Goal: Task Accomplishment & Management: Manage account settings

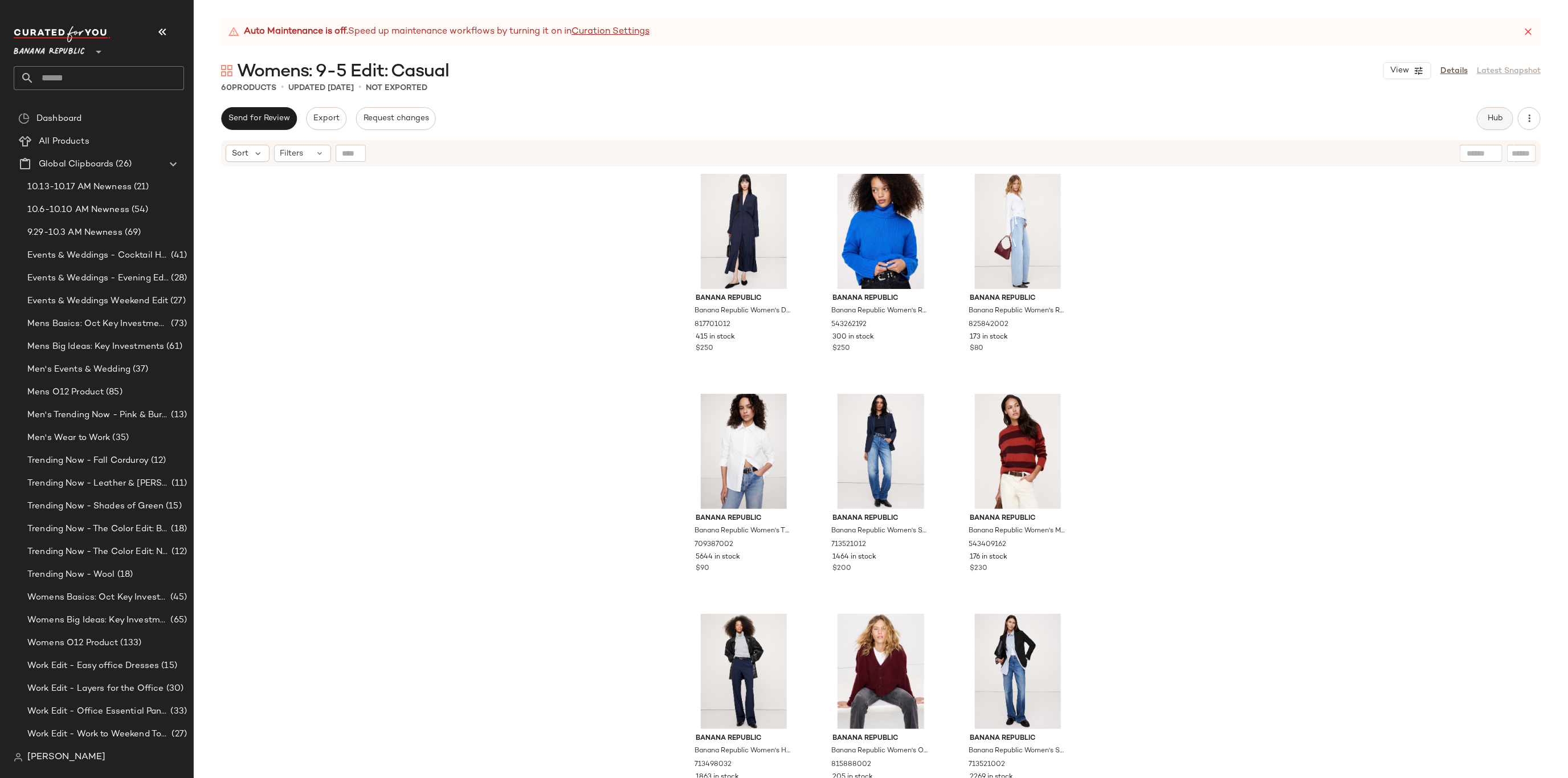
click at [1493, 119] on span "Hub" at bounding box center [1495, 119] width 16 height 9
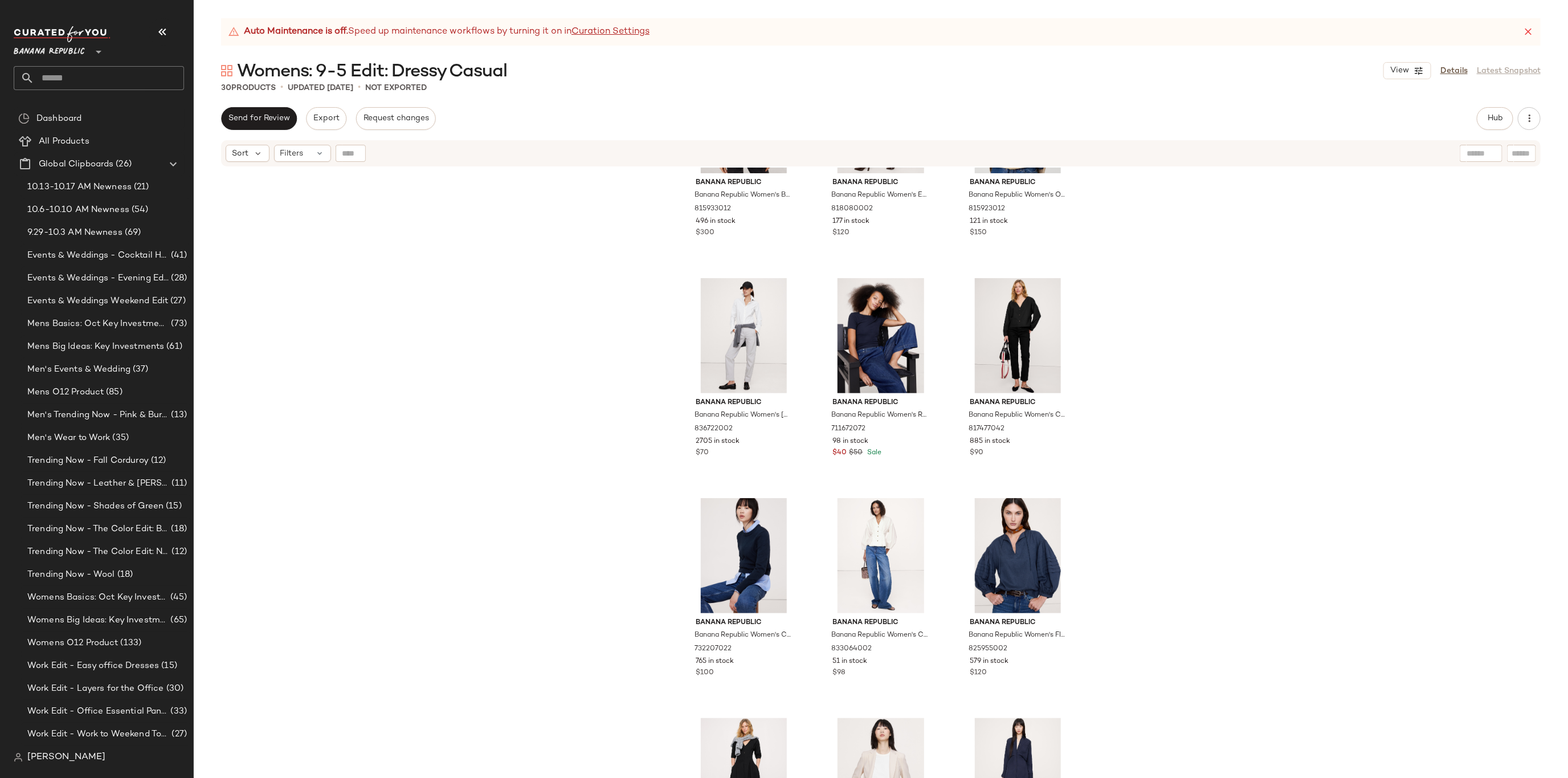
scroll to position [1198, 0]
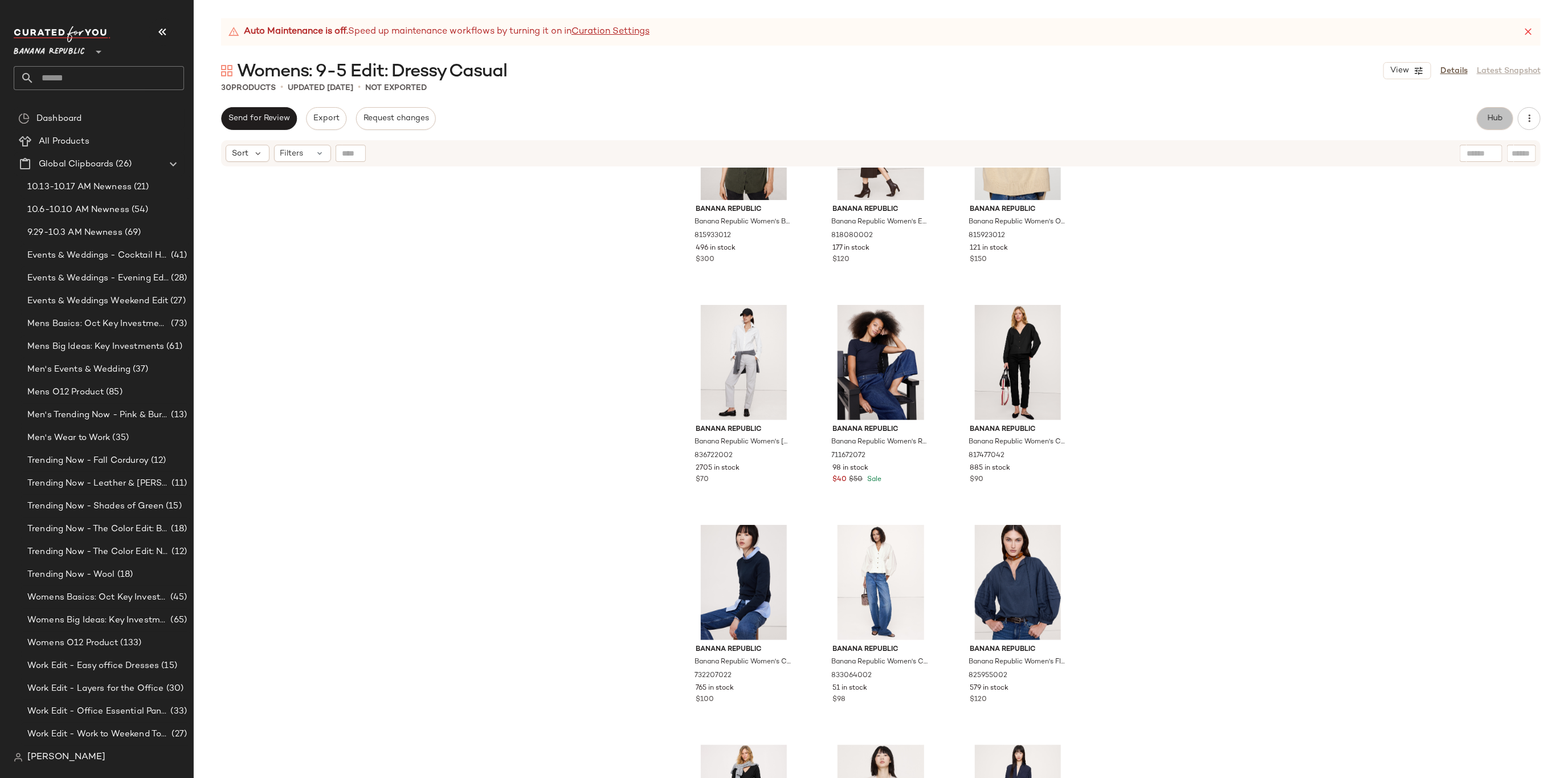
click at [1480, 112] on button "Hub" at bounding box center [1495, 119] width 36 height 23
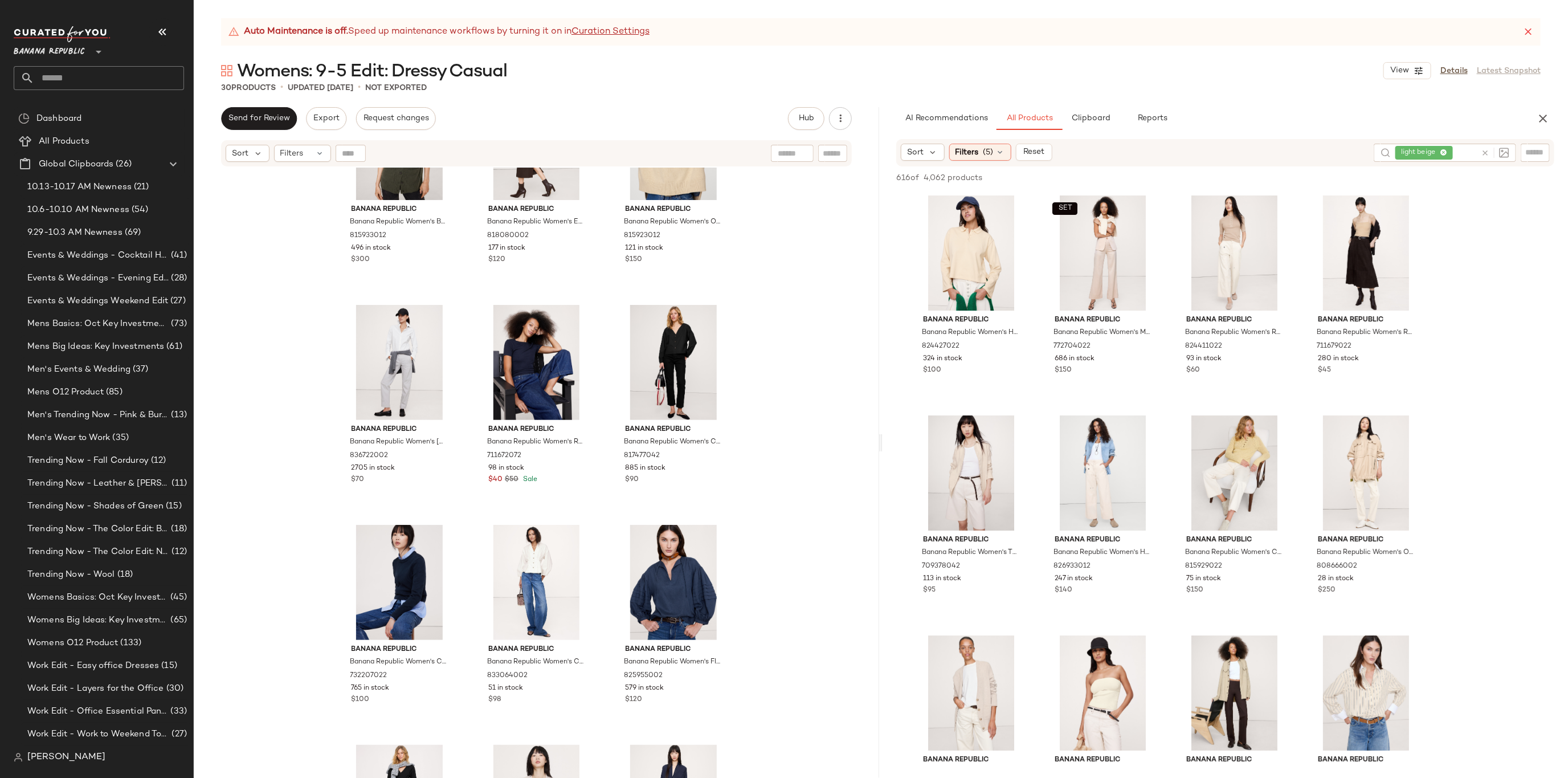
click at [1486, 151] on icon at bounding box center [1485, 153] width 9 height 9
click at [1542, 151] on input "text" at bounding box center [1535, 152] width 20 height 12
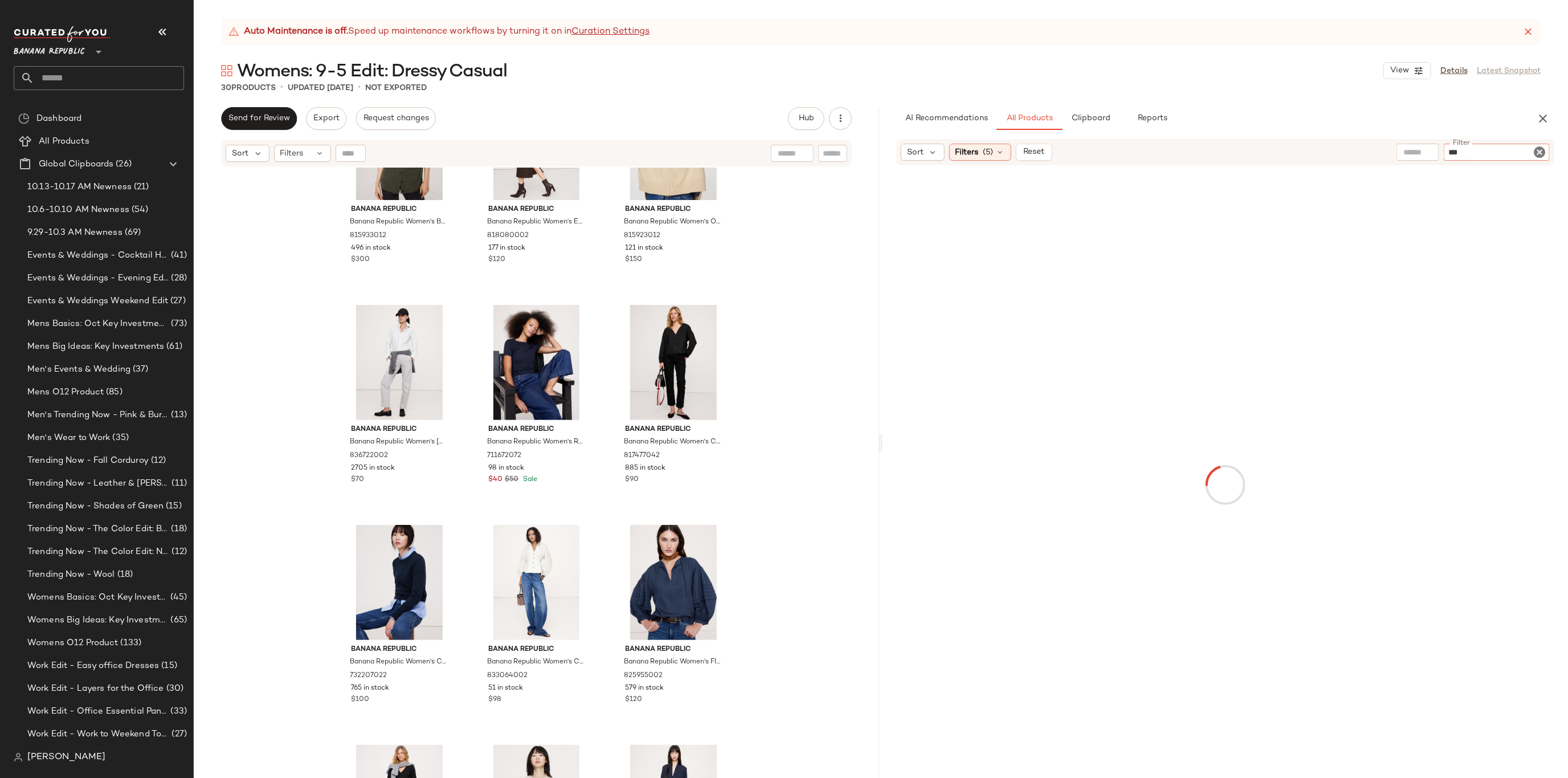
type input "****"
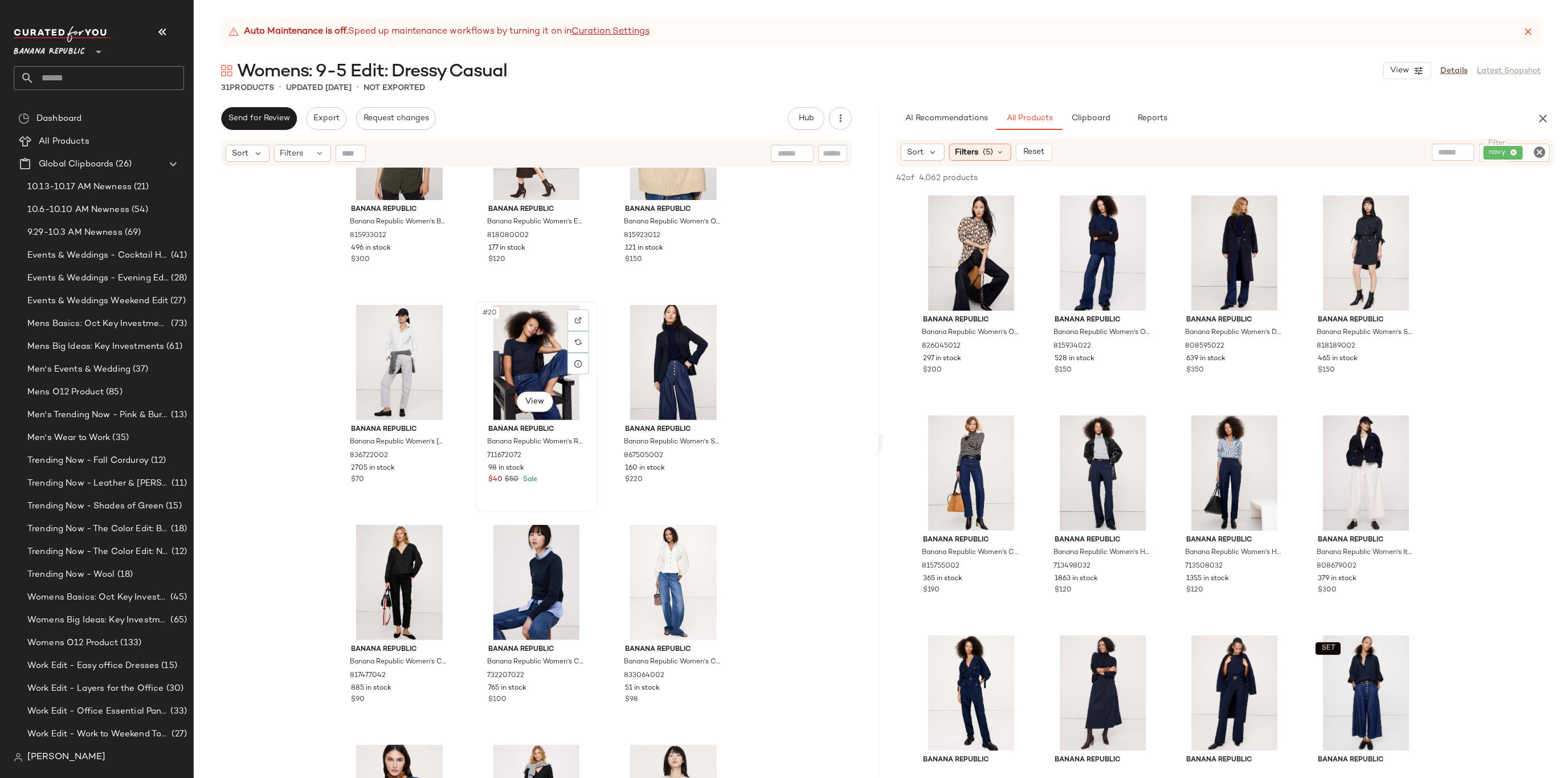
click at [524, 363] on div "#20 View" at bounding box center [536, 363] width 115 height 115
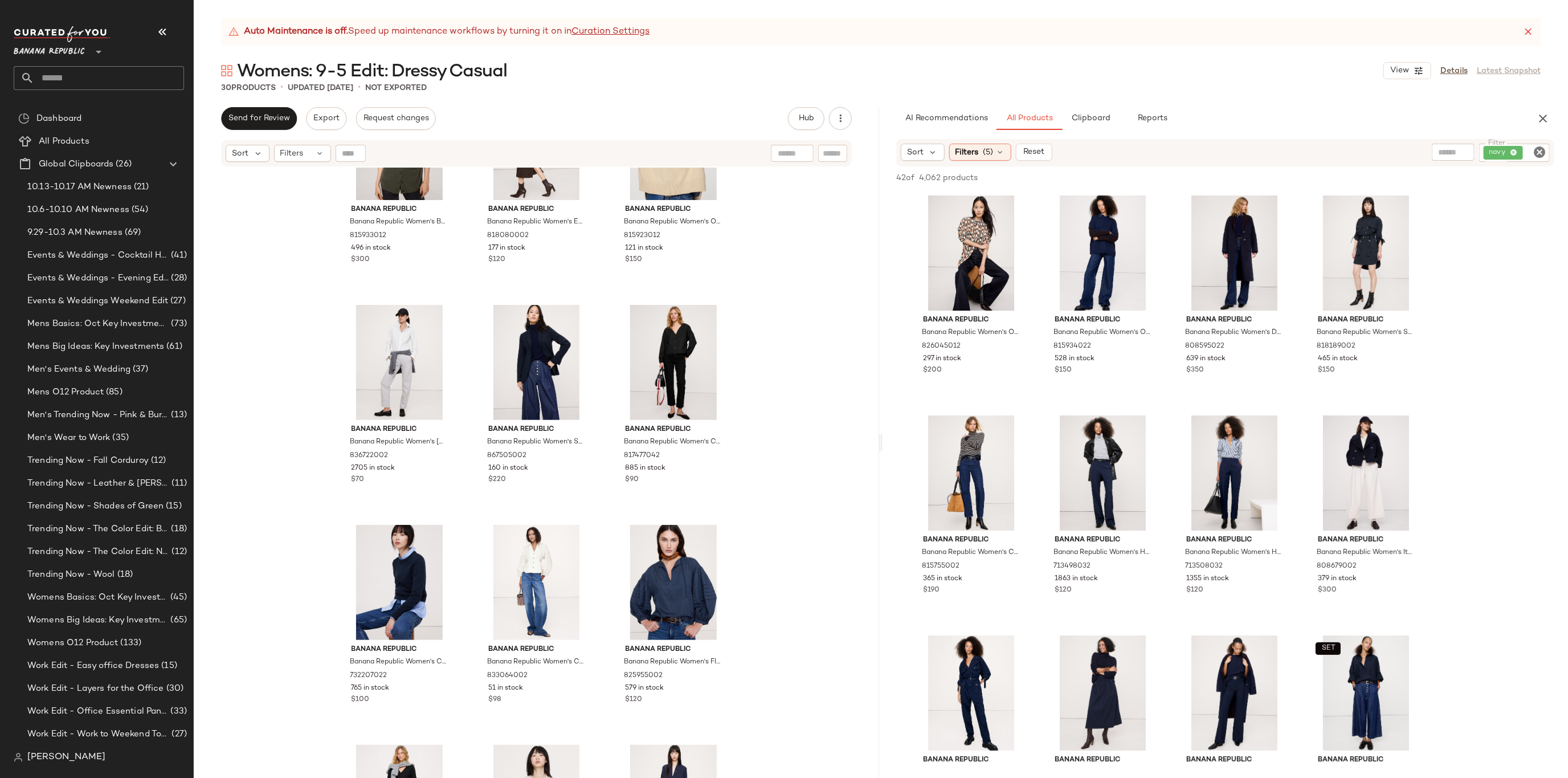
click at [1537, 154] on icon "Clear Filter" at bounding box center [1540, 152] width 14 height 14
click at [1425, 150] on input "text" at bounding box center [1445, 152] width 99 height 12
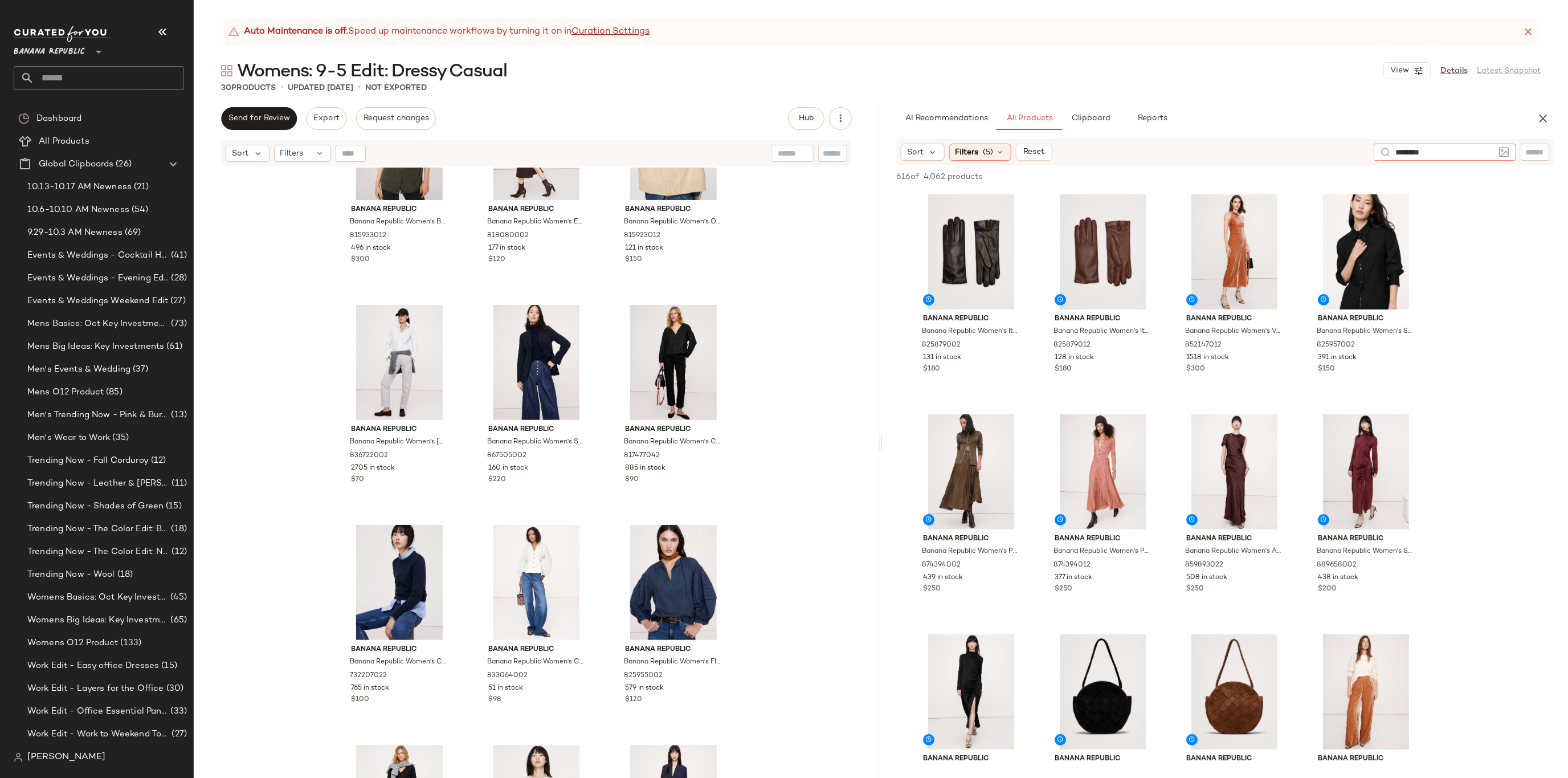
type input "*********"
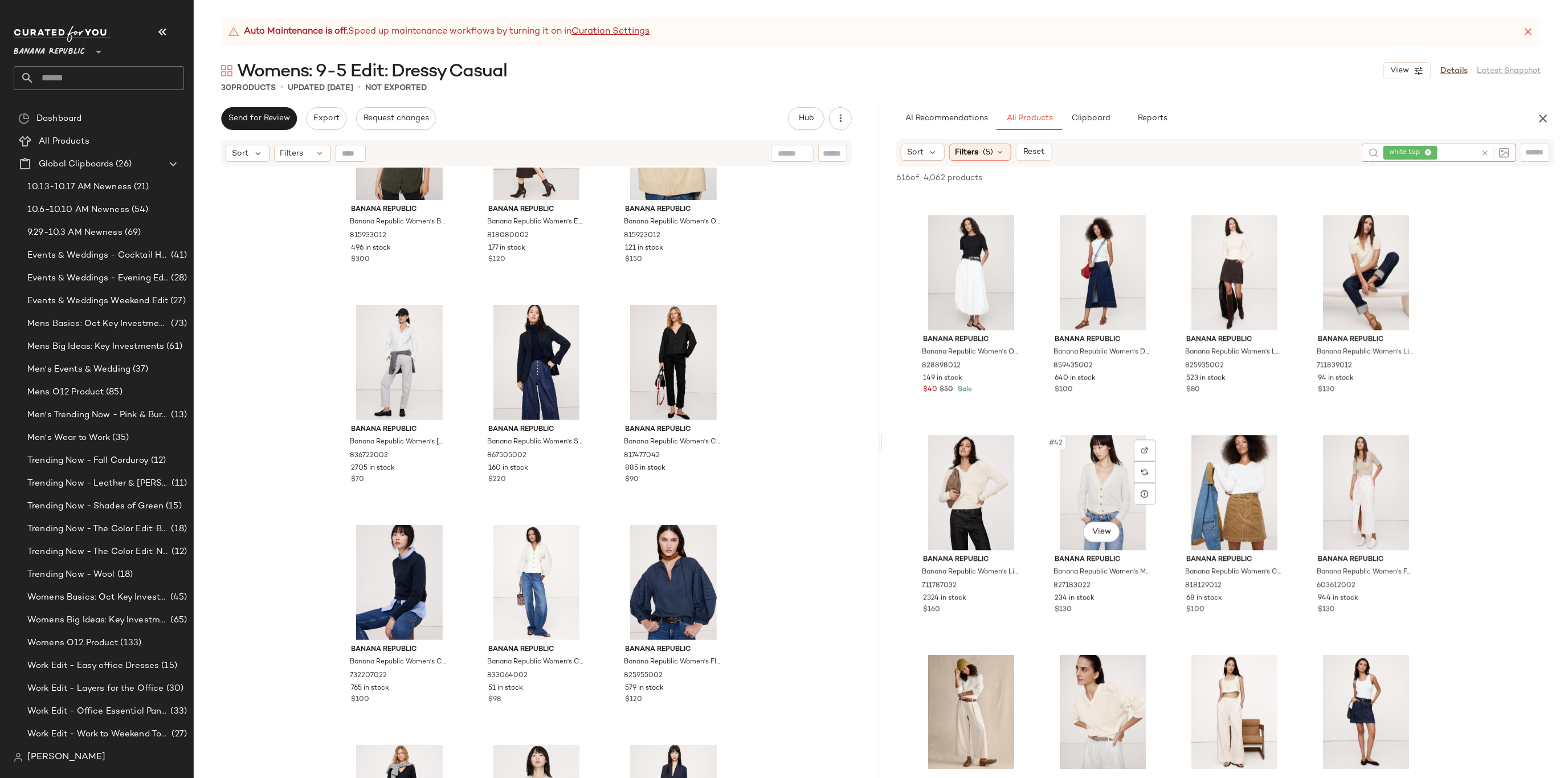
scroll to position [1918, 0]
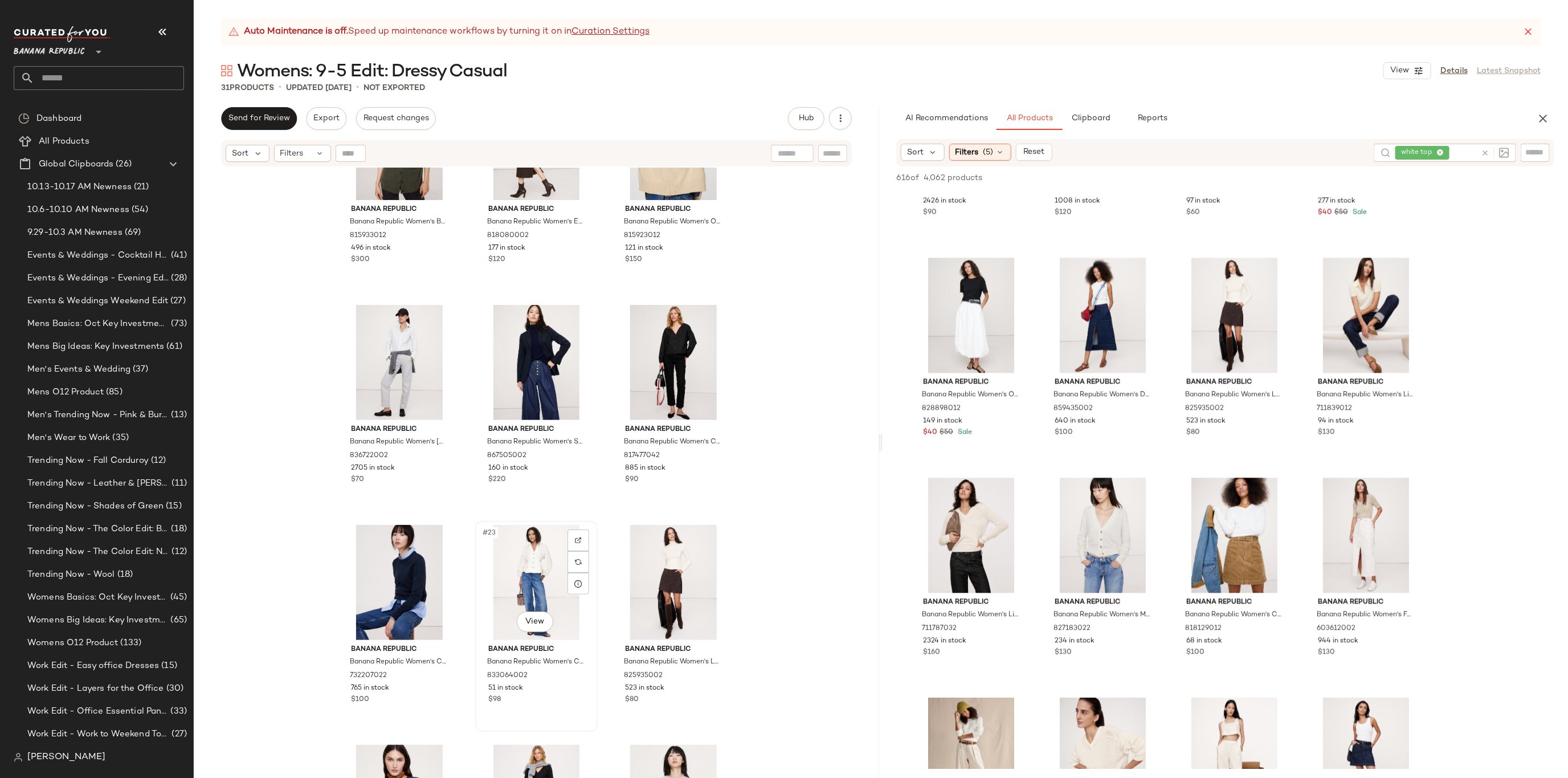
click at [508, 568] on div "#23 View" at bounding box center [536, 583] width 115 height 115
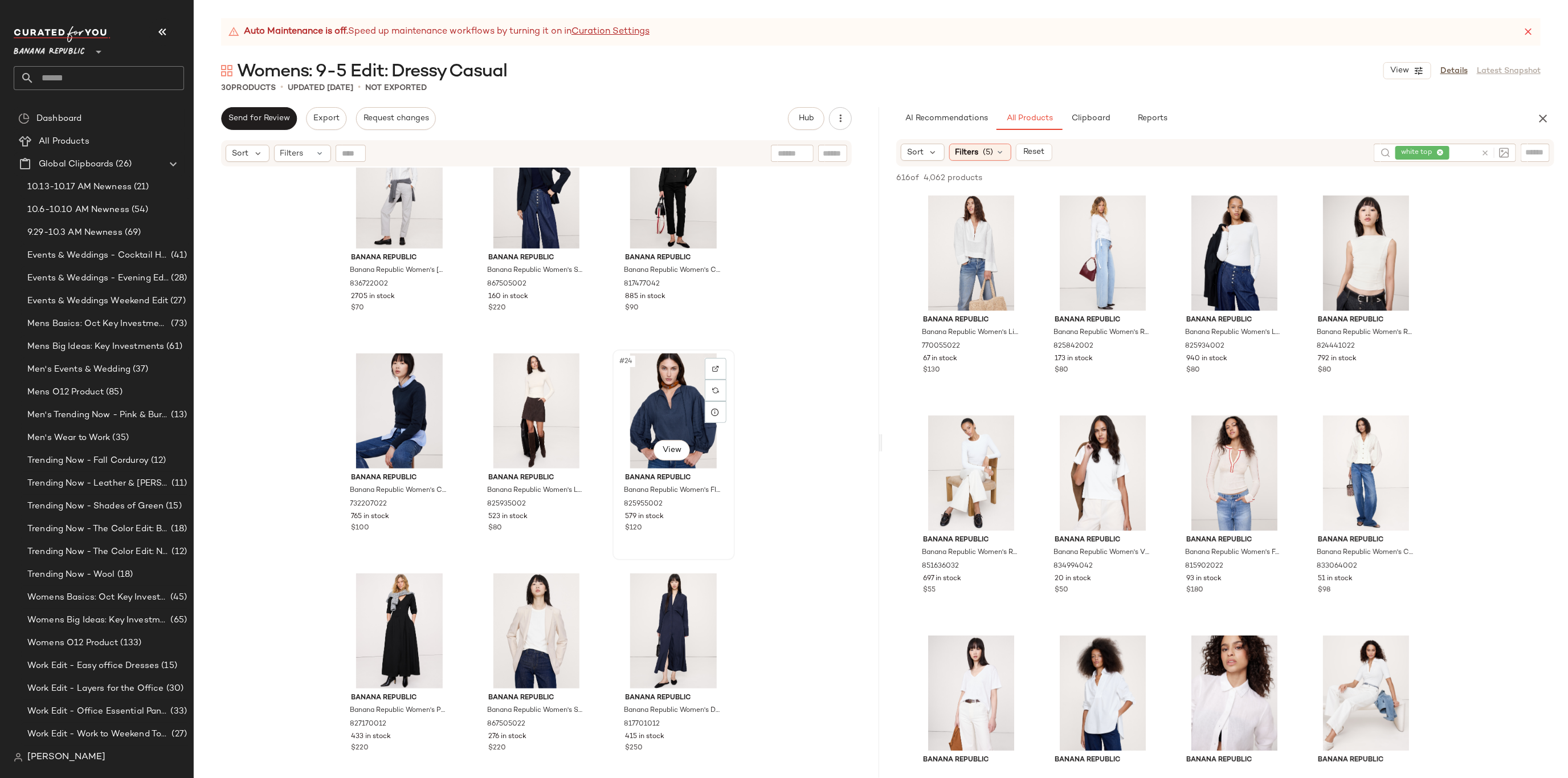
scroll to position [1372, 0]
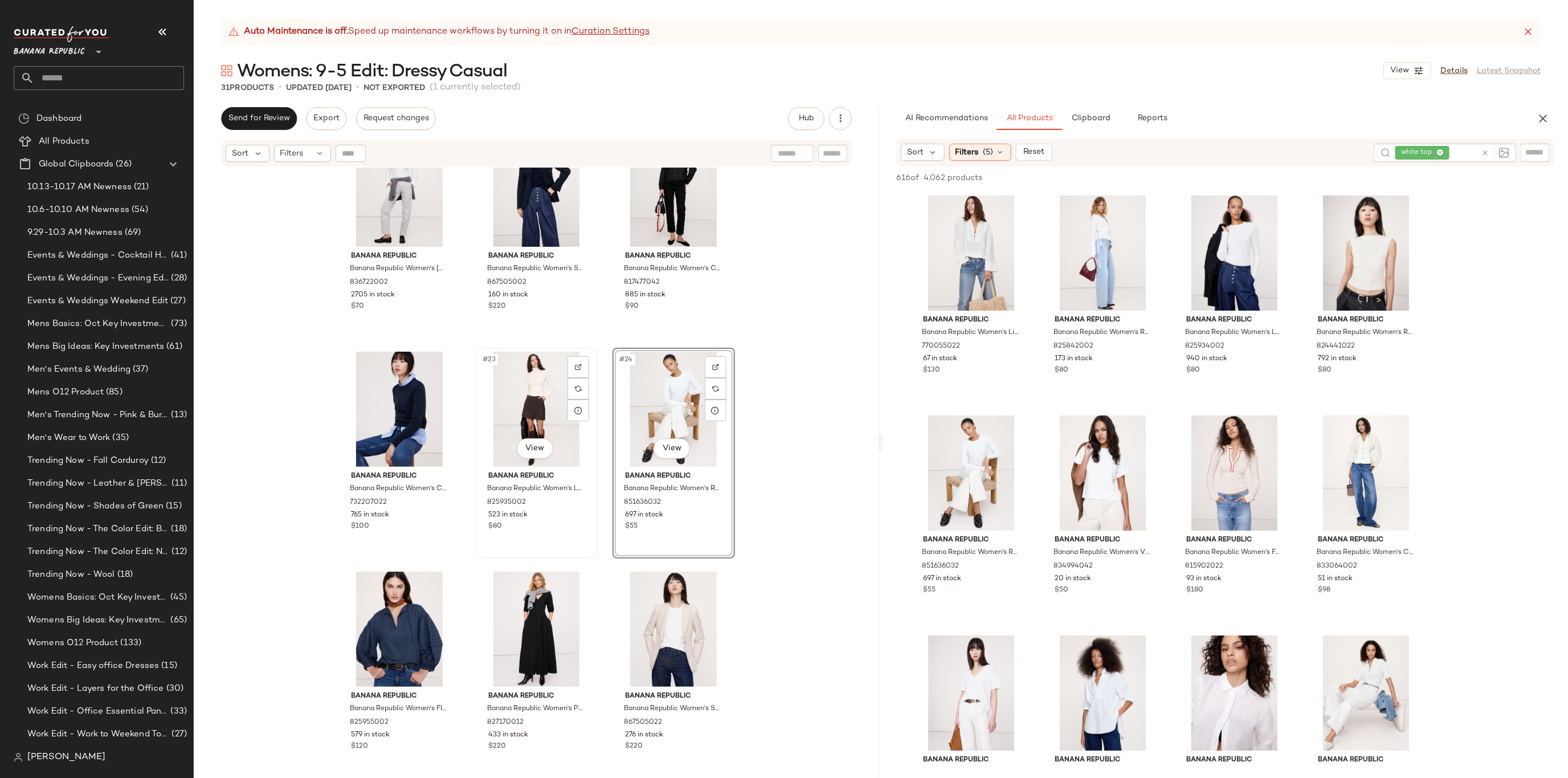
click at [546, 394] on div "#23 View" at bounding box center [536, 410] width 115 height 115
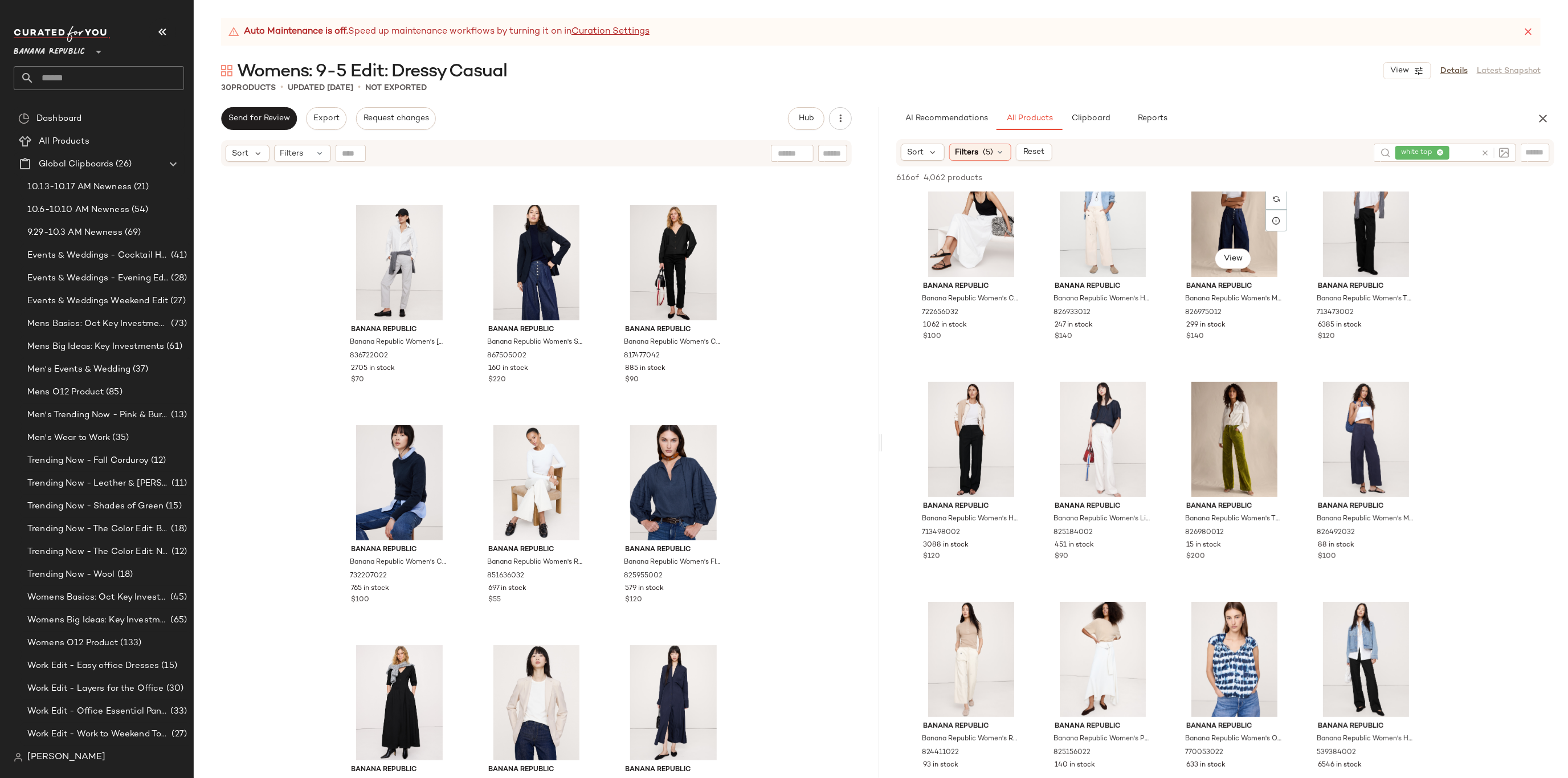
scroll to position [3597, 0]
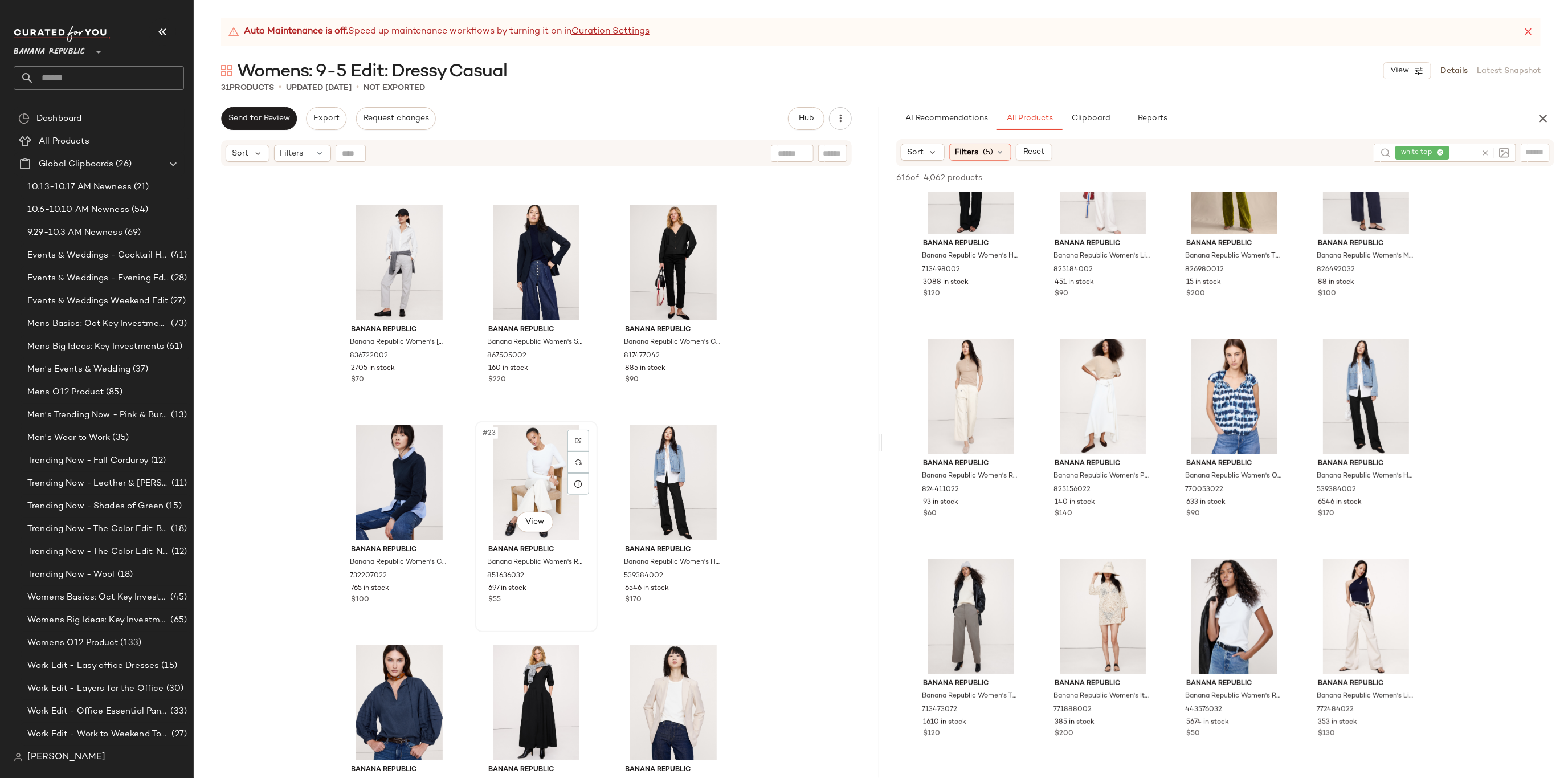
click at [504, 463] on div "#23 View" at bounding box center [536, 483] width 115 height 115
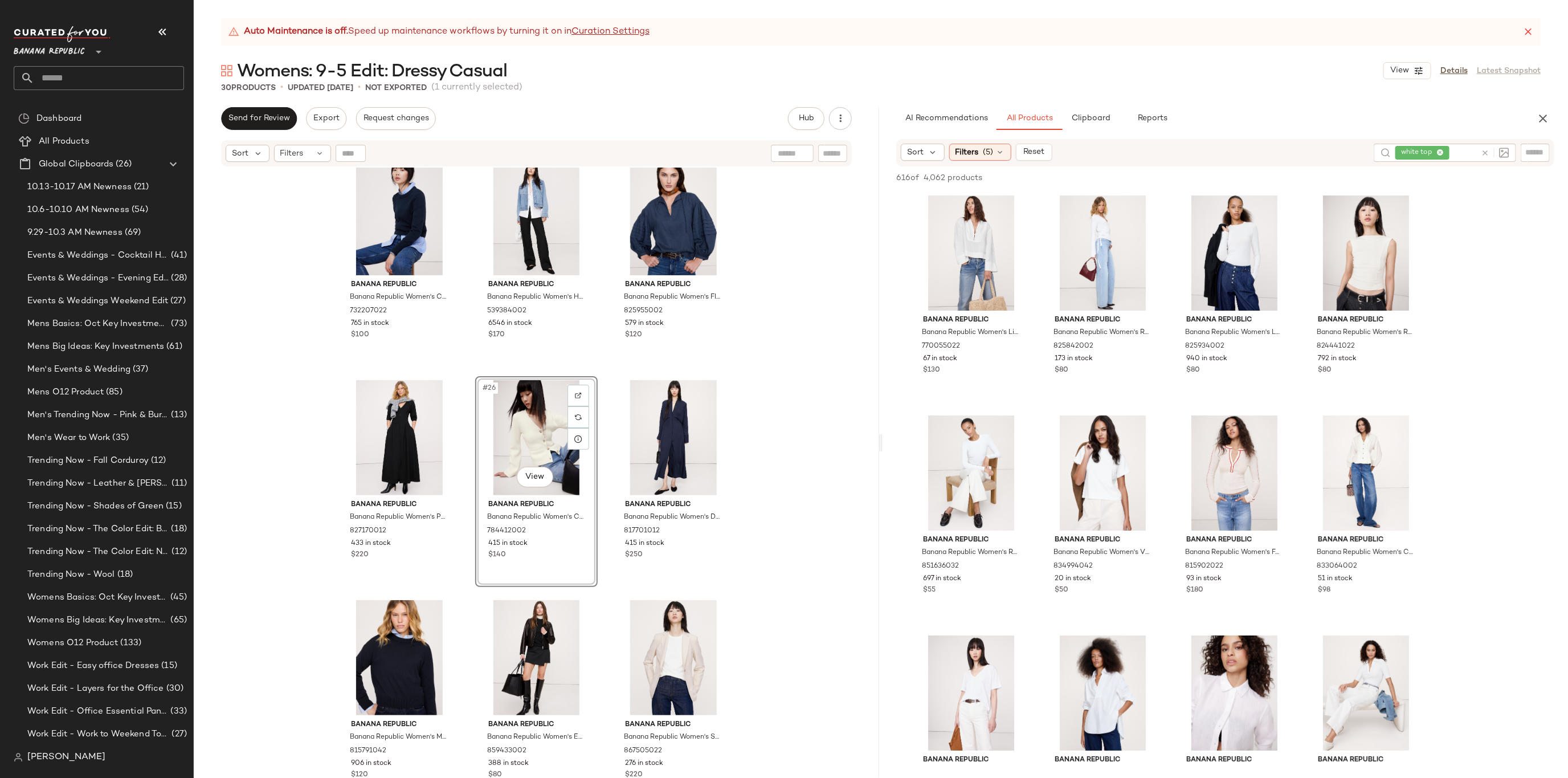
click at [776, 481] on div "Banana Republic Banana Republic Women's Riley Ii Tailored Shirt White Size 0 83…" at bounding box center [536, 487] width 686 height 639
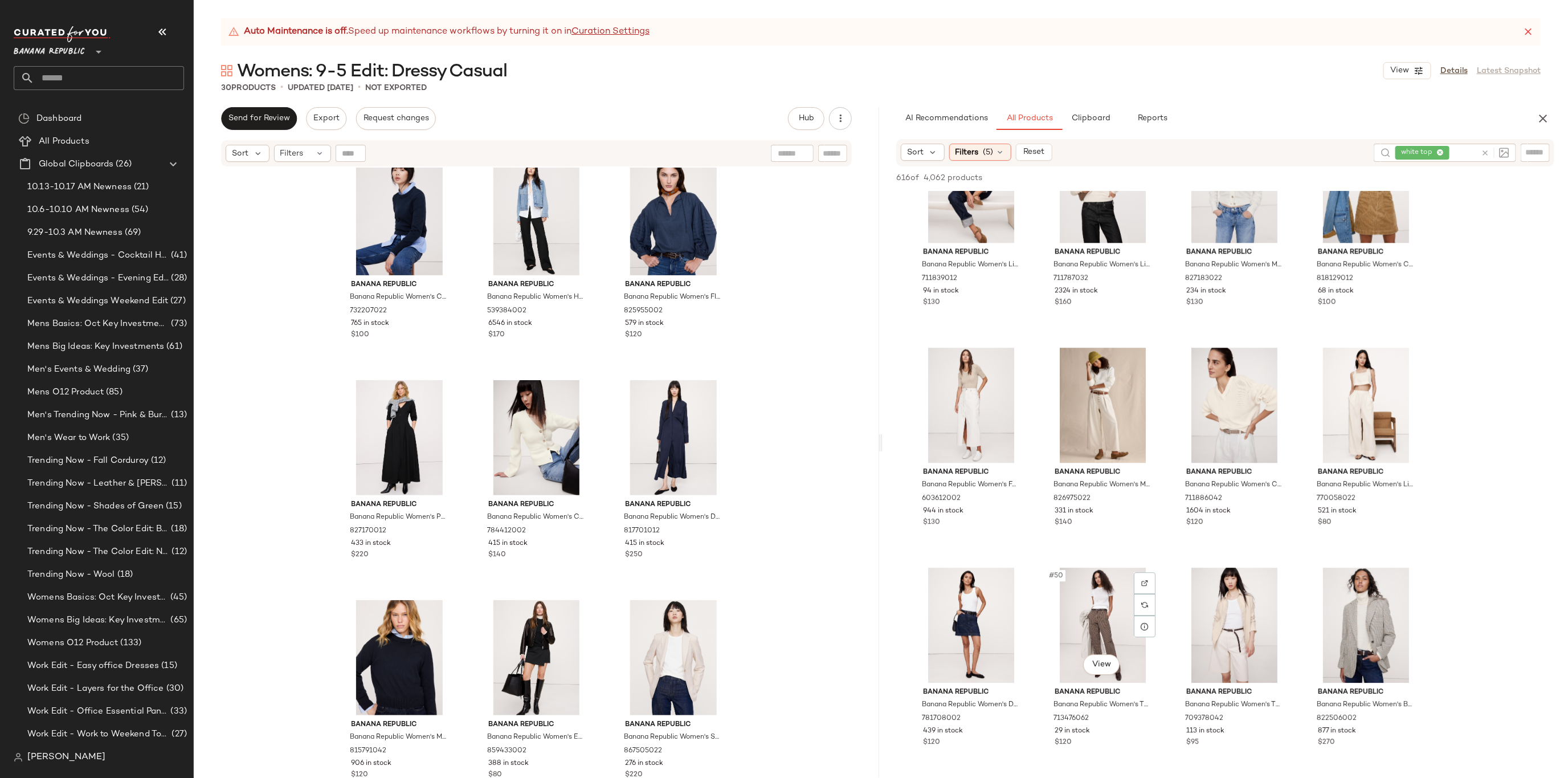
scroll to position [2259, 0]
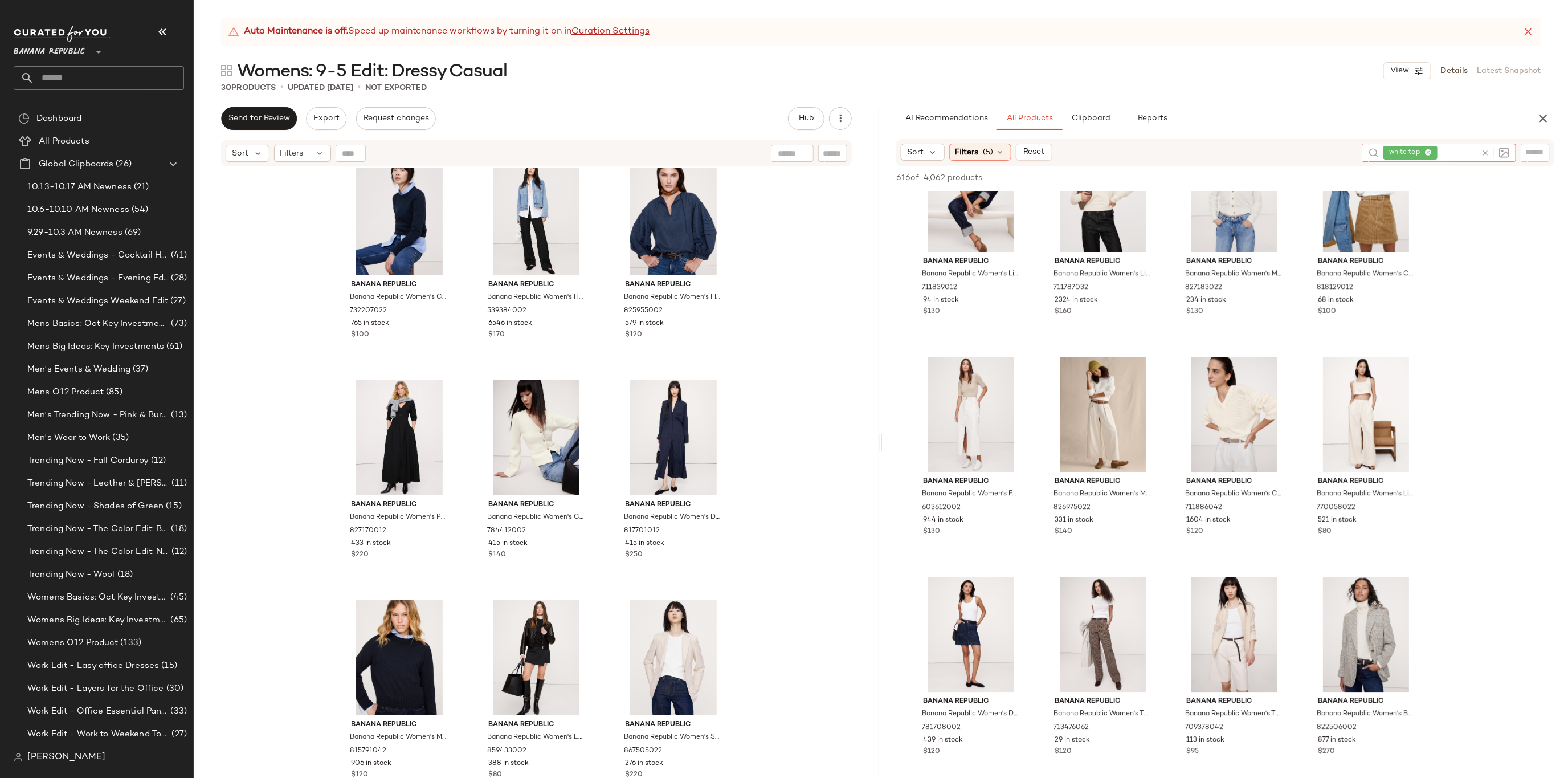
click at [1489, 149] on icon at bounding box center [1485, 153] width 9 height 9
type input "****"
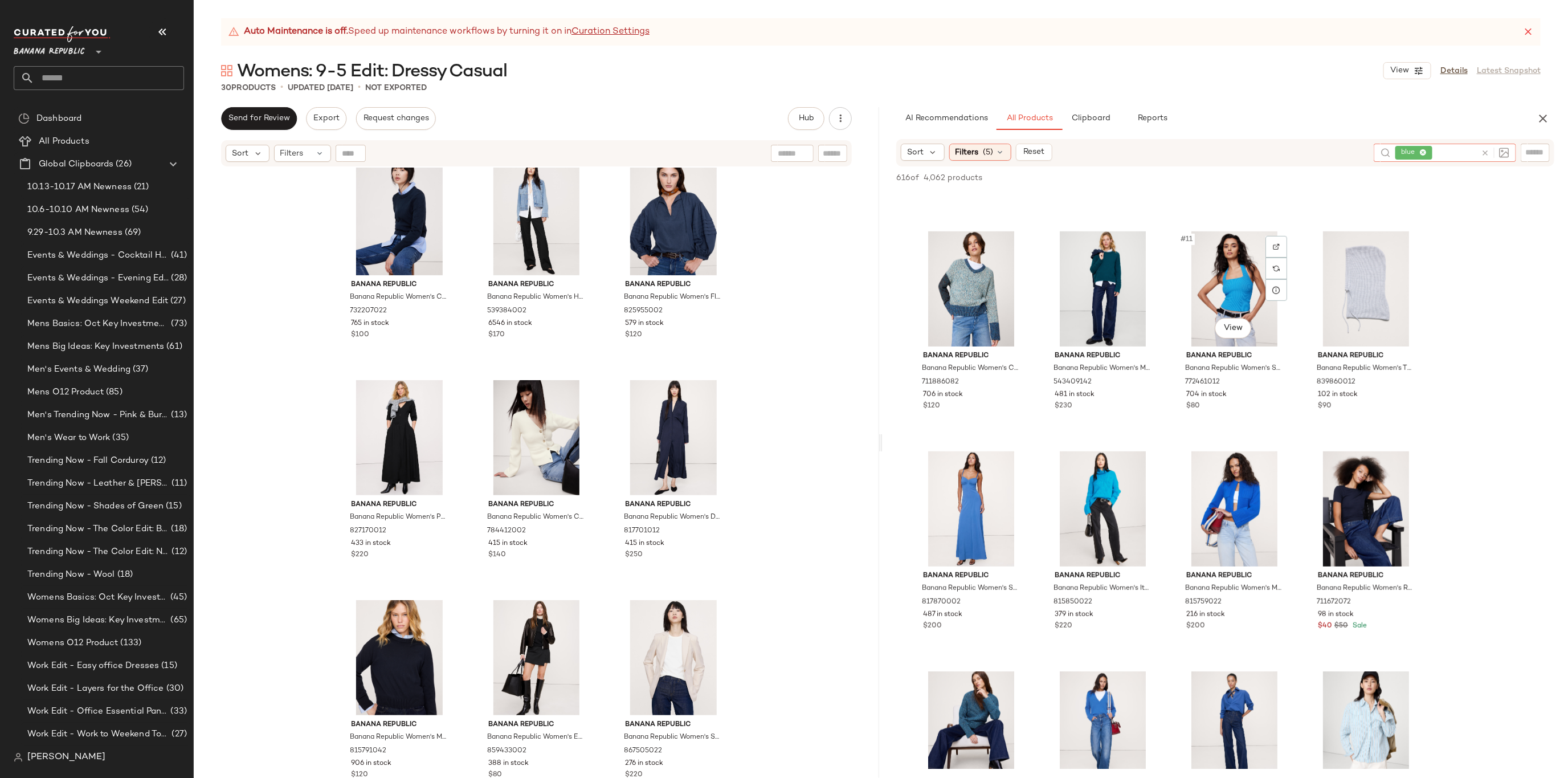
scroll to position [720, 0]
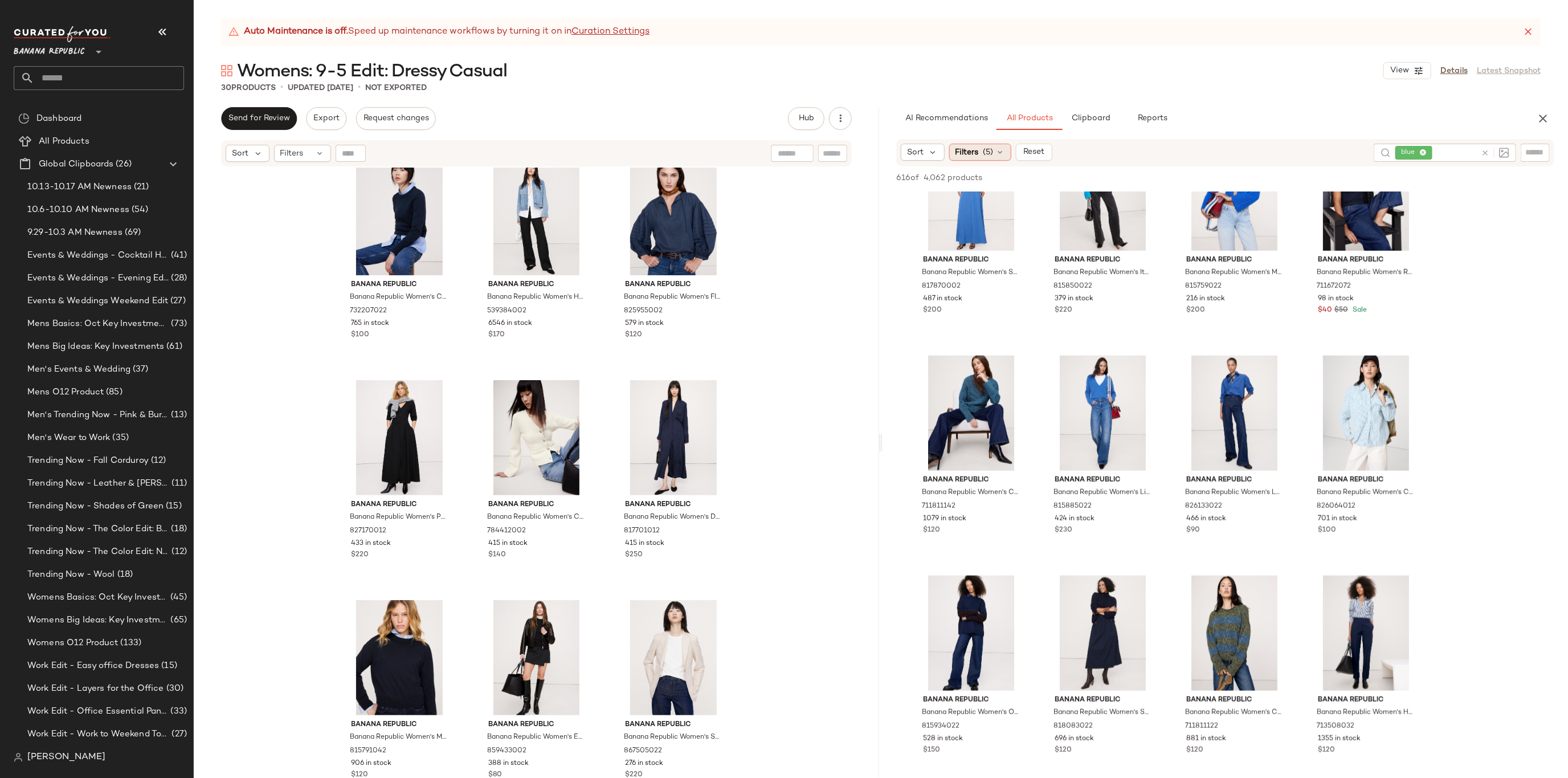
click at [996, 147] on icon at bounding box center [1000, 152] width 9 height 9
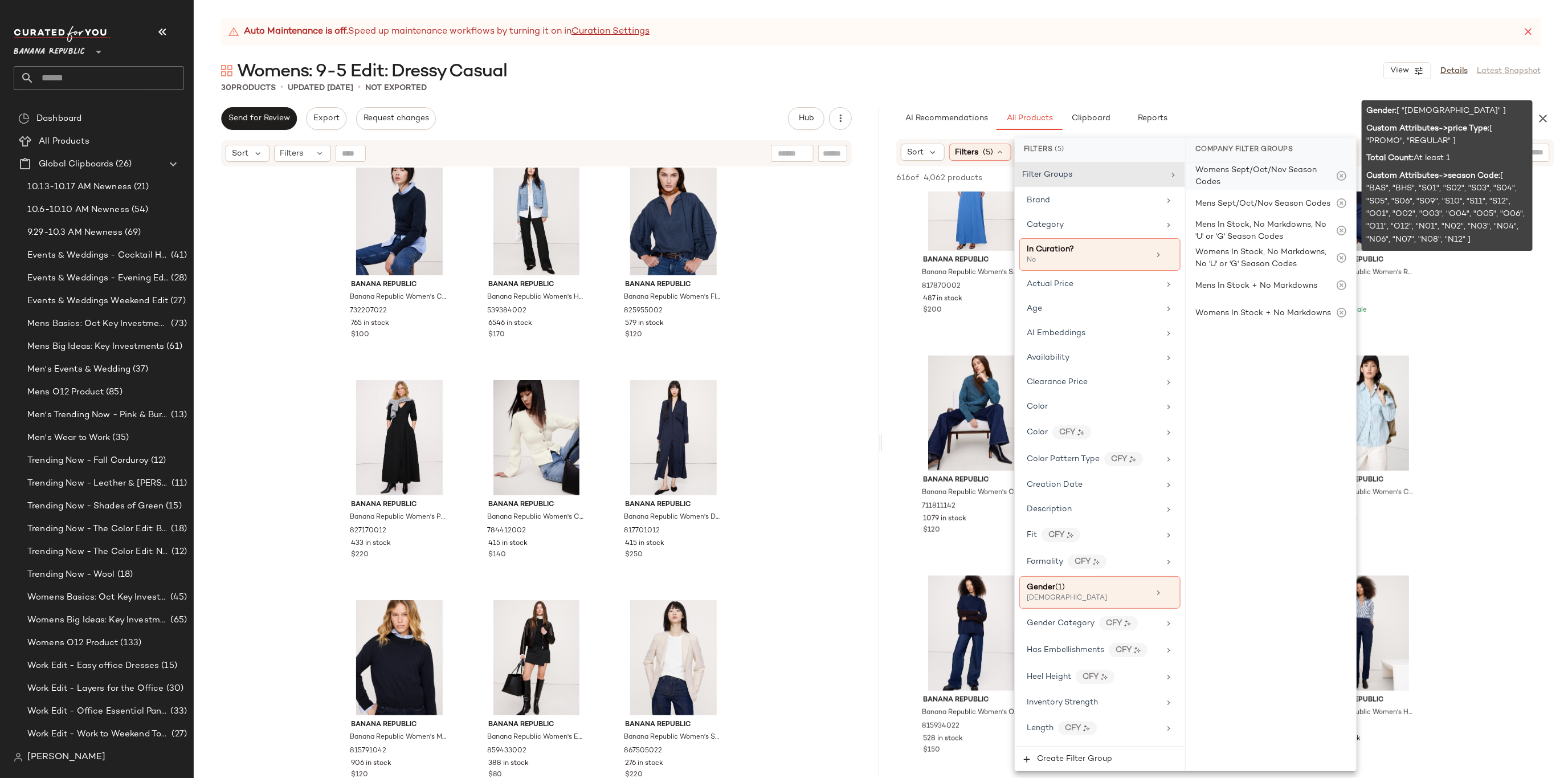
click at [1241, 166] on div "Womens Sept/Oct/Nov Season Codes" at bounding box center [1265, 176] width 140 height 24
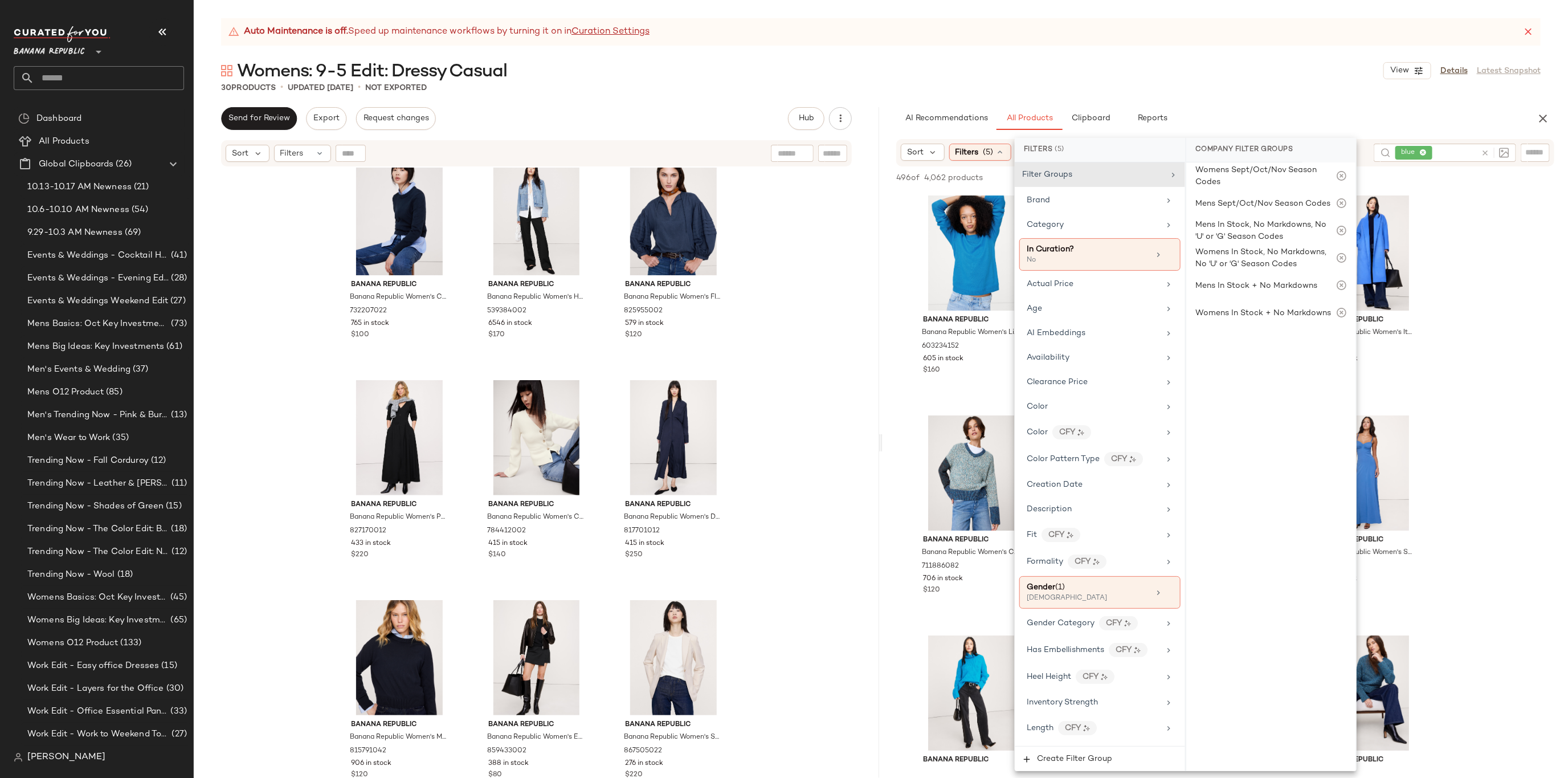
click at [1276, 71] on div "Womens: 9-5 Edit: Dressy Casual View Details Latest Snapshot" at bounding box center [881, 70] width 1374 height 23
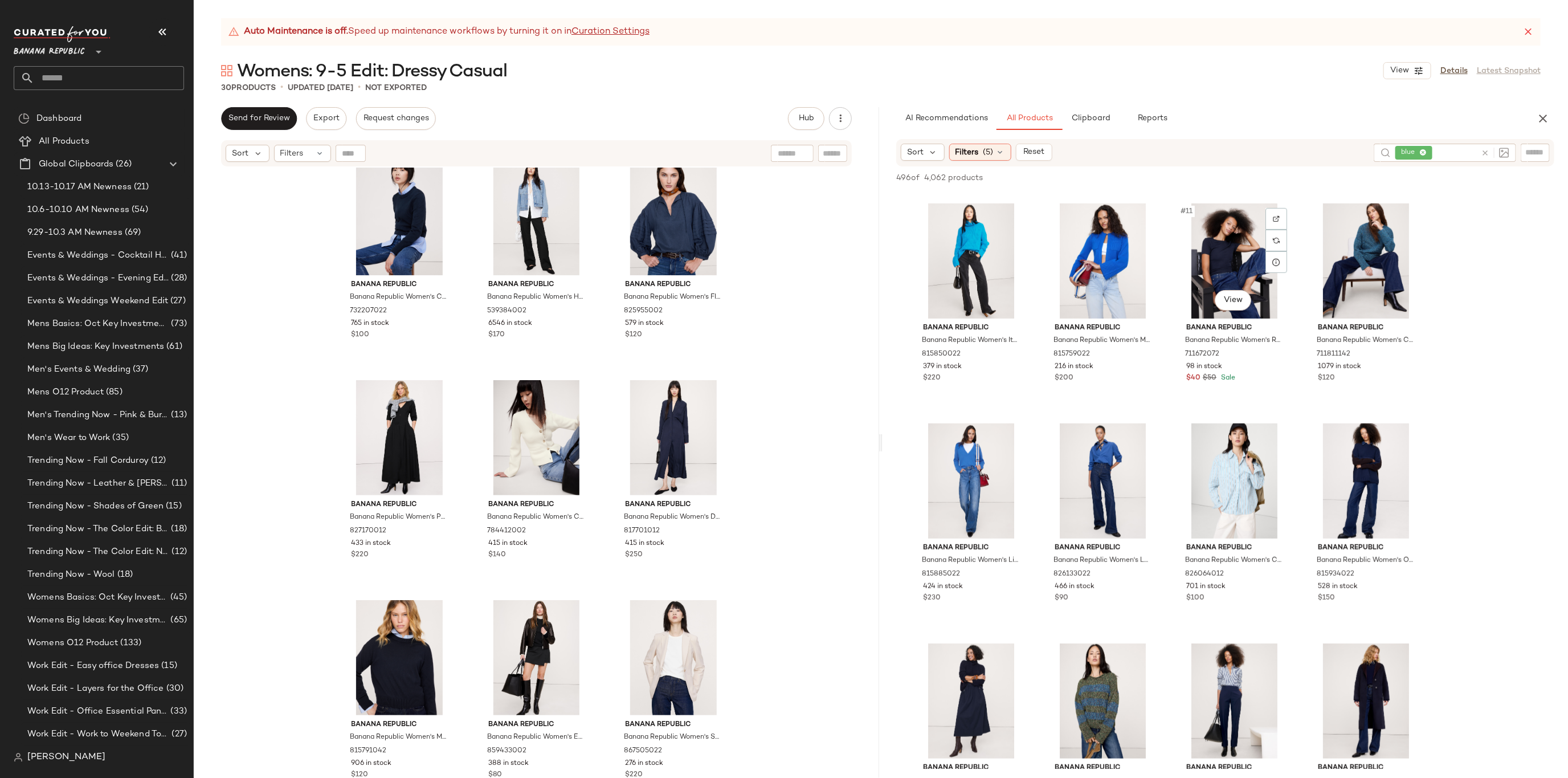
scroll to position [632, 0]
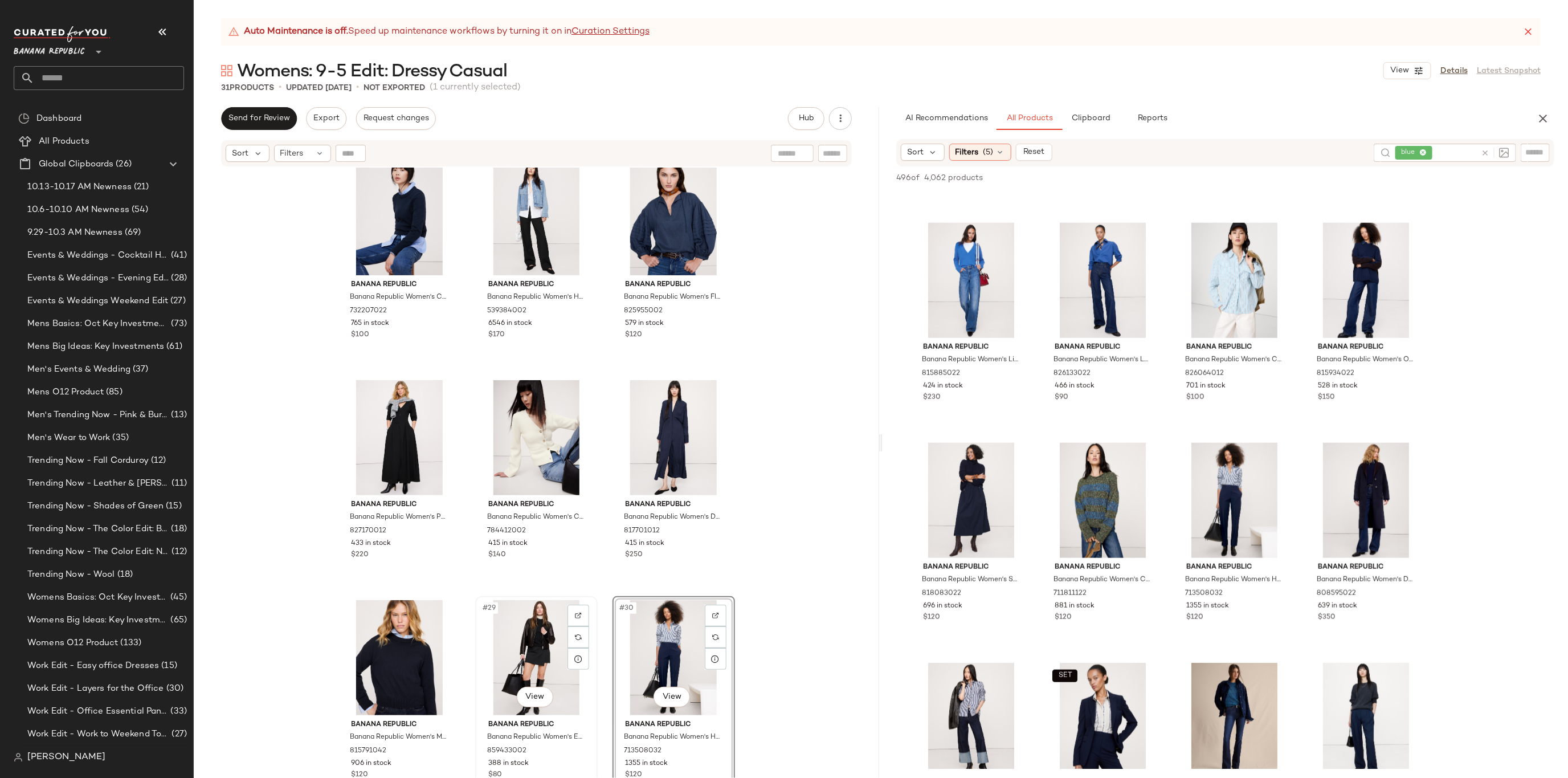
click at [526, 648] on div "#29 View" at bounding box center [536, 658] width 115 height 115
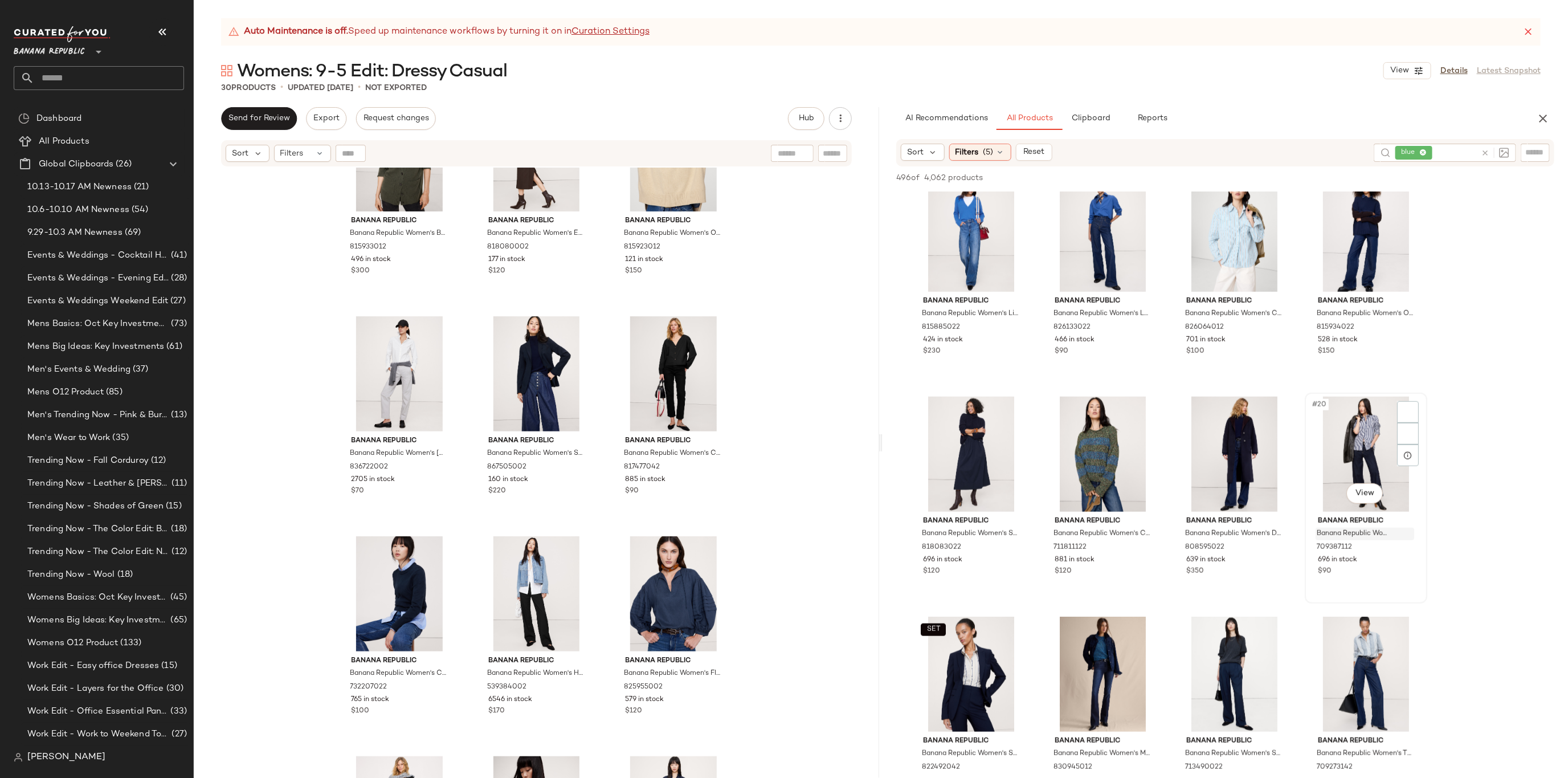
scroll to position [688, 0]
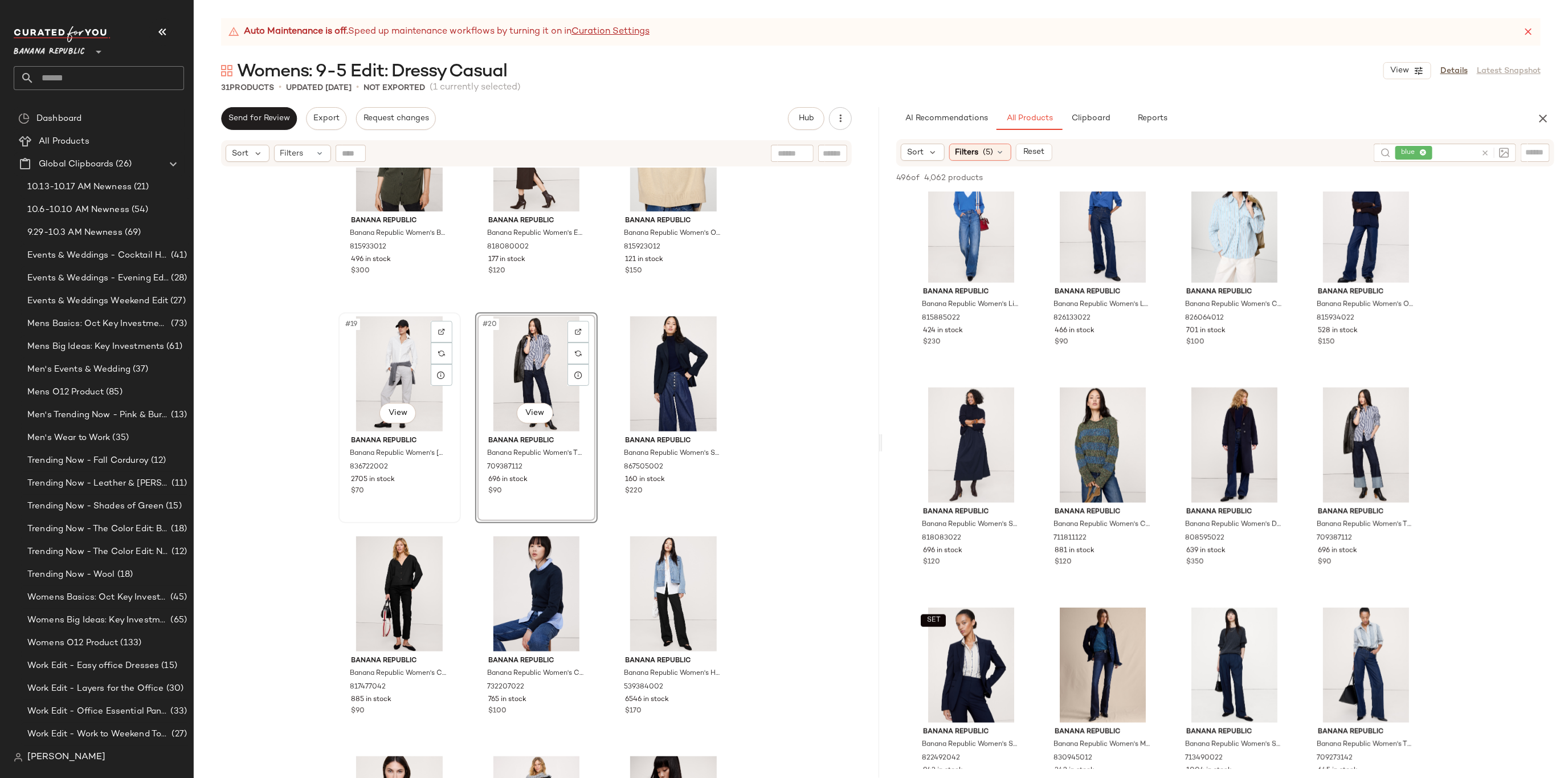
click at [396, 358] on div "#19 View" at bounding box center [400, 374] width 115 height 115
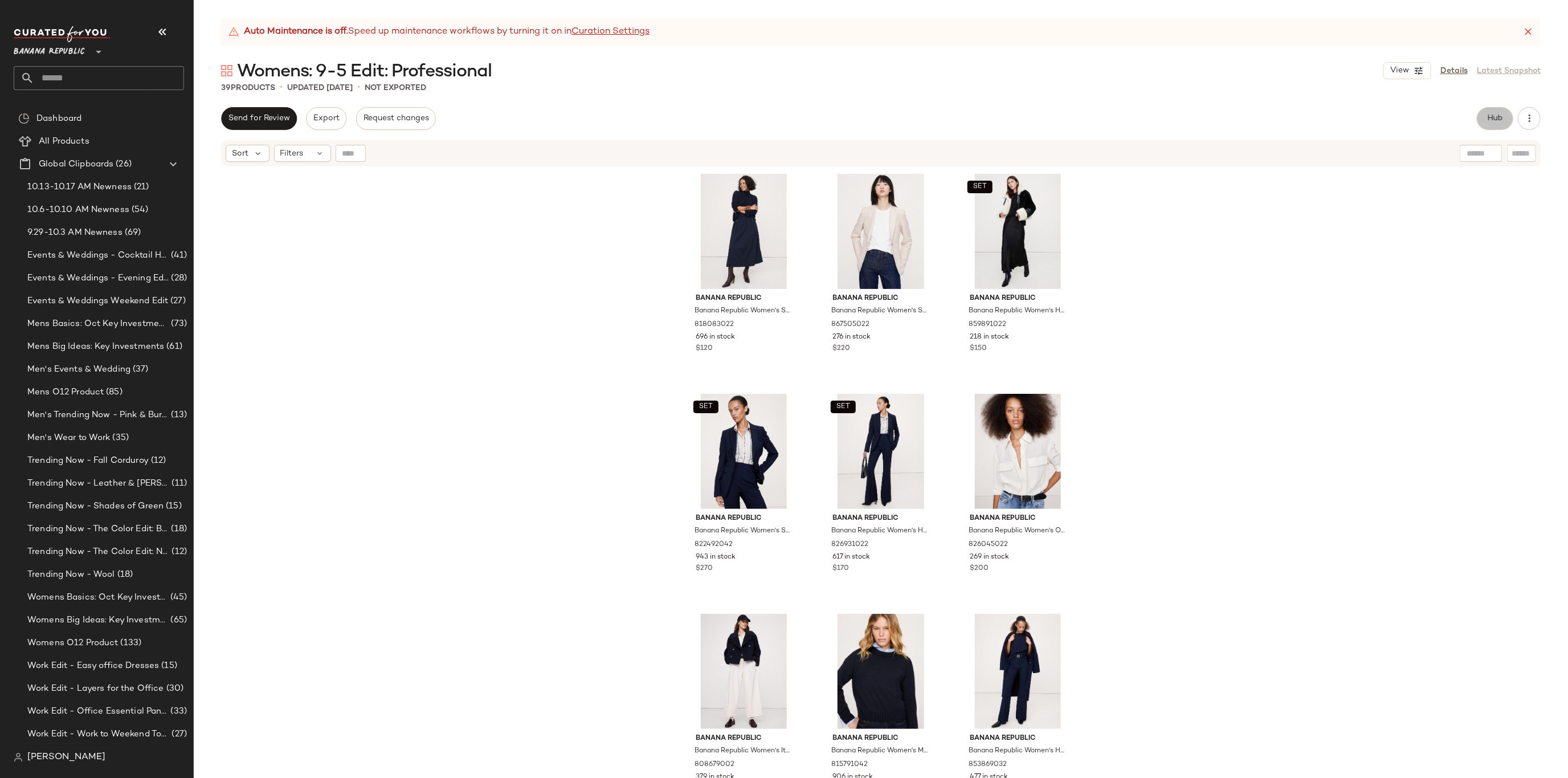
click at [1490, 122] on span "Hub" at bounding box center [1495, 119] width 16 height 9
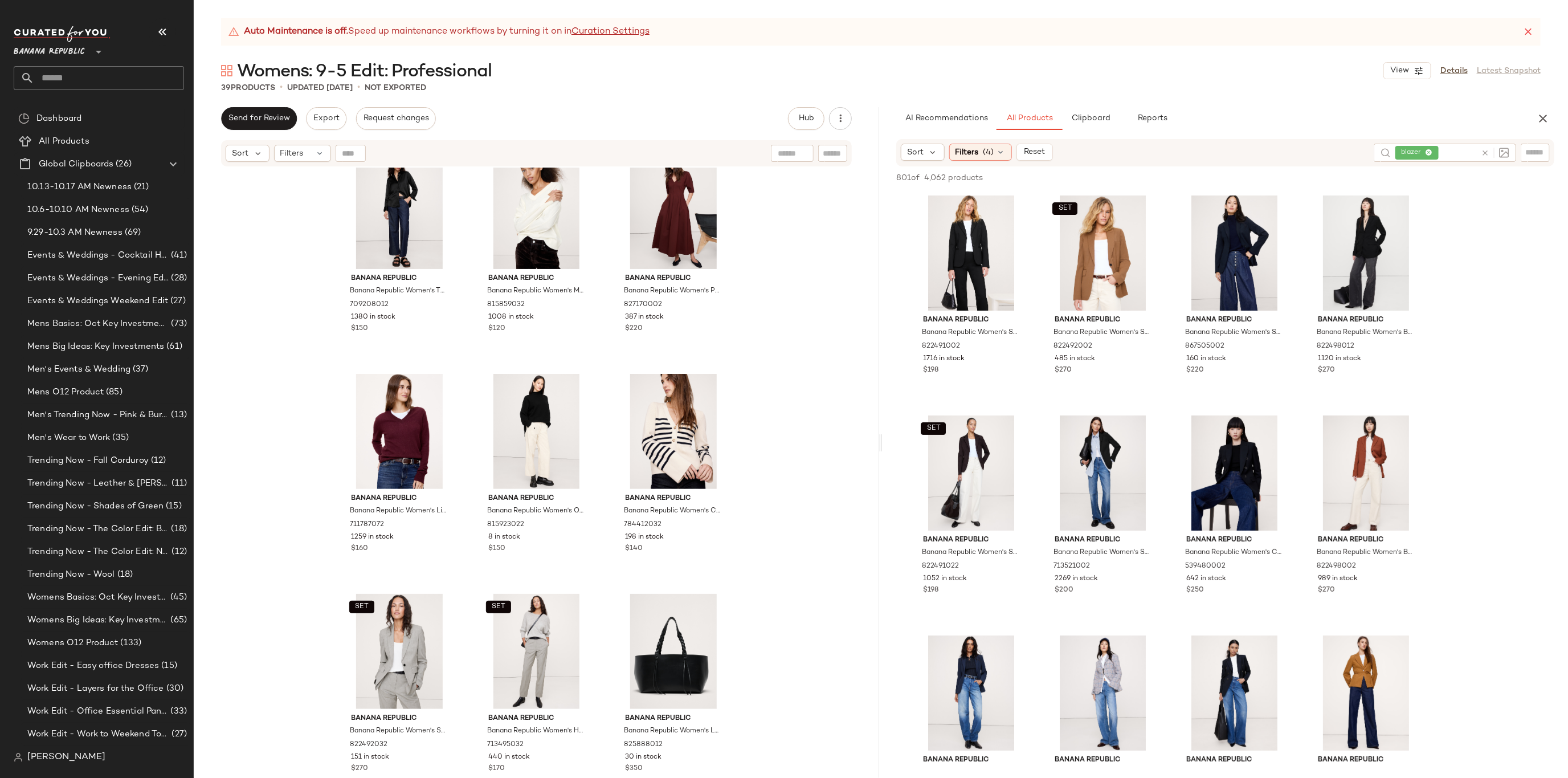
scroll to position [838, 0]
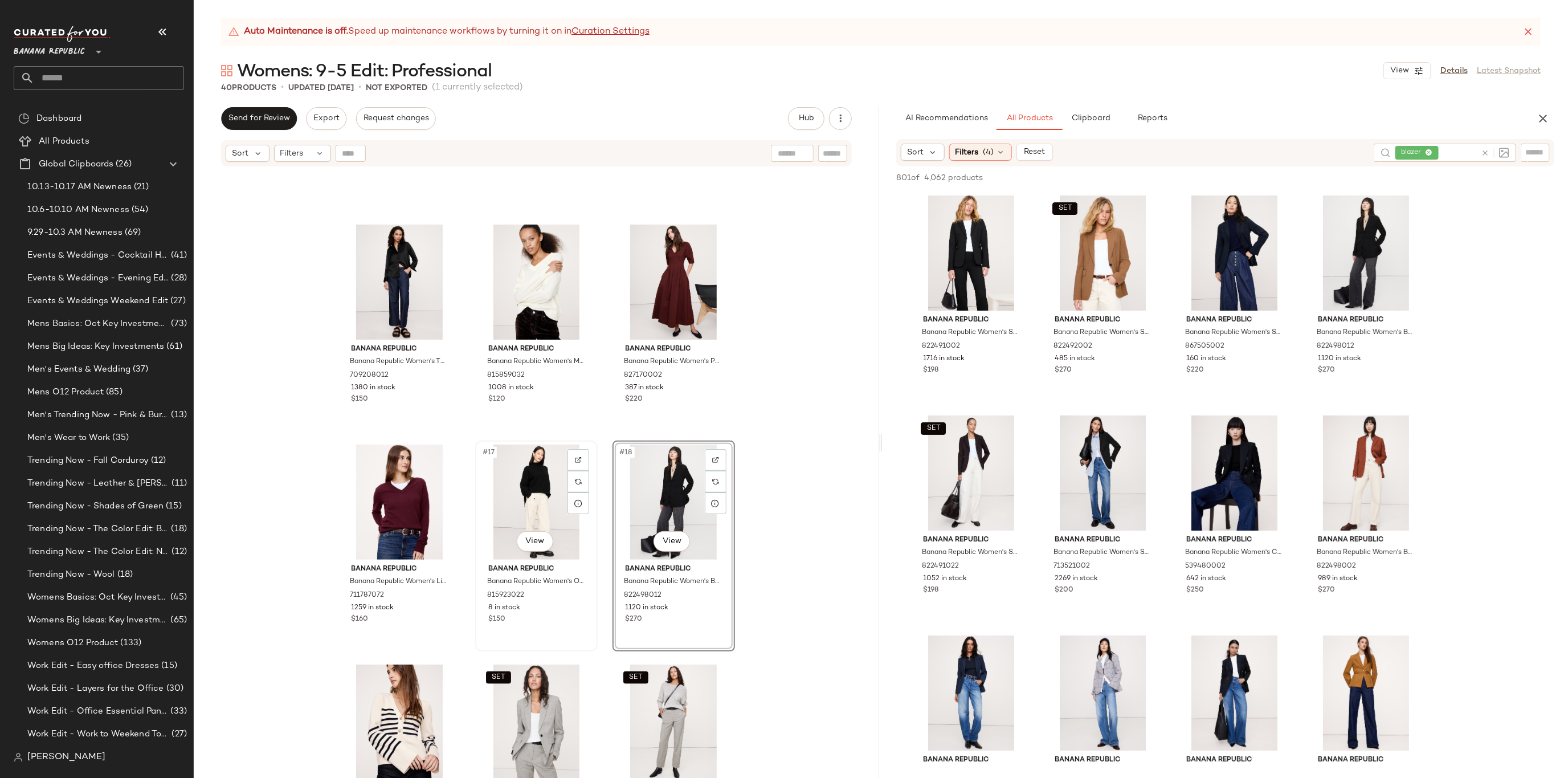
click at [518, 468] on div "#17 View" at bounding box center [536, 503] width 115 height 115
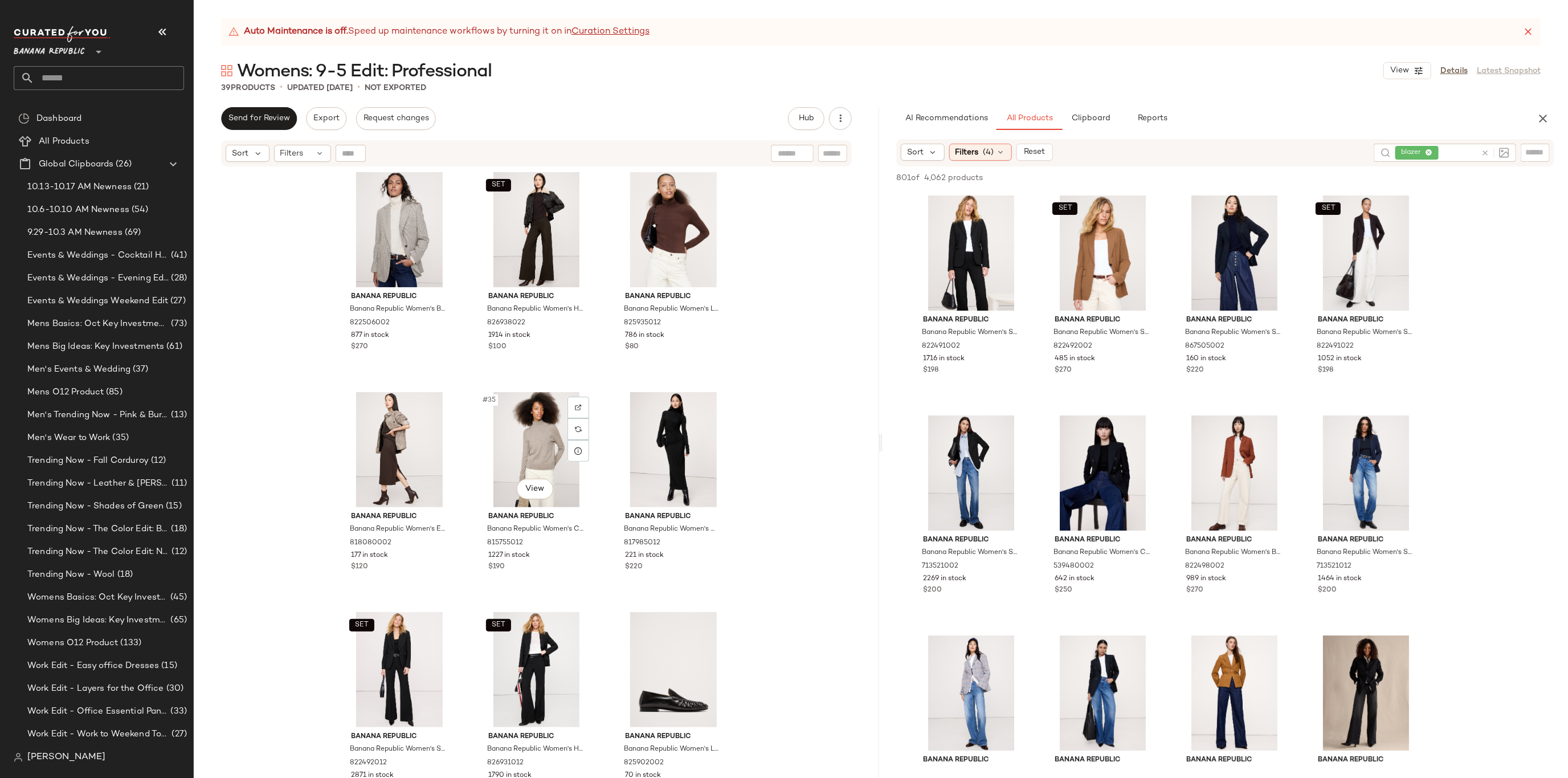
scroll to position [2223, 0]
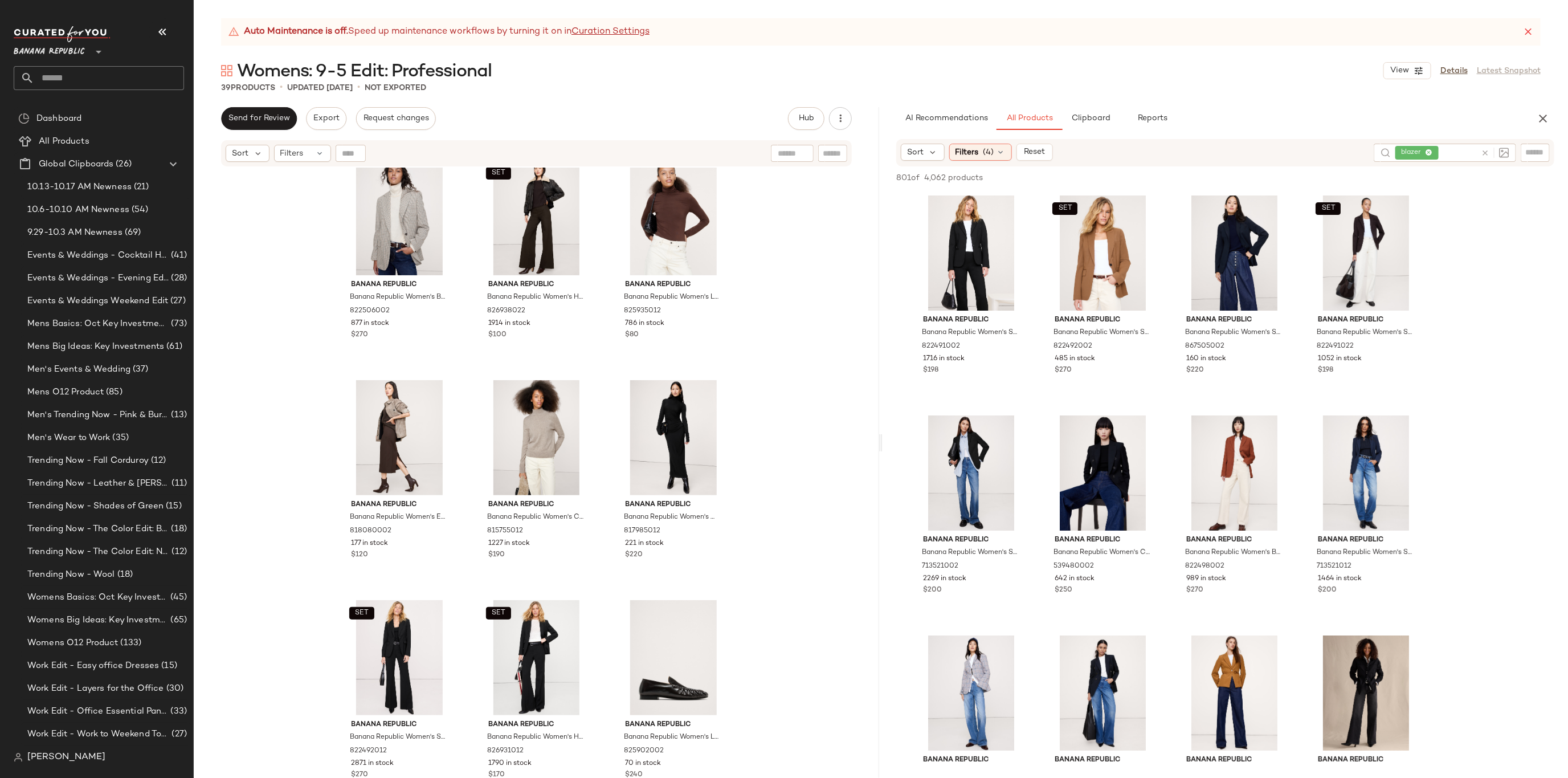
click at [1488, 151] on icon at bounding box center [1485, 153] width 9 height 9
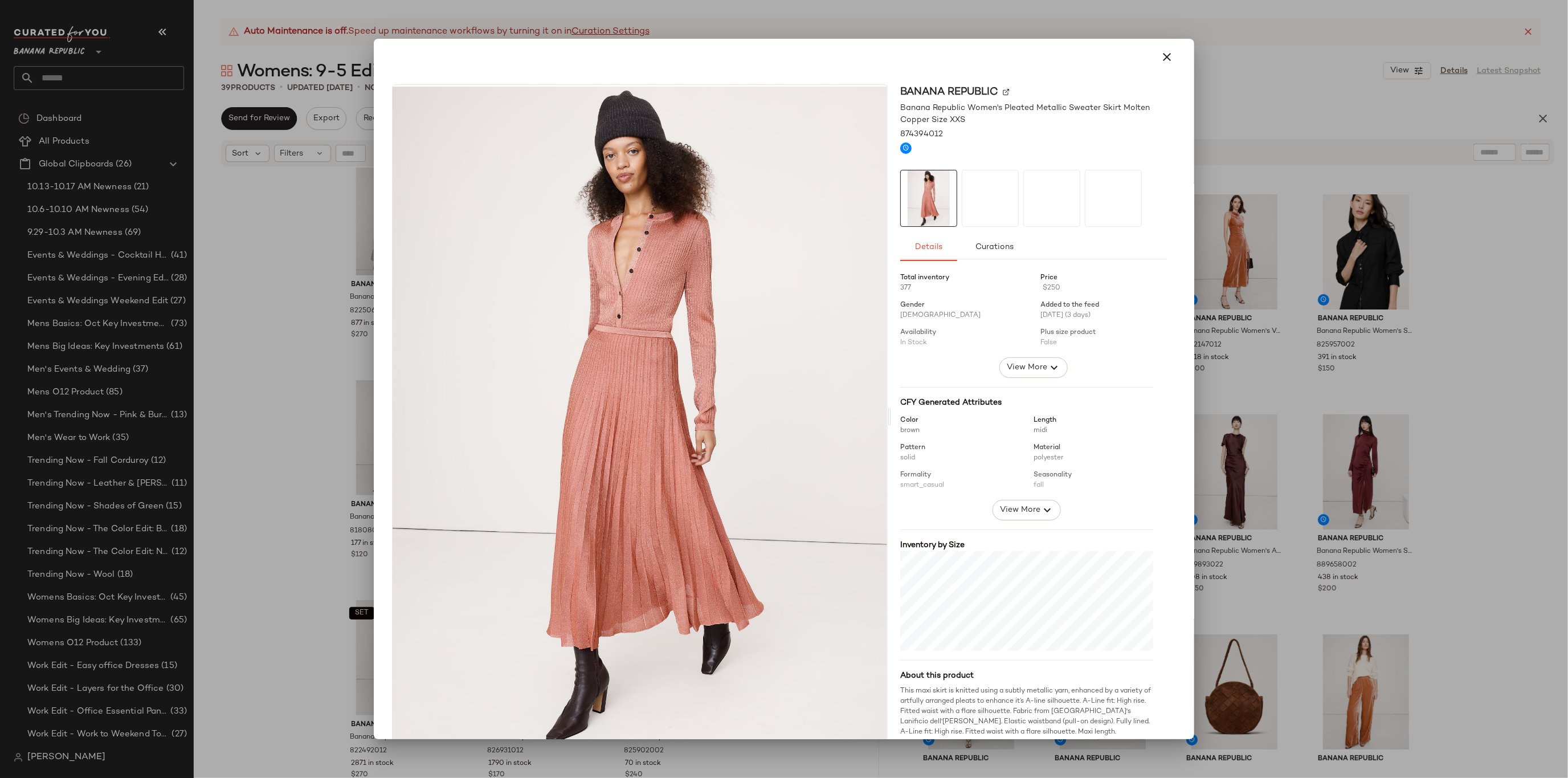
click at [982, 203] on div at bounding box center [990, 198] width 57 height 57
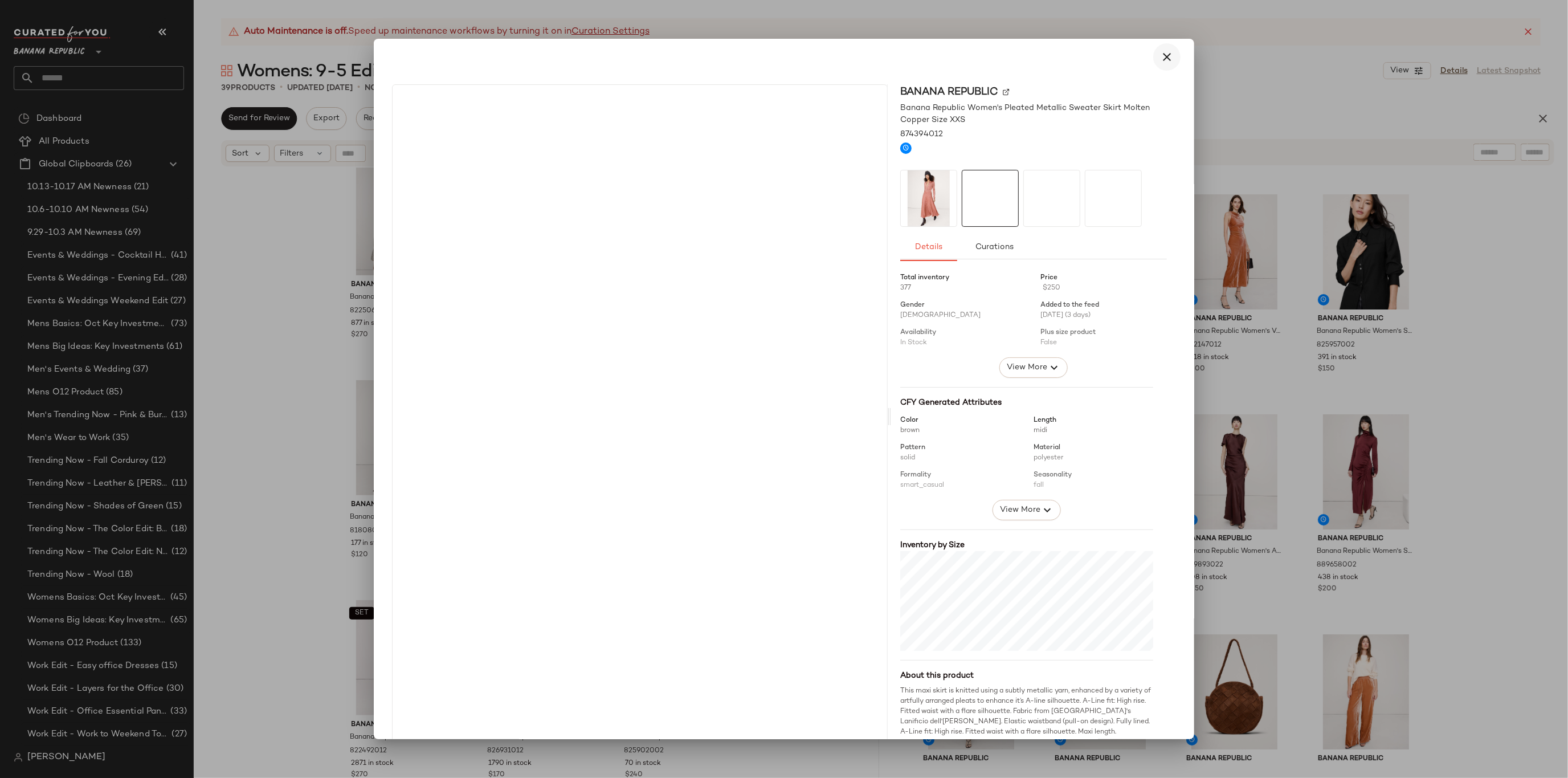
click at [1172, 60] on button "button" at bounding box center [1167, 57] width 28 height 28
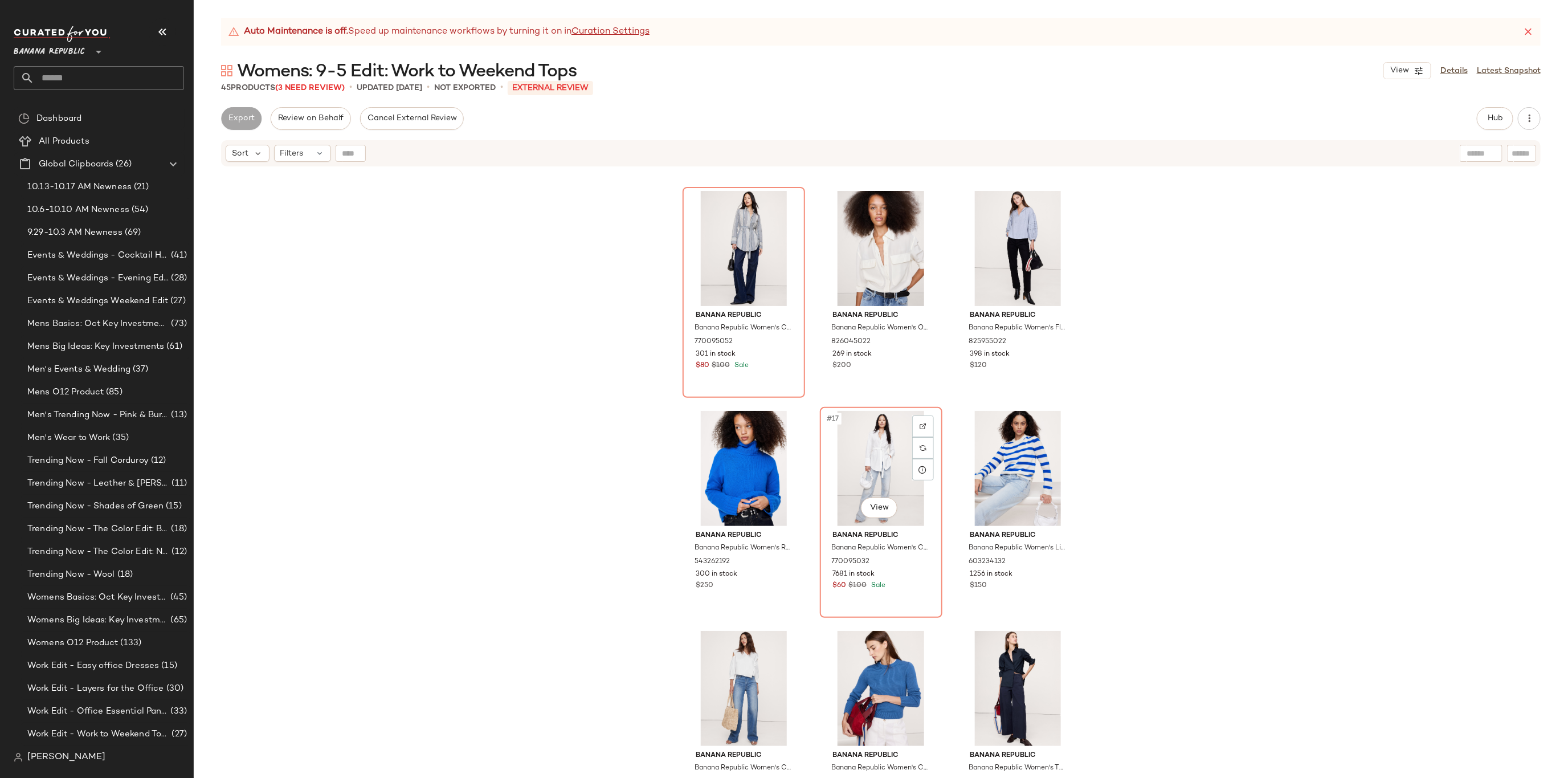
scroll to position [757, 0]
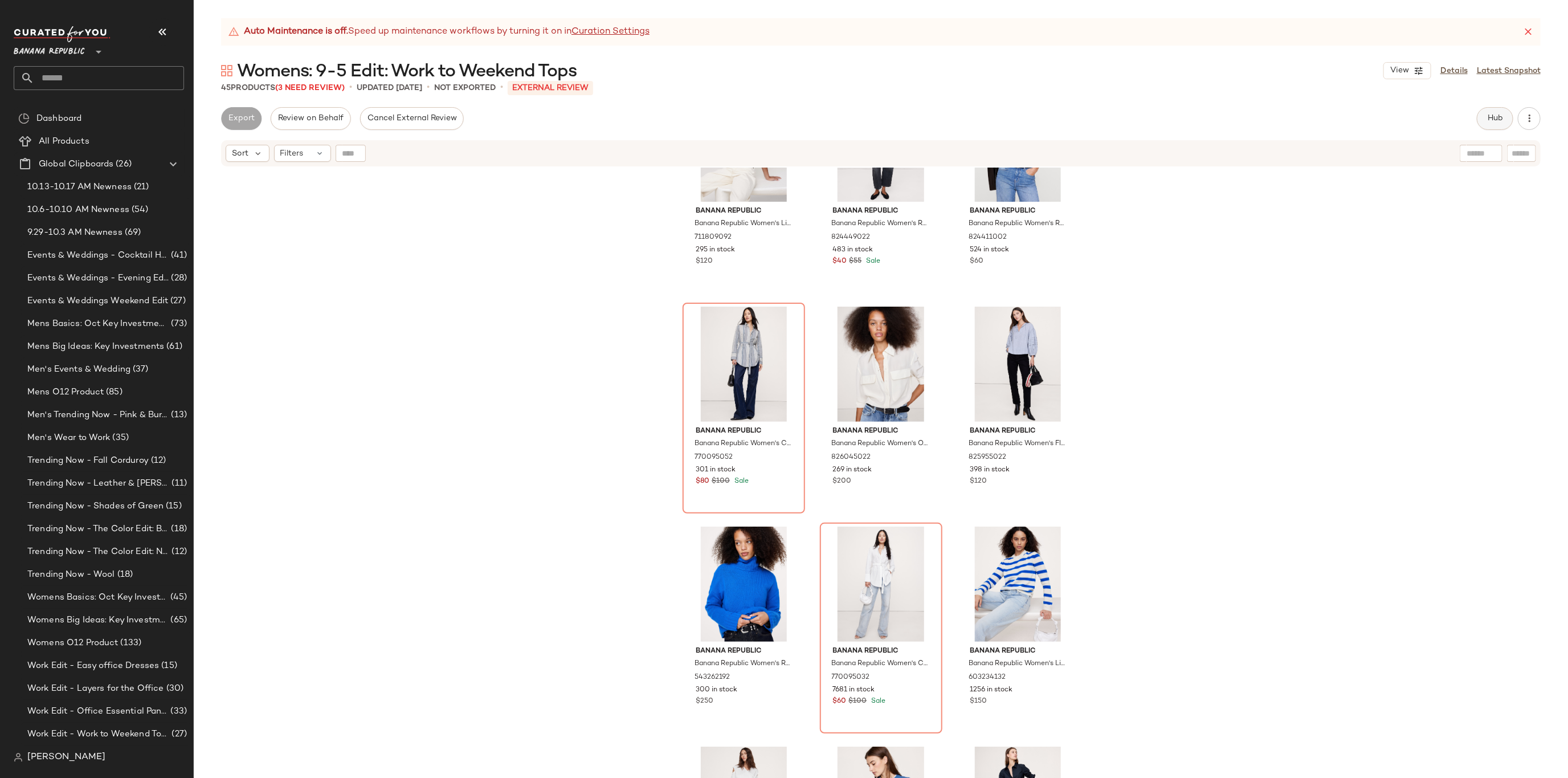
click at [1494, 122] on span "Hub" at bounding box center [1495, 119] width 16 height 9
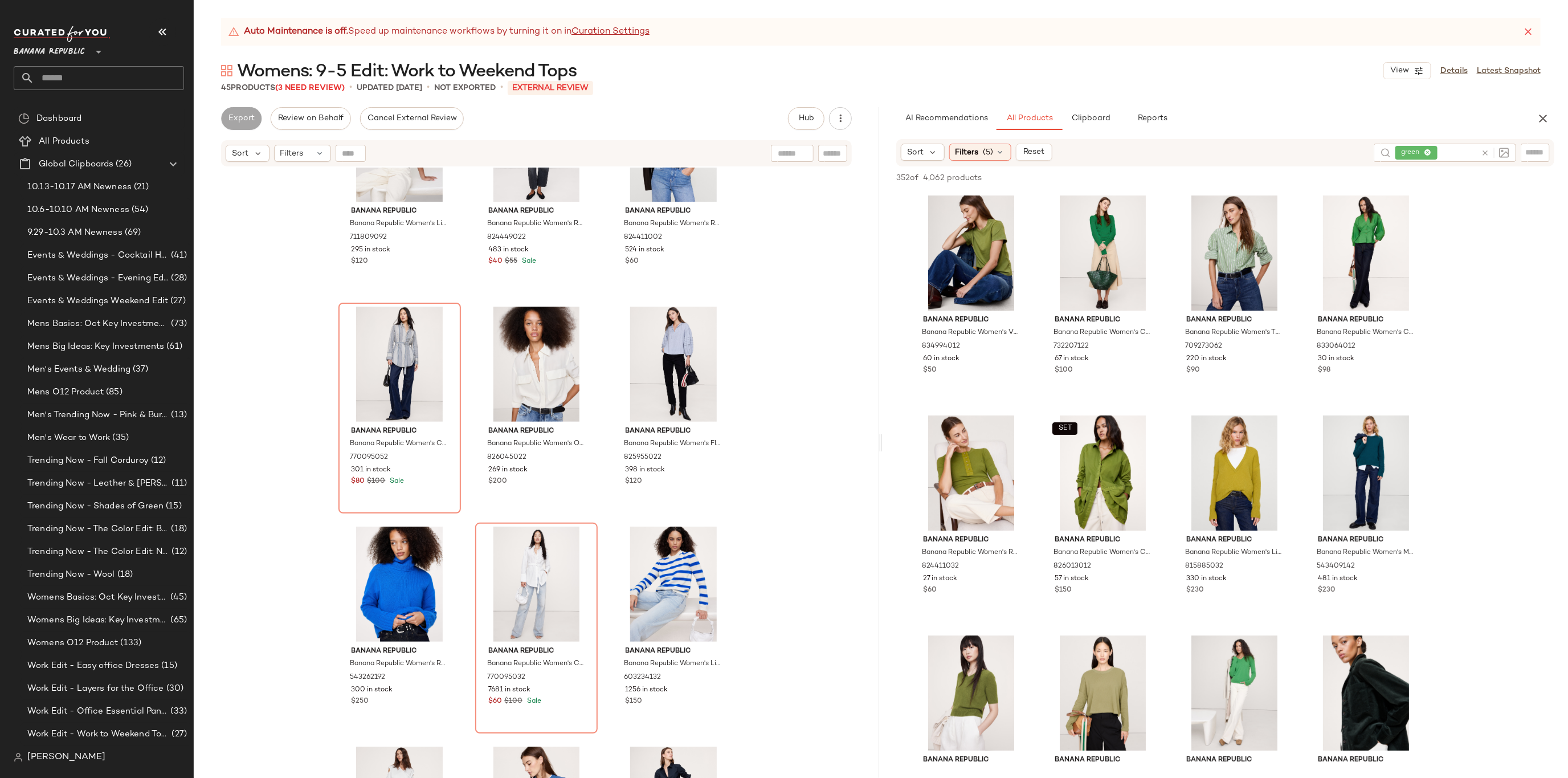
click at [1491, 152] on div at bounding box center [1495, 152] width 28 height 10
type input "****"
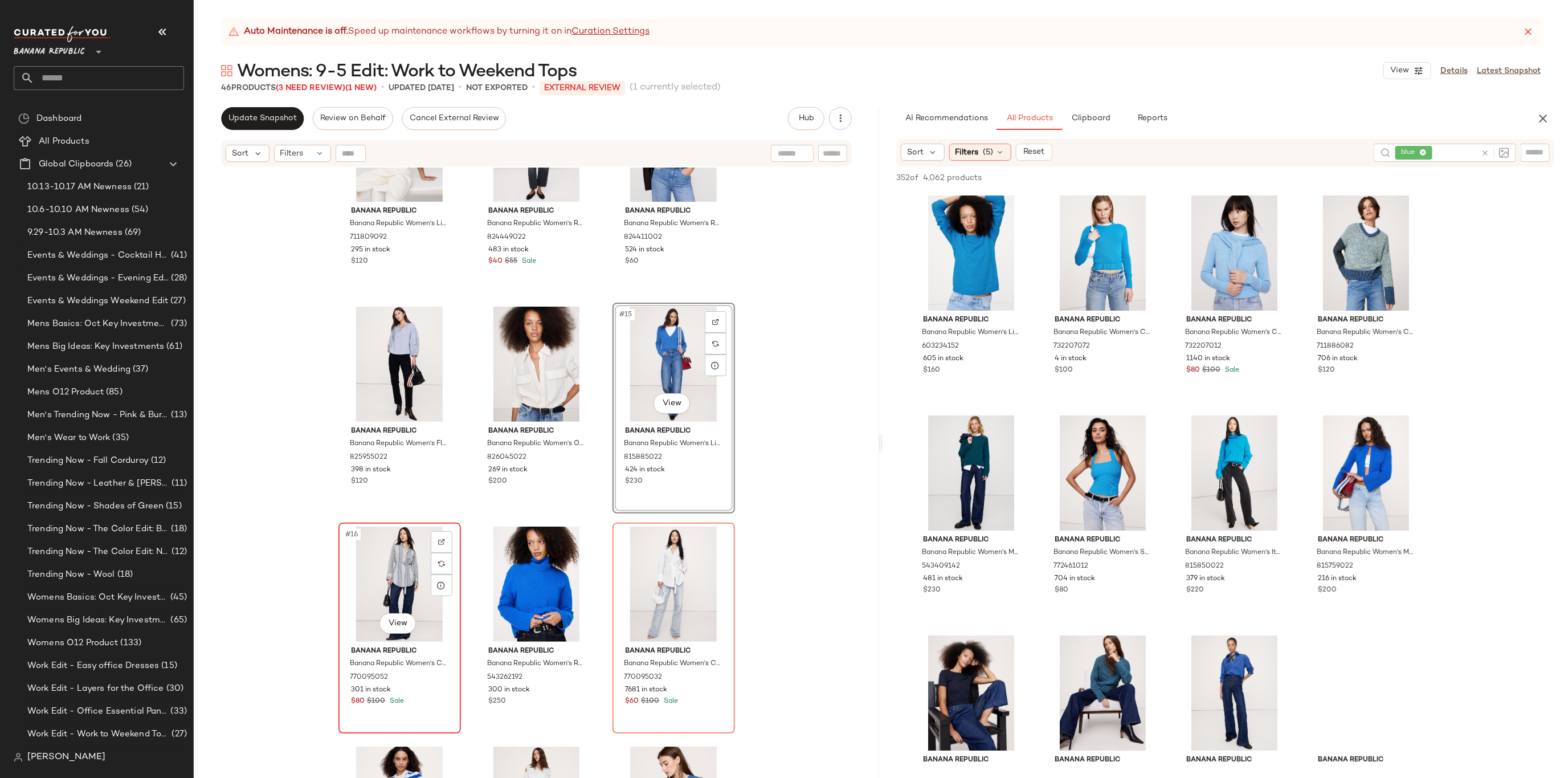
click at [389, 557] on div "#16 View" at bounding box center [400, 584] width 115 height 115
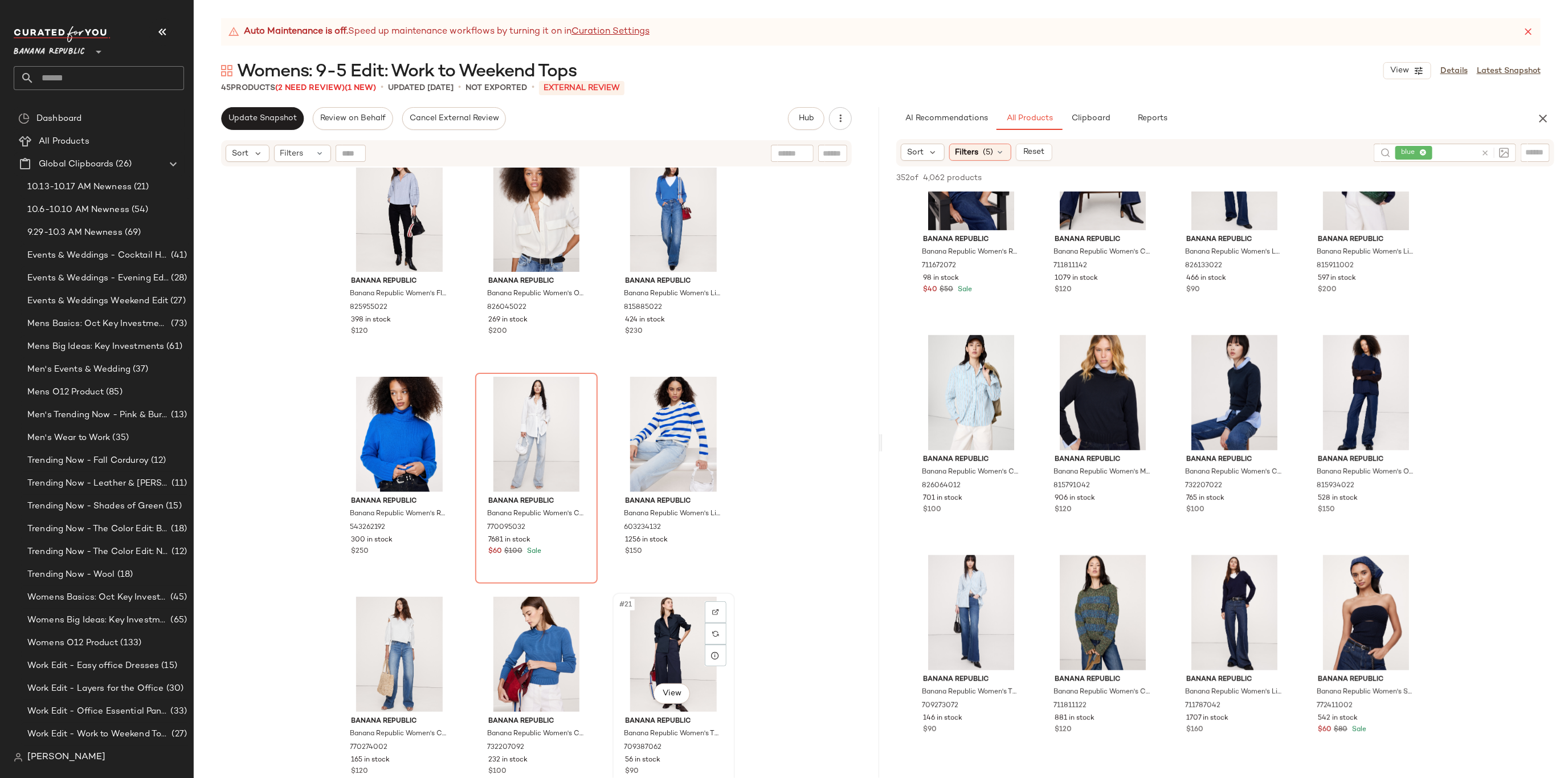
scroll to position [974, 0]
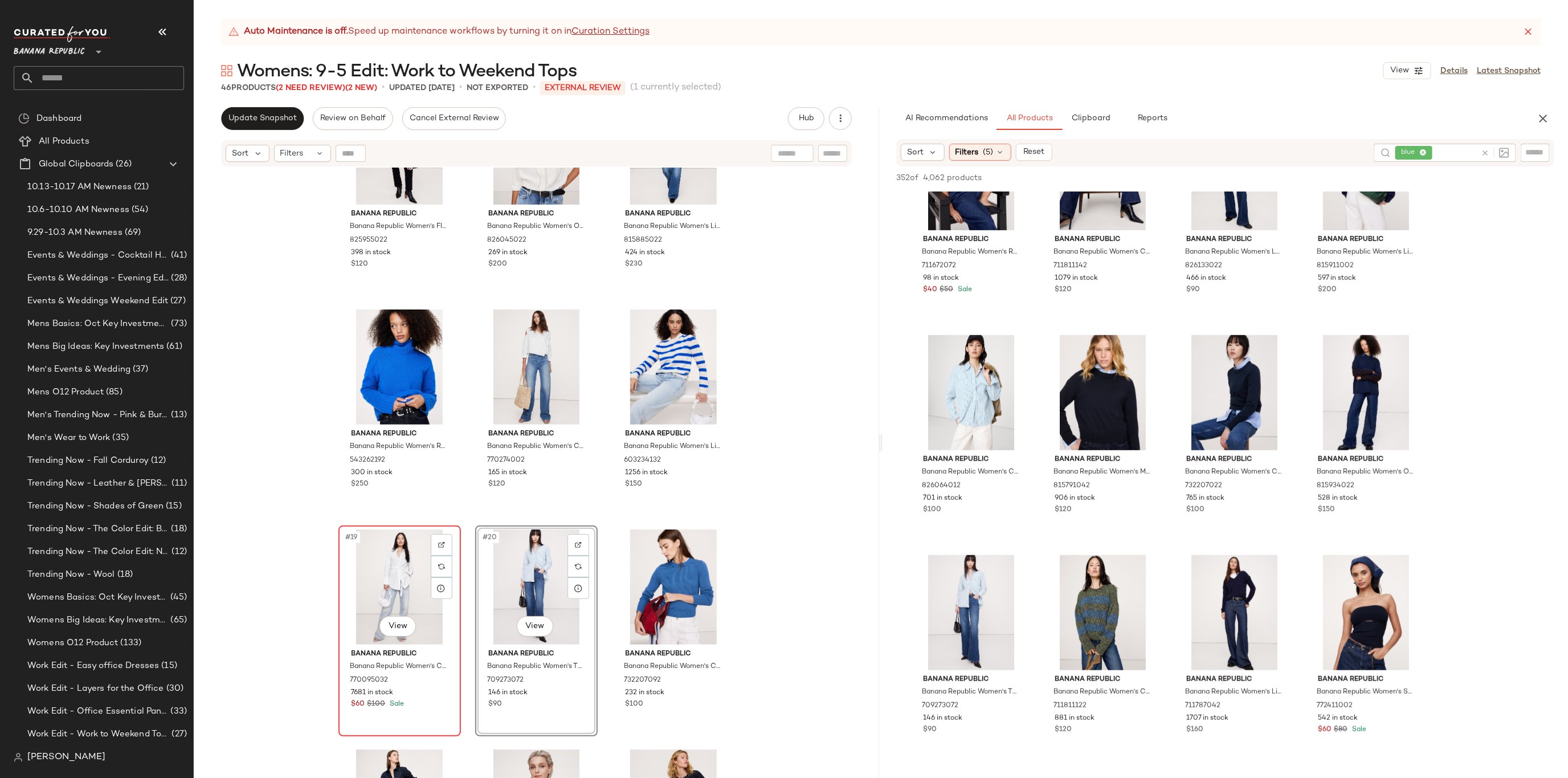
click at [400, 558] on div "#19 View" at bounding box center [400, 587] width 115 height 115
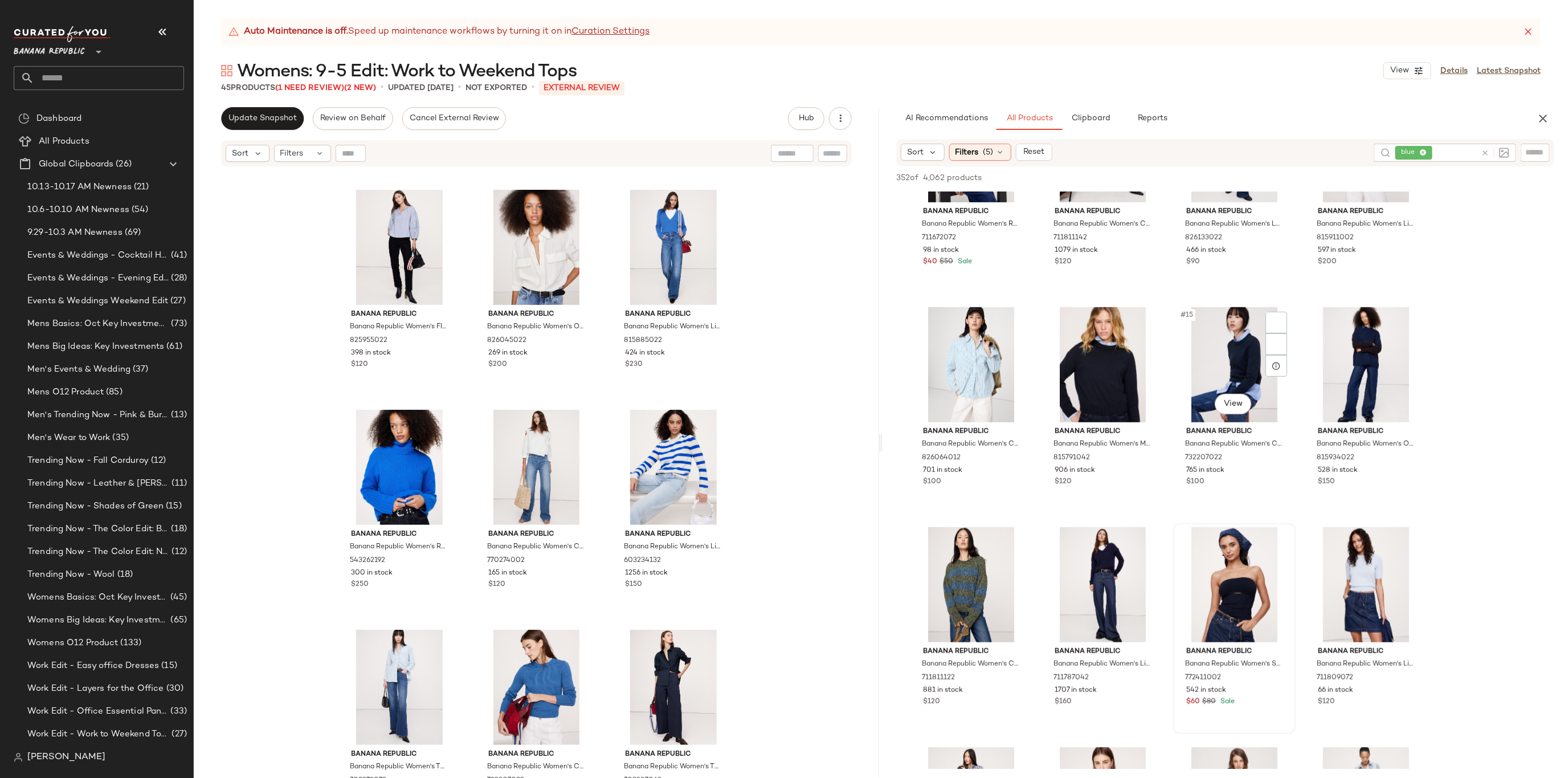
scroll to position [543, 0]
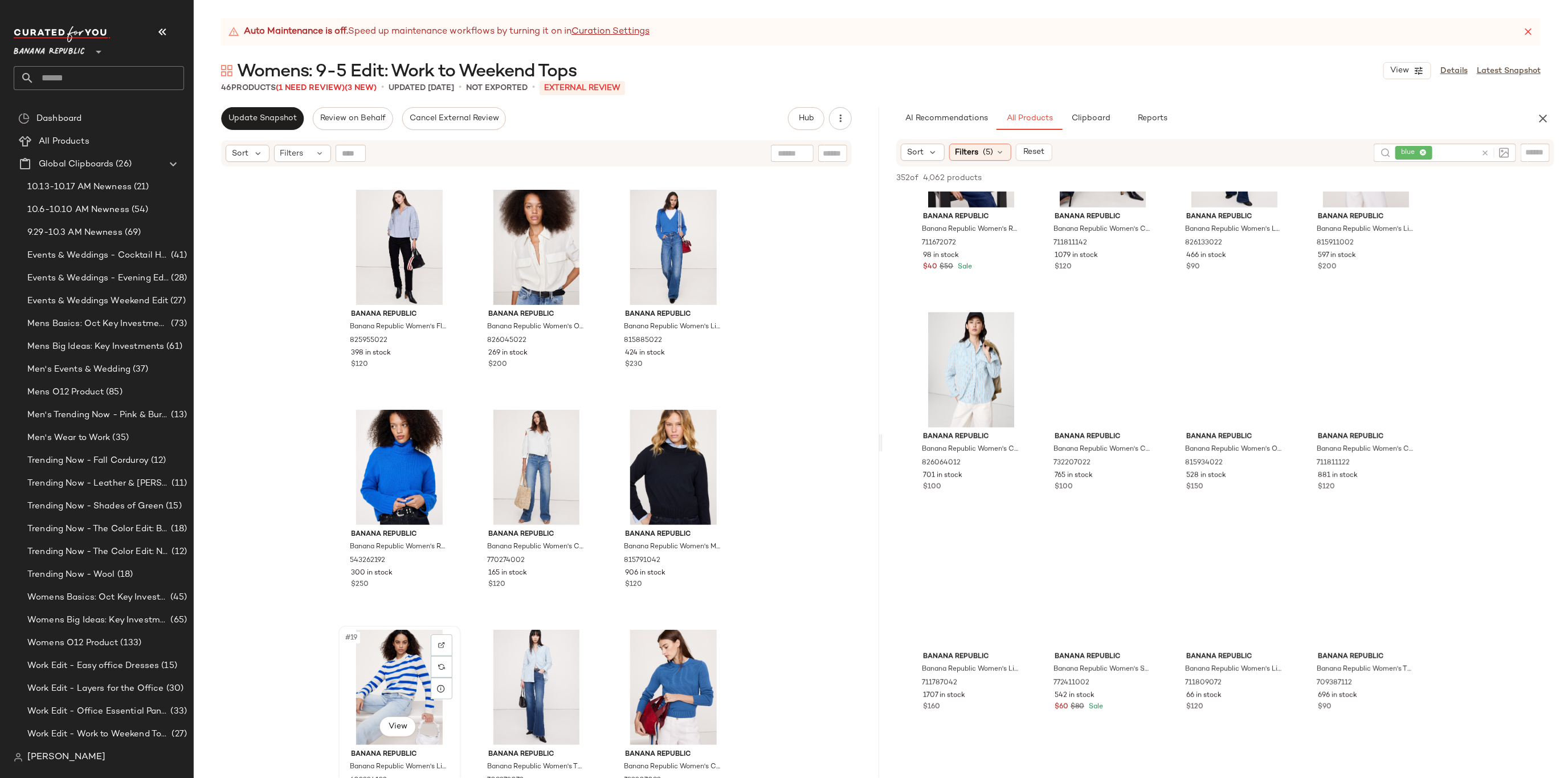
click at [384, 670] on div "#19 View" at bounding box center [400, 688] width 115 height 115
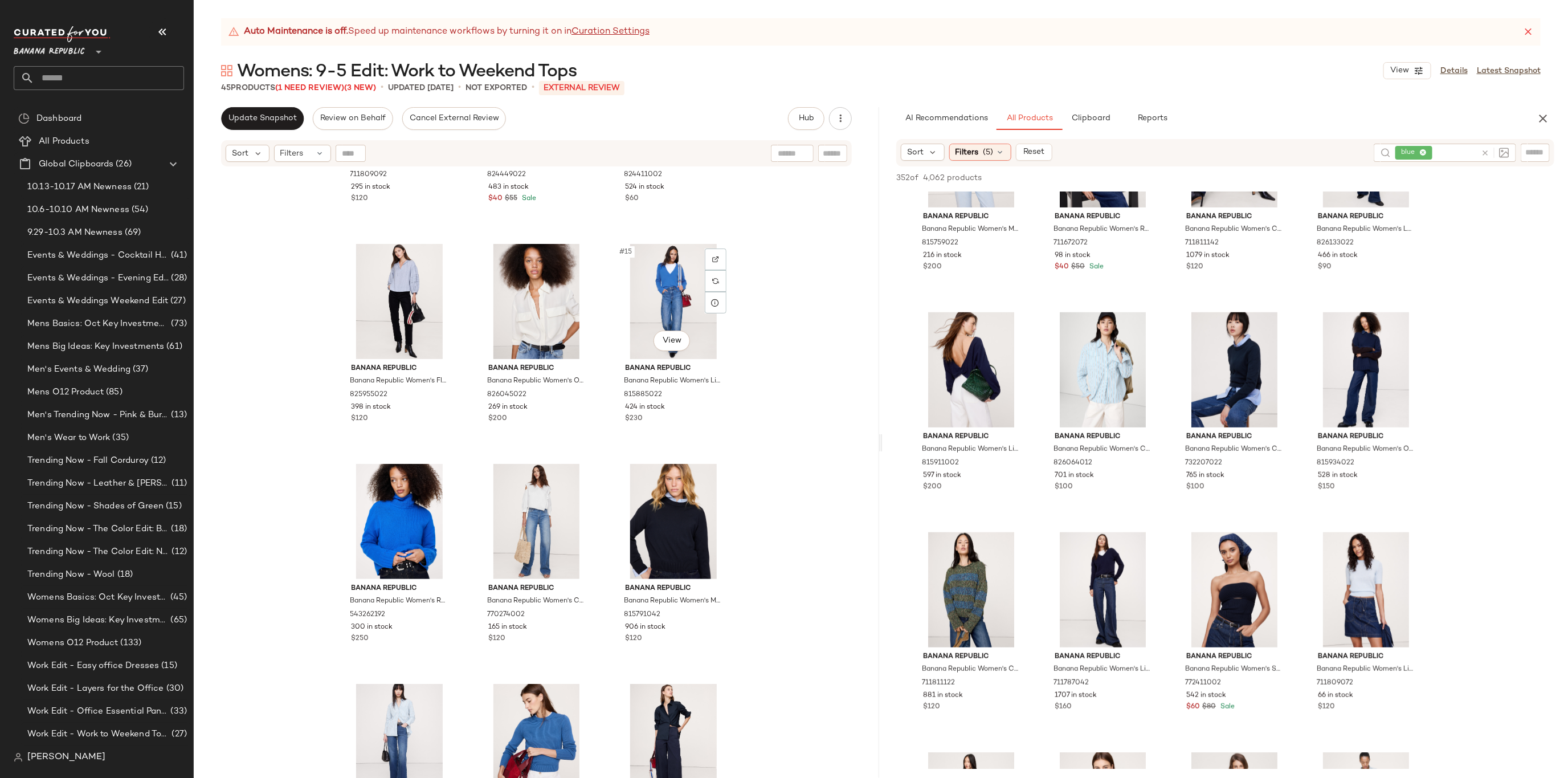
scroll to position [681, 0]
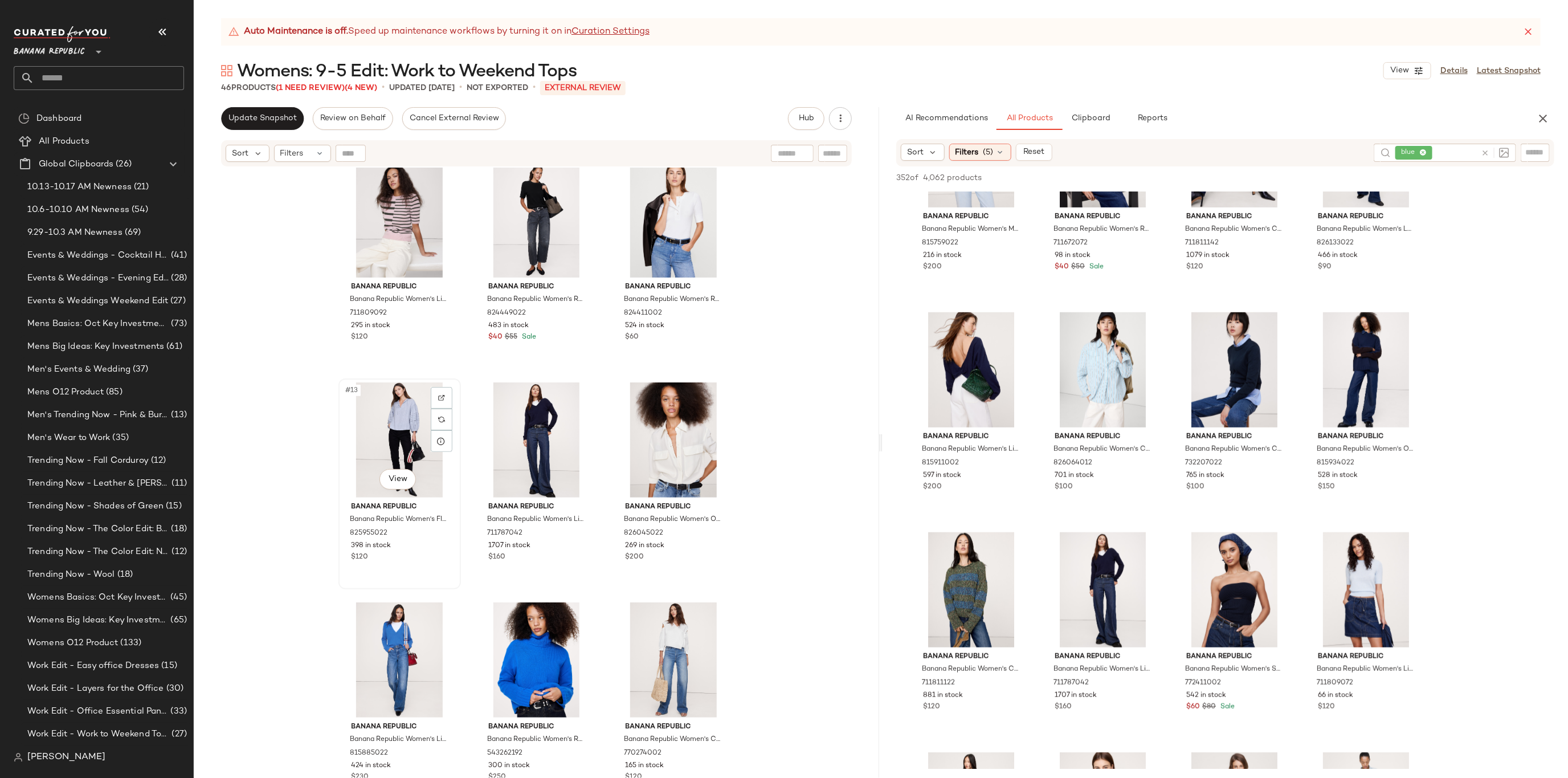
click at [388, 433] on div "#13 View" at bounding box center [400, 440] width 115 height 115
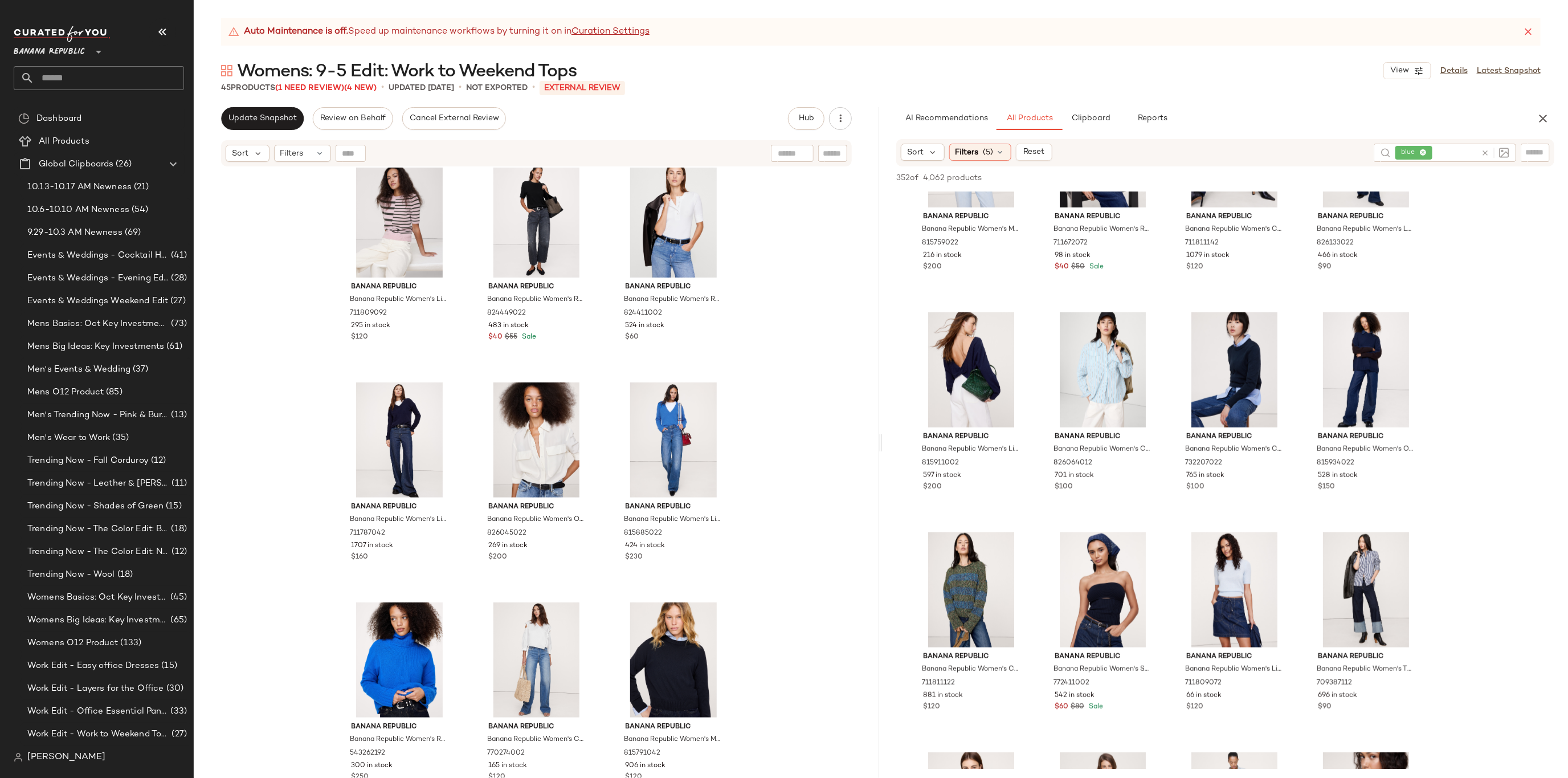
click at [1486, 155] on icon at bounding box center [1485, 153] width 9 height 9
click at [1557, 154] on div "Sort Filters (5) Reset" at bounding box center [1225, 152] width 686 height 26
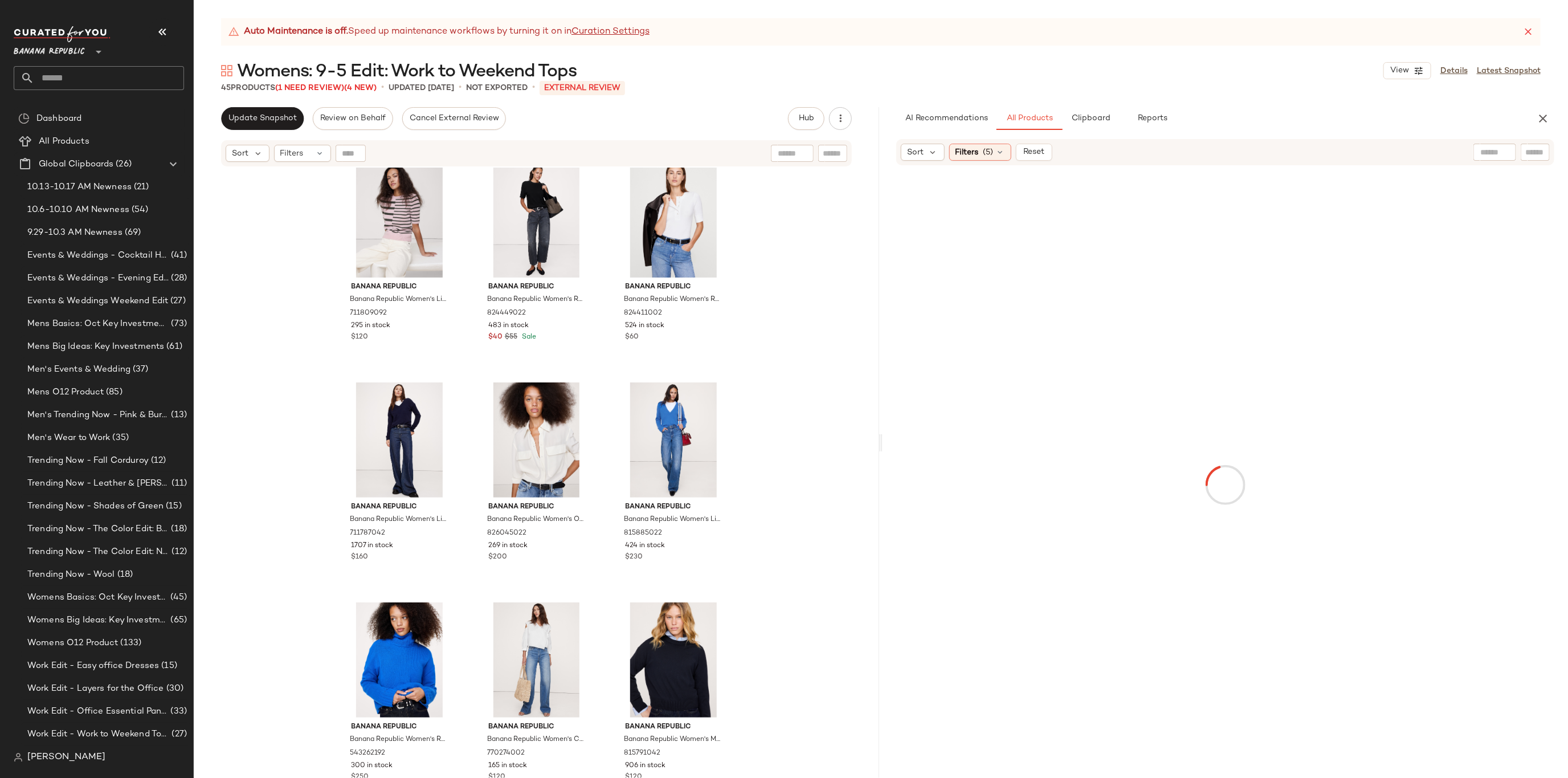
click at [1534, 140] on div "Sort Filters (5) Reset" at bounding box center [1225, 152] width 658 height 26
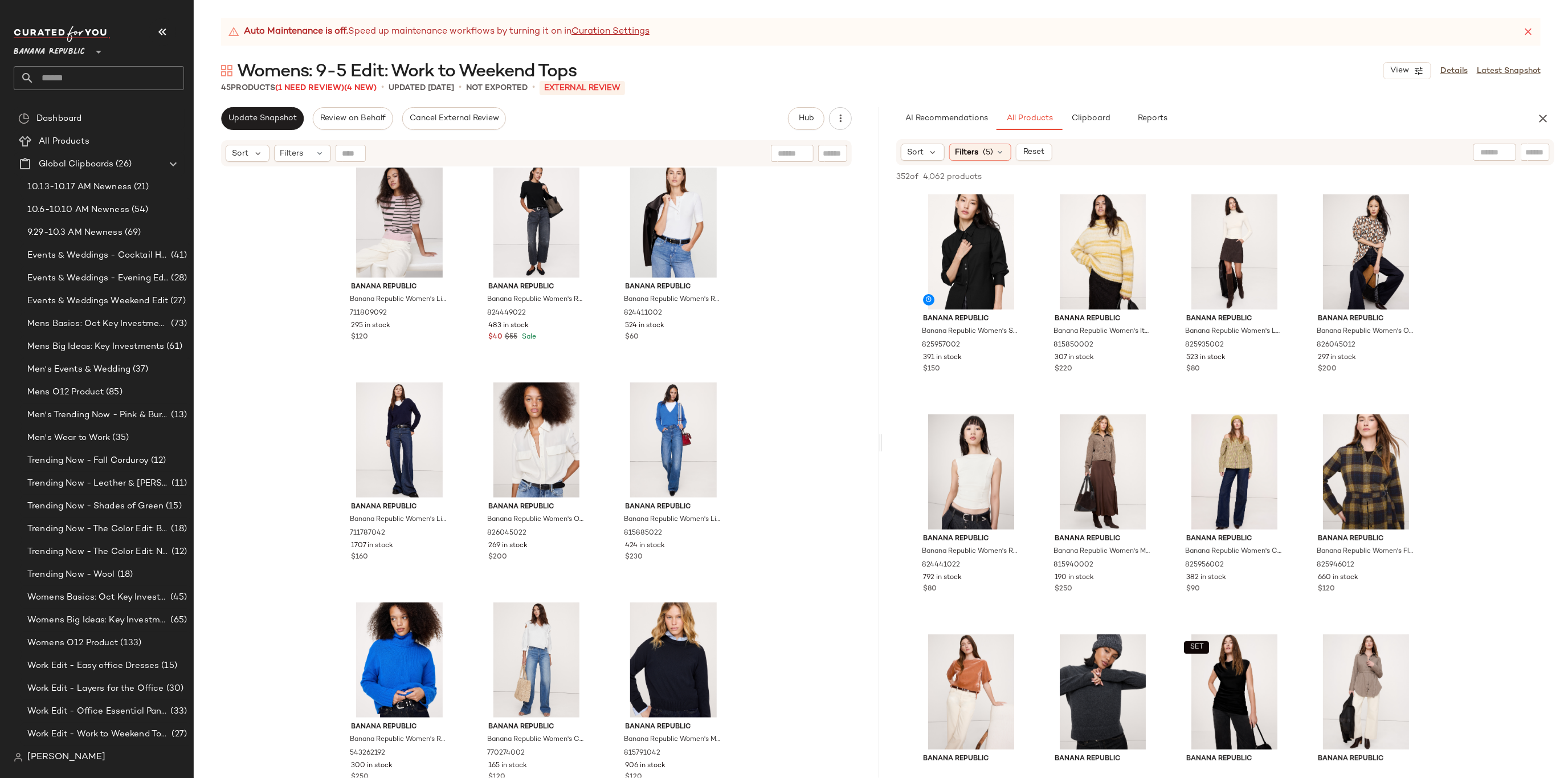
click at [1534, 142] on div "Sort Filters (5) Reset" at bounding box center [1225, 152] width 658 height 26
click at [1531, 148] on input "Filter" at bounding box center [1496, 152] width 97 height 12
type input "****"
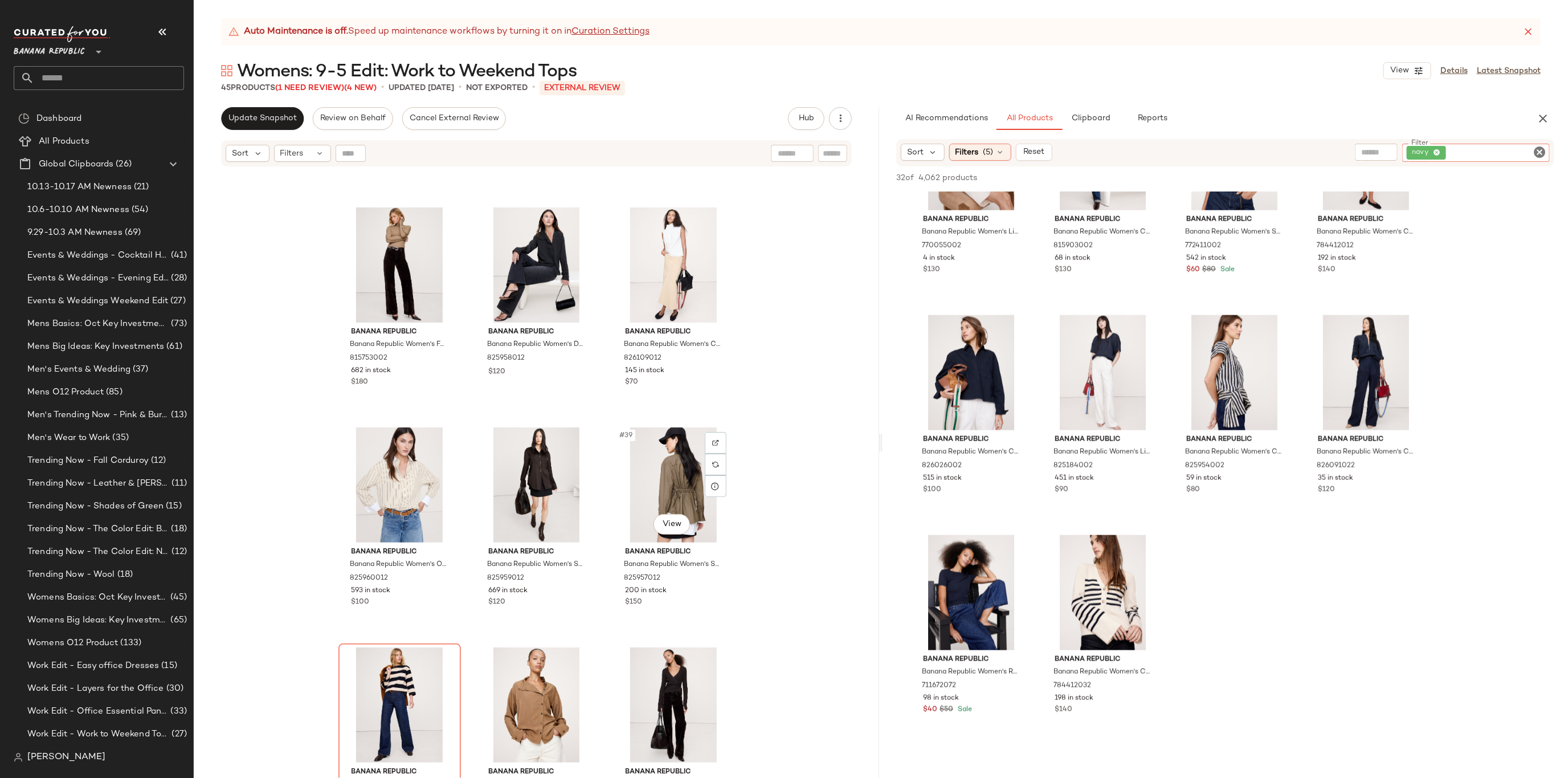
scroll to position [2406, 0]
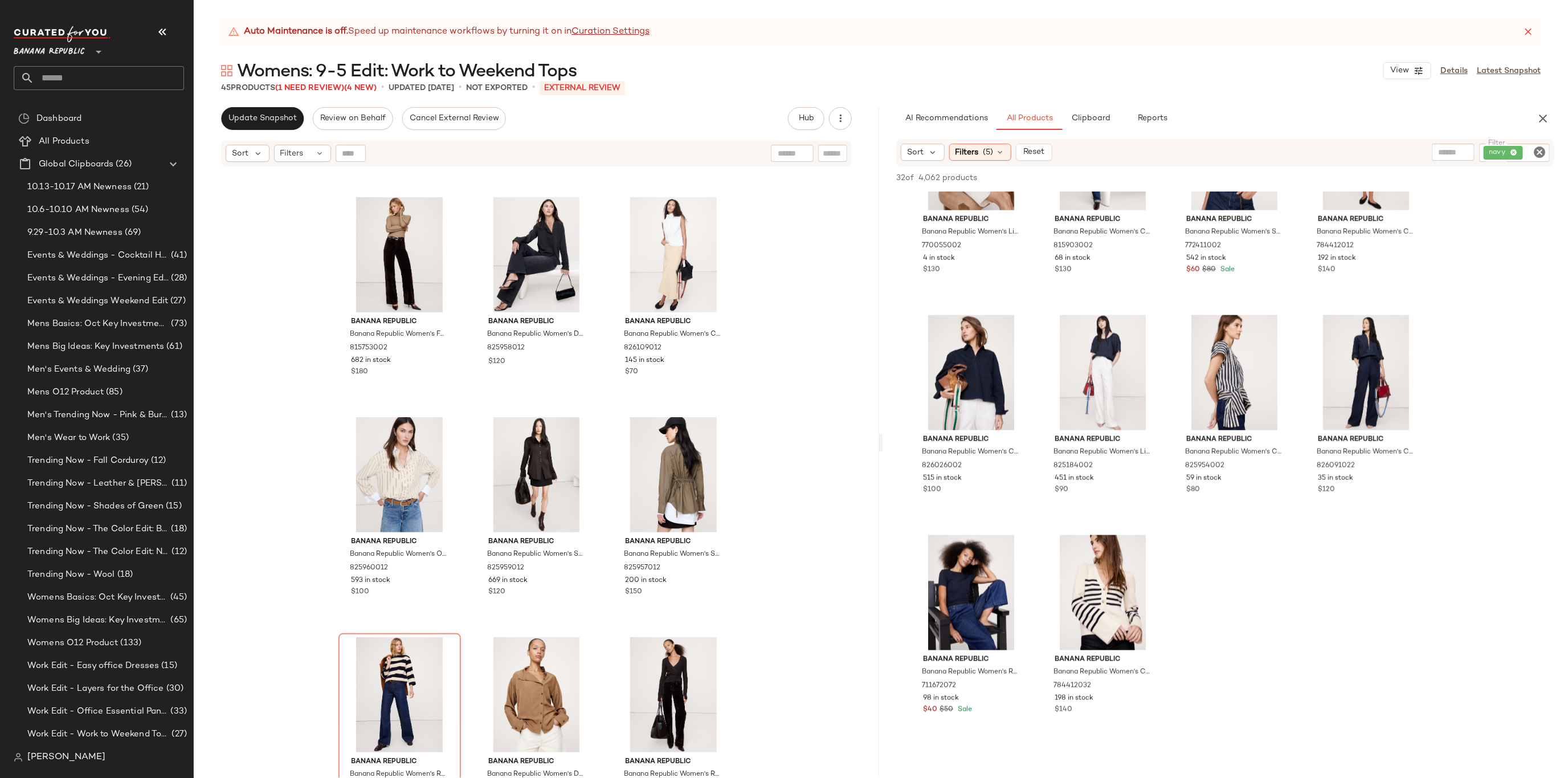
click at [1542, 142] on div "Sort Filters (5) Reset Filter navy Filter" at bounding box center [1225, 153] width 658 height 28
click at [1542, 147] on icon "Clear Filter" at bounding box center [1540, 152] width 14 height 14
type input "*****"
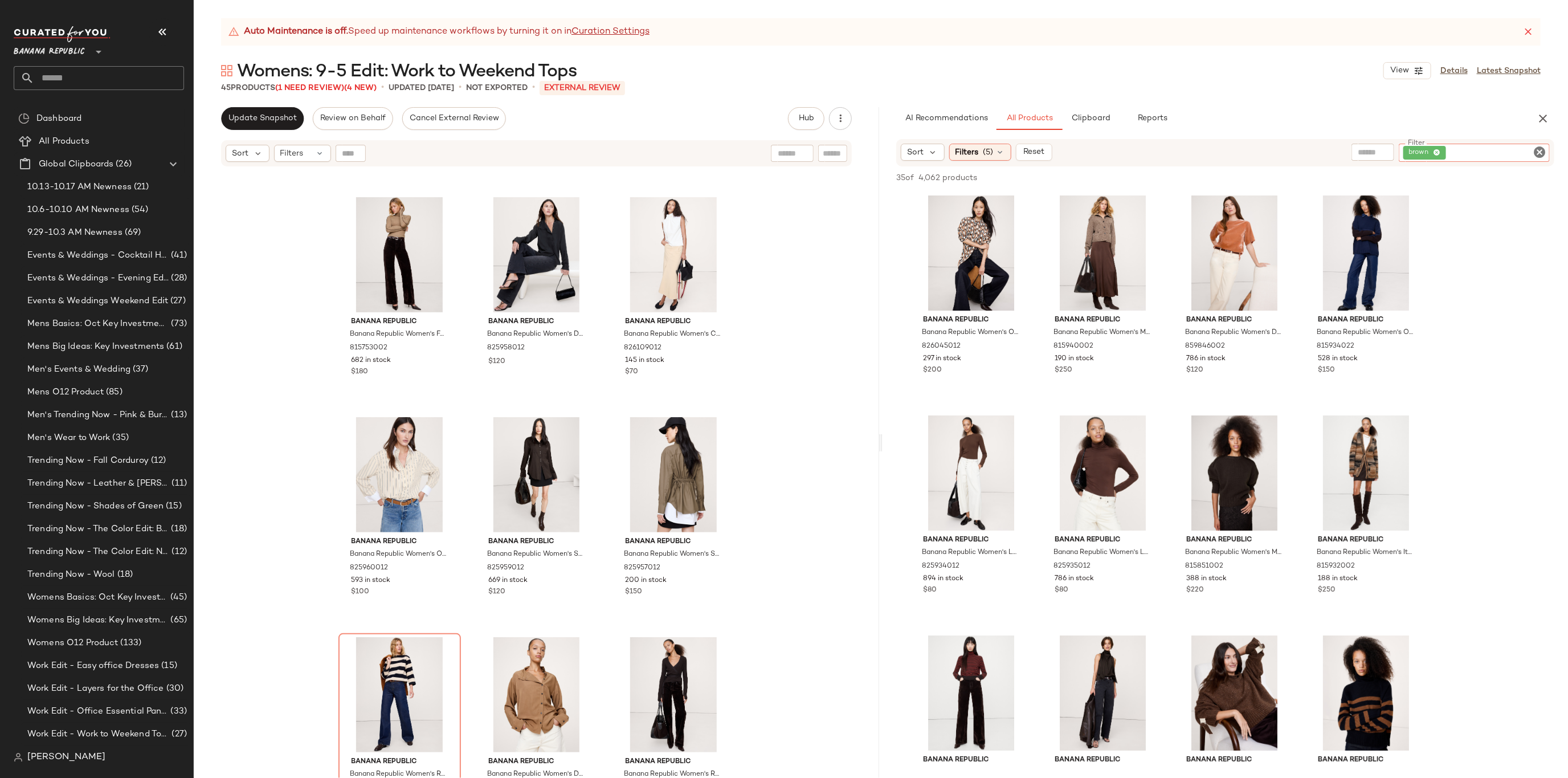
click at [1541, 146] on icon "Clear Filter" at bounding box center [1540, 152] width 14 height 14
click at [1414, 144] on div at bounding box center [1418, 152] width 29 height 17
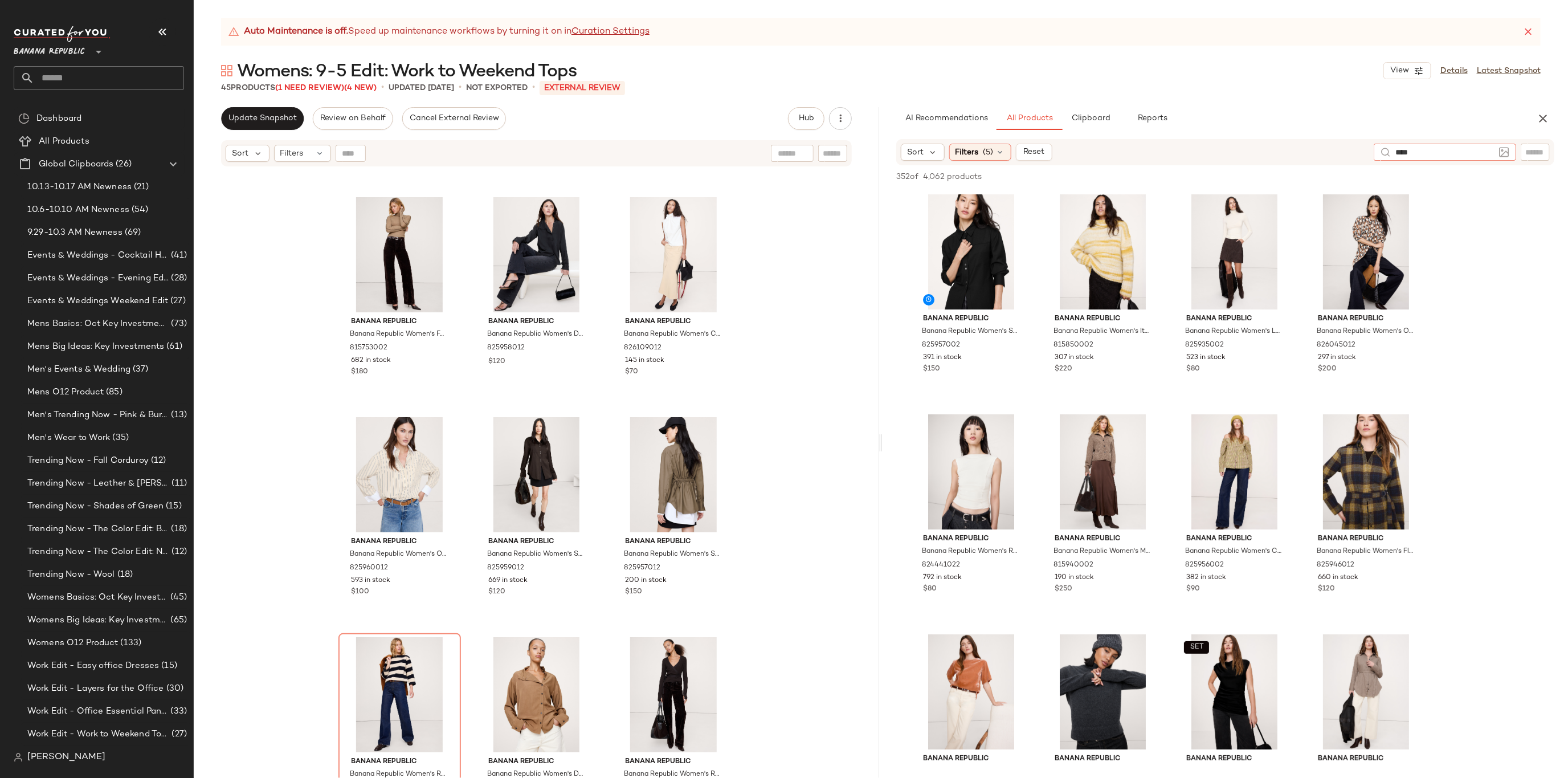
type input "*****"
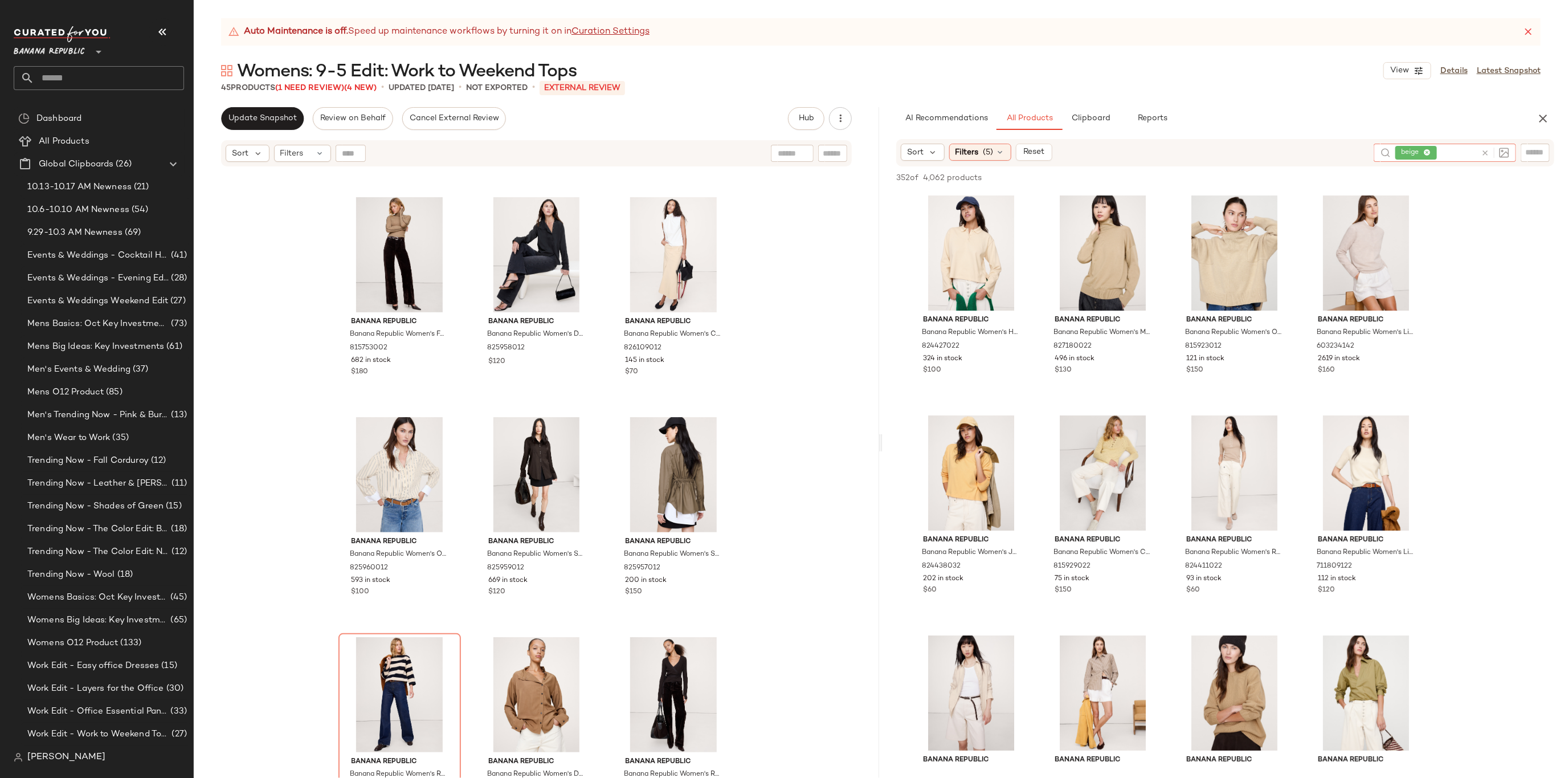
click at [1481, 151] on icon at bounding box center [1485, 153] width 9 height 9
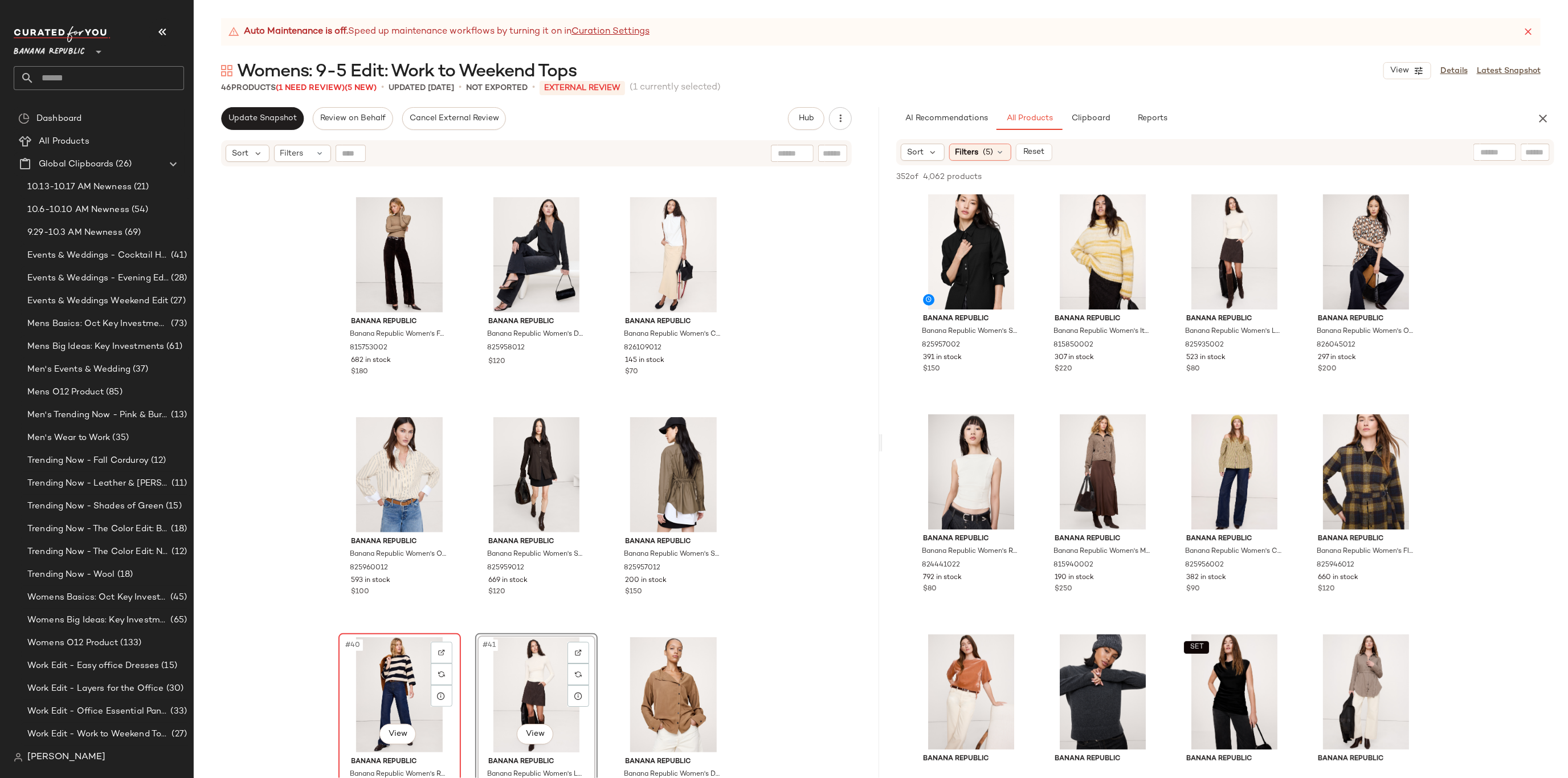
click at [396, 672] on div "#40 View" at bounding box center [400, 695] width 115 height 115
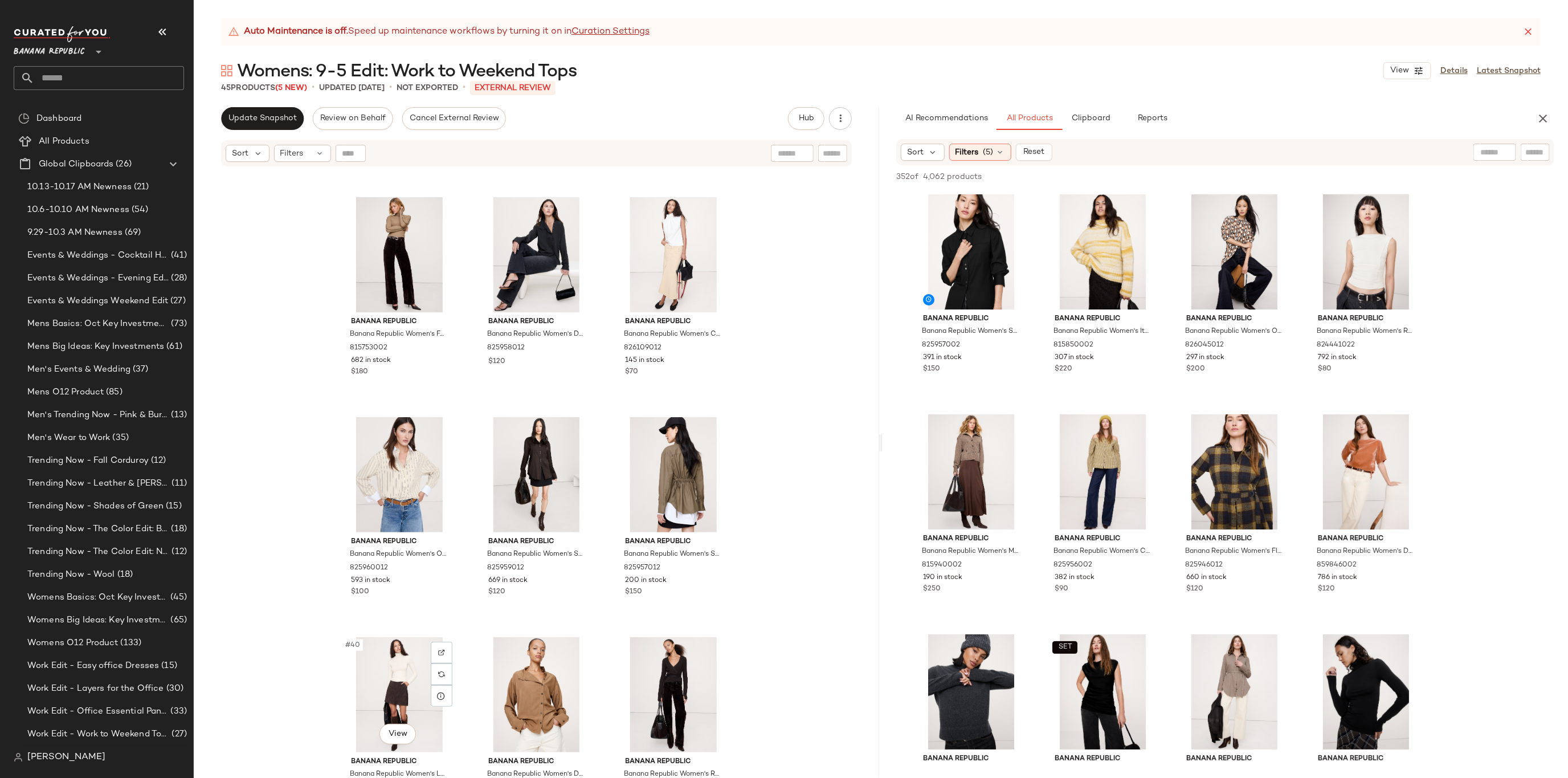
scroll to position [2663, 0]
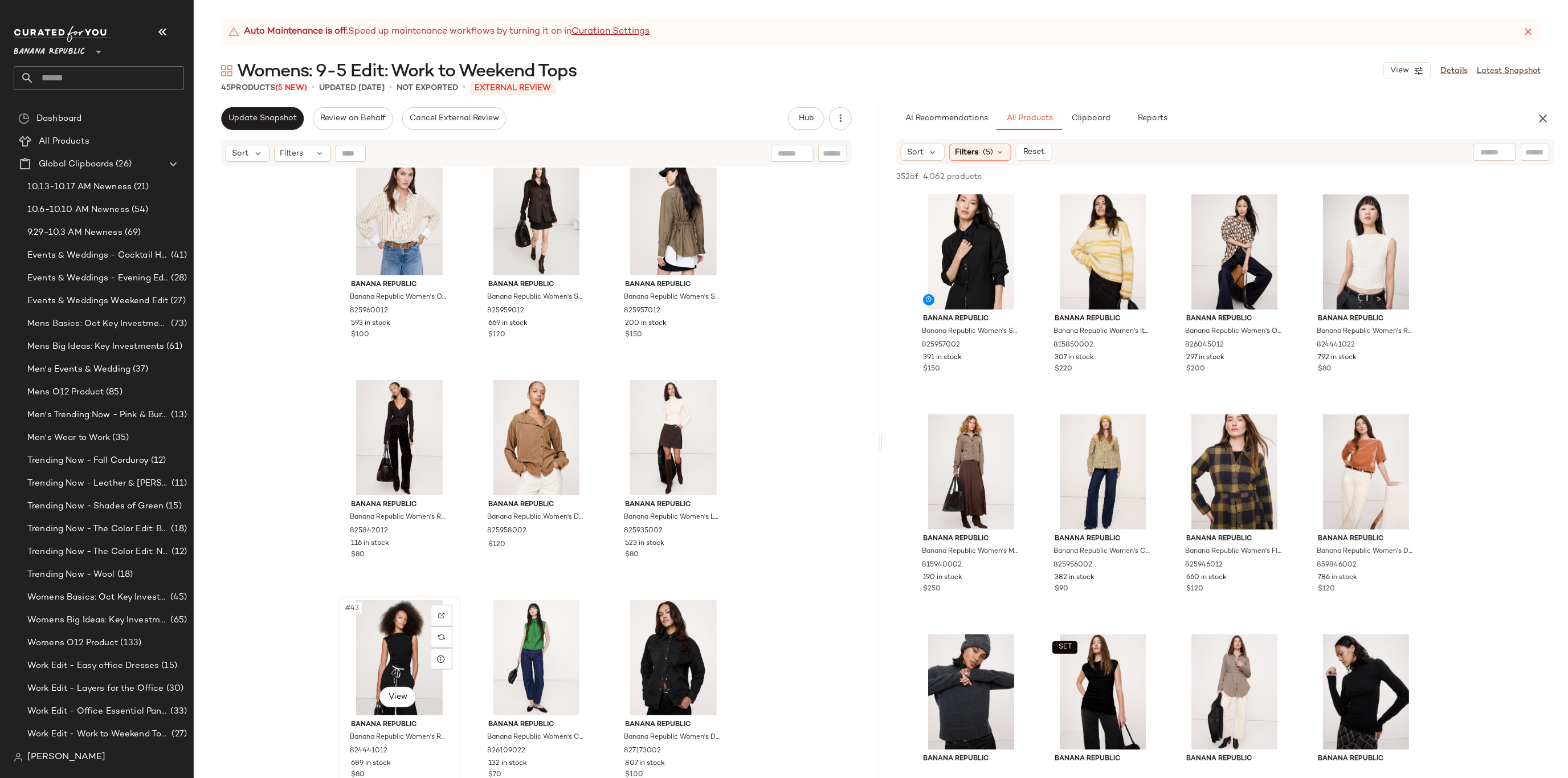
click at [394, 616] on div "#43 View" at bounding box center [400, 658] width 115 height 115
click at [776, 533] on div "Banana Republic Banana Republic Women's Featherweight Cashmere Turtleneck Mink …" at bounding box center [536, 487] width 686 height 639
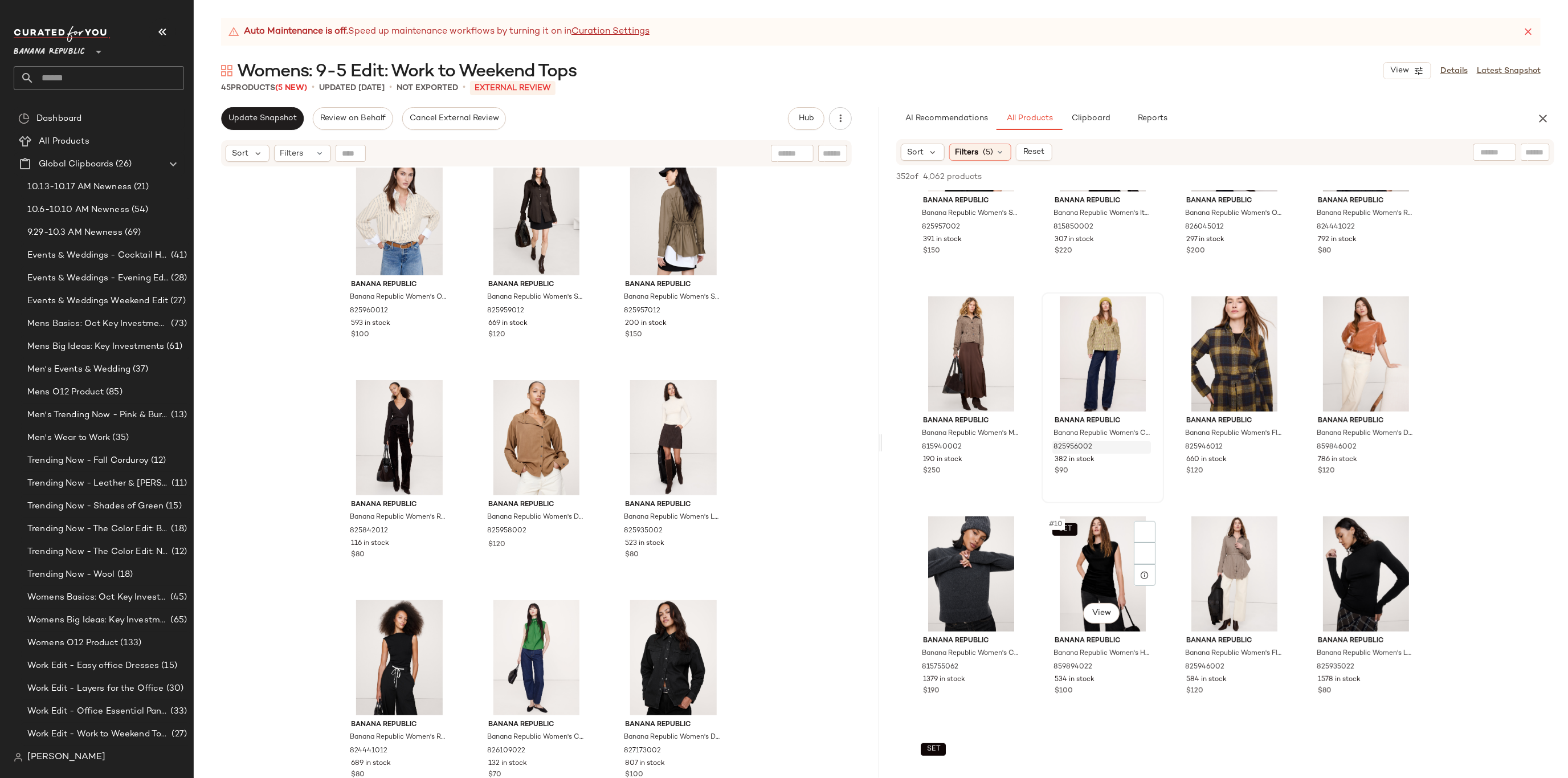
scroll to position [193, 0]
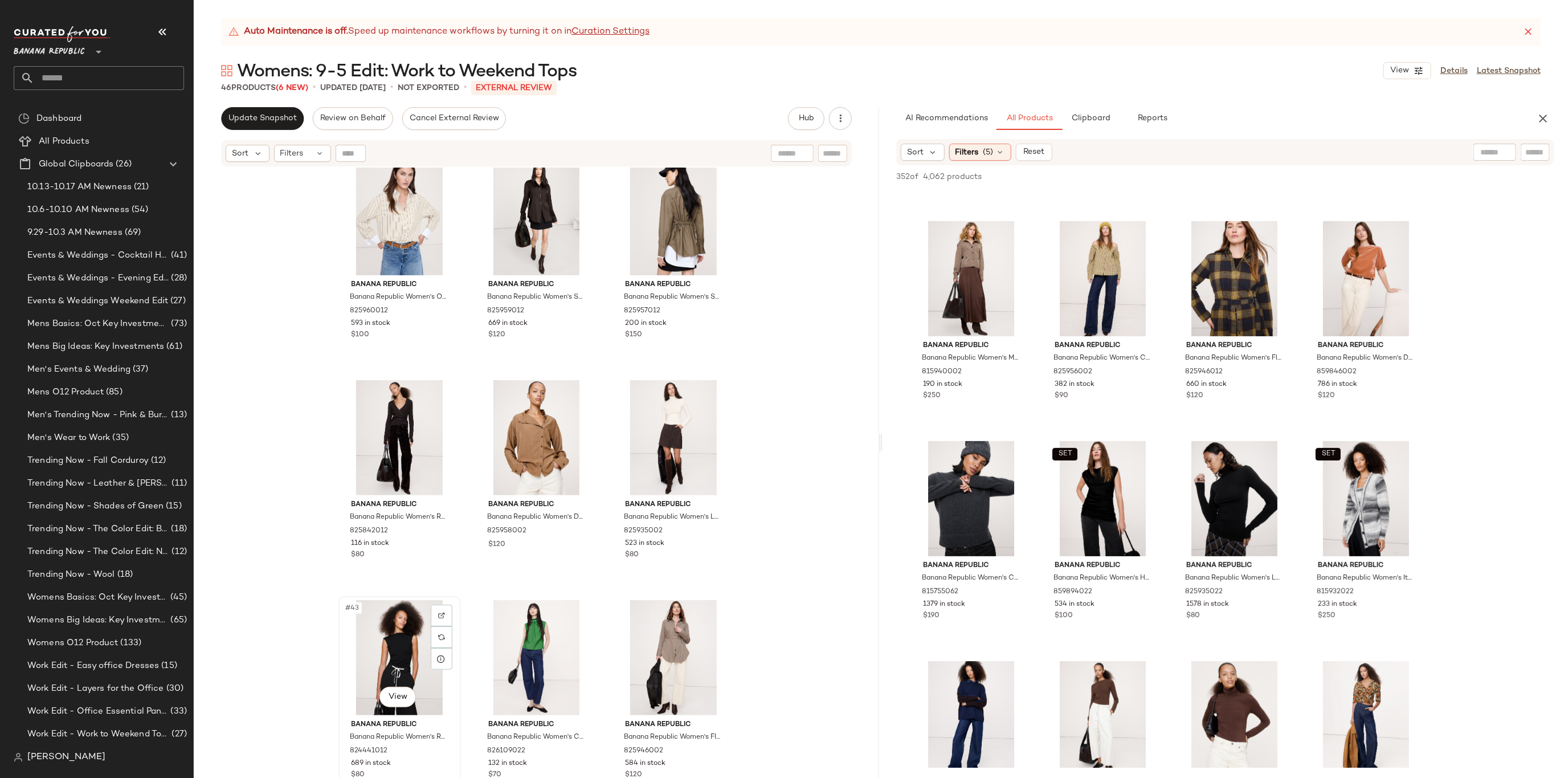
click at [398, 658] on div "#43 View" at bounding box center [400, 658] width 115 height 115
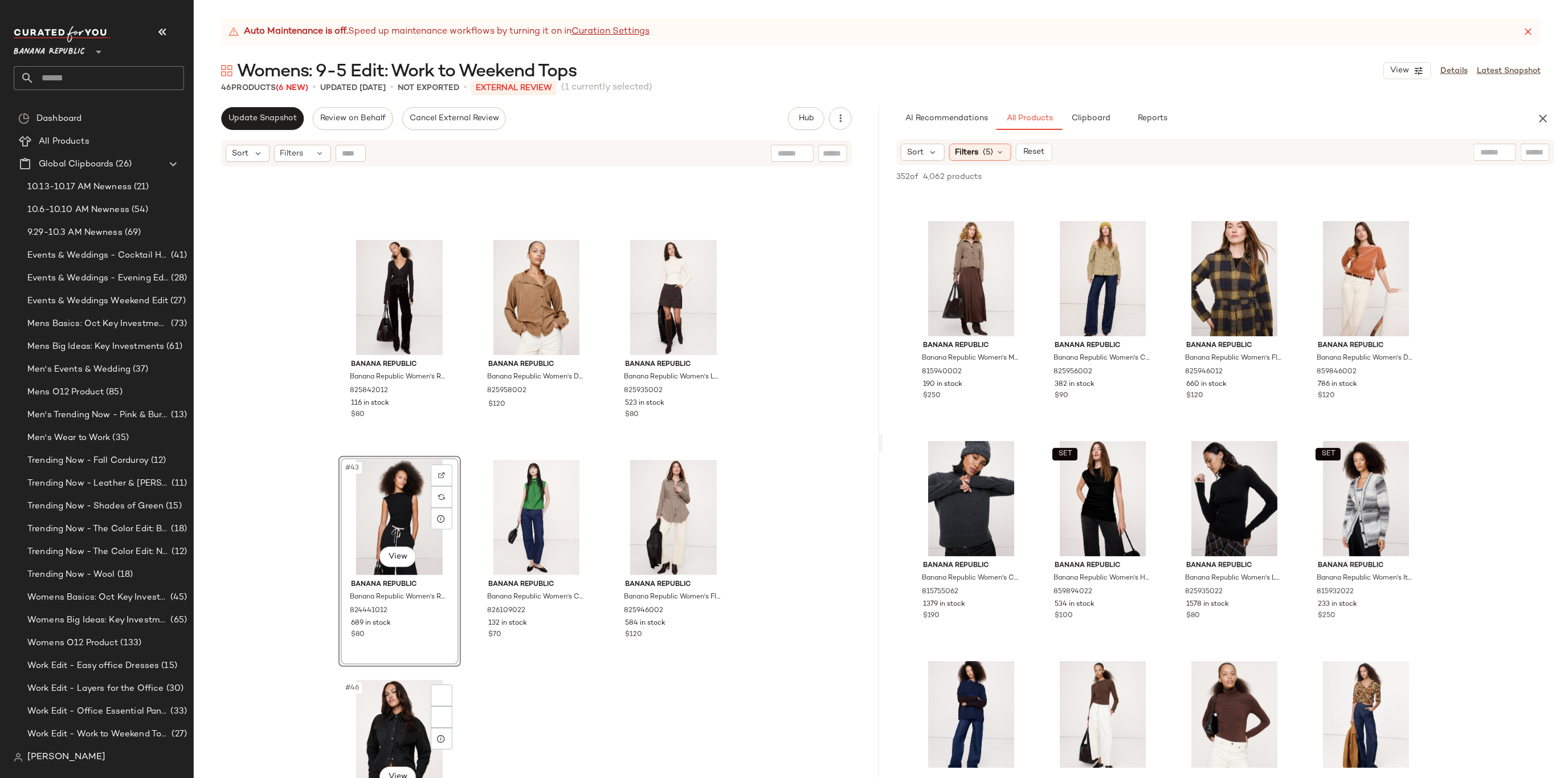
scroll to position [2883, 0]
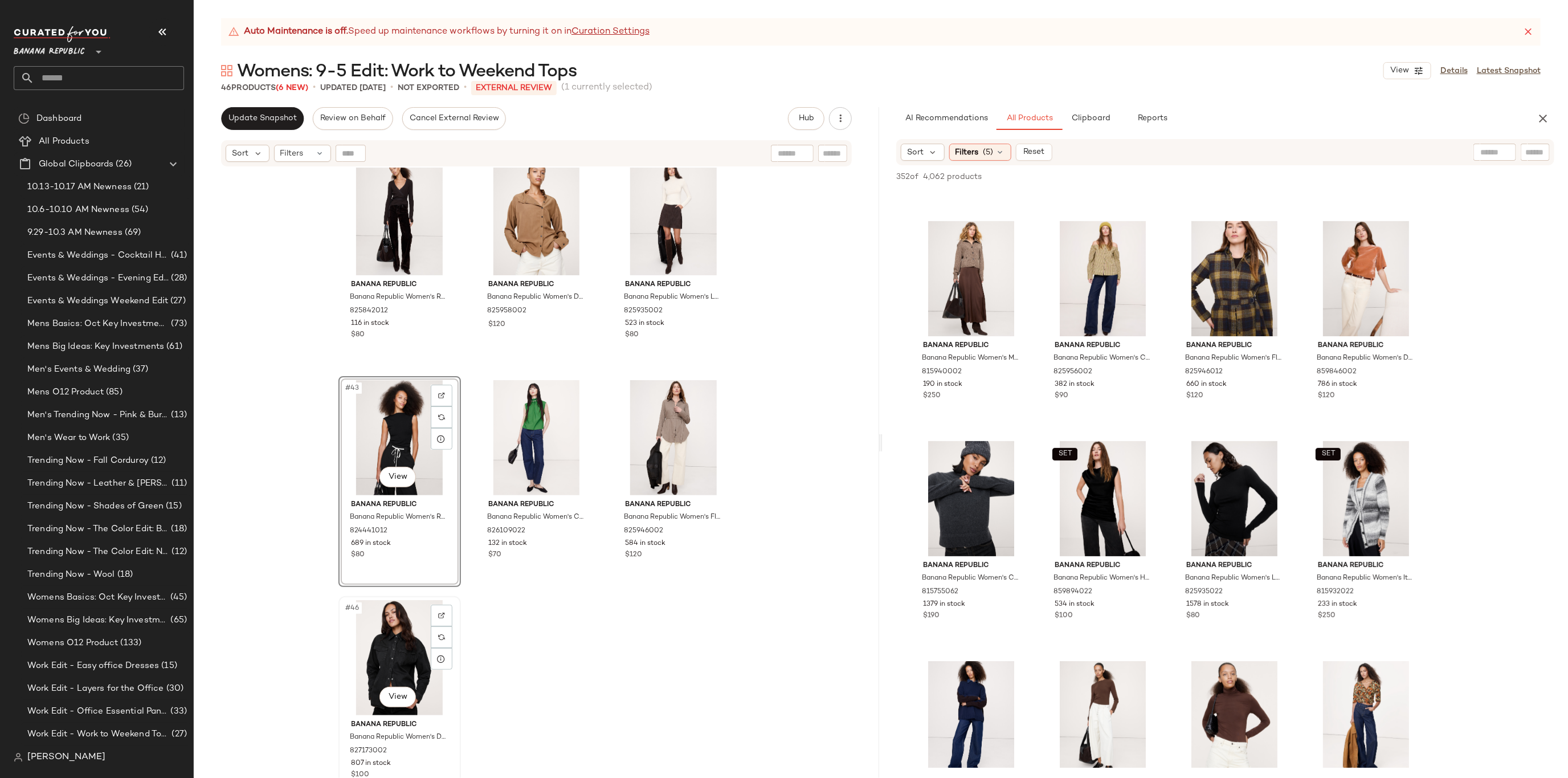
click at [411, 651] on div "#46 View" at bounding box center [400, 658] width 115 height 115
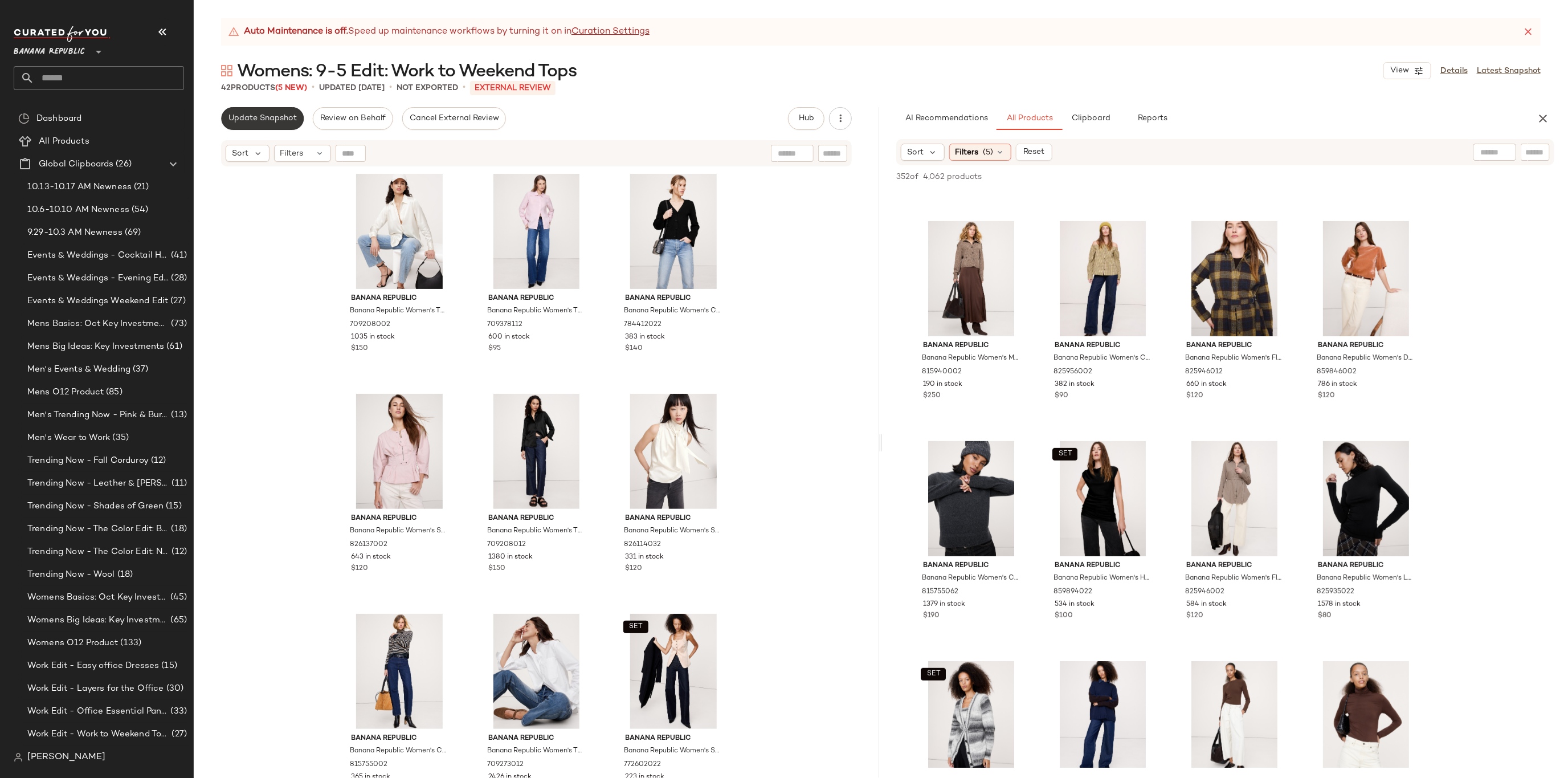
click at [265, 108] on button "Update Snapshot" at bounding box center [263, 119] width 83 height 23
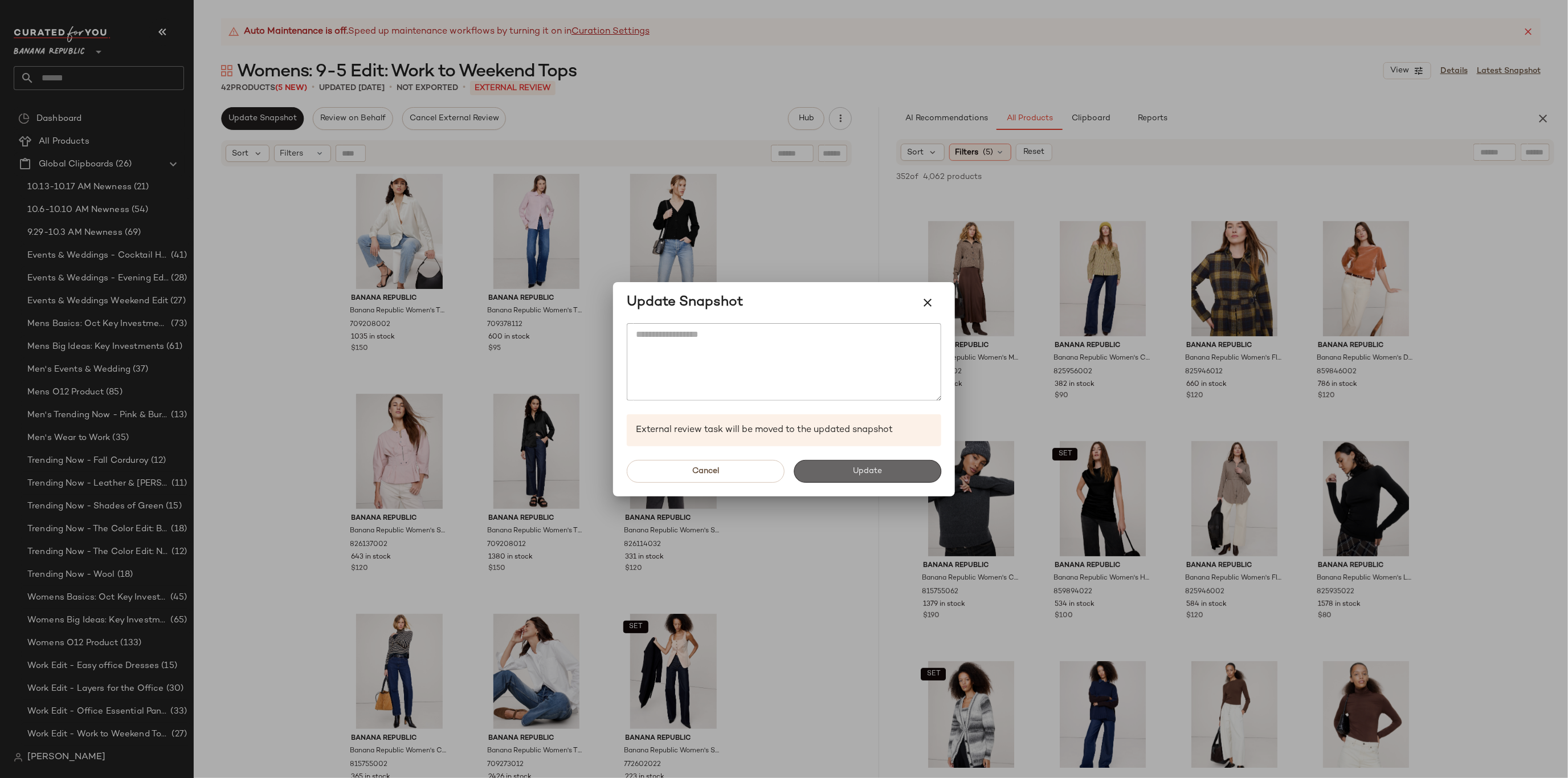
click at [870, 474] on span "Update" at bounding box center [867, 471] width 29 height 9
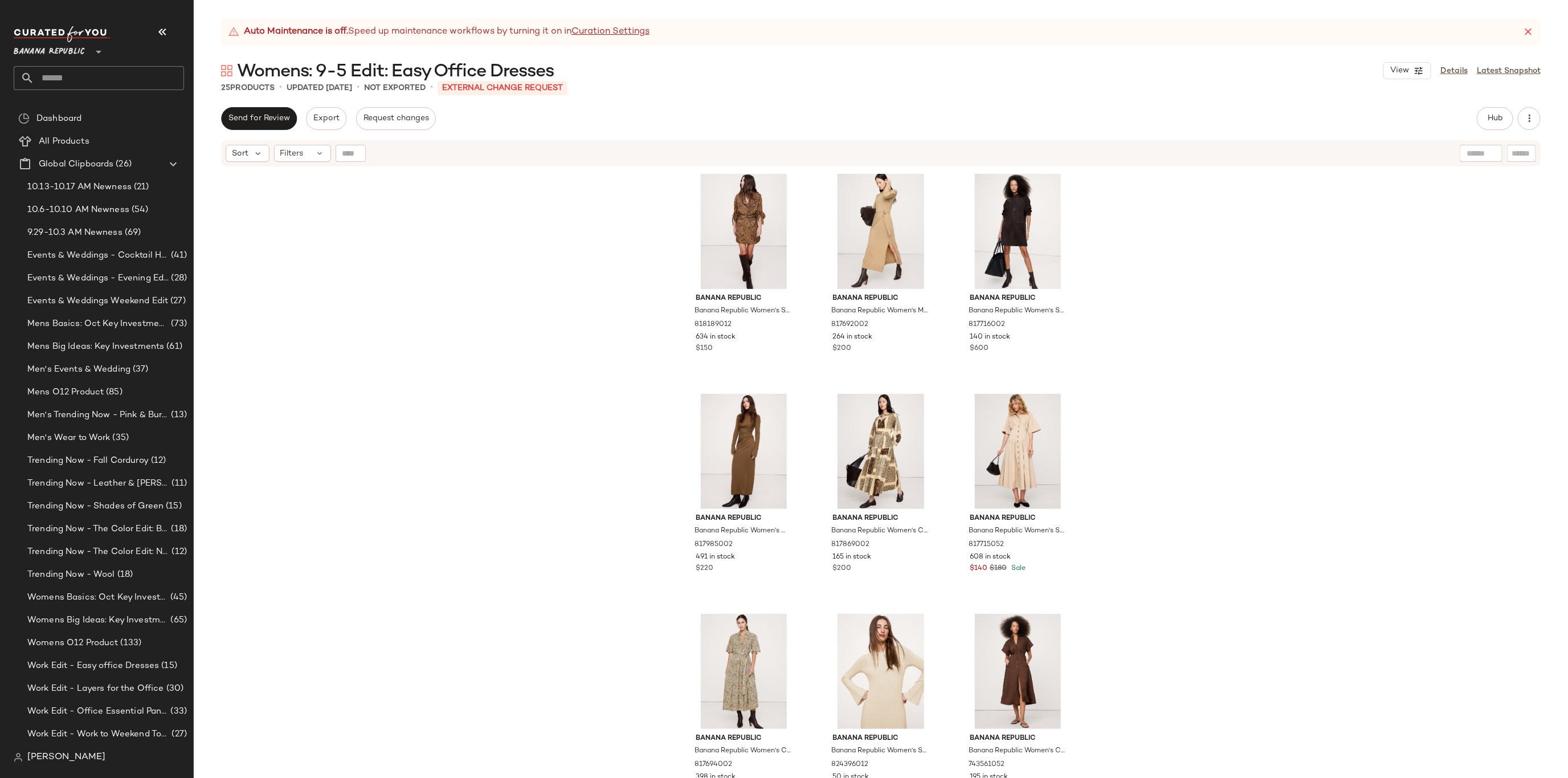
click at [526, 243] on div "Banana Republic Banana Republic Women's Stretch-Cotton Utility Mini Dress Brown…" at bounding box center [881, 487] width 1374 height 639
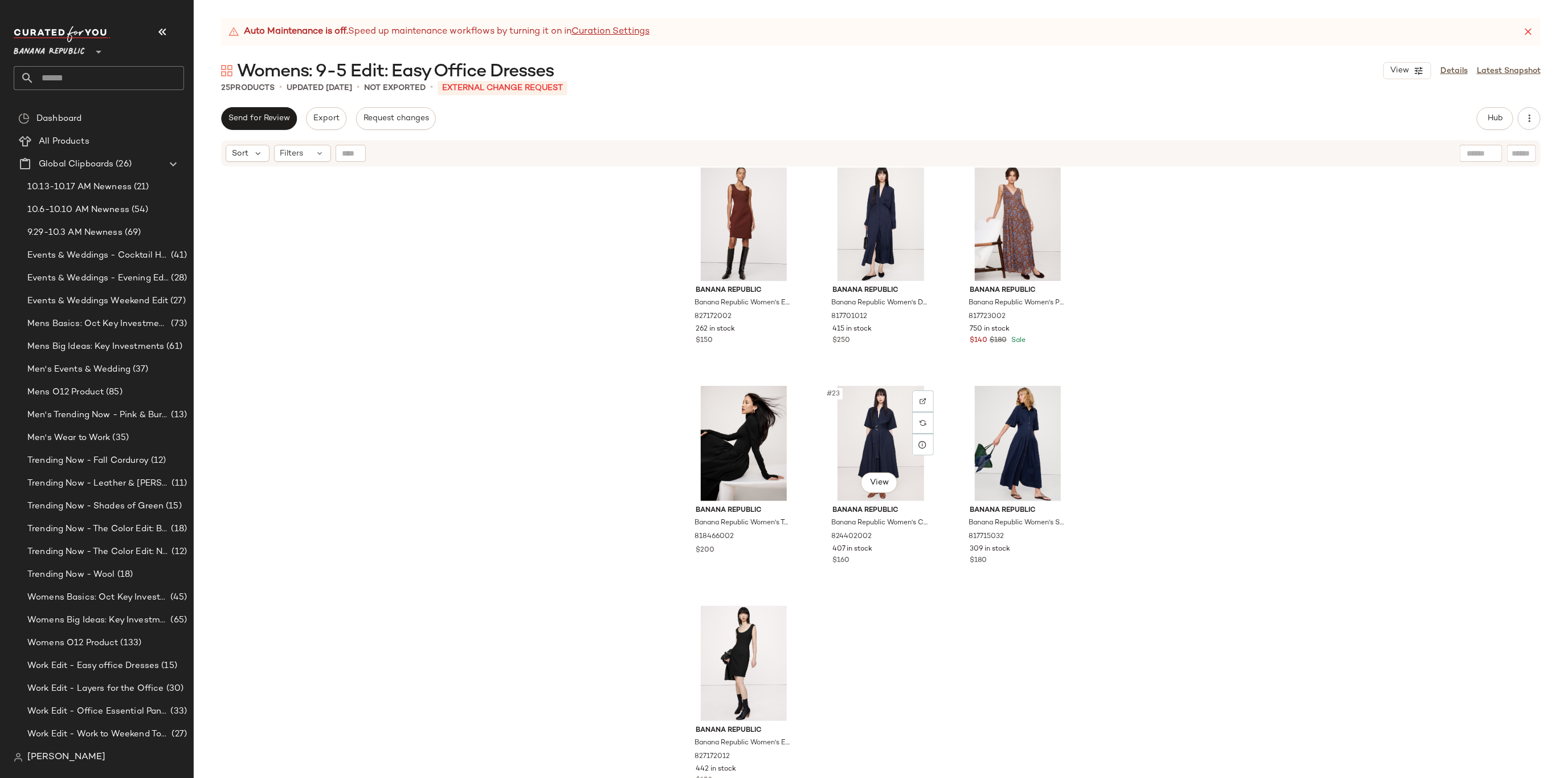
scroll to position [1343, 0]
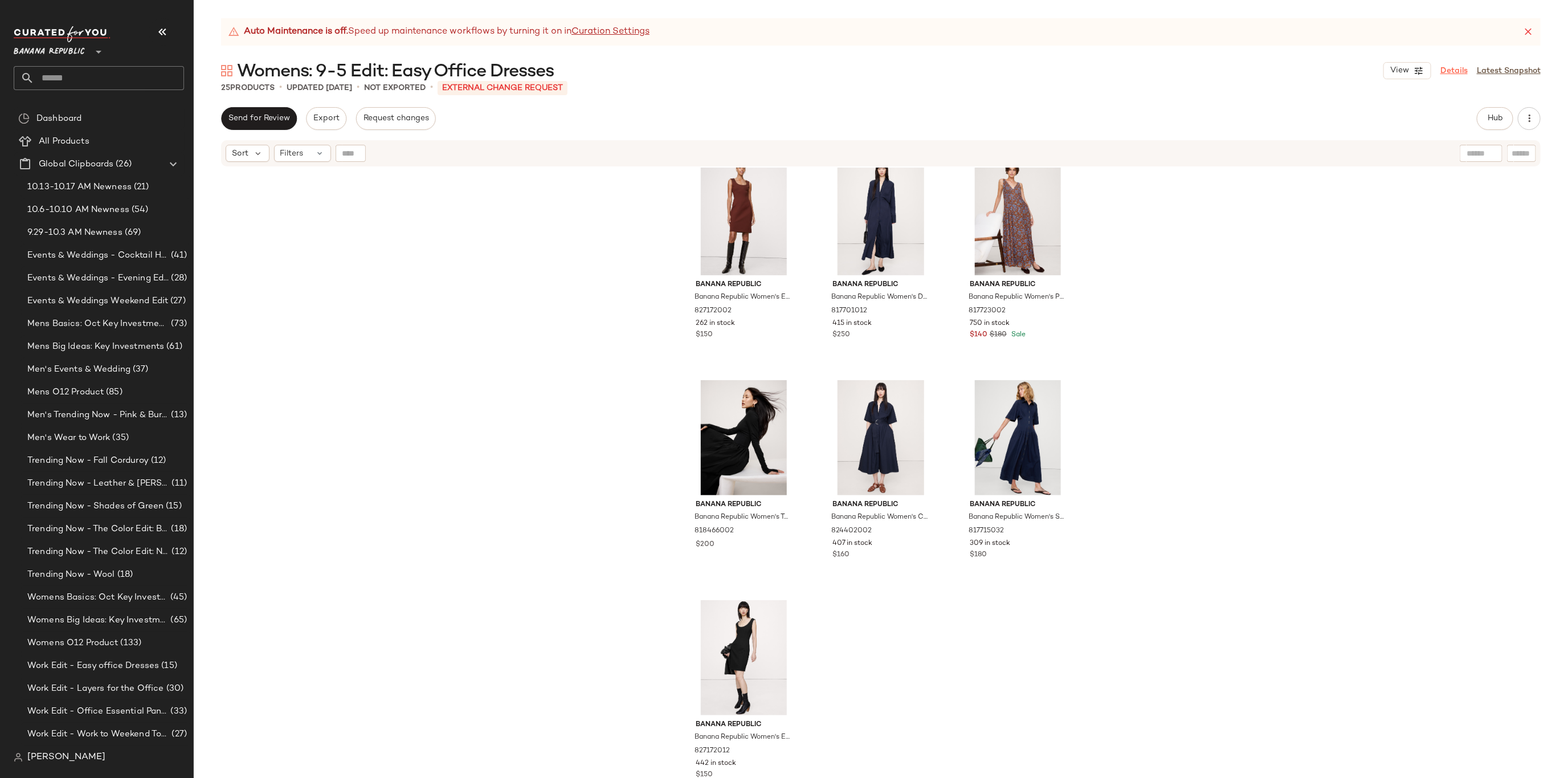
click at [1466, 71] on link "Details" at bounding box center [1454, 71] width 28 height 12
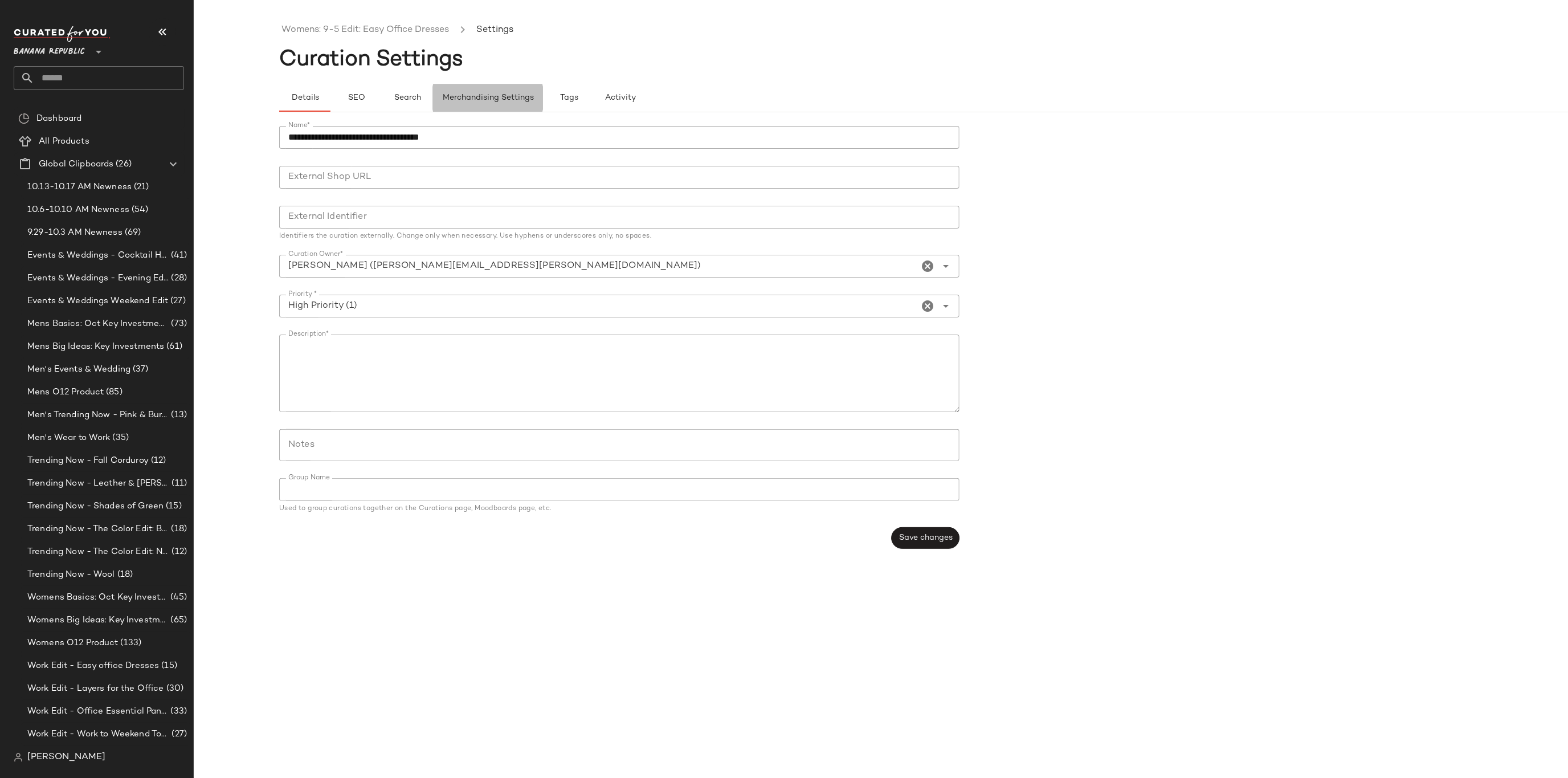
click at [474, 93] on button "Merchandising Settings" at bounding box center [487, 98] width 110 height 28
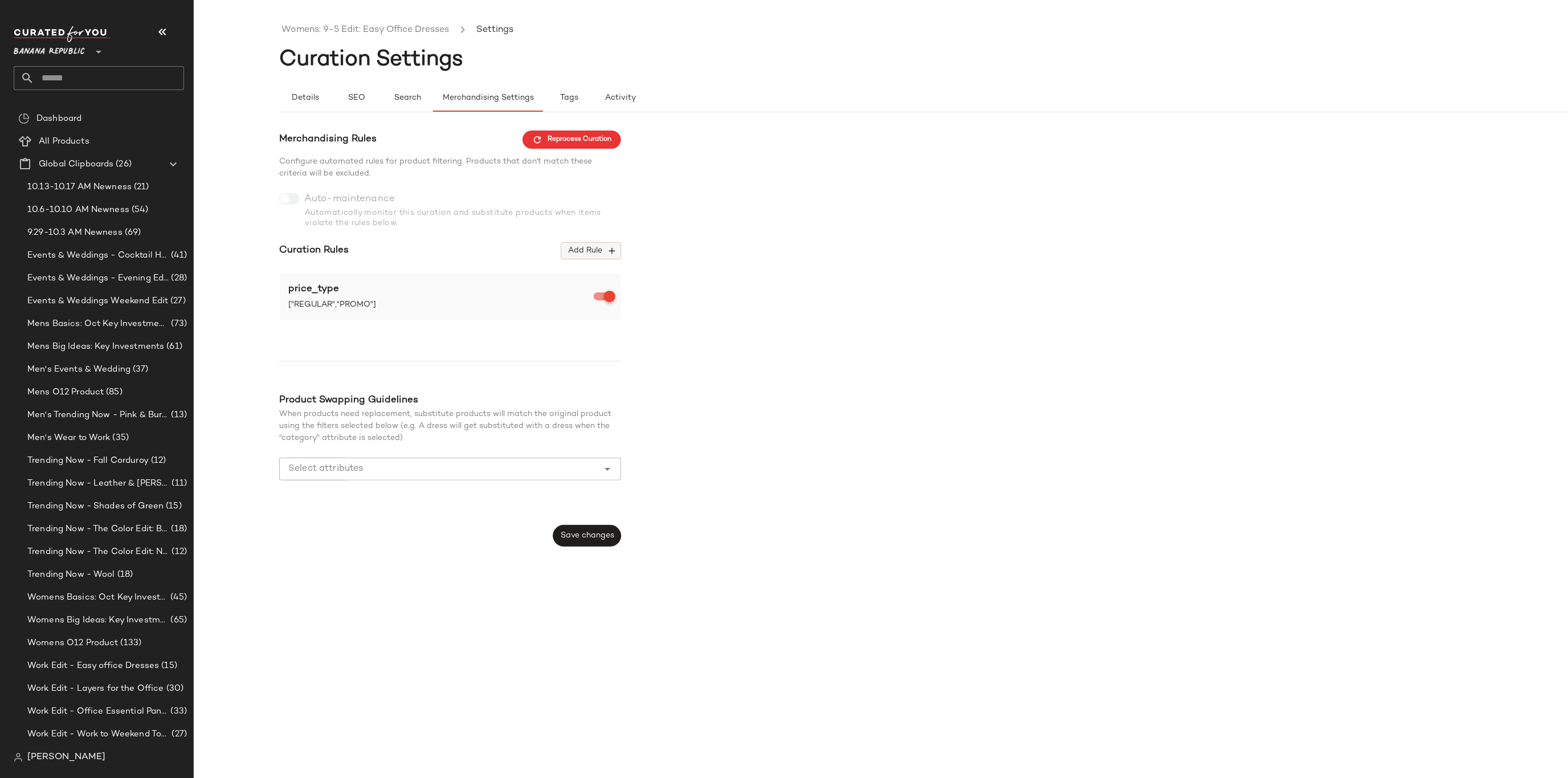
click at [586, 246] on span "Add Rule" at bounding box center [591, 251] width 47 height 10
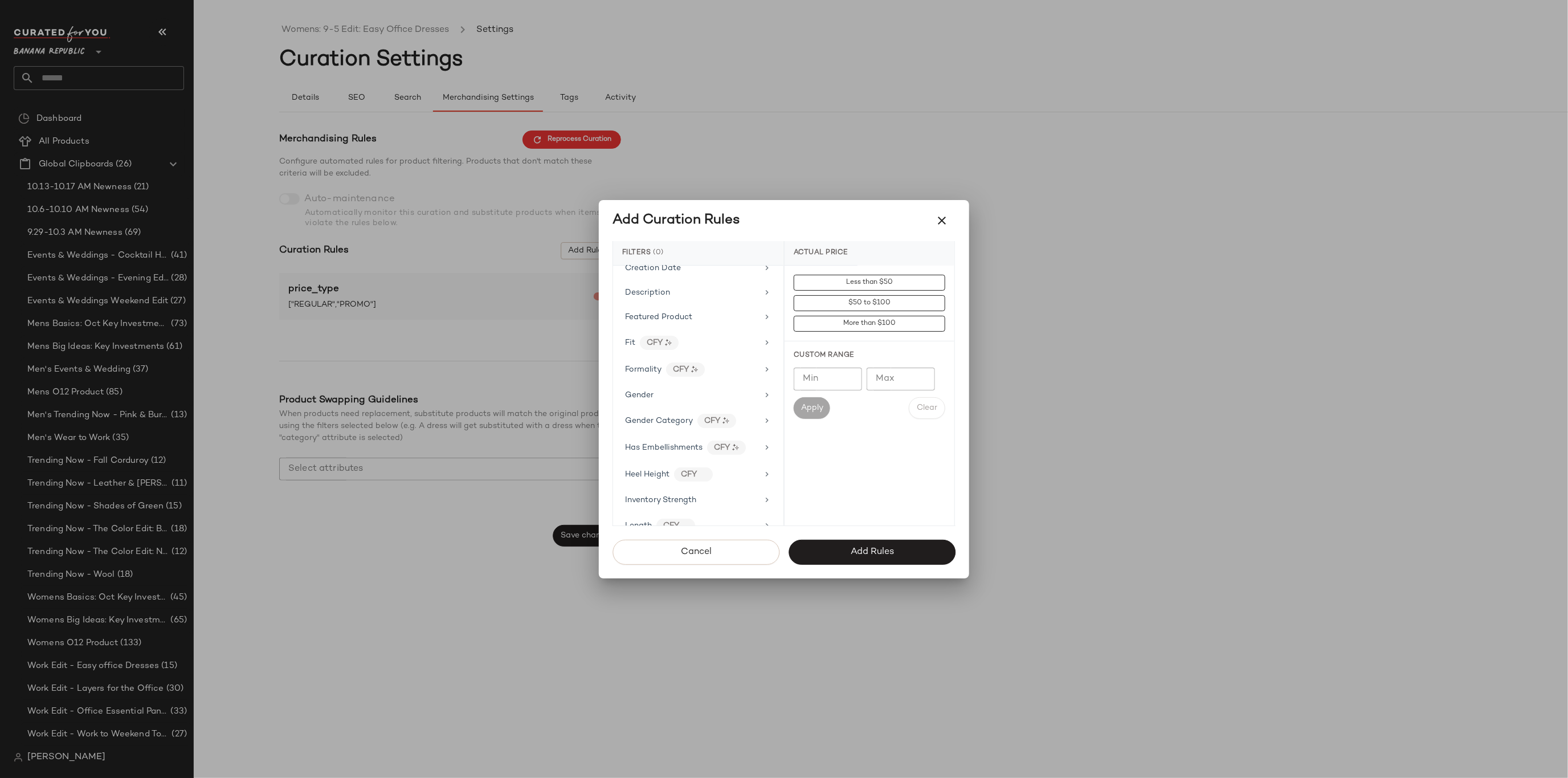
scroll to position [275, 0]
click at [682, 373] on div "Gender" at bounding box center [692, 378] width 133 height 12
click at [833, 335] on div "[DEMOGRAPHIC_DATA]" at bounding box center [869, 337] width 170 height 28
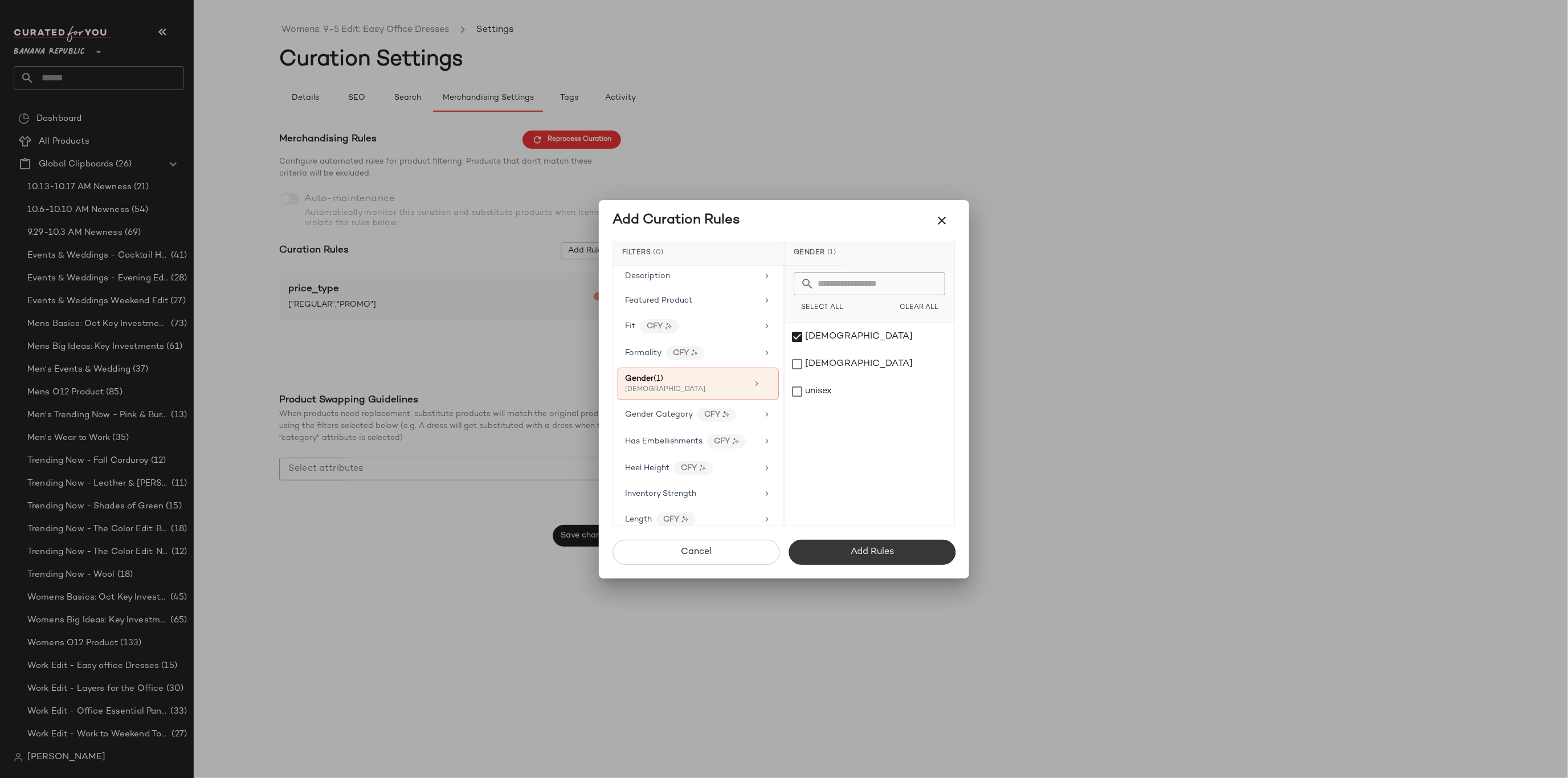
click at [913, 550] on button "Add Rules" at bounding box center [872, 552] width 167 height 25
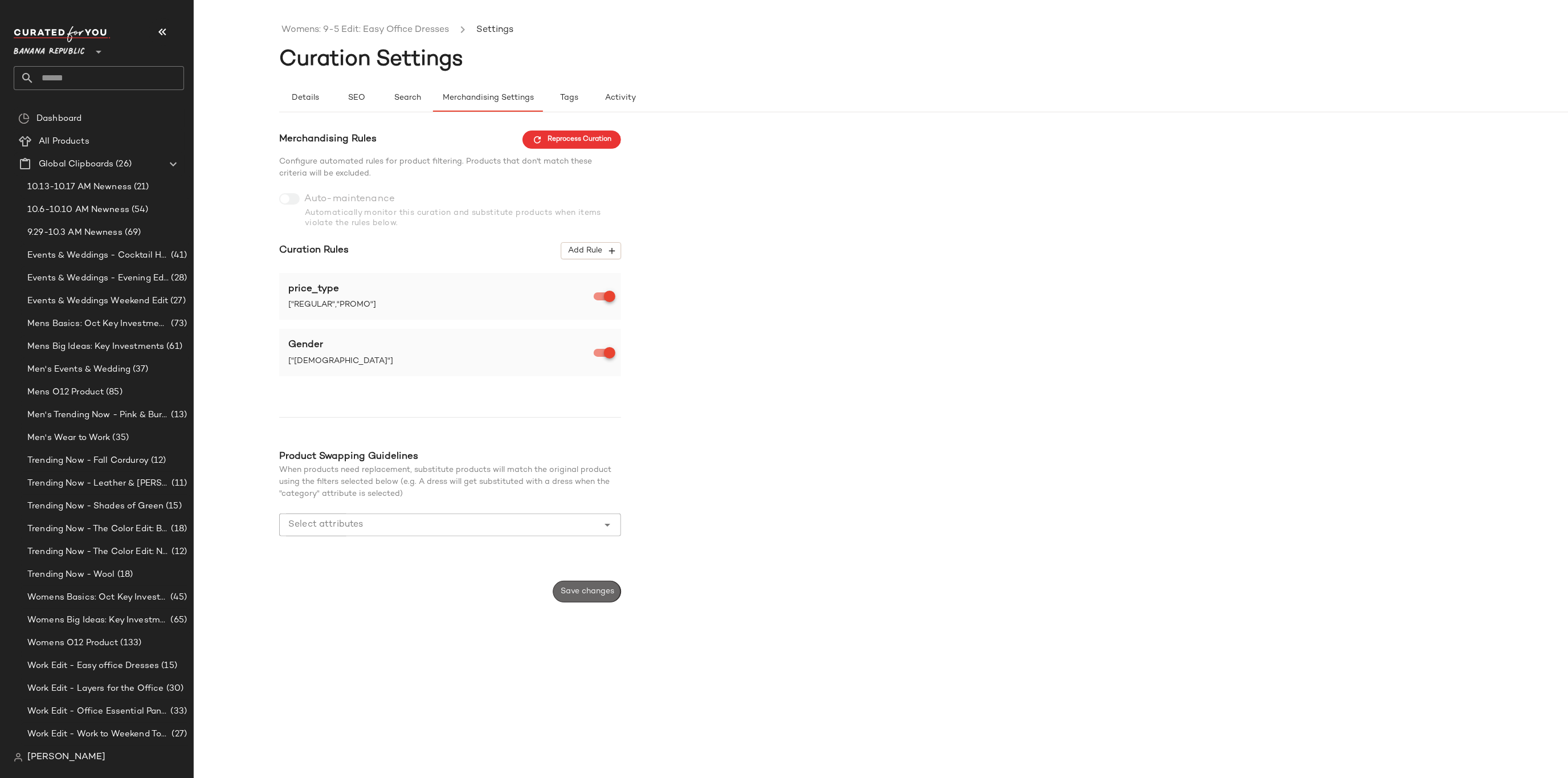
click at [569, 594] on span "Save changes" at bounding box center [587, 592] width 54 height 9
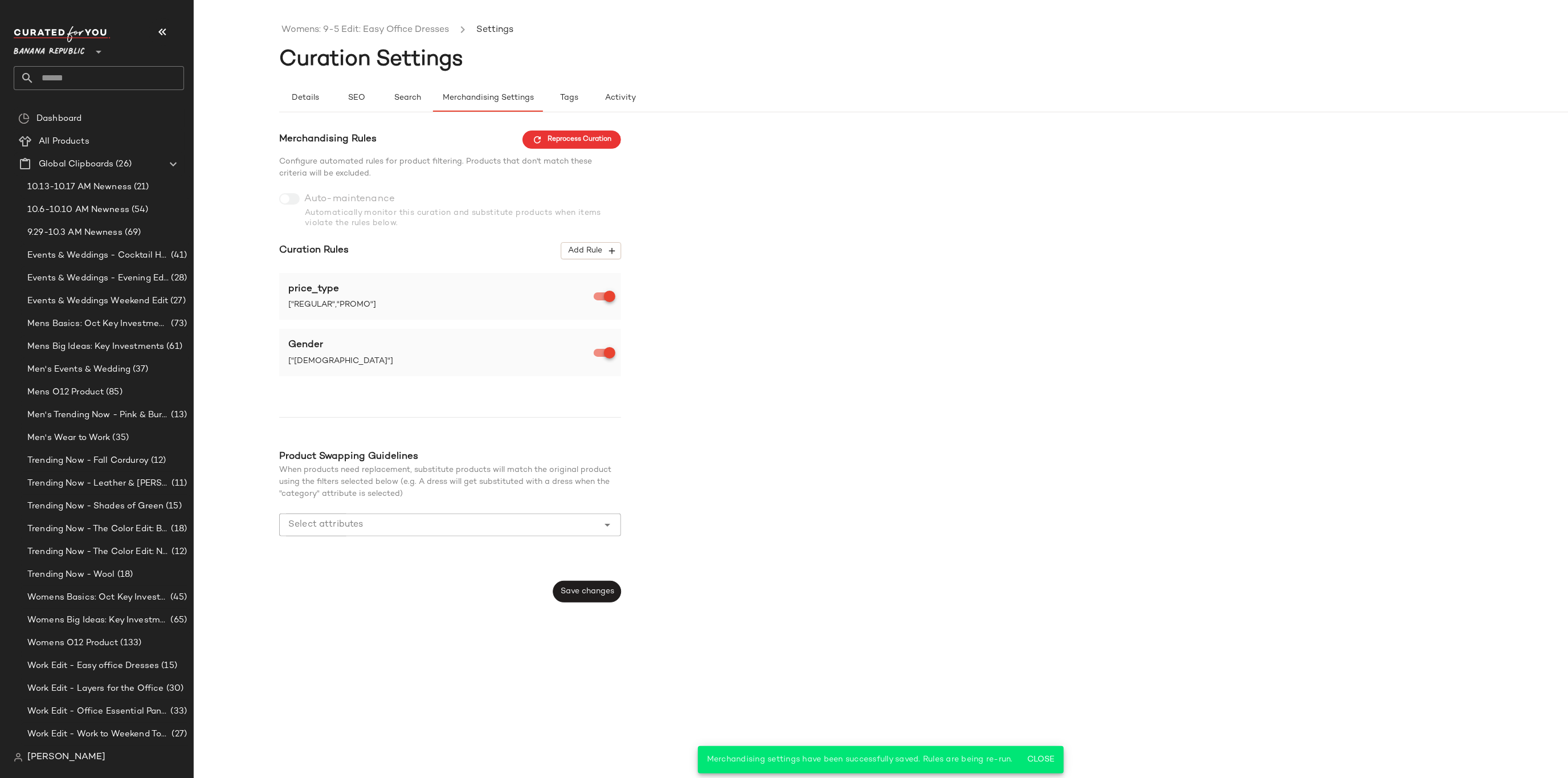
click at [447, 21] on ul "Womens: 9-5 Edit: Easy Office Dresses Settings" at bounding box center [966, 30] width 1374 height 26
click at [428, 29] on link "Womens: 9-5 Edit: Easy Office Dresses" at bounding box center [365, 30] width 167 height 15
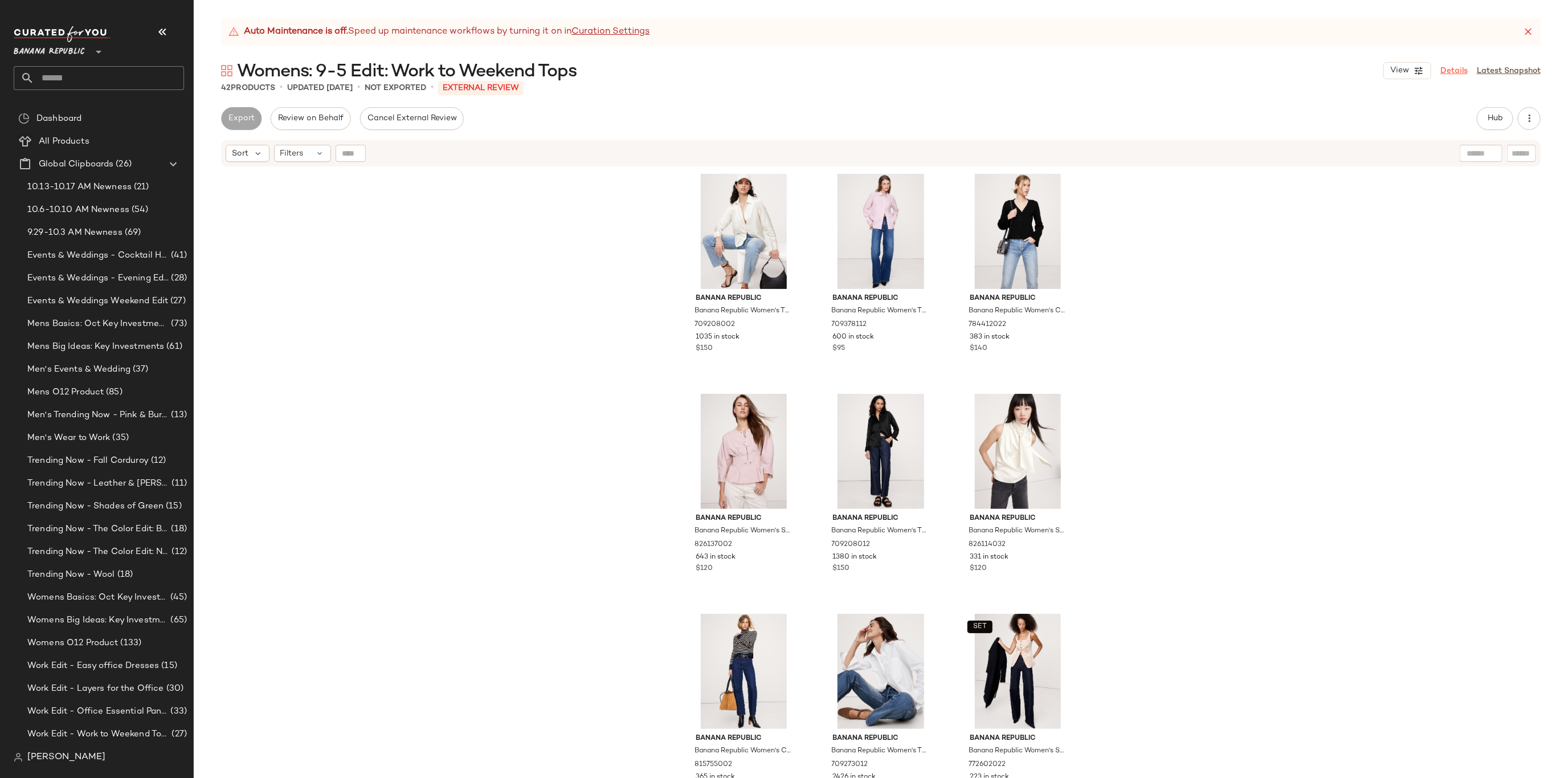
click at [1458, 72] on link "Details" at bounding box center [1454, 71] width 28 height 12
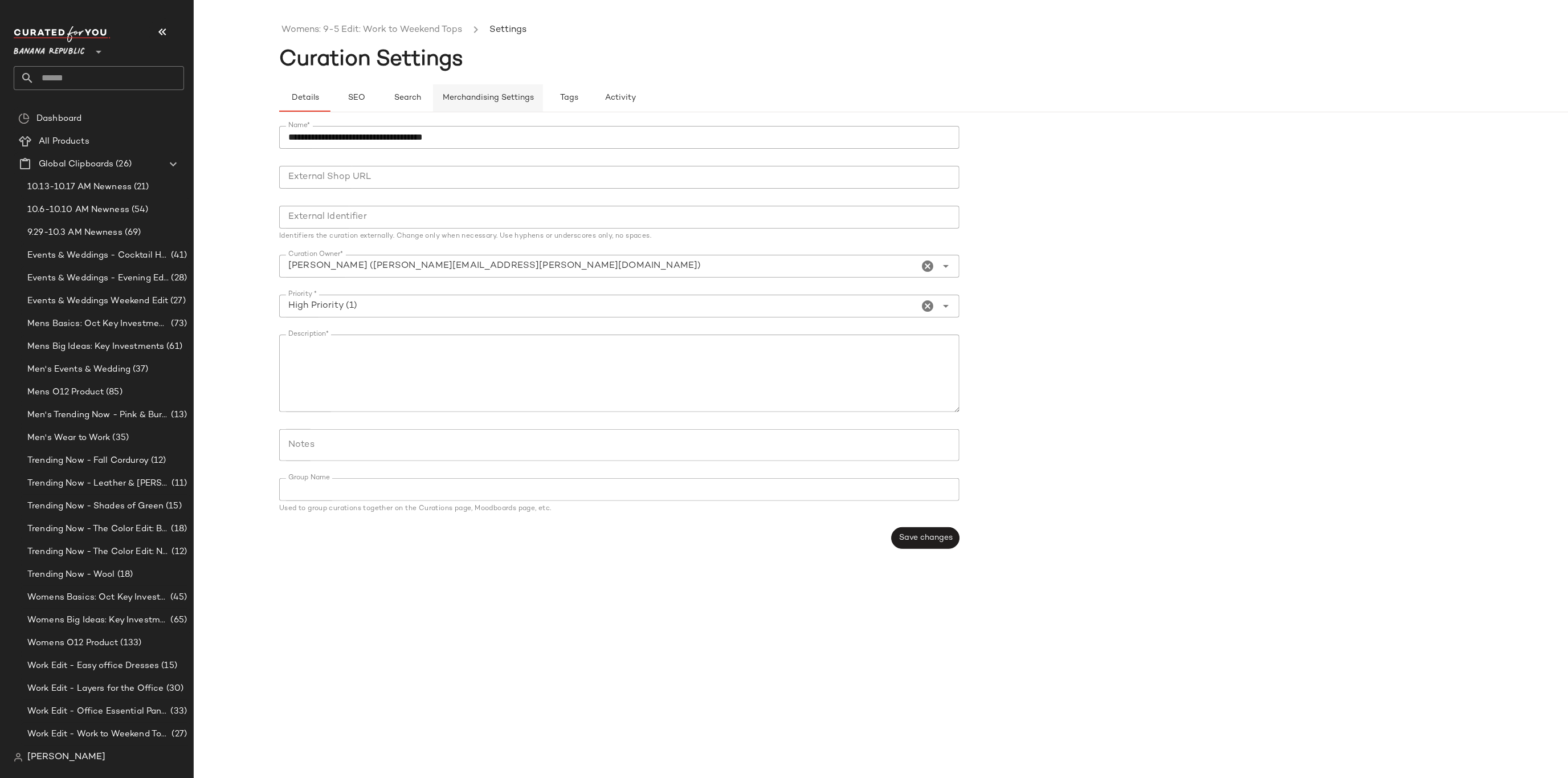
click at [497, 98] on span "Merchandising Settings" at bounding box center [488, 98] width 92 height 9
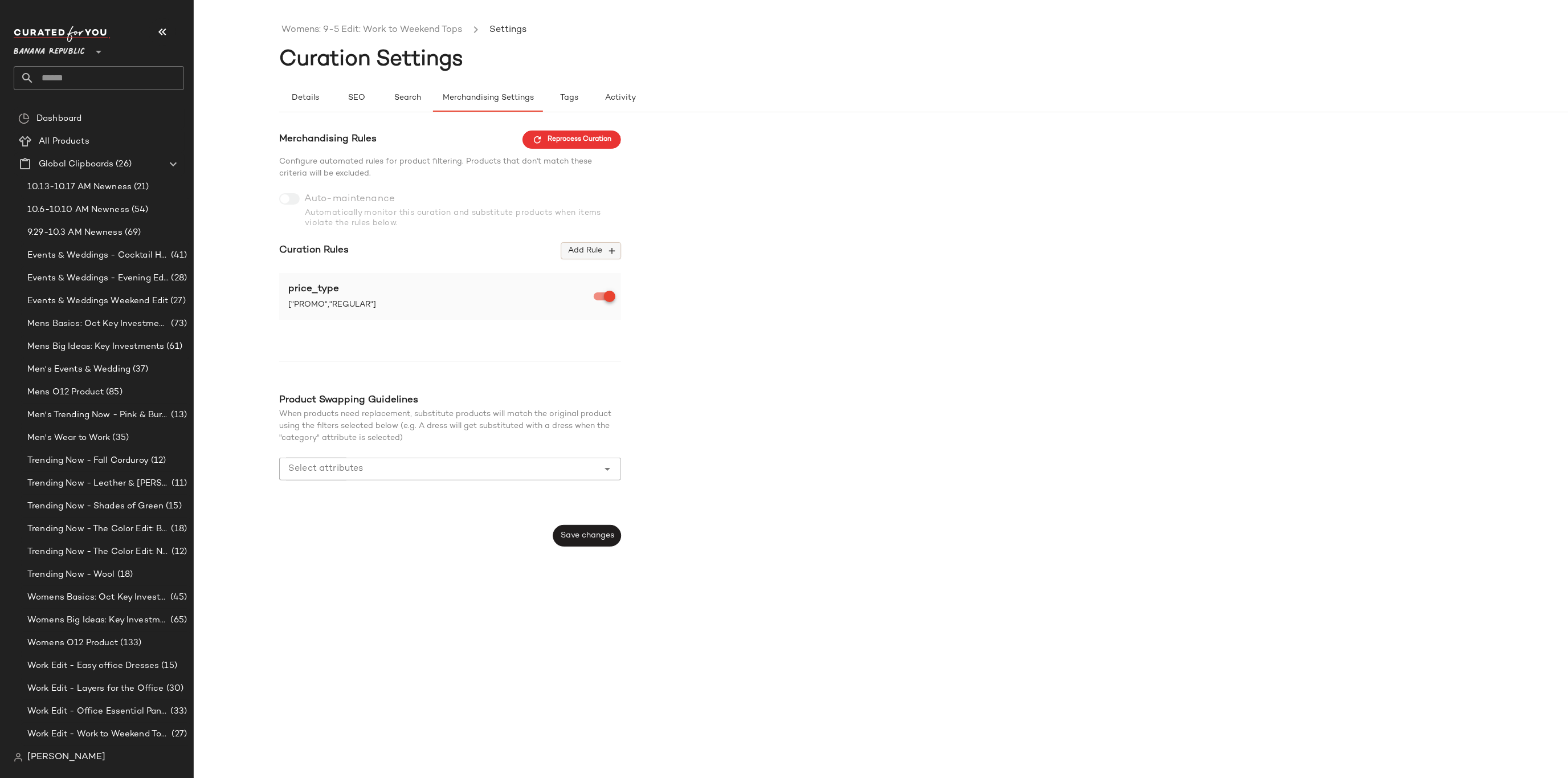
click at [571, 246] on span "Add Rule" at bounding box center [591, 251] width 47 height 10
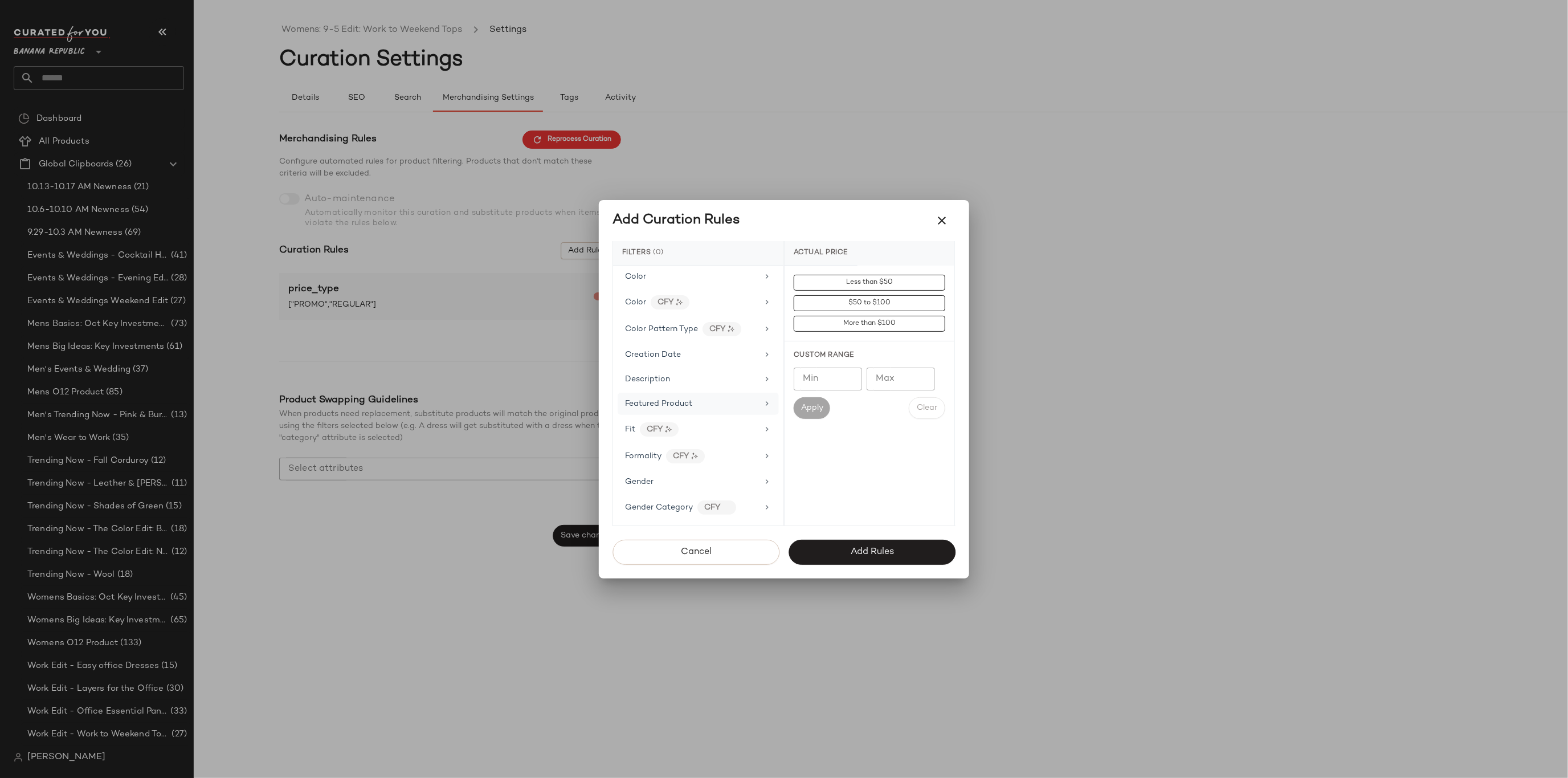
scroll to position [201, 0]
click at [676, 447] on div "Gender" at bounding box center [692, 452] width 133 height 12
click at [861, 331] on div "[DEMOGRAPHIC_DATA]" at bounding box center [869, 337] width 170 height 28
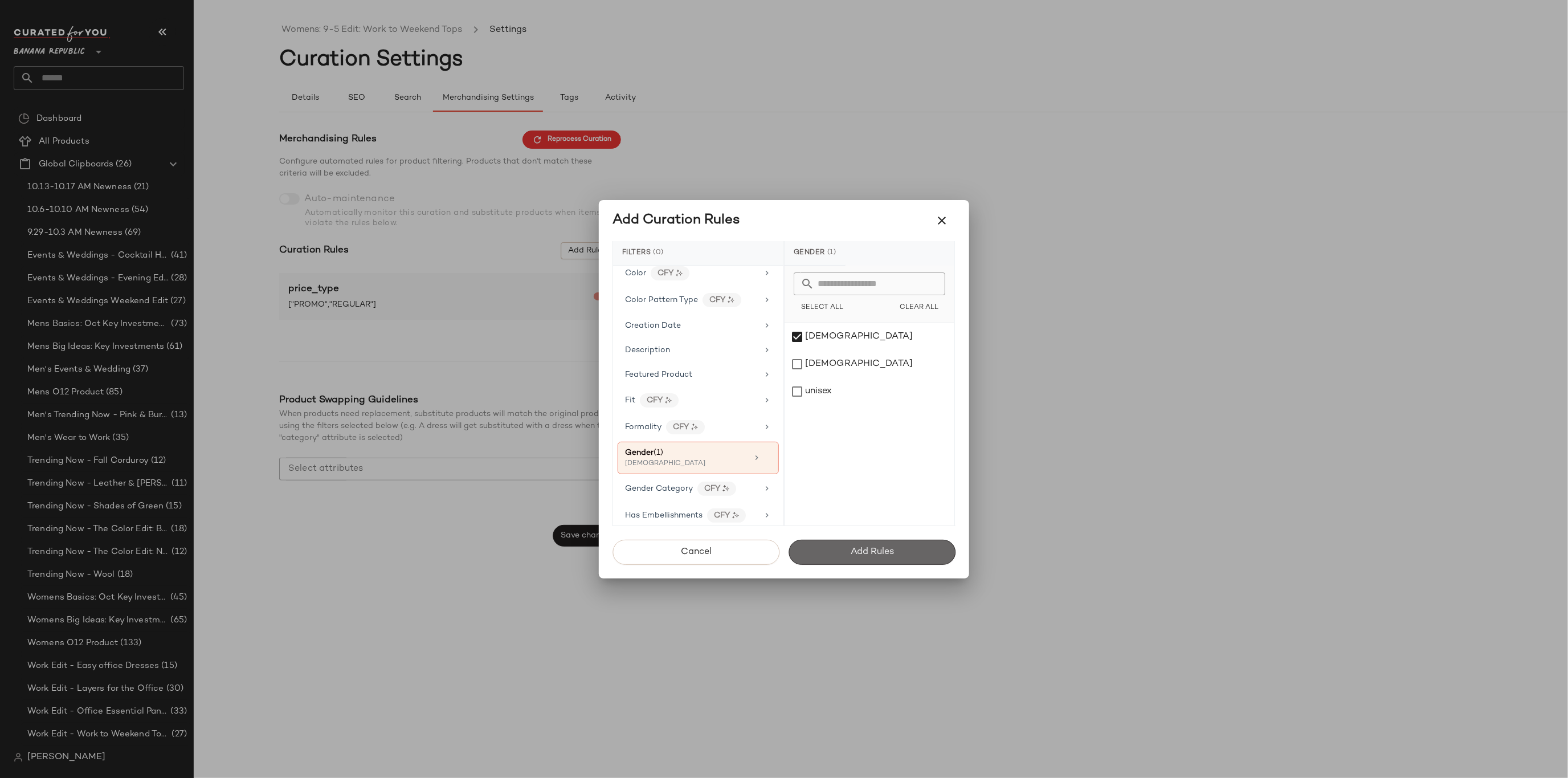
click at [889, 547] on span "Add Rules" at bounding box center [872, 552] width 44 height 11
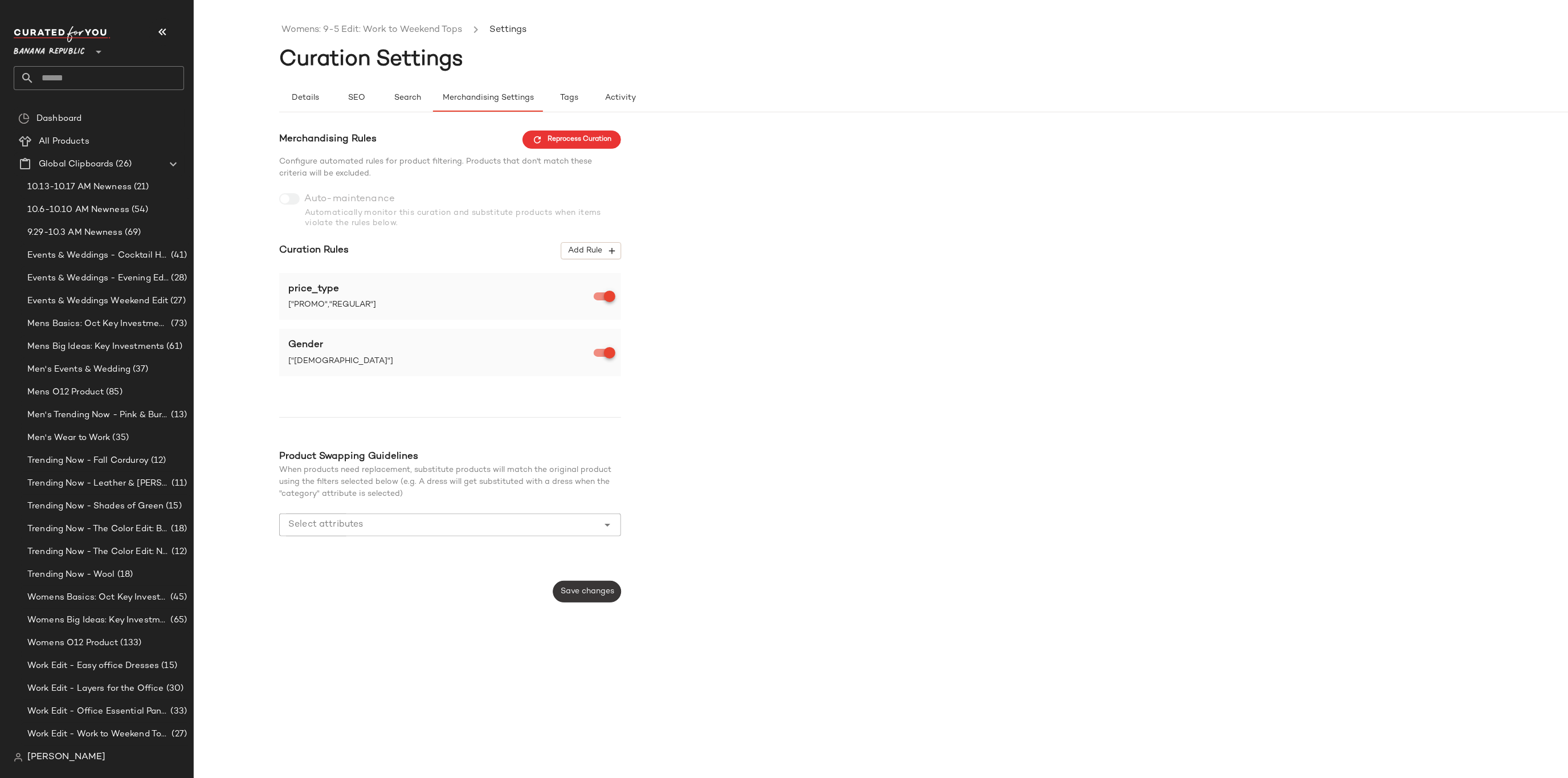
click at [591, 584] on button "Save changes" at bounding box center [587, 592] width 68 height 22
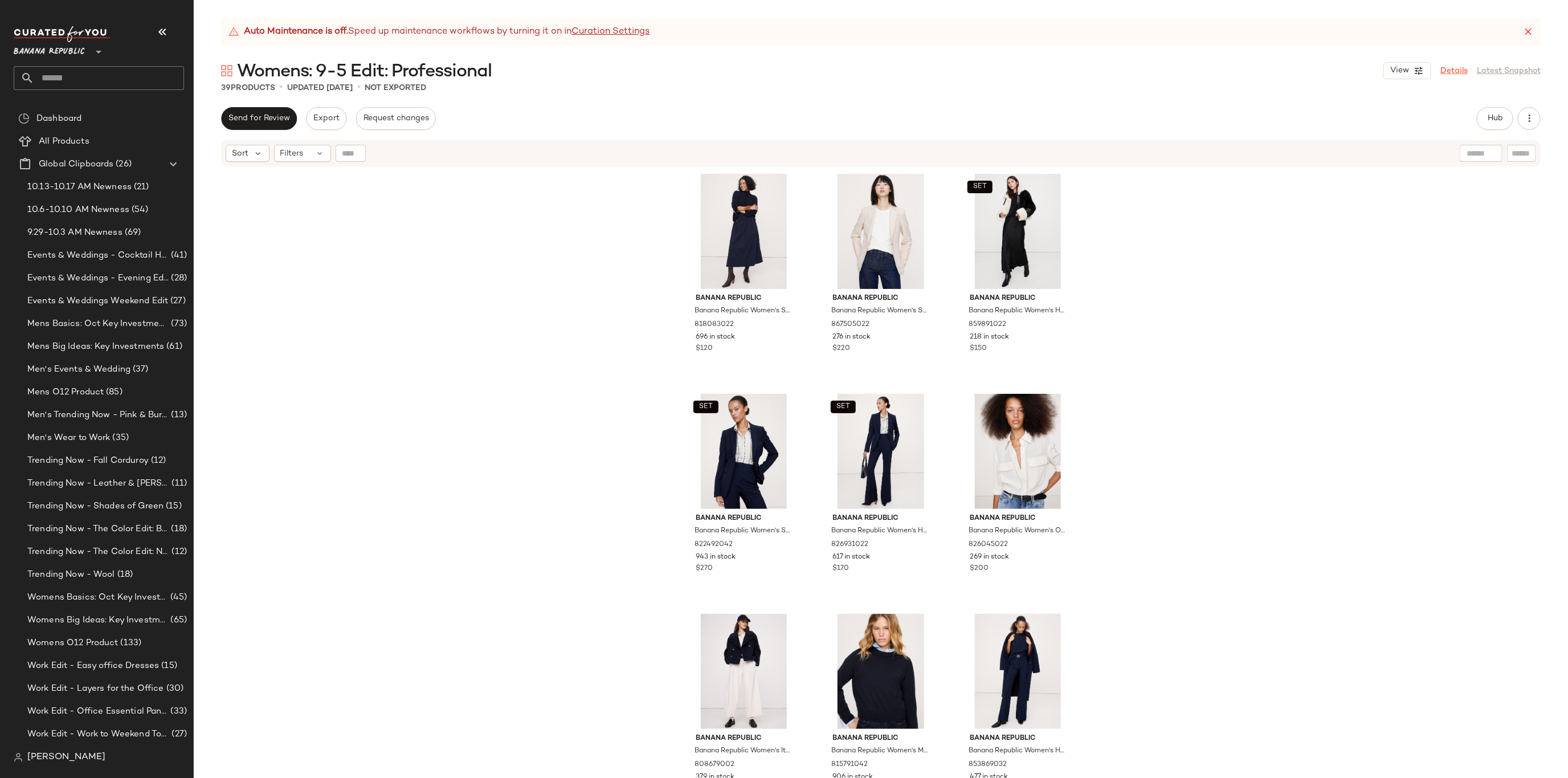
click at [1458, 72] on link "Details" at bounding box center [1454, 71] width 28 height 12
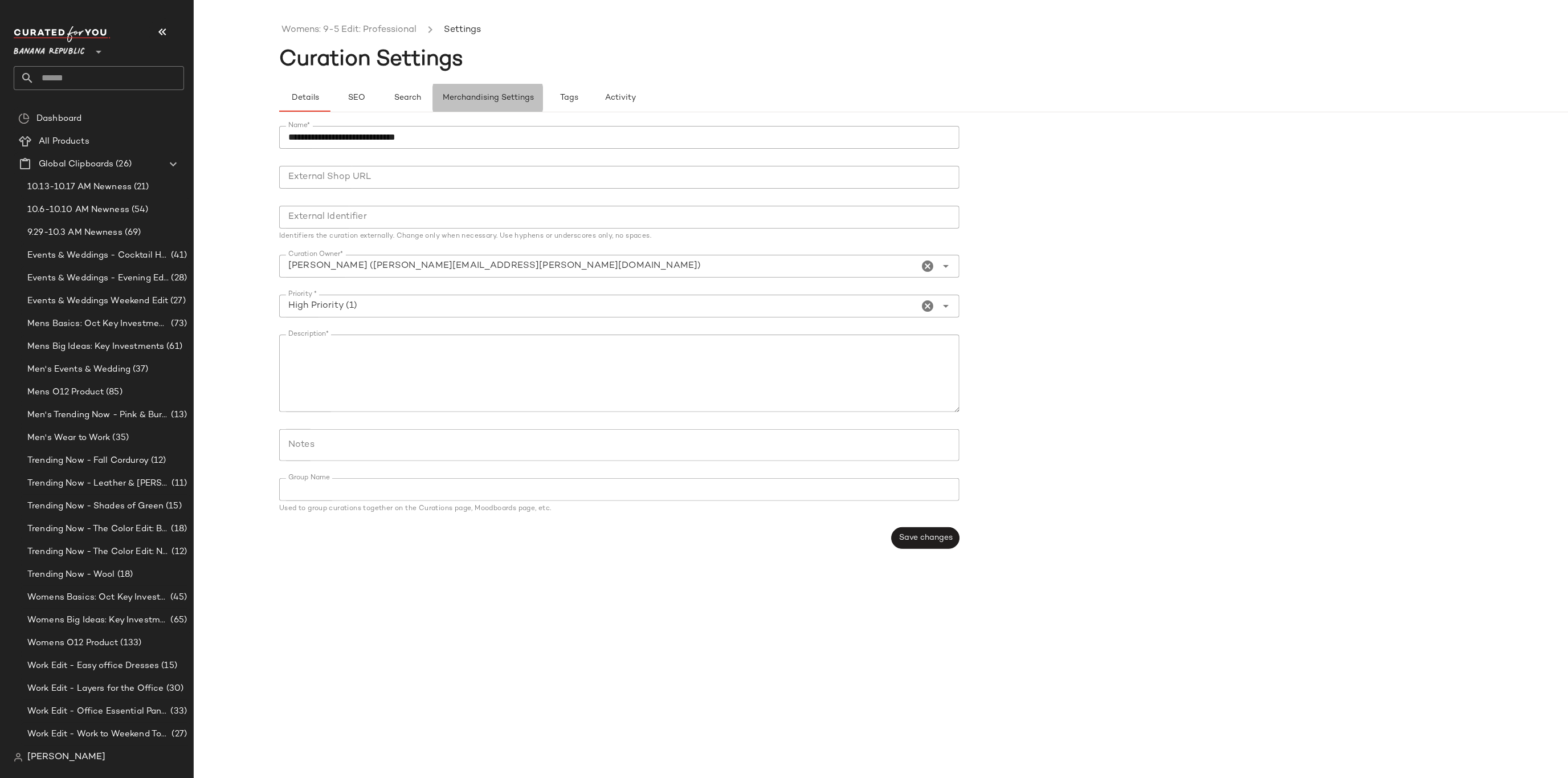
click at [506, 103] on button "Merchandising Settings" at bounding box center [487, 98] width 110 height 28
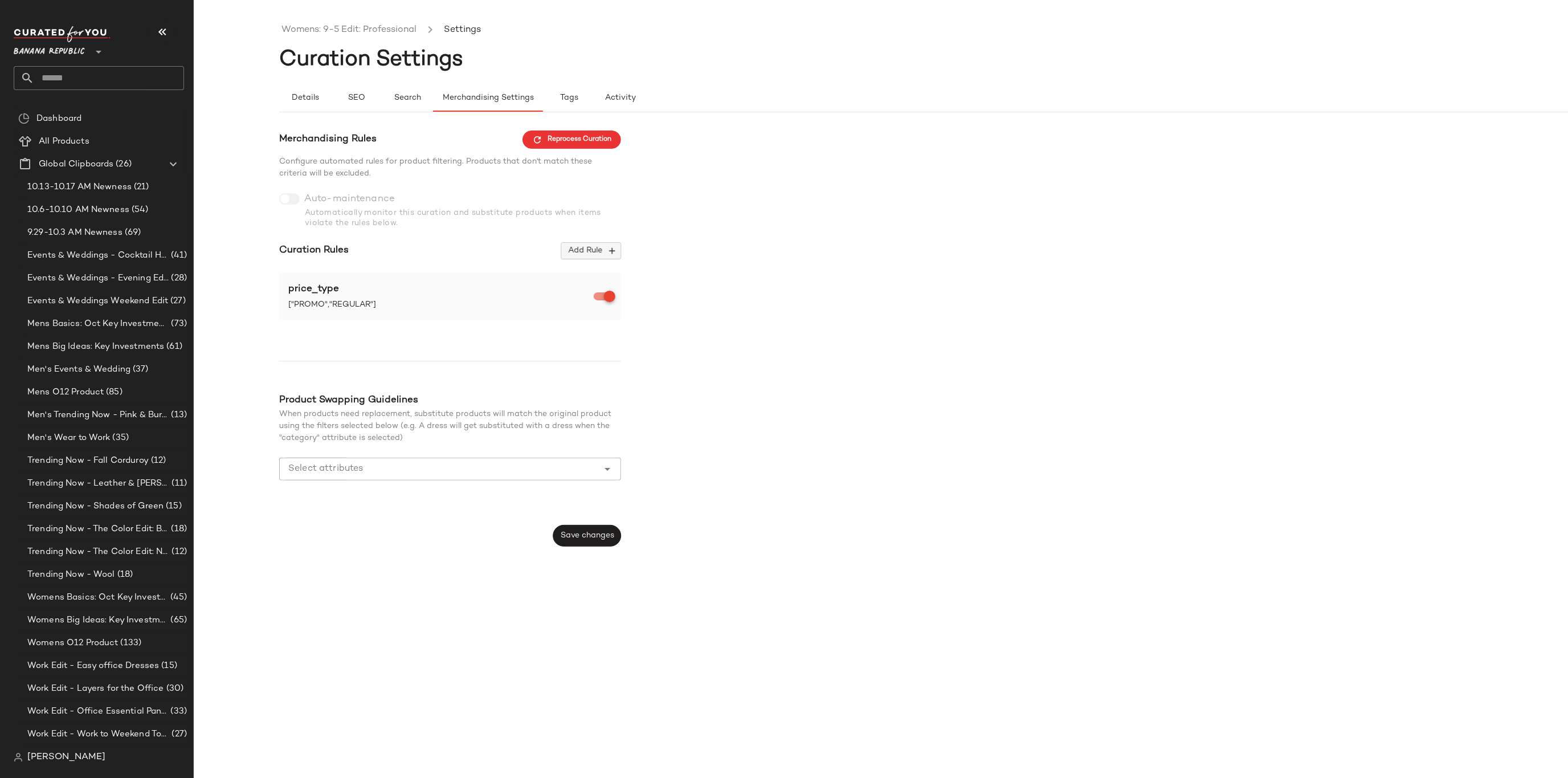
click at [586, 247] on span "Add Rule" at bounding box center [591, 251] width 47 height 10
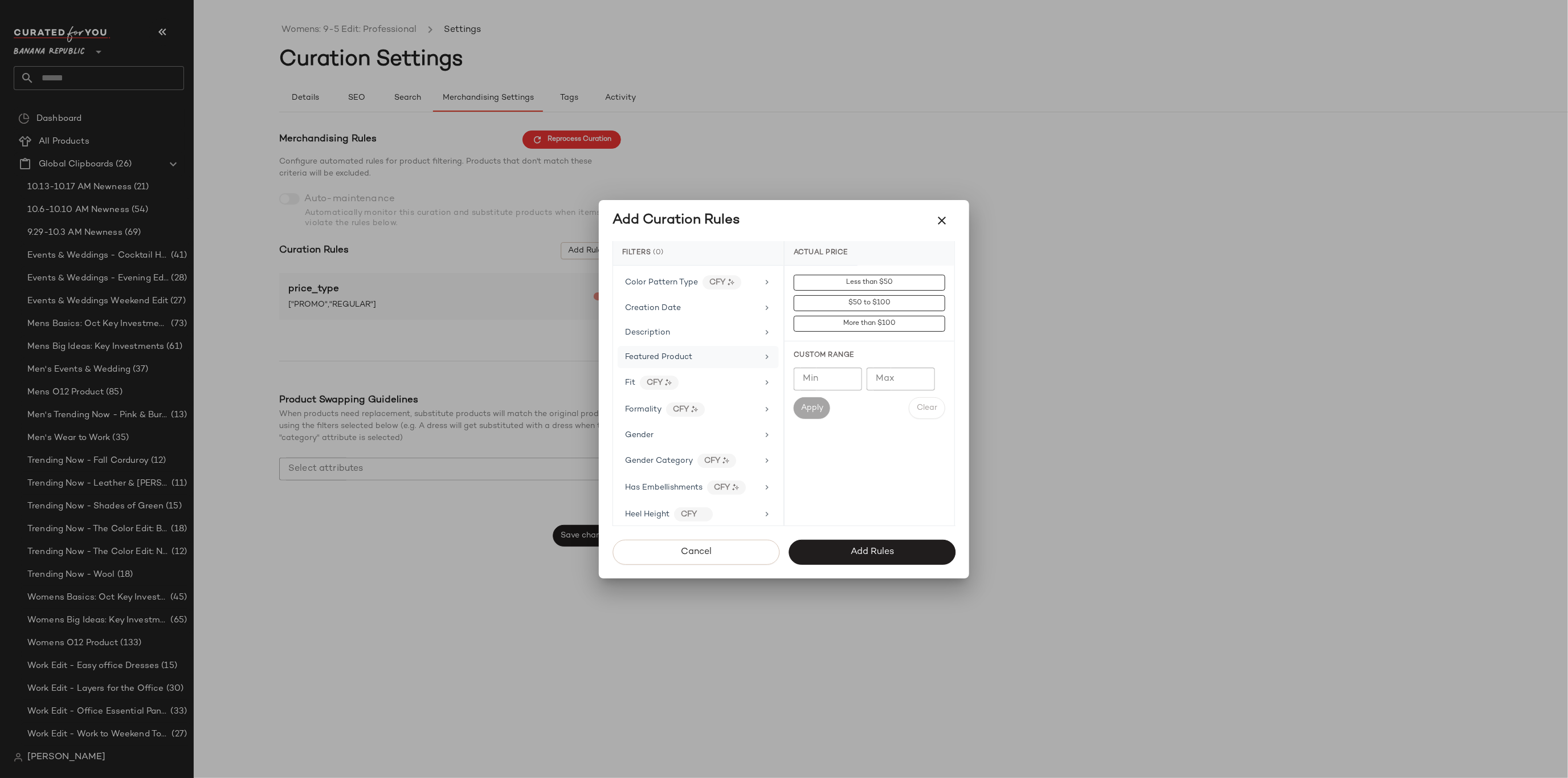
scroll to position [243, 0]
click at [669, 408] on div "Gender" at bounding box center [692, 410] width 133 height 12
click at [898, 347] on div "[DEMOGRAPHIC_DATA]" at bounding box center [869, 337] width 170 height 28
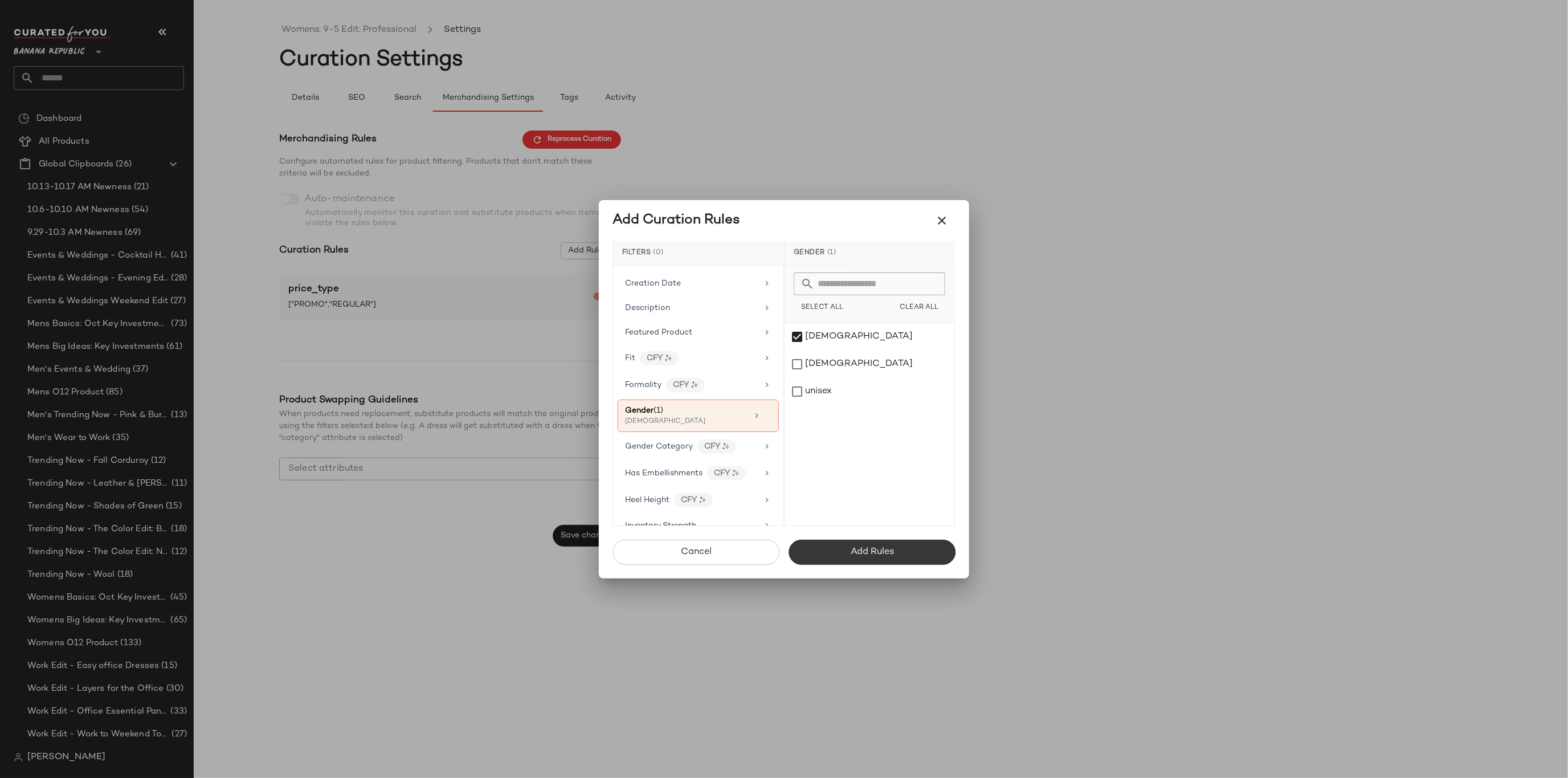
click at [893, 541] on button "Add Rules" at bounding box center [872, 552] width 167 height 25
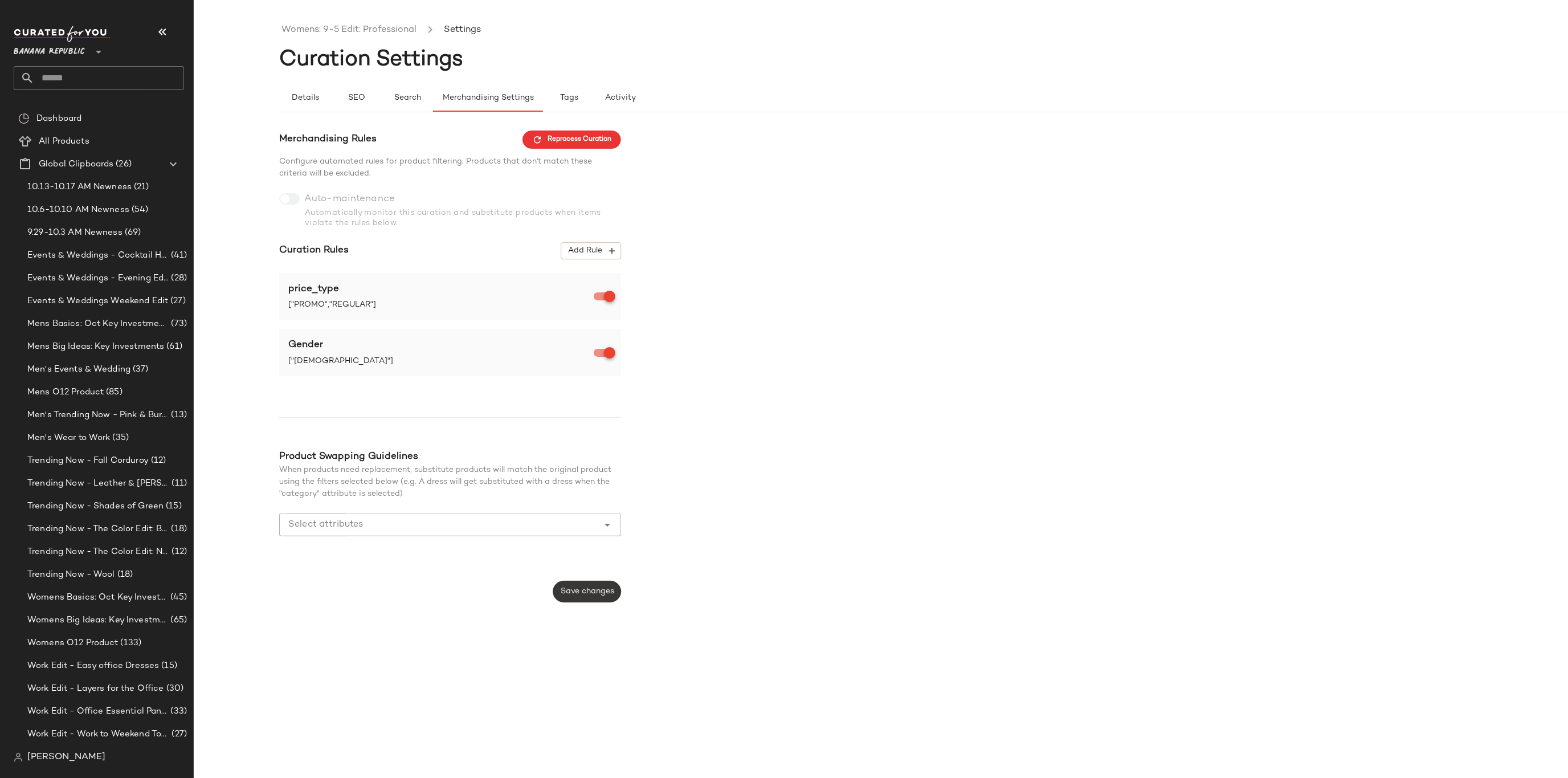
click at [585, 591] on span "Save changes" at bounding box center [587, 592] width 54 height 9
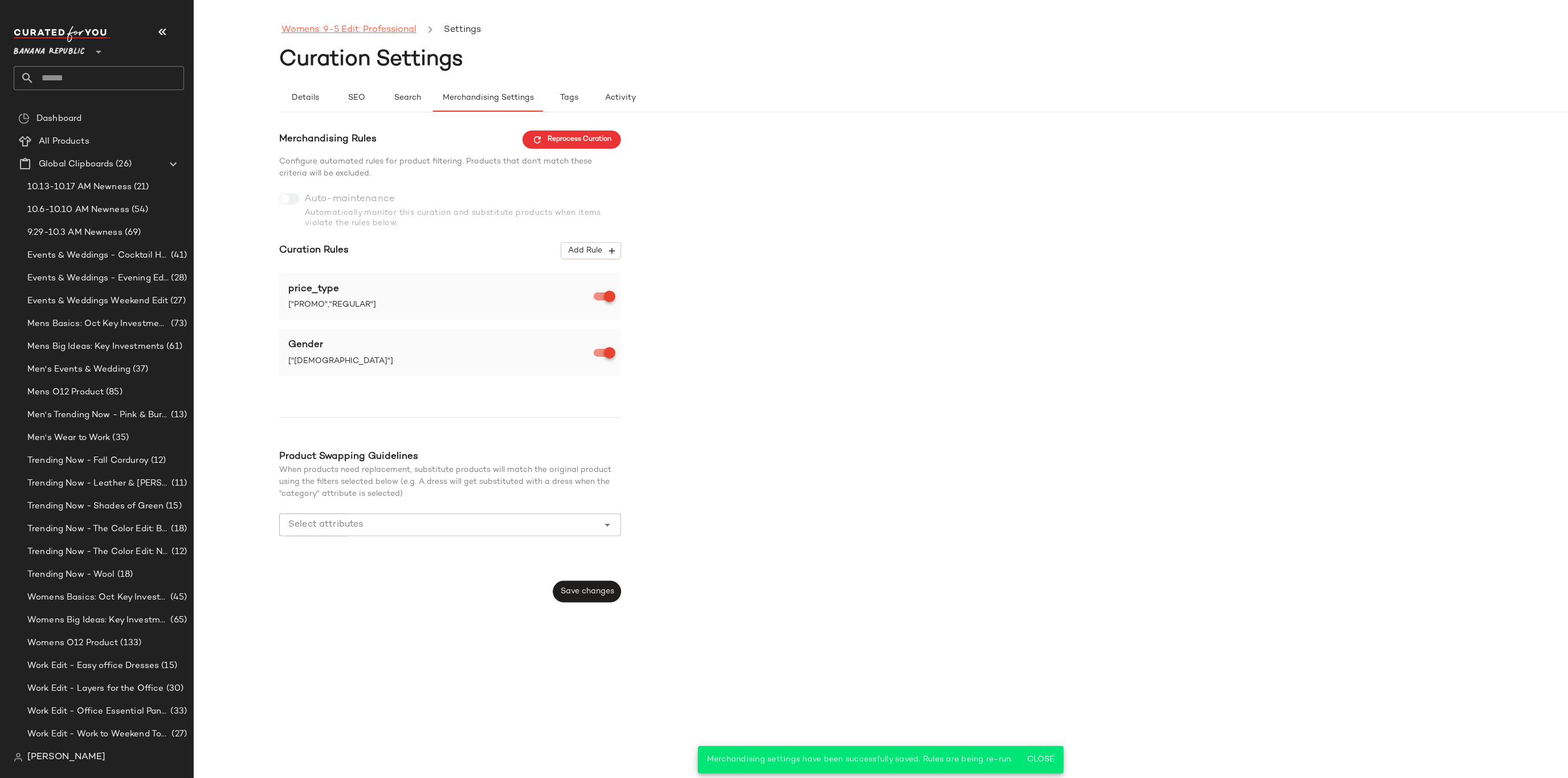
click at [367, 26] on link "Womens: 9-5 Edit: Professional" at bounding box center [349, 30] width 135 height 15
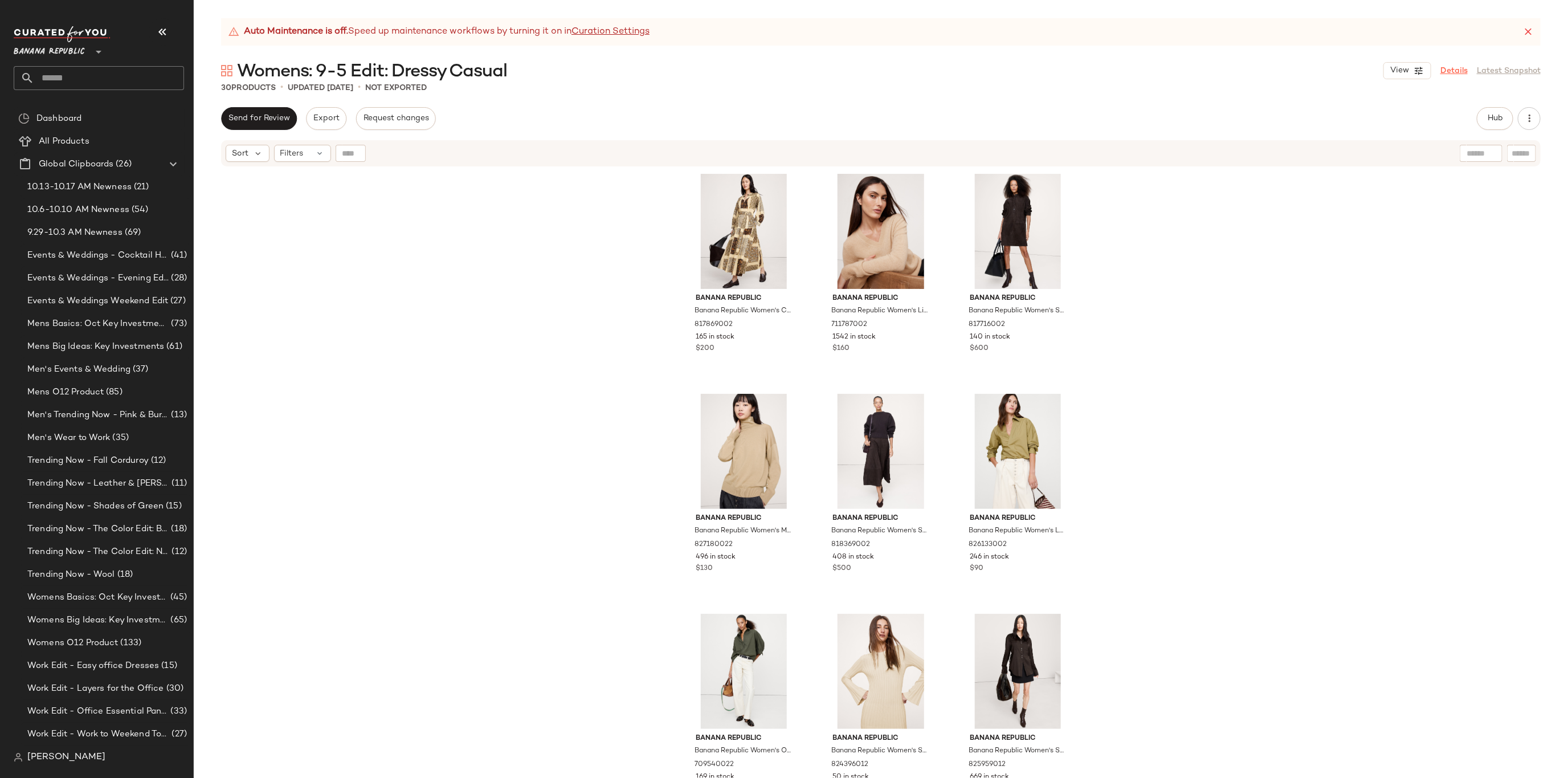
click at [1466, 70] on link "Details" at bounding box center [1454, 71] width 28 height 12
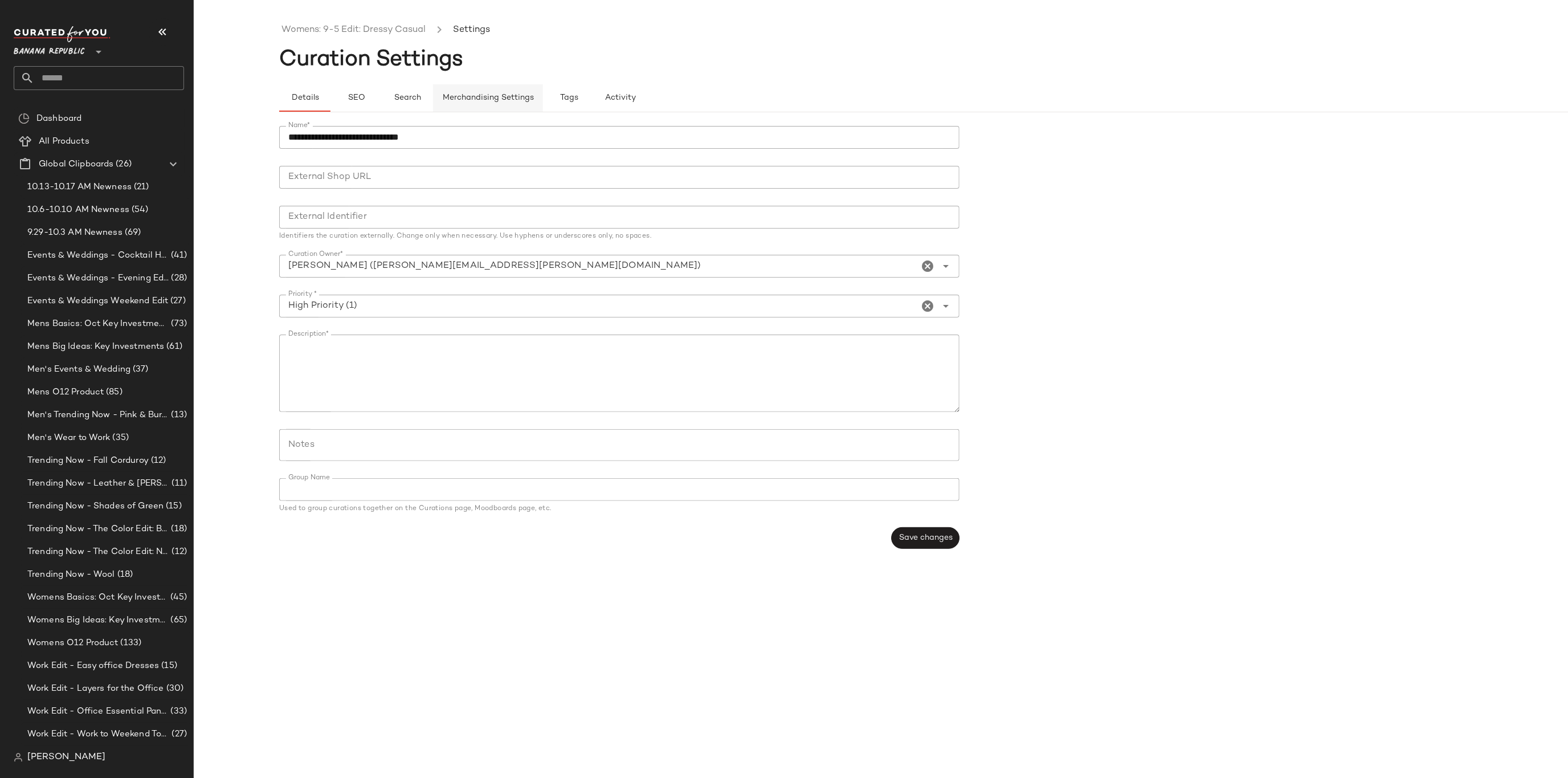
click at [479, 93] on span "Merchandising Settings" at bounding box center [488, 98] width 92 height 9
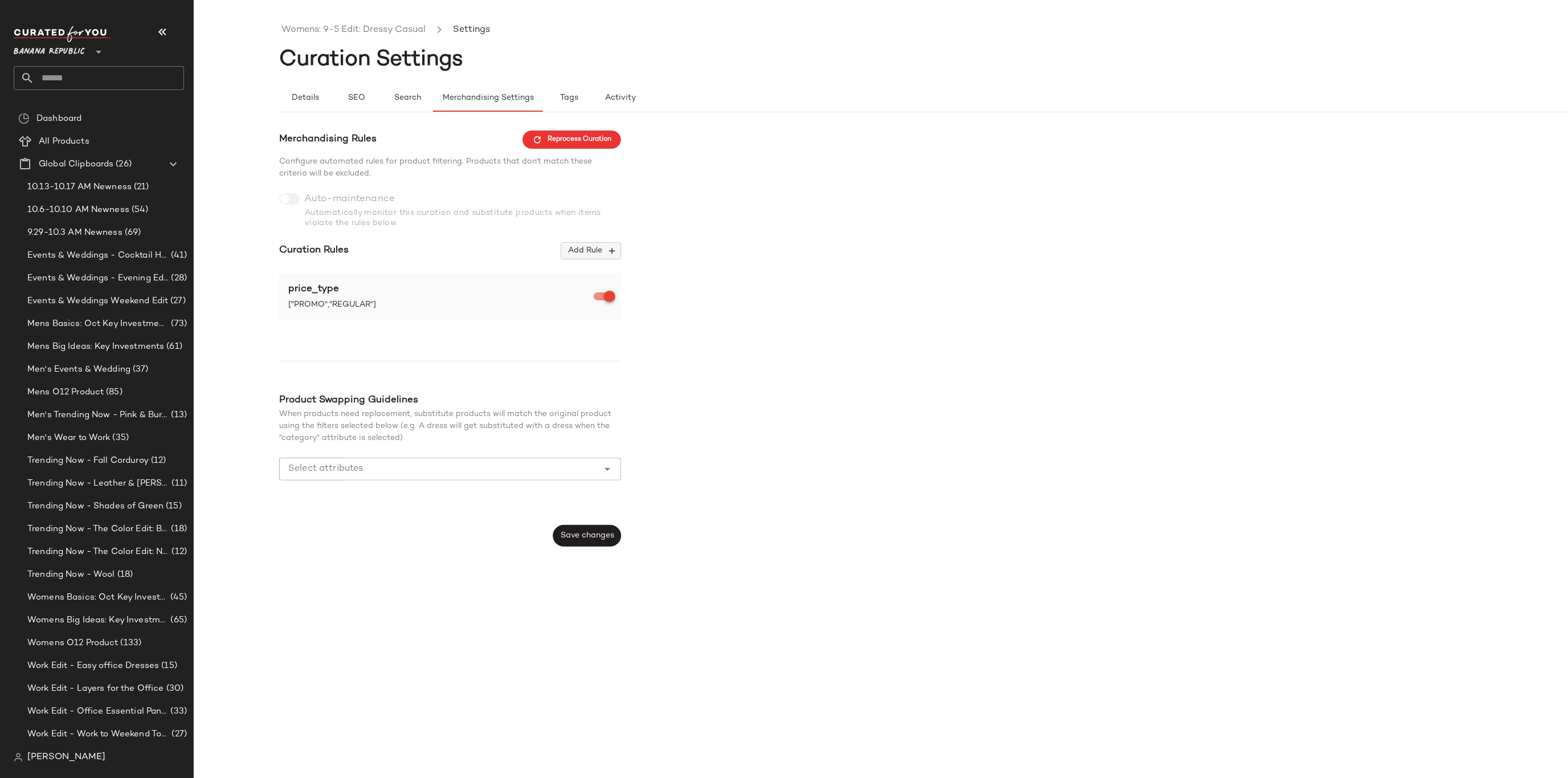
click at [594, 250] on span "Add Rule" at bounding box center [591, 251] width 47 height 10
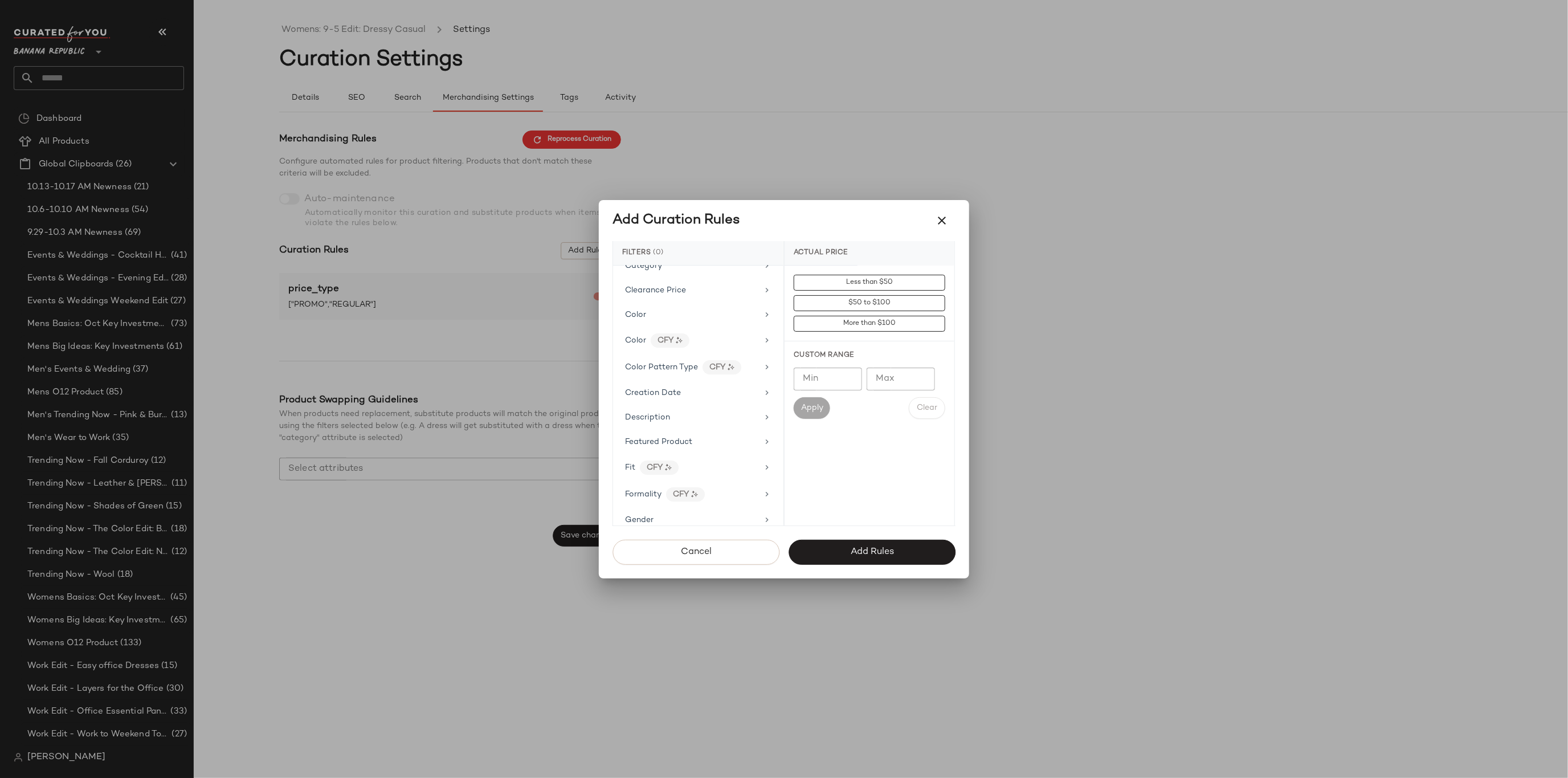
scroll to position [211, 0]
click at [653, 431] on div "Gender" at bounding box center [698, 442] width 161 height 22
click at [856, 338] on div "[DEMOGRAPHIC_DATA]" at bounding box center [869, 337] width 170 height 28
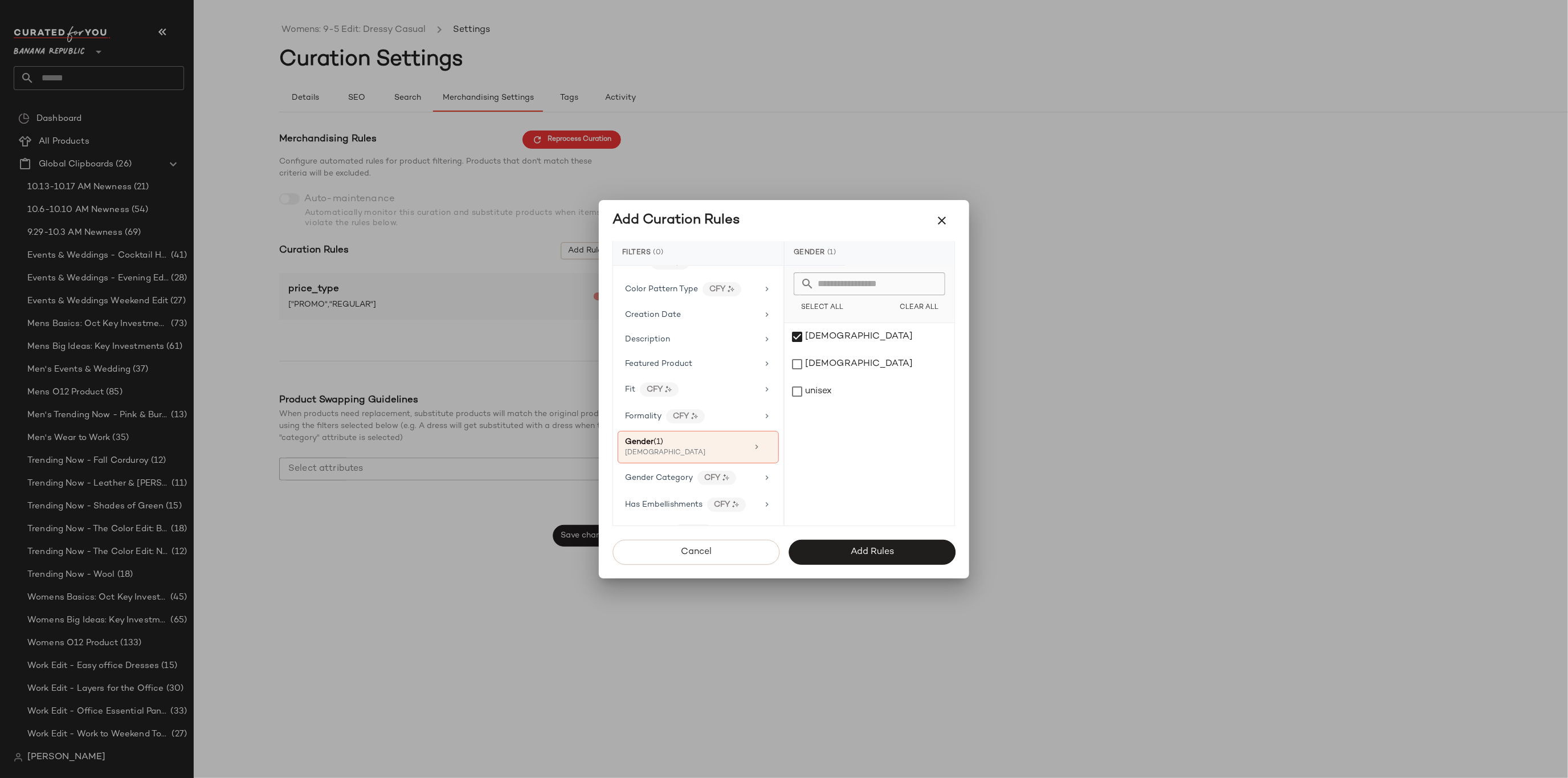
click at [868, 539] on div "Cancel Add Rules" at bounding box center [784, 552] width 371 height 35
click at [868, 540] on button "Add Rules" at bounding box center [872, 552] width 167 height 25
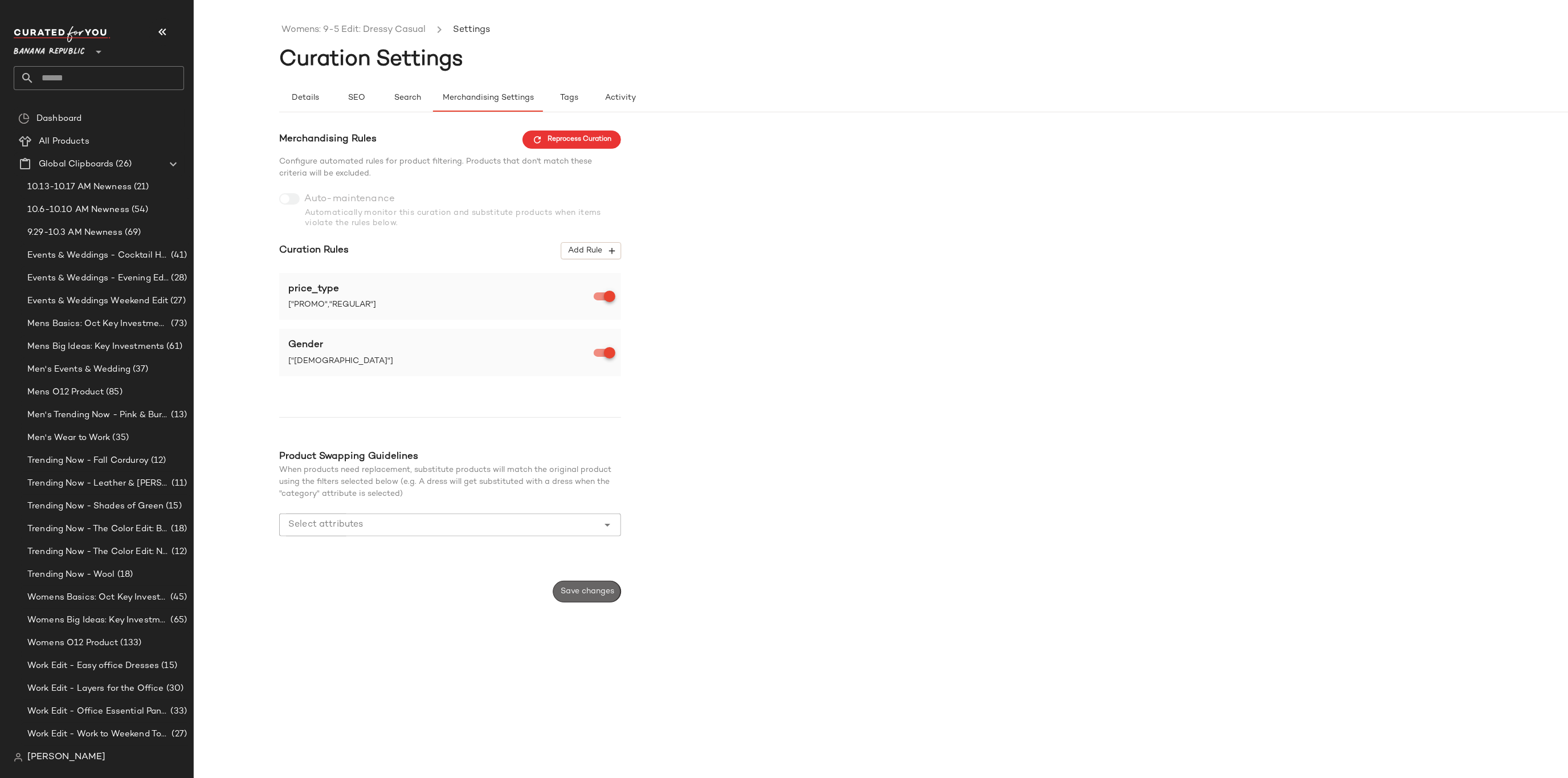
click at [558, 589] on button "Save changes" at bounding box center [587, 592] width 68 height 22
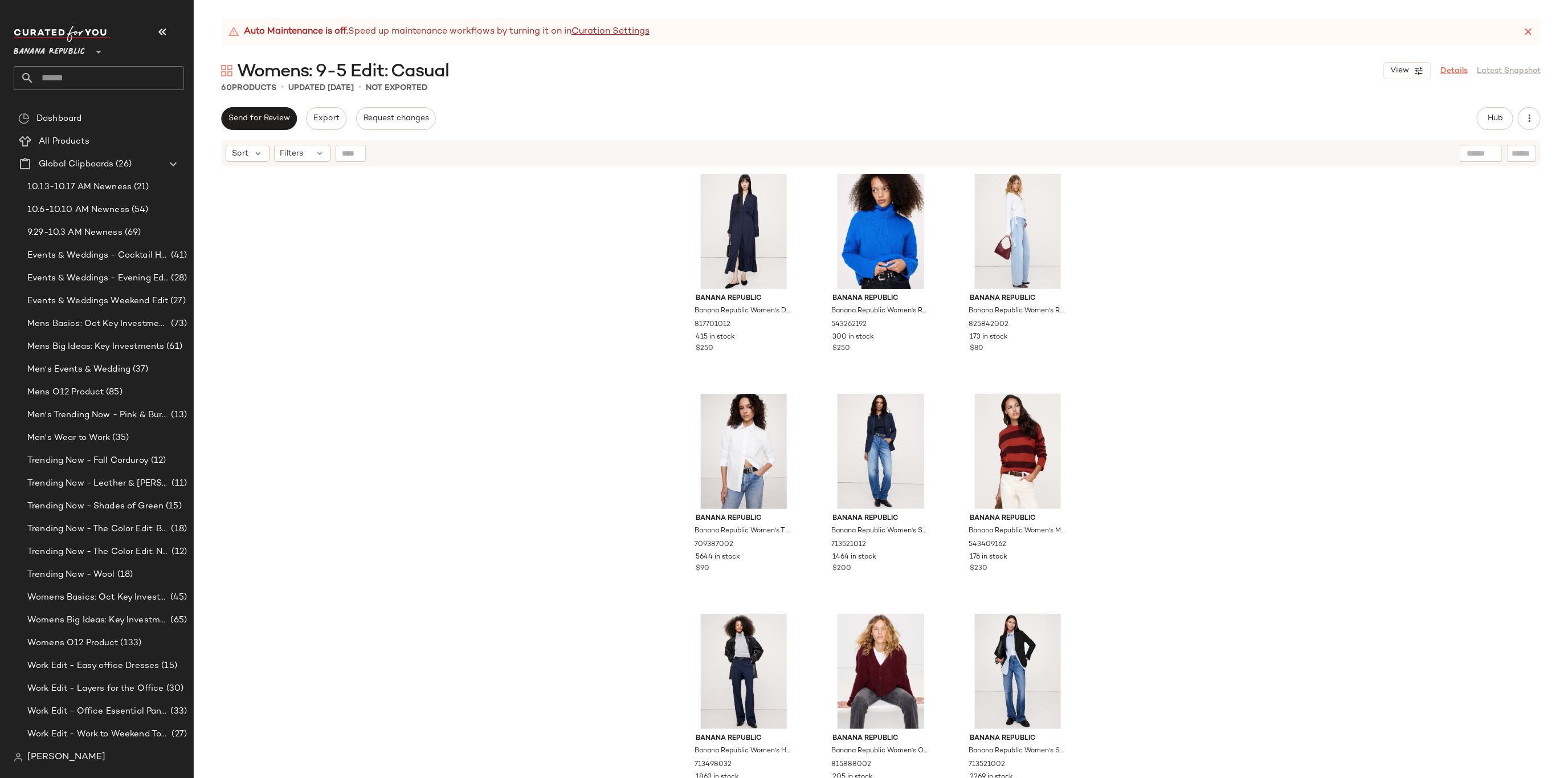
click at [1447, 67] on link "Details" at bounding box center [1454, 71] width 28 height 12
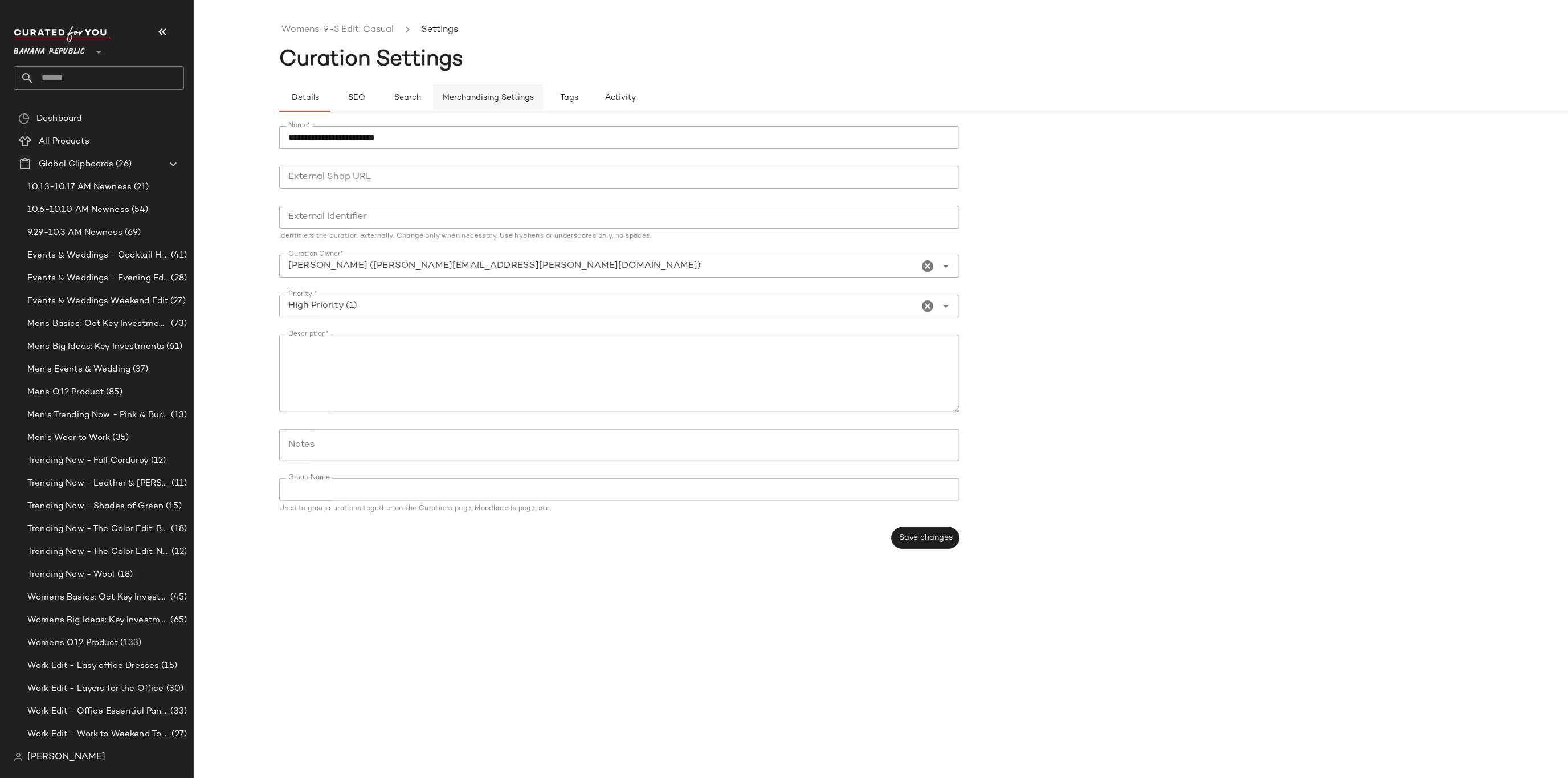
click at [450, 109] on button "Merchandising Settings" at bounding box center [487, 98] width 110 height 28
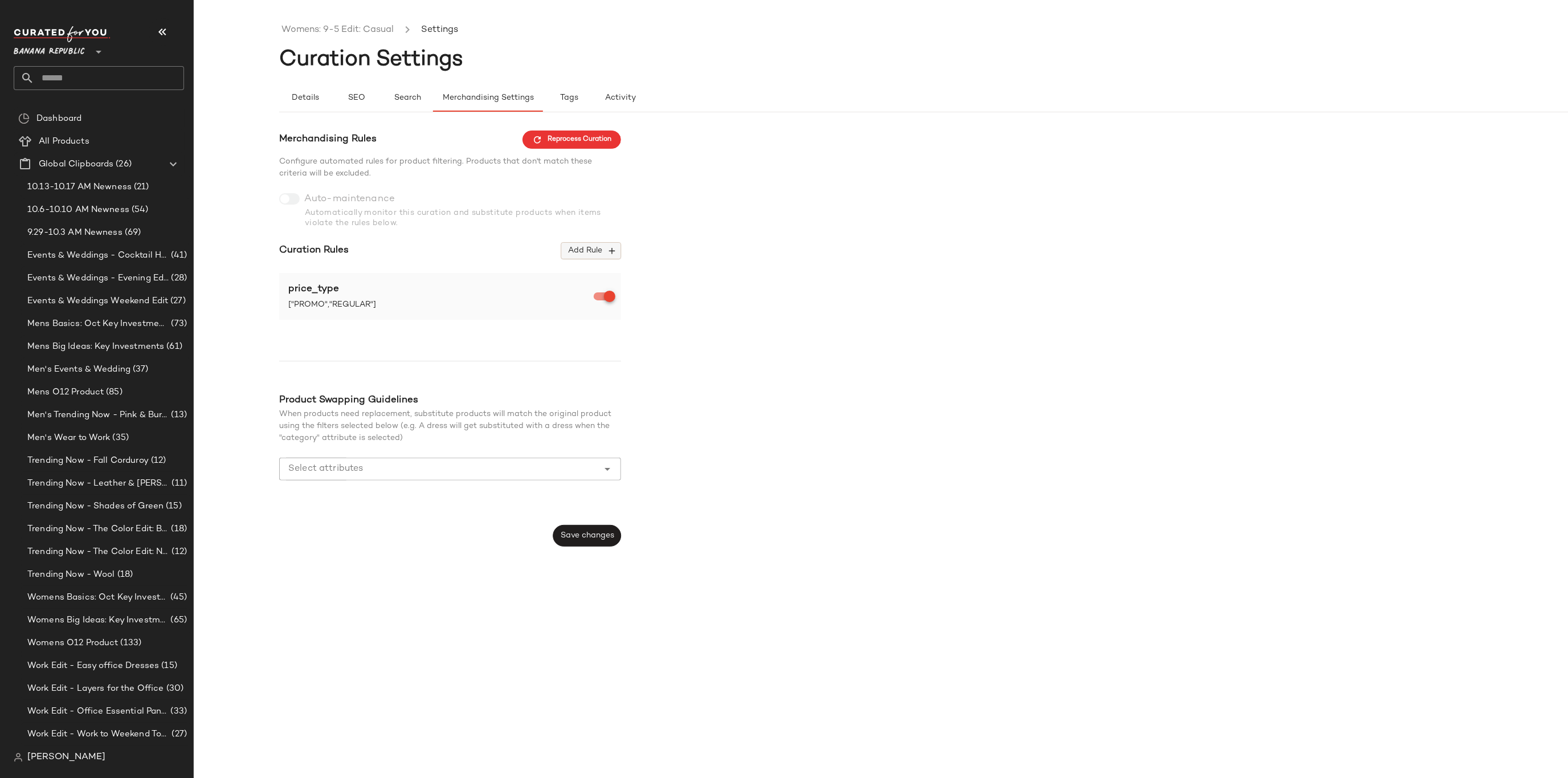
click at [614, 247] on icon "button" at bounding box center [612, 251] width 10 height 10
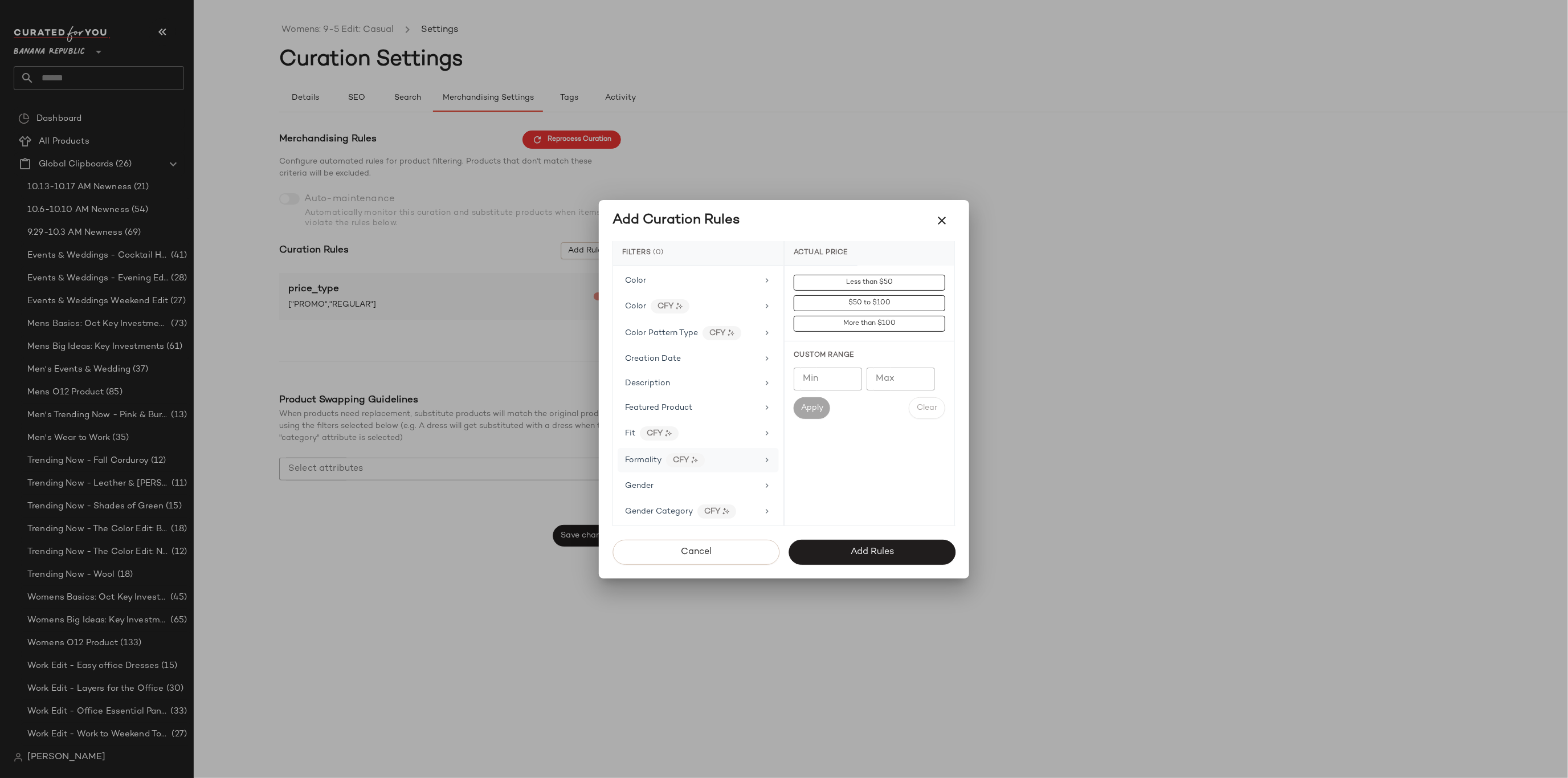
scroll to position [173, 0]
click at [648, 481] on div "Gender" at bounding box center [698, 480] width 161 height 22
click at [849, 341] on div "[DEMOGRAPHIC_DATA]" at bounding box center [869, 337] width 170 height 28
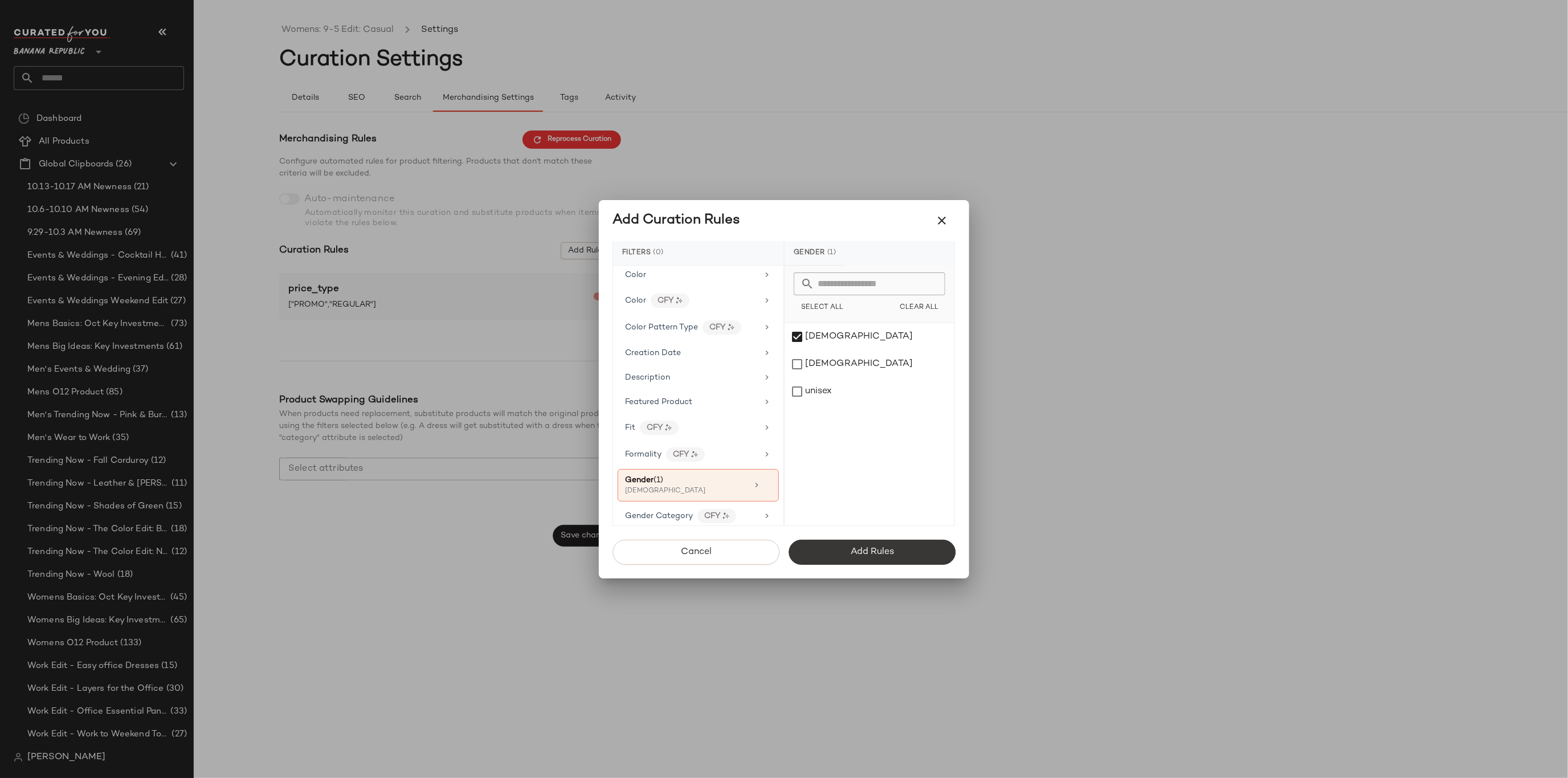
click at [842, 552] on button "Add Rules" at bounding box center [872, 552] width 167 height 25
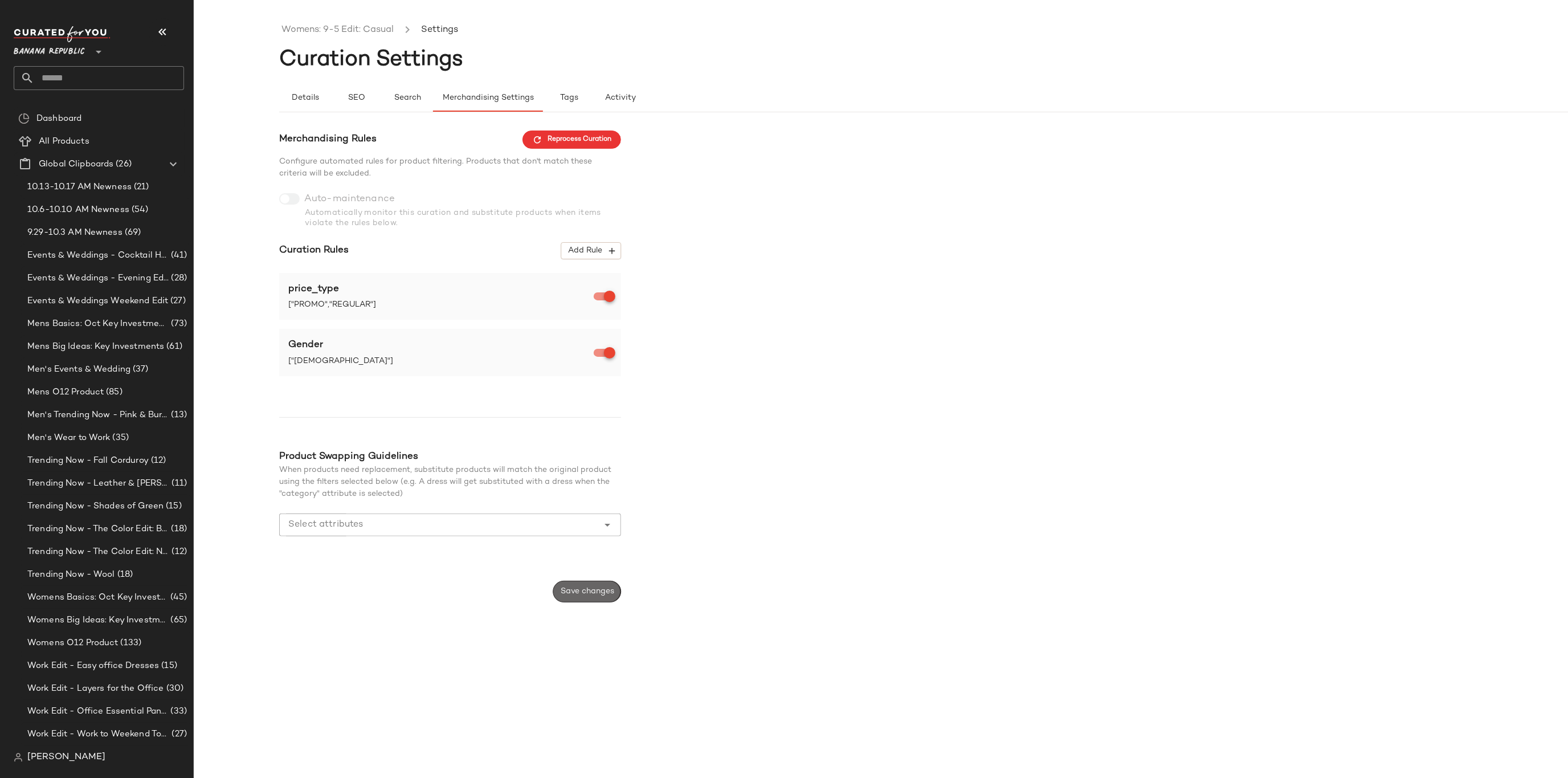
click at [582, 587] on span "Save changes" at bounding box center [587, 592] width 54 height 9
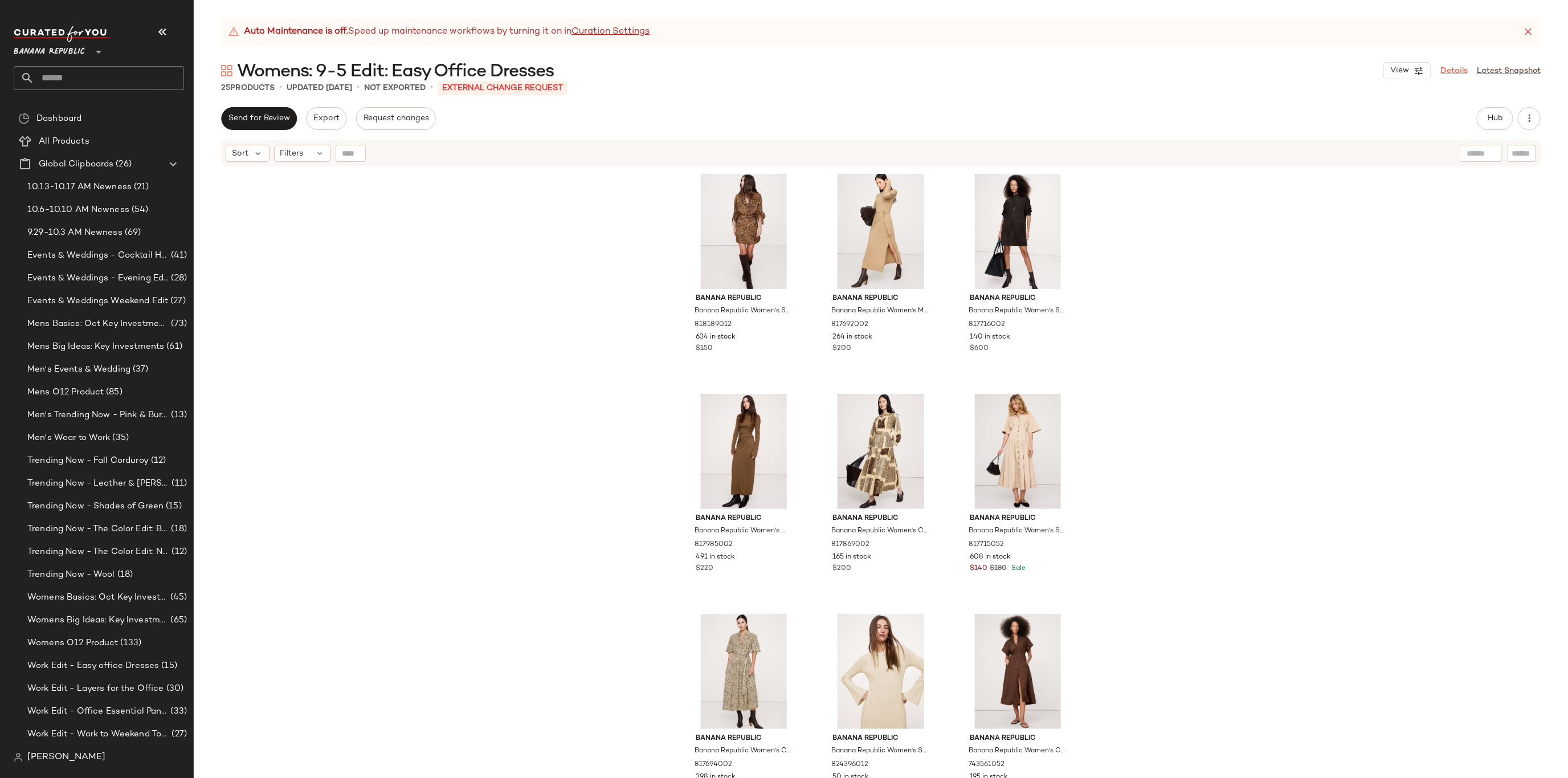
click at [1460, 72] on link "Details" at bounding box center [1454, 71] width 28 height 12
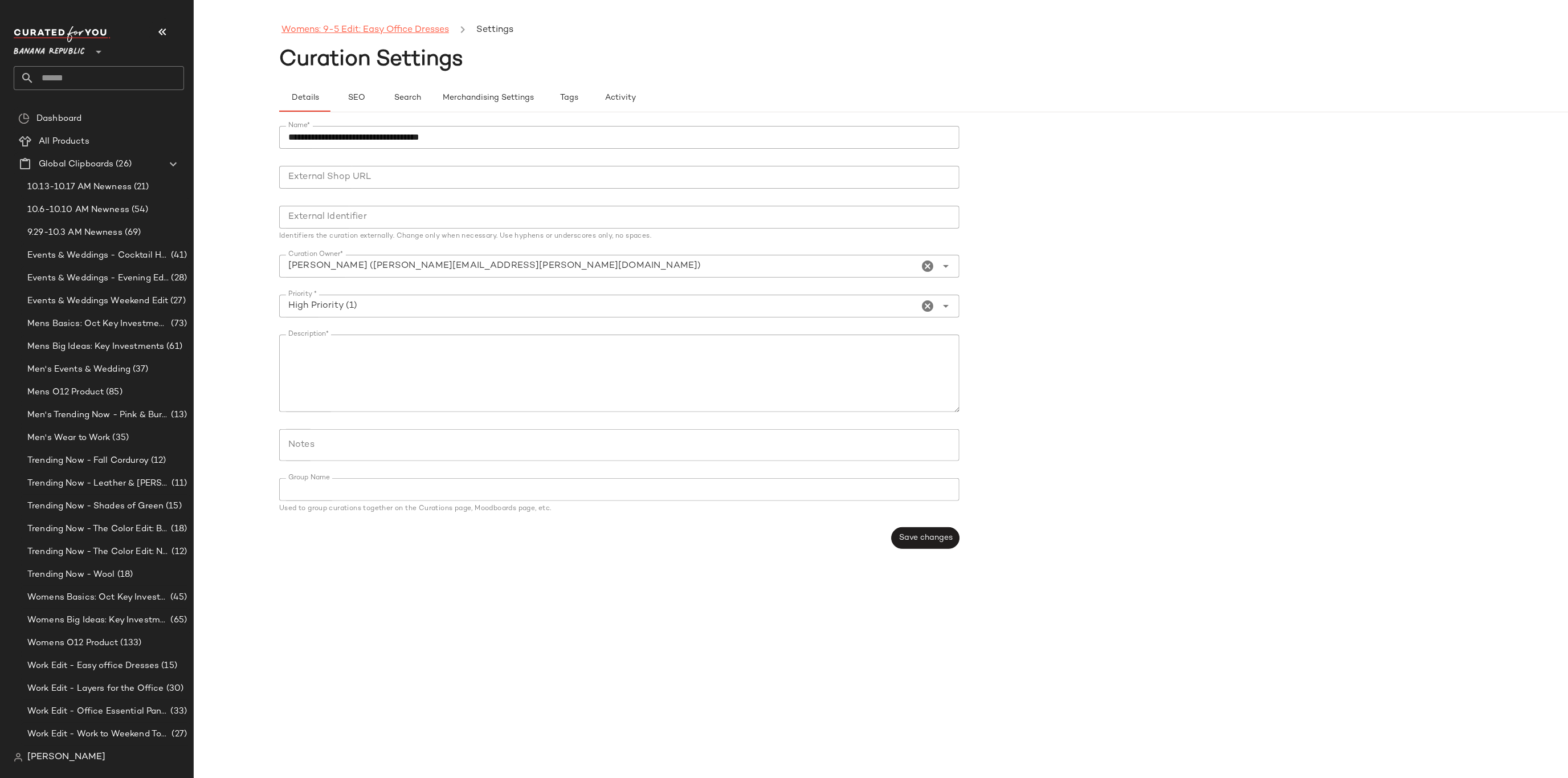
click at [374, 24] on link "Womens: 9-5 Edit: Easy Office Dresses" at bounding box center [365, 30] width 167 height 15
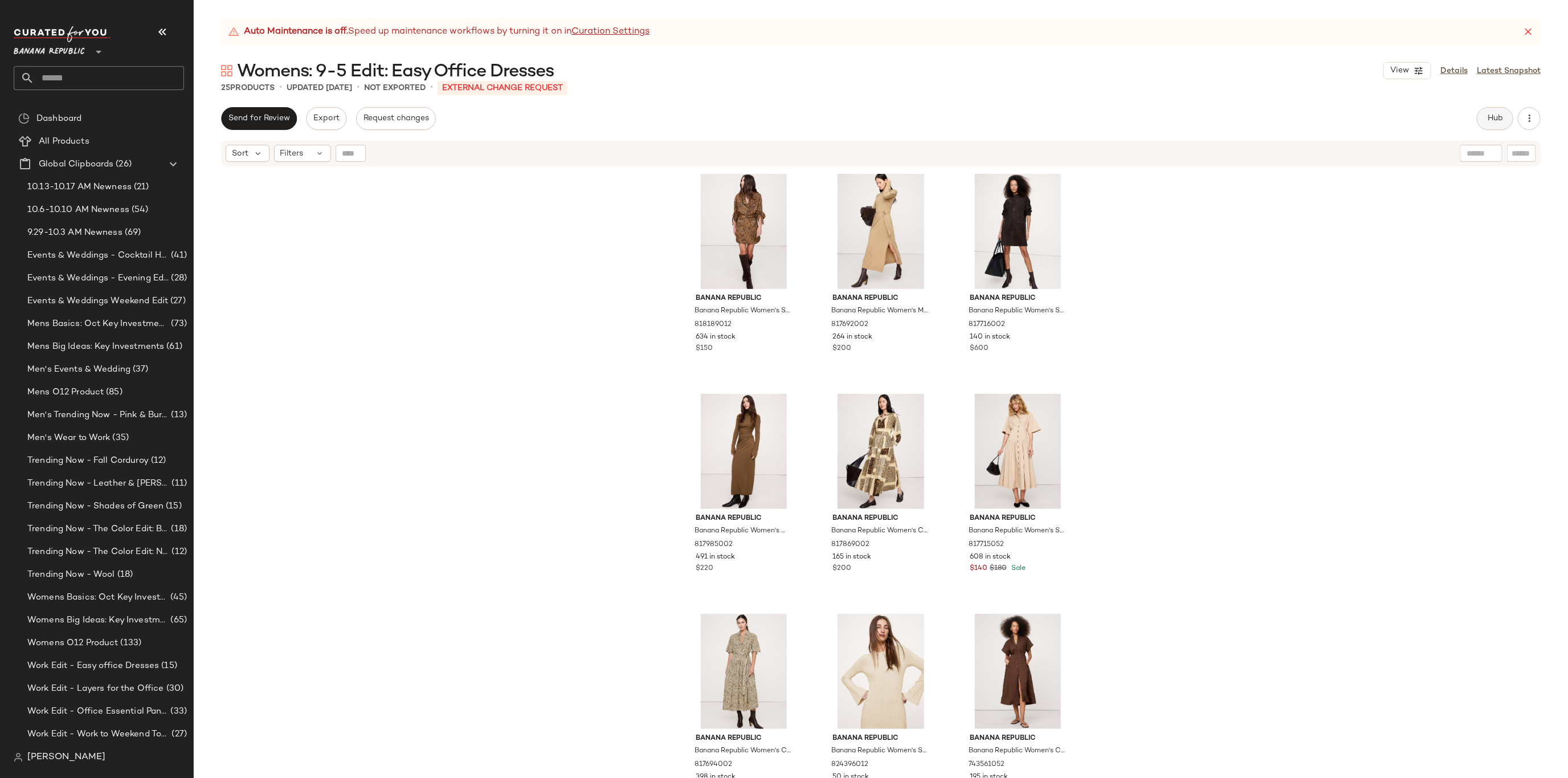
click at [1491, 113] on button "Hub" at bounding box center [1495, 119] width 36 height 23
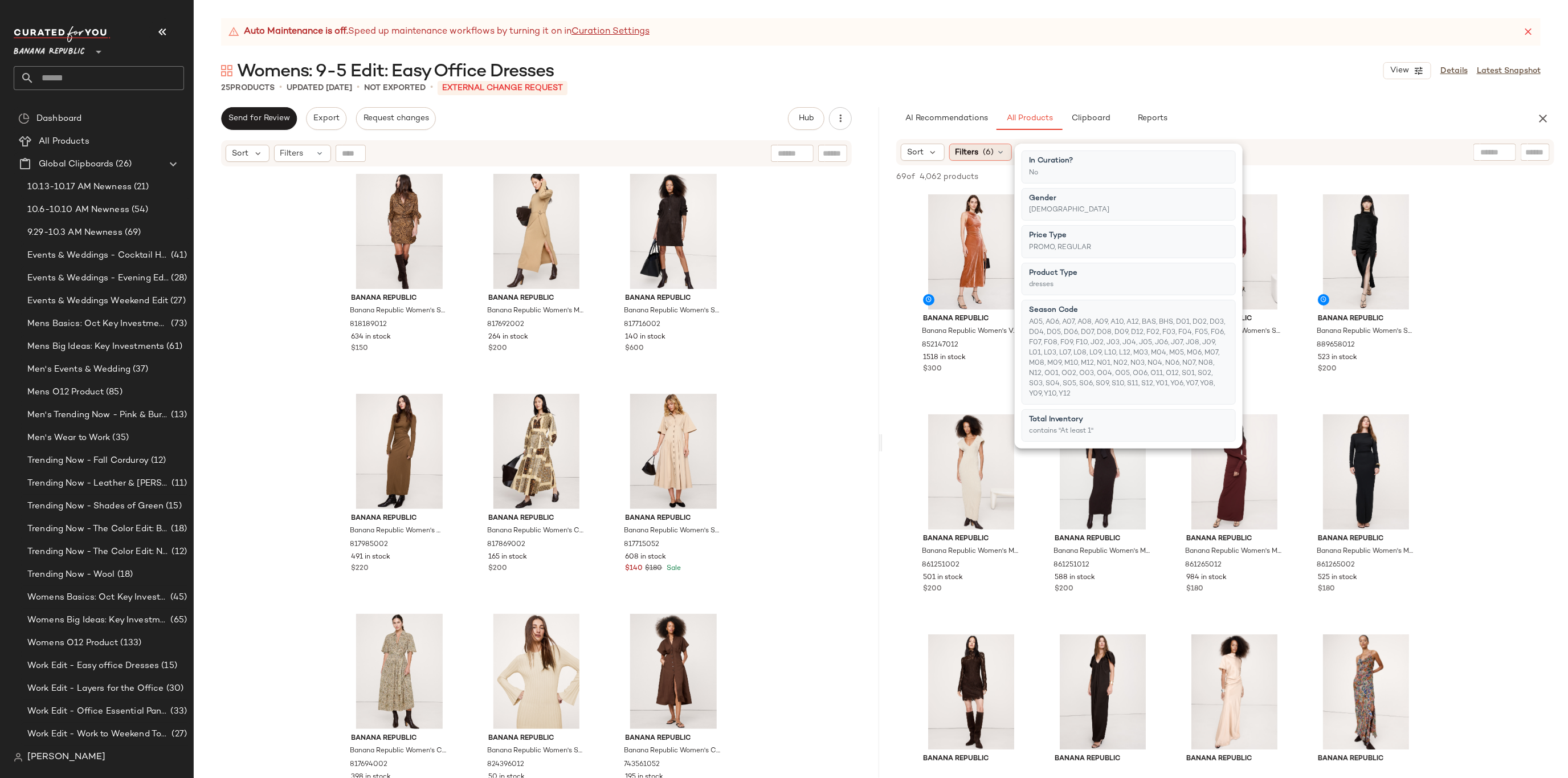
click at [993, 145] on div "Filters (6)" at bounding box center [981, 152] width 63 height 17
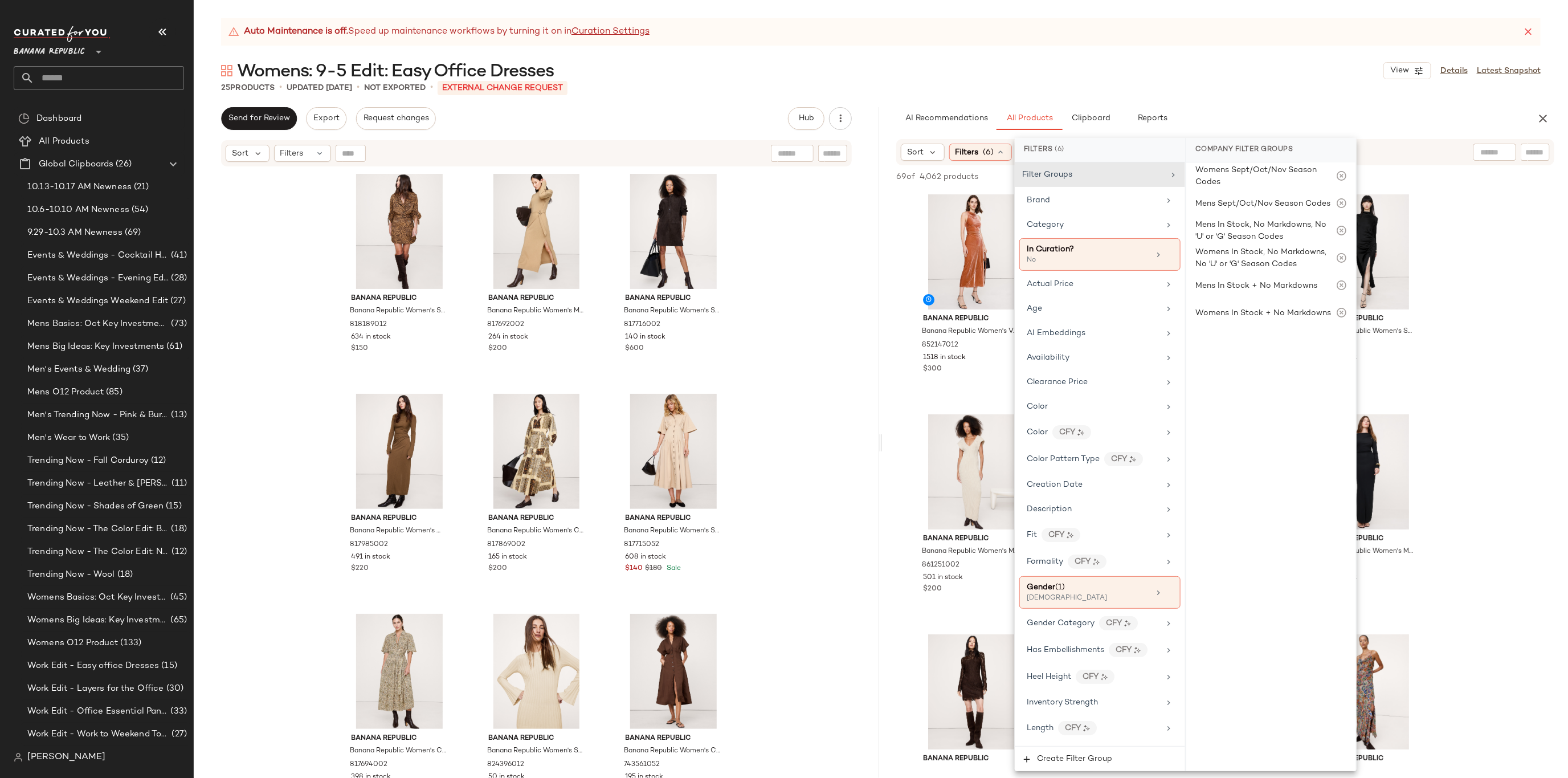
click at [1264, 98] on div "Auto Maintenance is off. Speed up maintenance workflows by turning it on in Cur…" at bounding box center [881, 398] width 1374 height 760
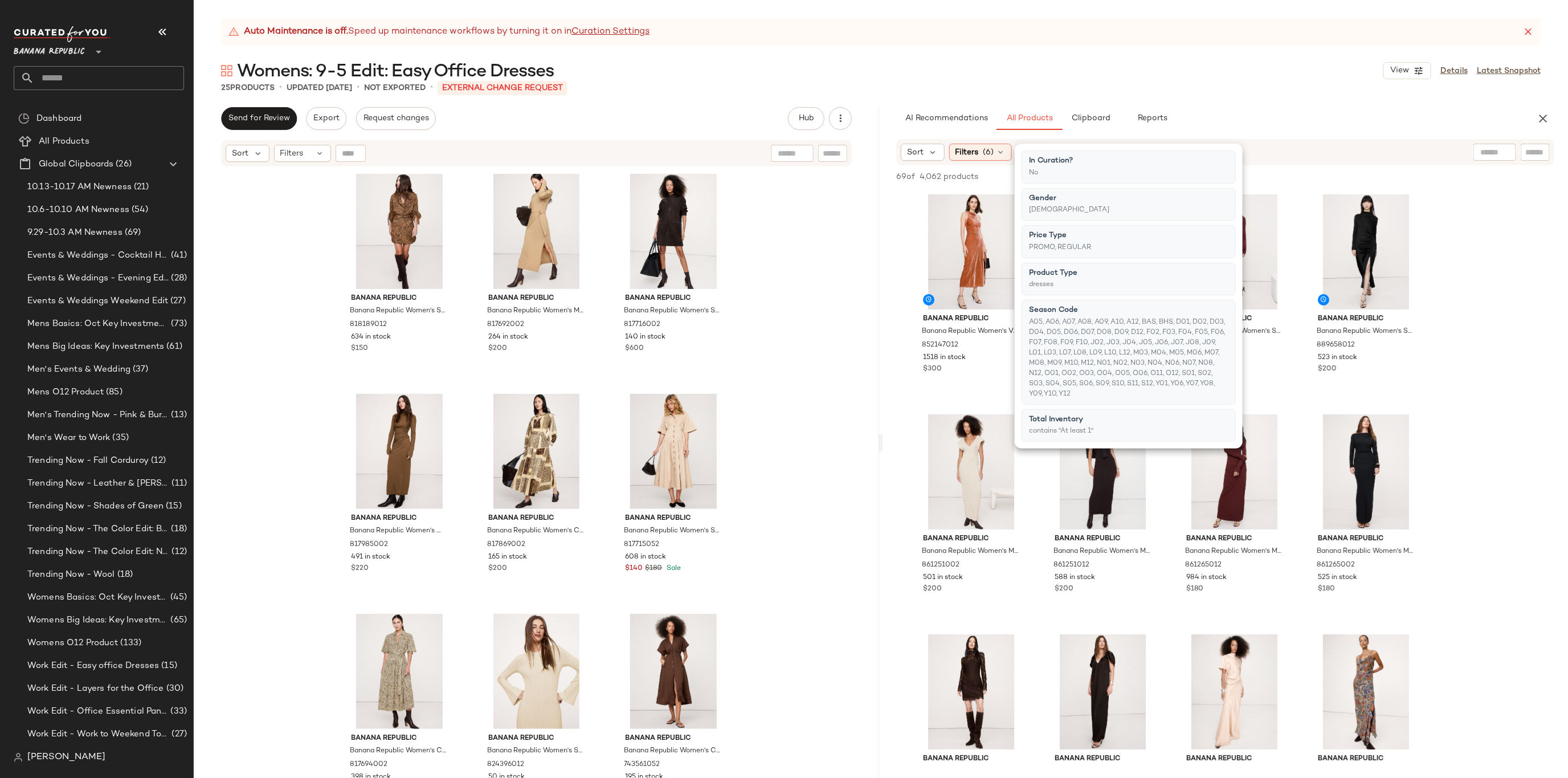
click at [1323, 99] on div "Auto Maintenance is off. Speed up maintenance workflows by turning it on in Cur…" at bounding box center [881, 398] width 1374 height 760
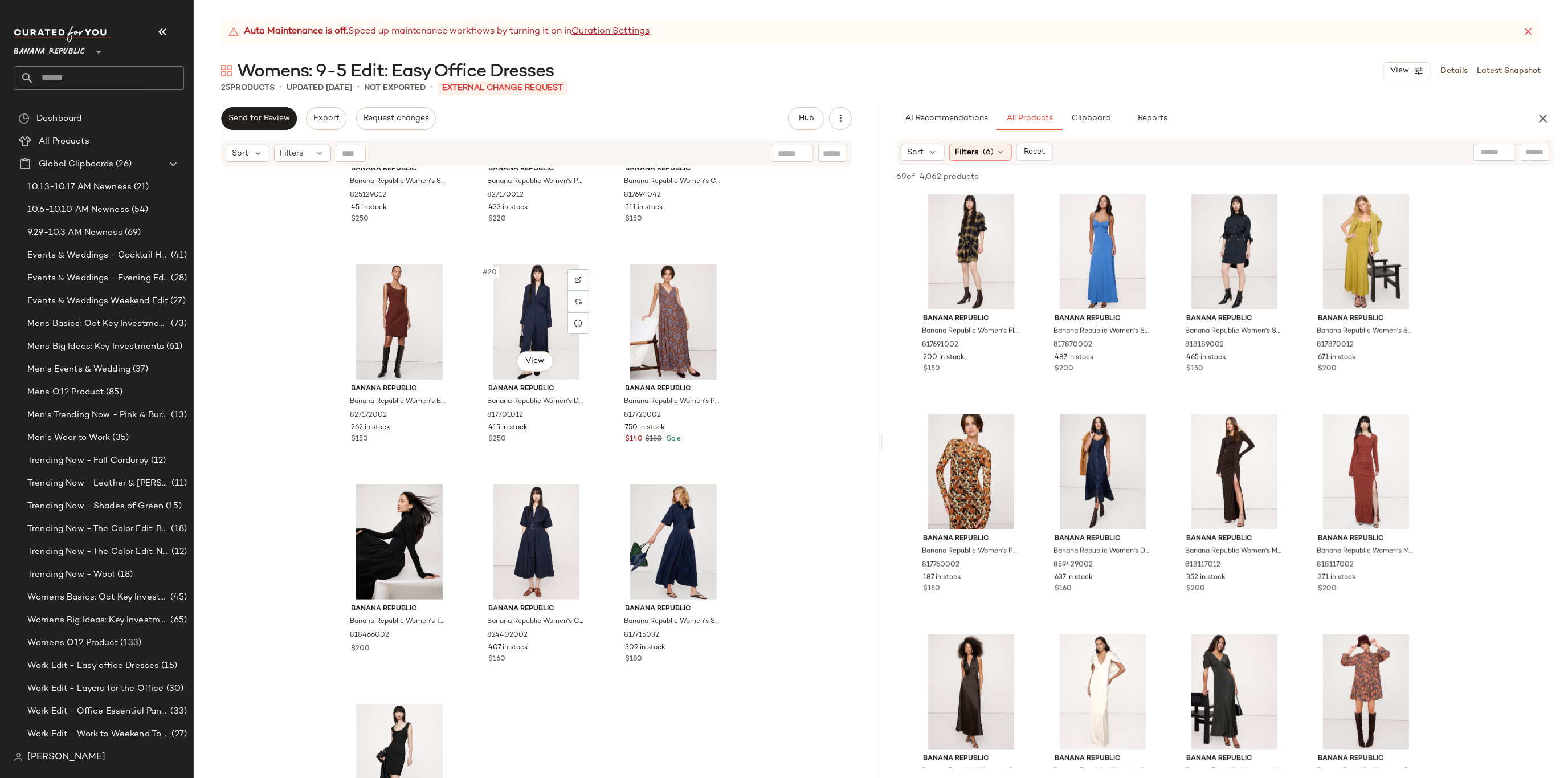
scroll to position [1343, 0]
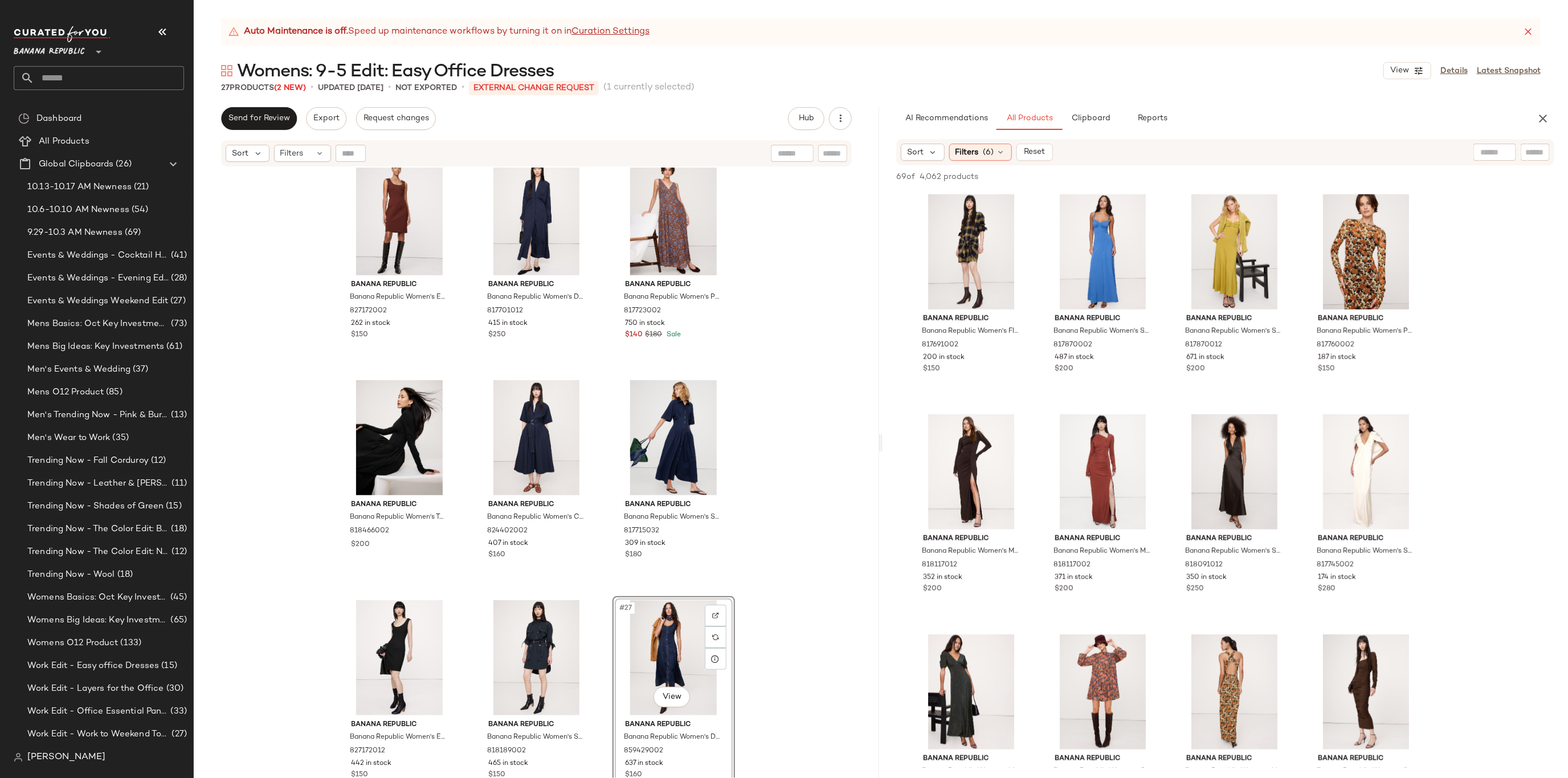
click at [817, 297] on div "Banana Republic Banana Republic Women's Sculpted Paneled Midi Dress Pompeian Re…" at bounding box center [536, 487] width 686 height 639
click at [573, 88] on p "External Change Request" at bounding box center [534, 88] width 130 height 14
click at [815, 284] on div "Banana Republic Banana Republic Women's Sculpted Paneled Midi Dress Pompeian Re…" at bounding box center [536, 487] width 686 height 639
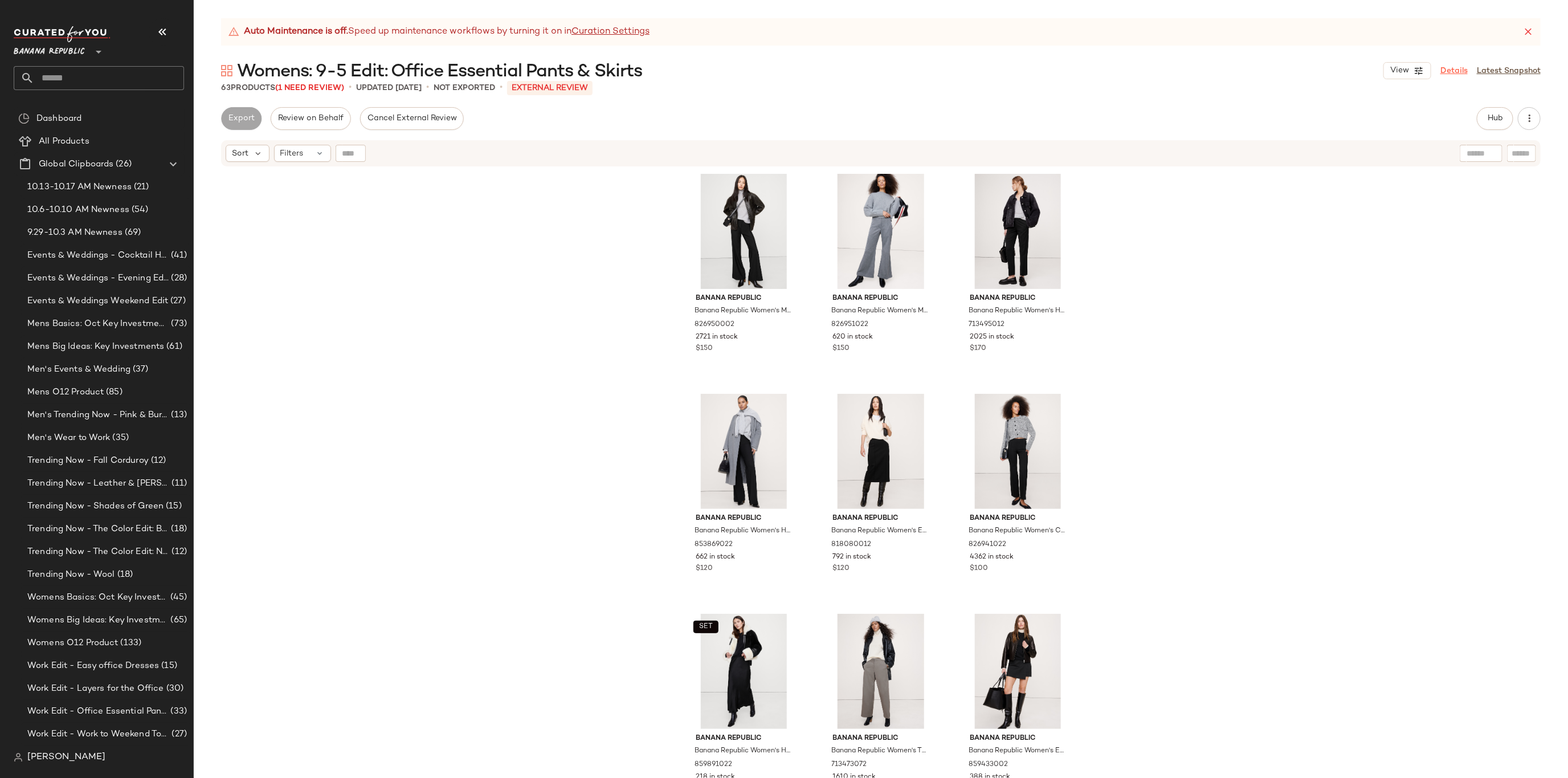
click at [1456, 77] on link "Details" at bounding box center [1454, 71] width 28 height 12
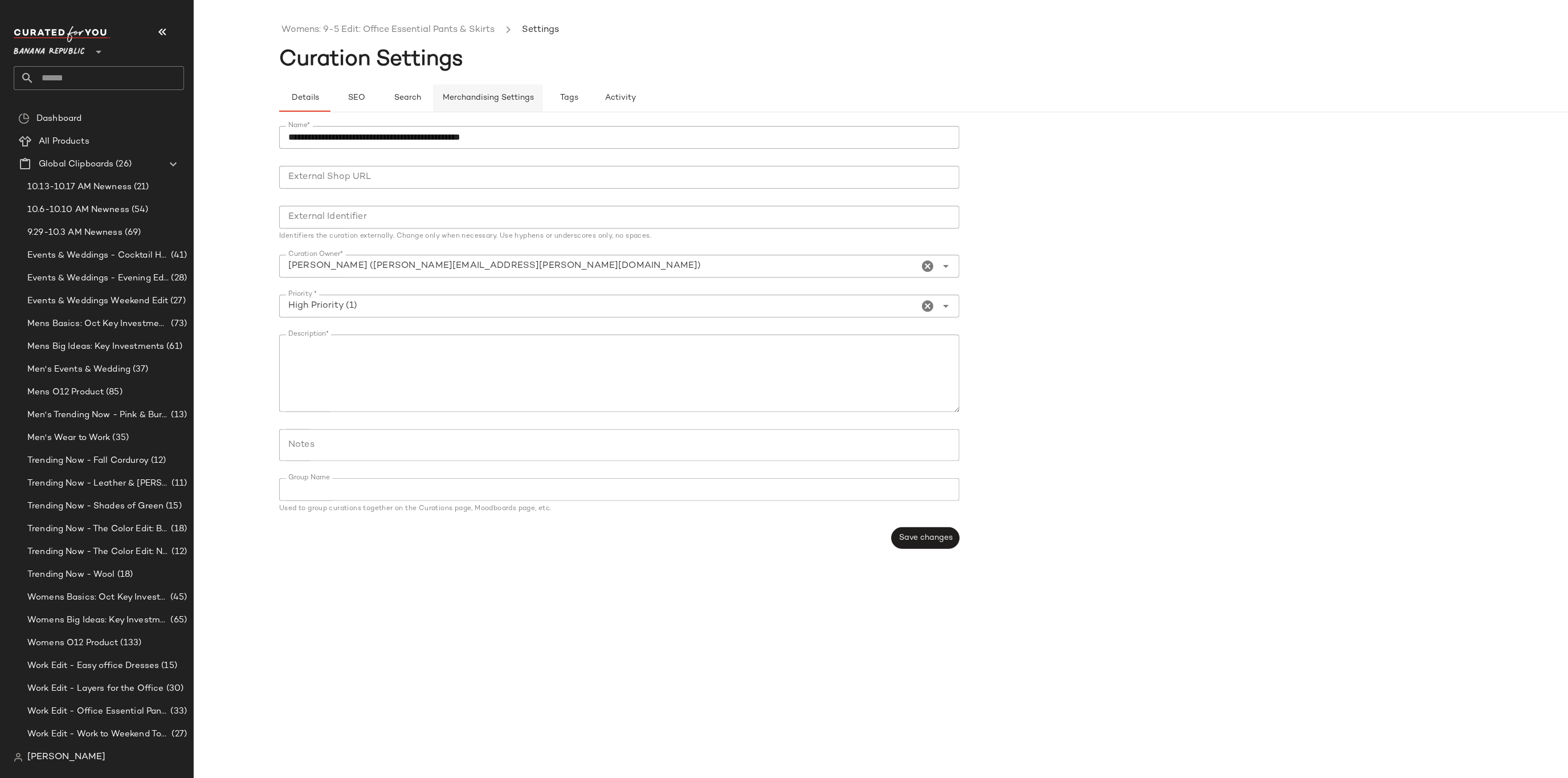
click at [438, 100] on button "Merchandising Settings" at bounding box center [487, 98] width 110 height 28
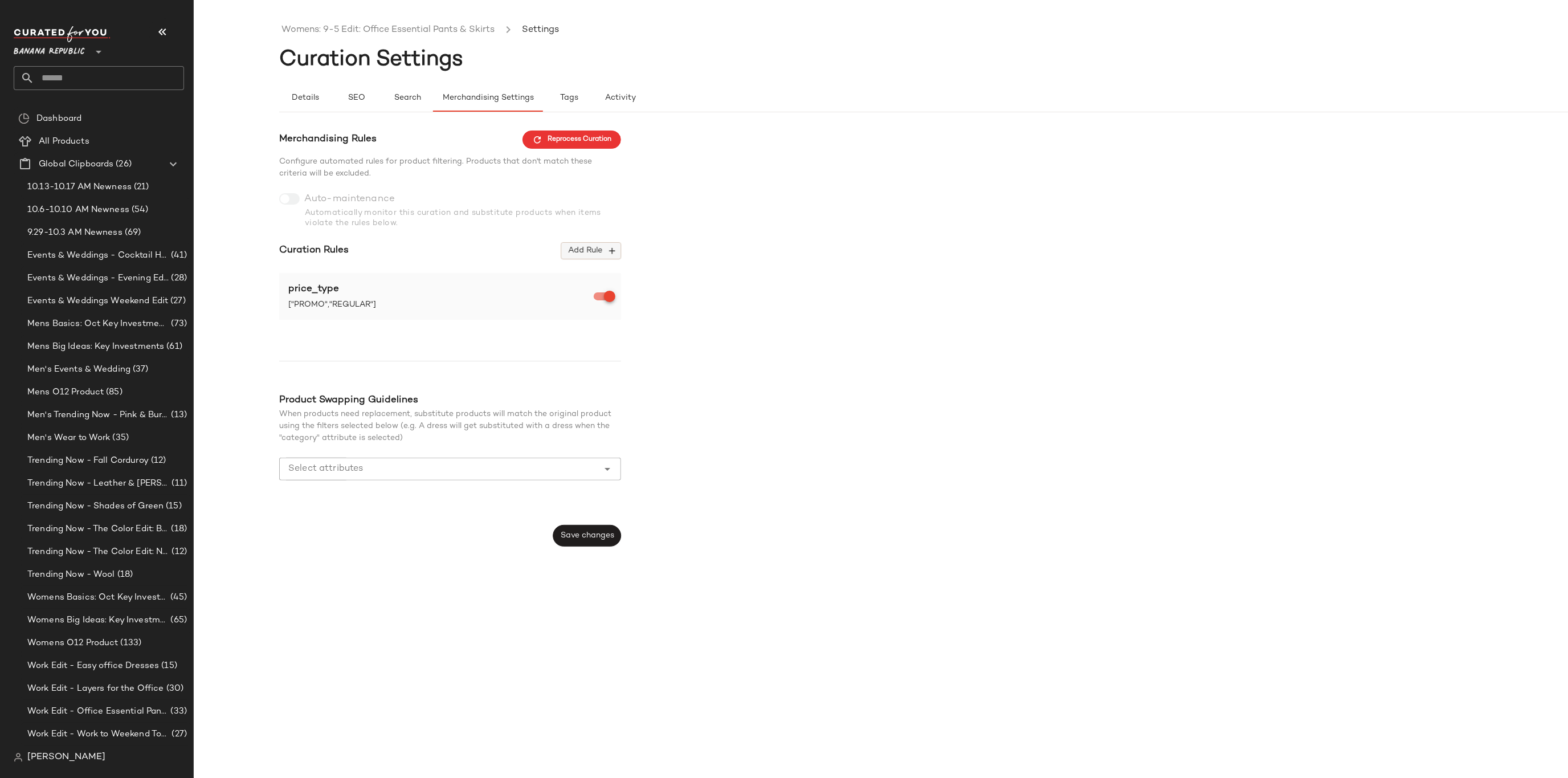
click at [596, 252] on span "Add Rule" at bounding box center [591, 251] width 47 height 10
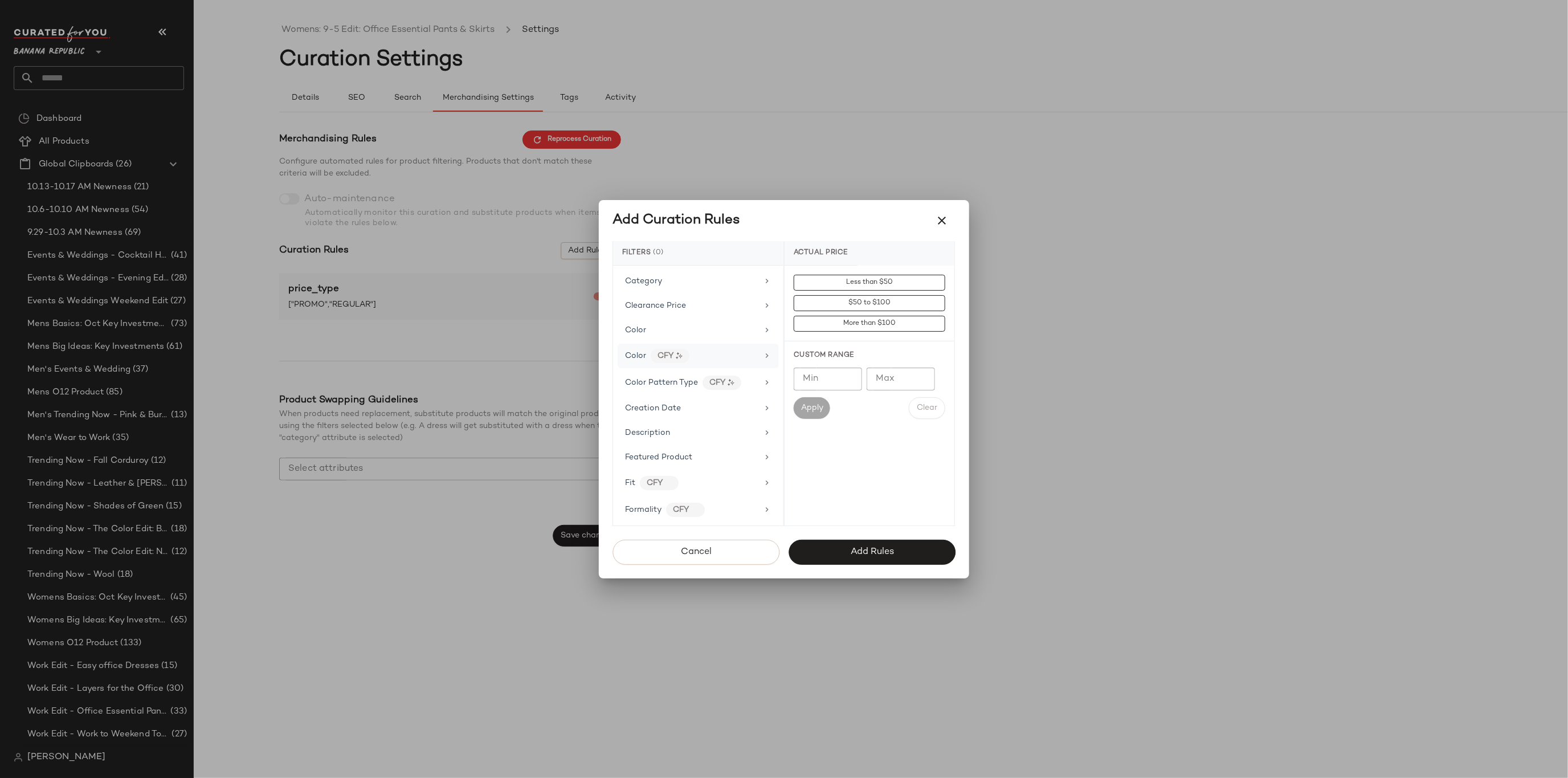
scroll to position [223, 0]
click at [664, 429] on div "Gender" at bounding box center [692, 430] width 133 height 12
click at [866, 333] on div "[DEMOGRAPHIC_DATA]" at bounding box center [869, 337] width 170 height 28
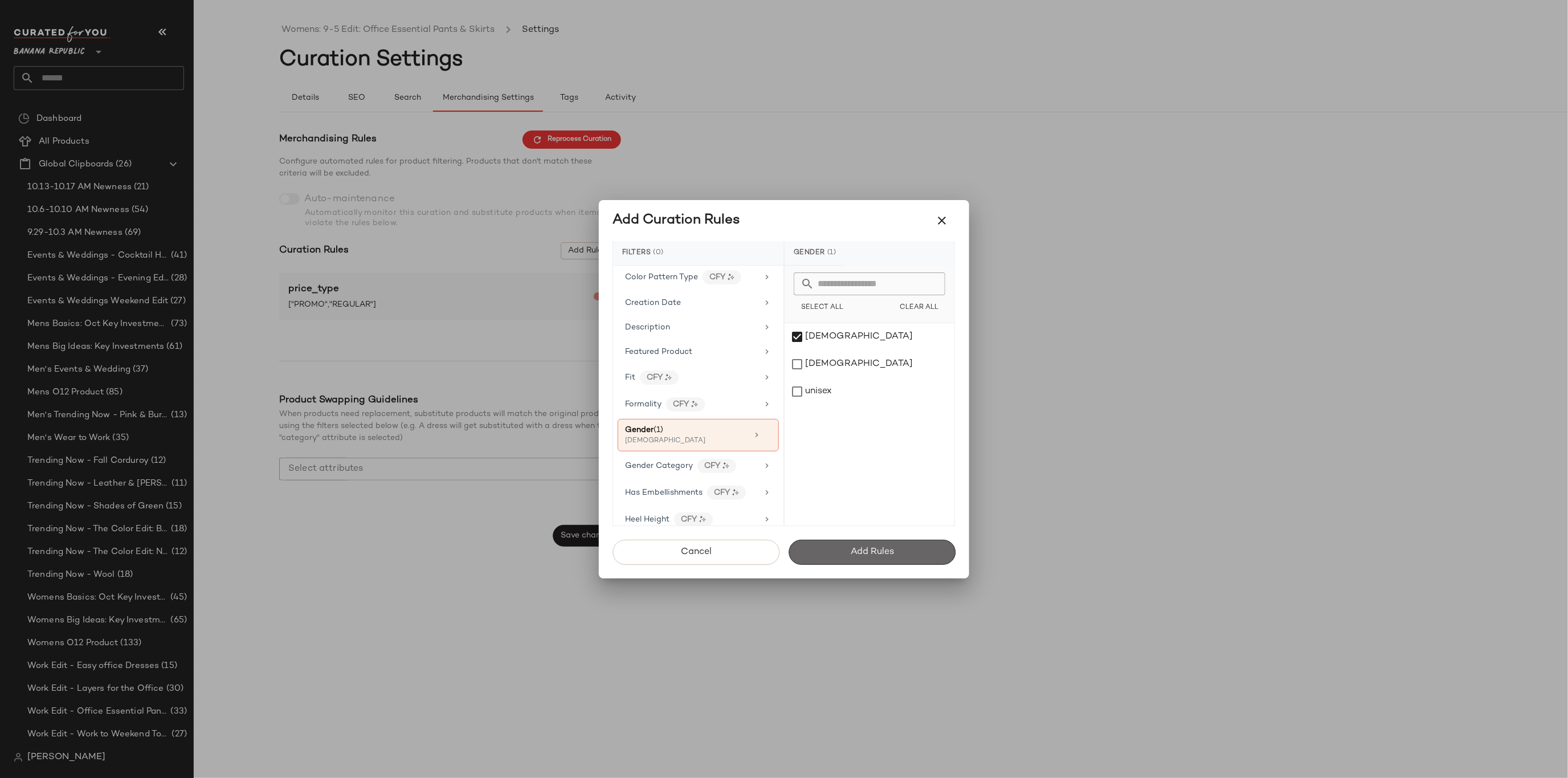
click at [866, 552] on span "Add Rules" at bounding box center [872, 552] width 44 height 11
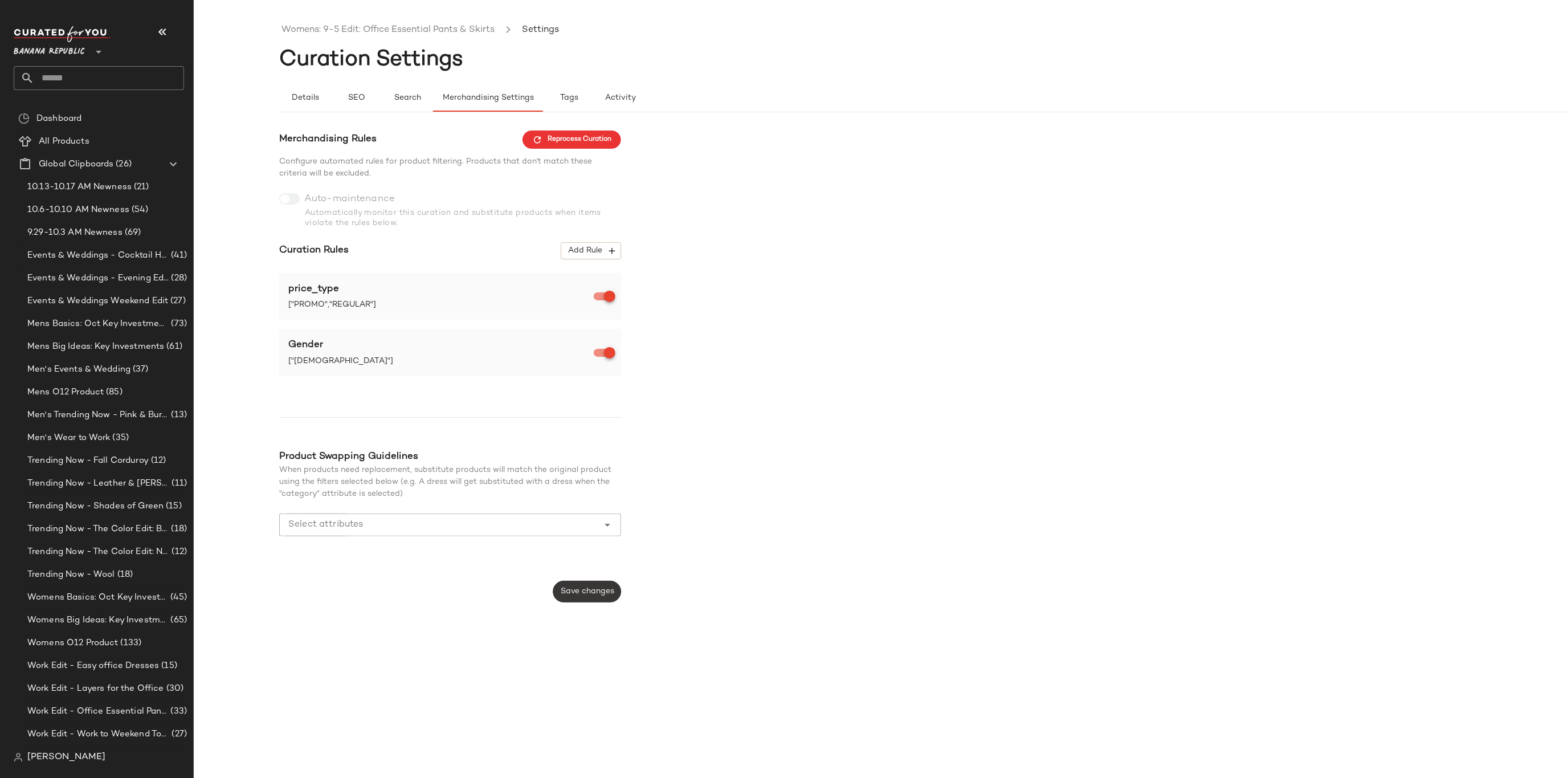
click at [601, 586] on button "Save changes" at bounding box center [587, 592] width 68 height 22
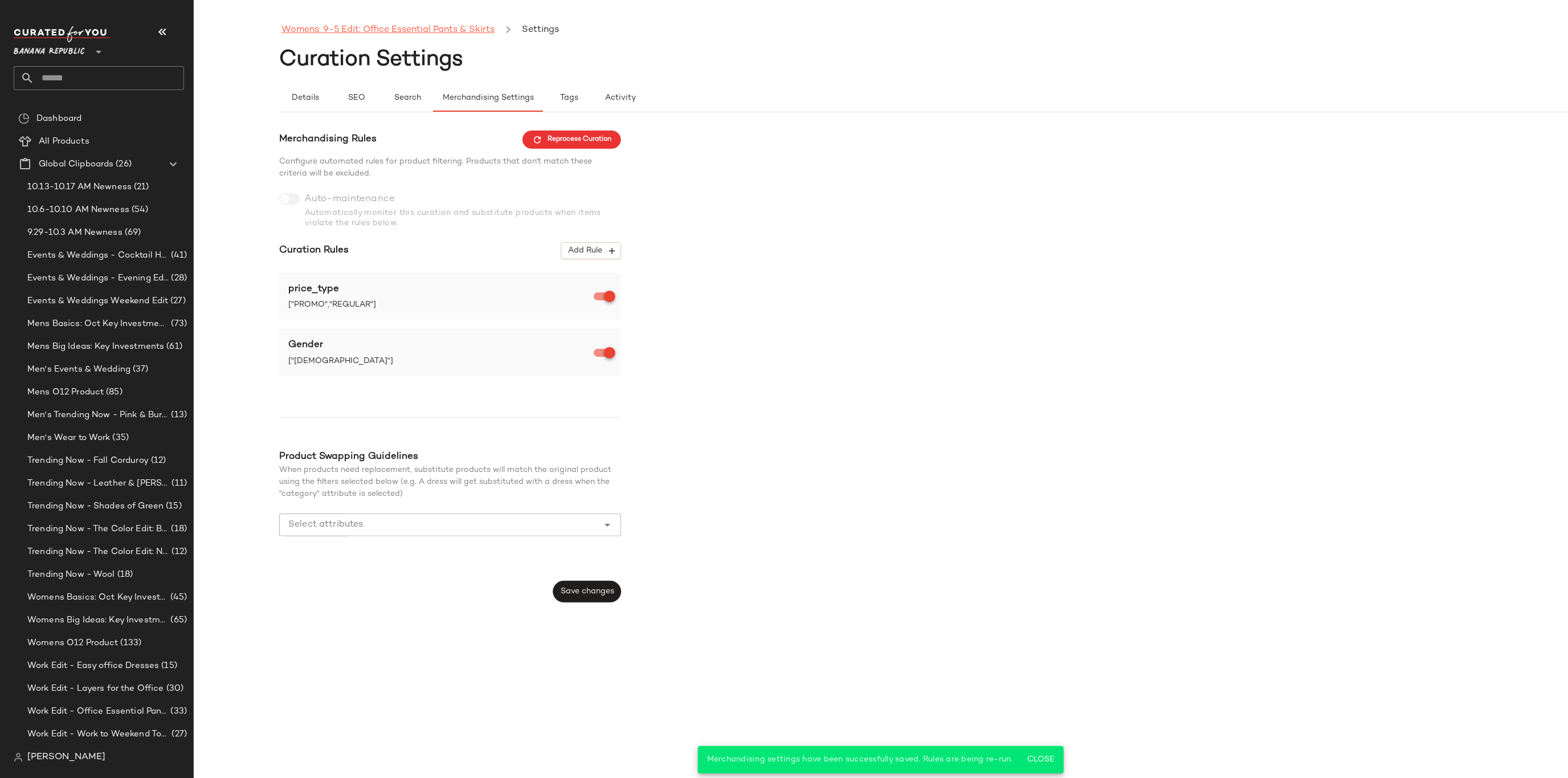
click at [383, 27] on link "Womens: 9-5 Edit: Office Essential Pants & Skirts" at bounding box center [388, 30] width 213 height 15
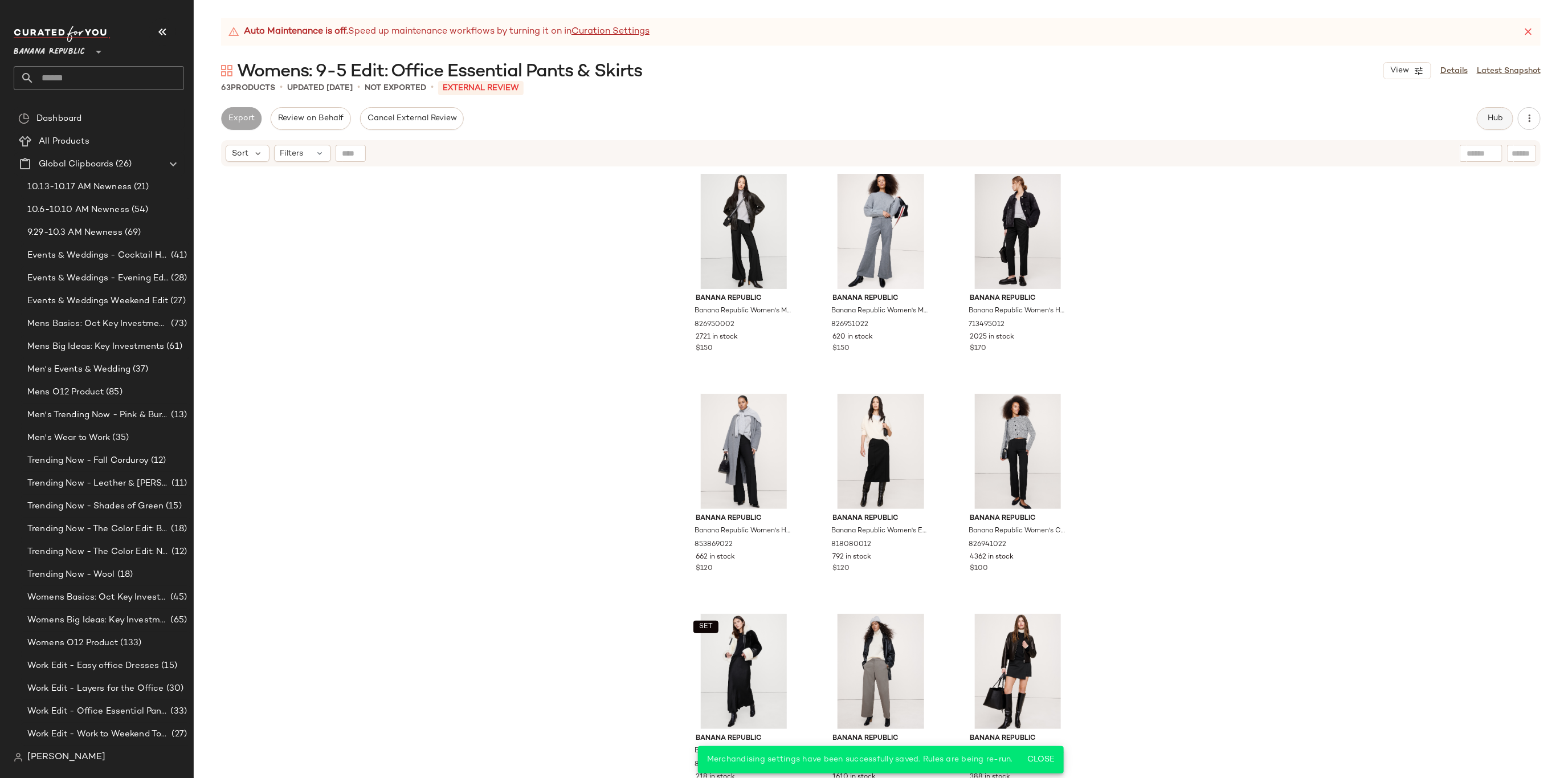
click at [1496, 122] on span "Hub" at bounding box center [1495, 119] width 16 height 9
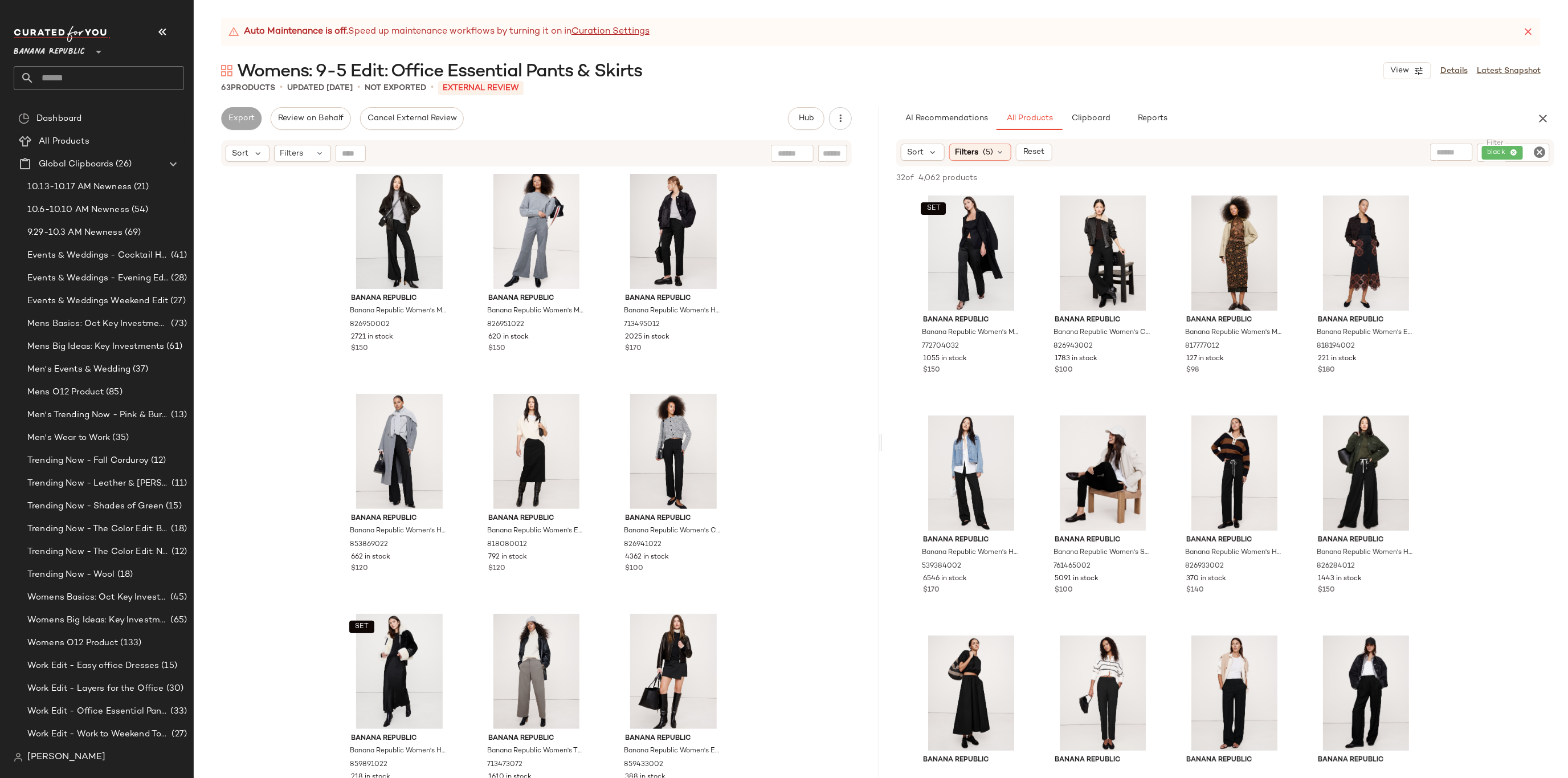
click at [1540, 156] on icon "Clear Filter" at bounding box center [1540, 152] width 14 height 14
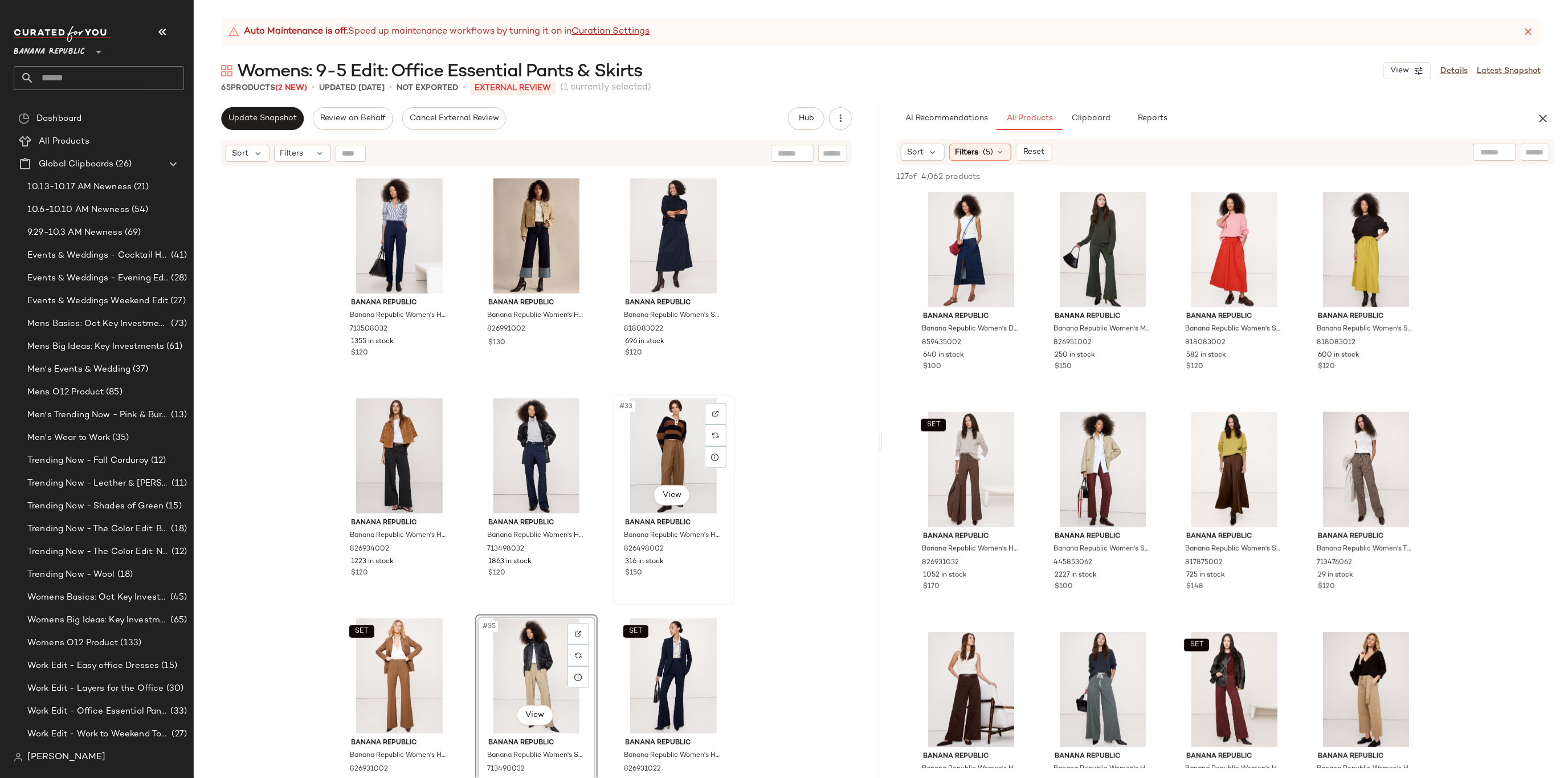
scroll to position [2160, 0]
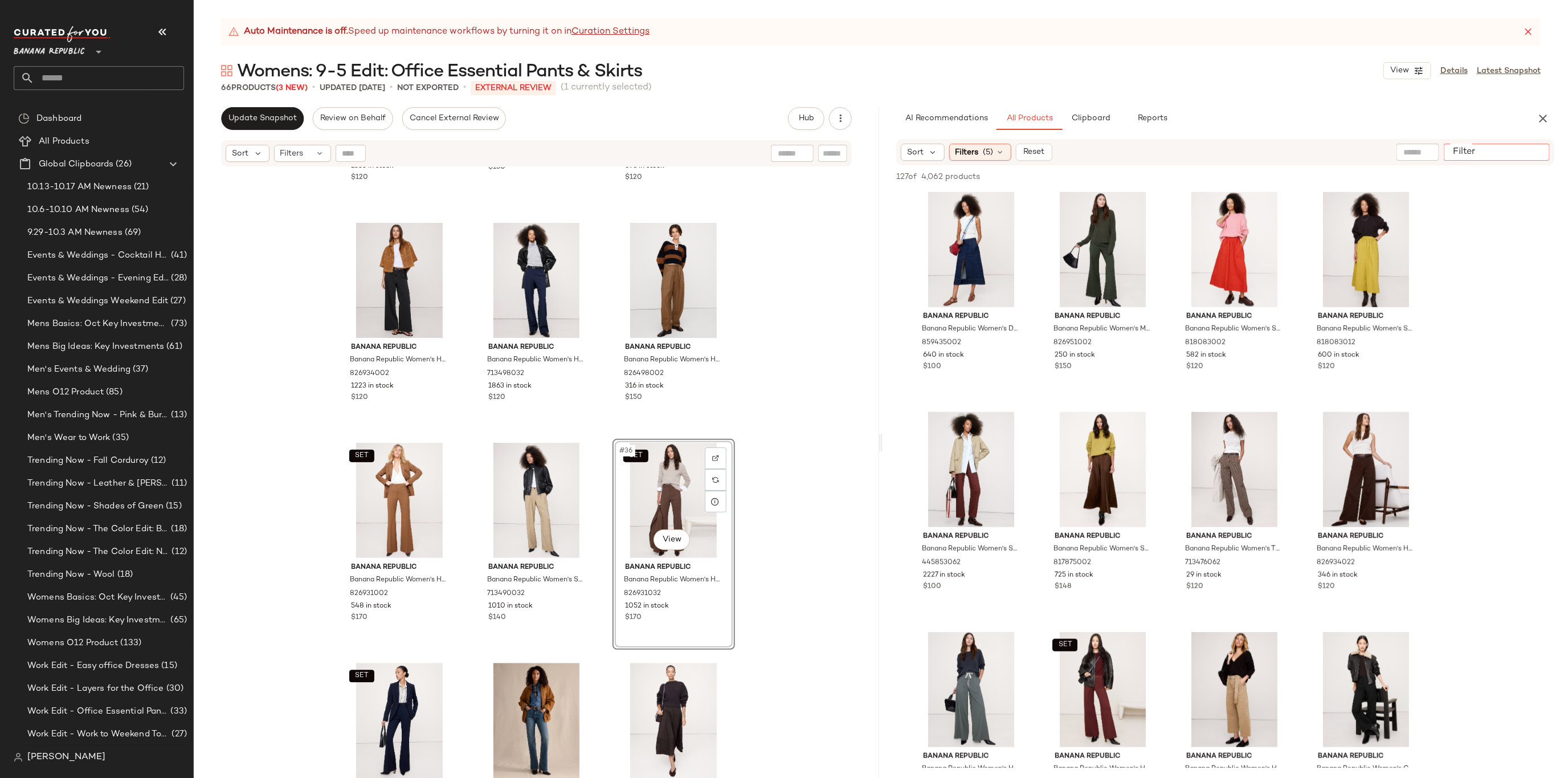
click at [1523, 148] on div at bounding box center [1496, 152] width 106 height 17
type input "****"
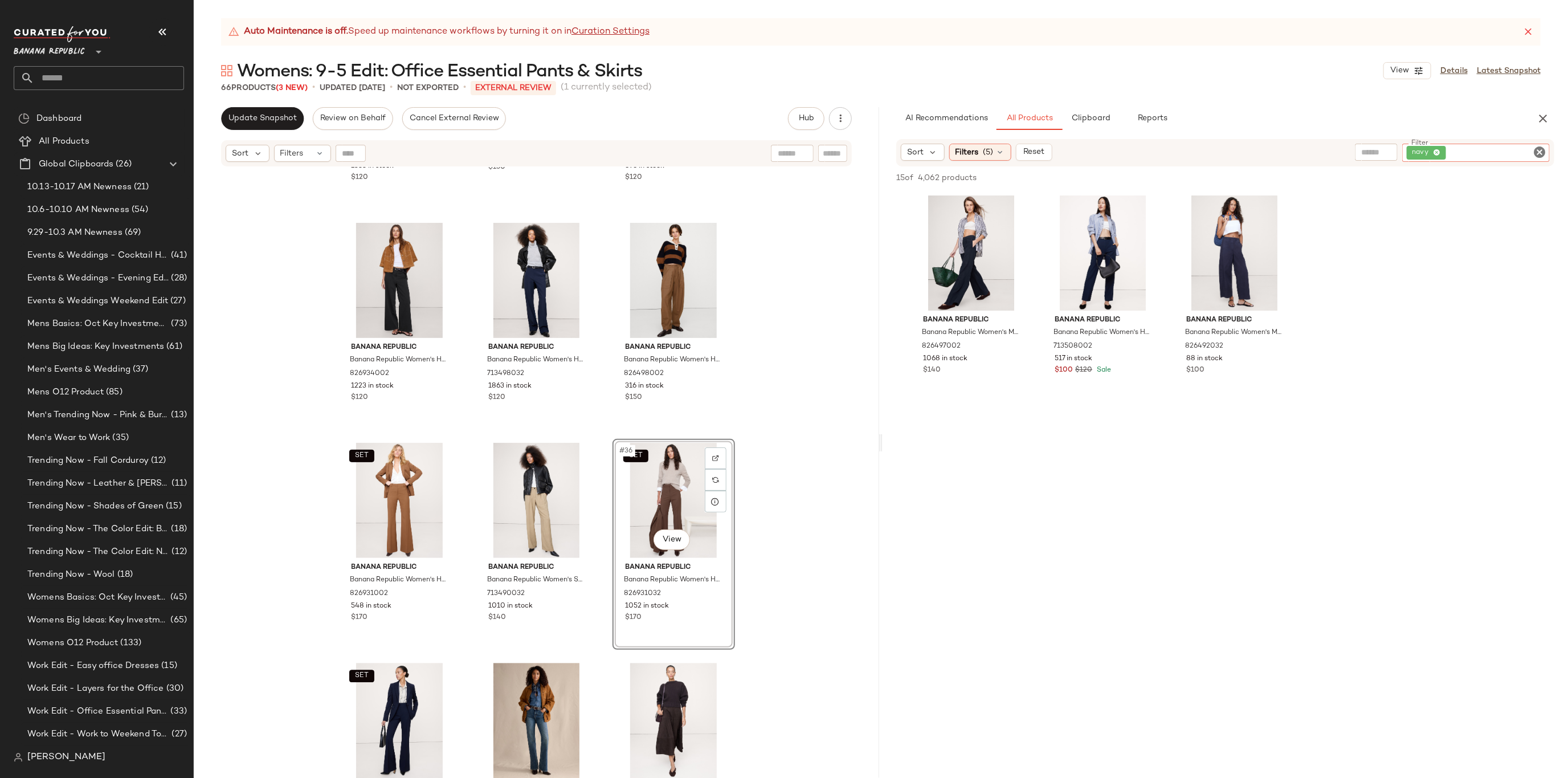
click at [1538, 151] on icon "Clear Filter" at bounding box center [1540, 152] width 14 height 14
click at [1417, 149] on input "text" at bounding box center [1418, 152] width 29 height 12
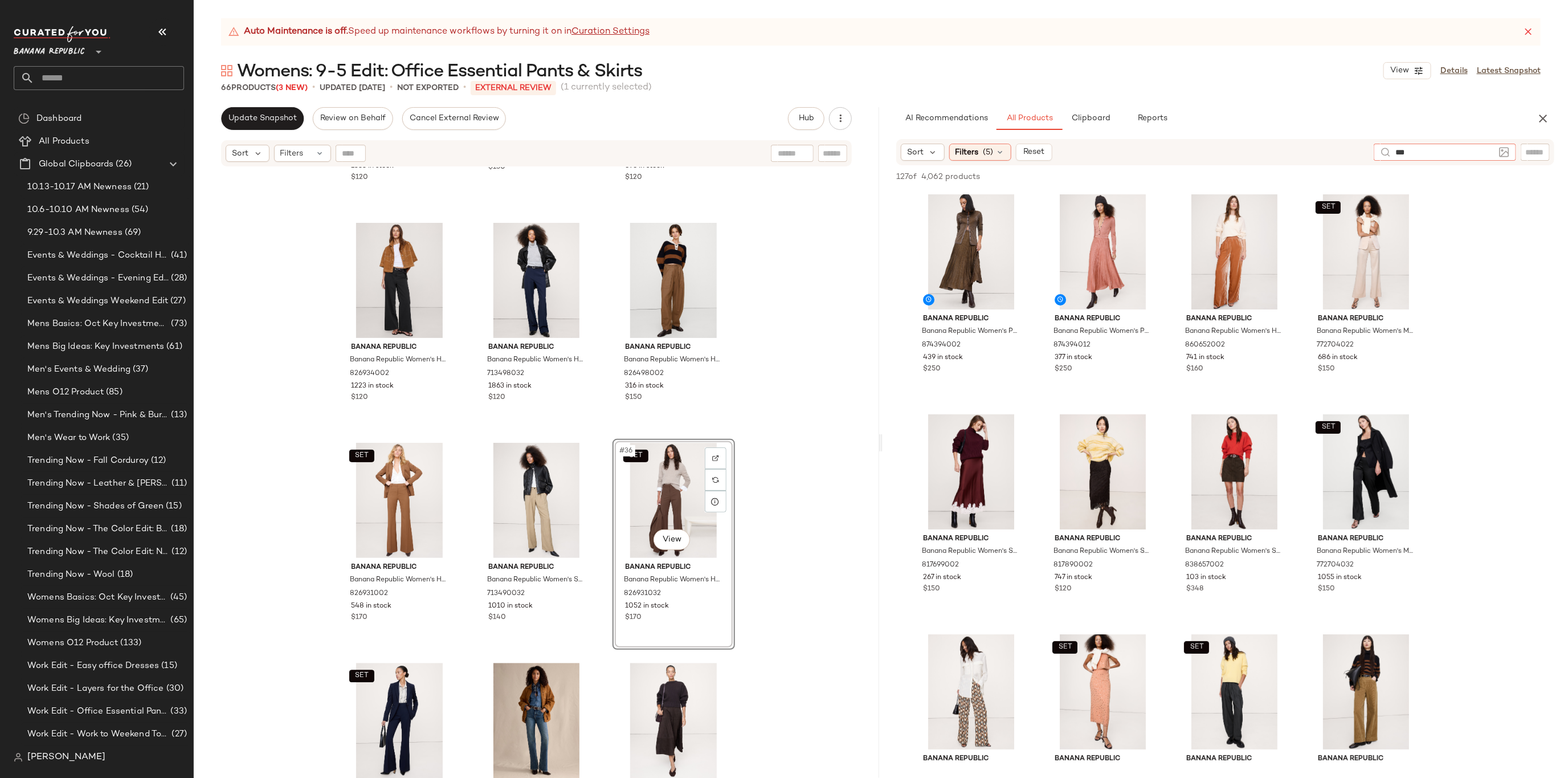
type input "****"
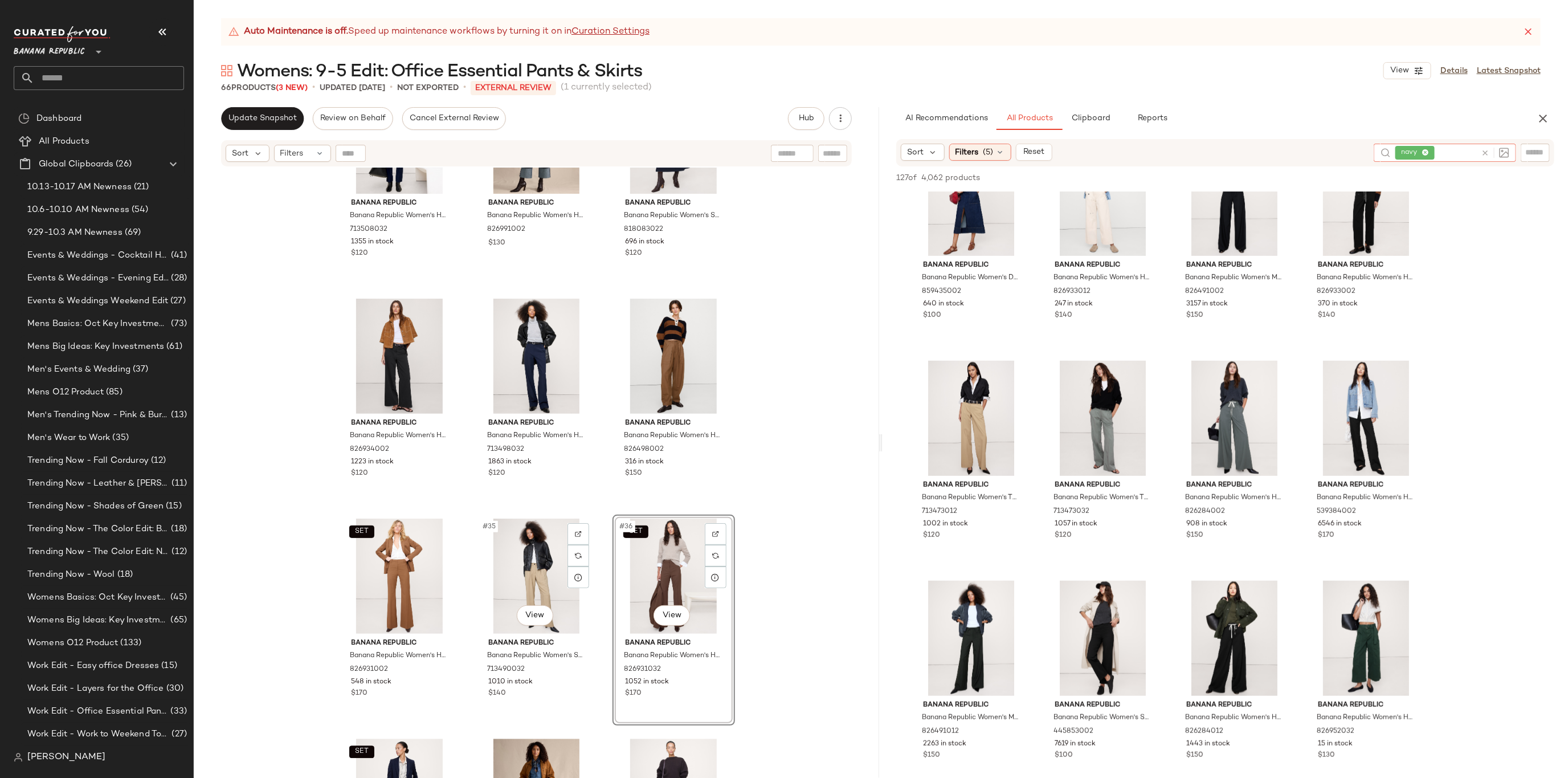
scroll to position [2091, 0]
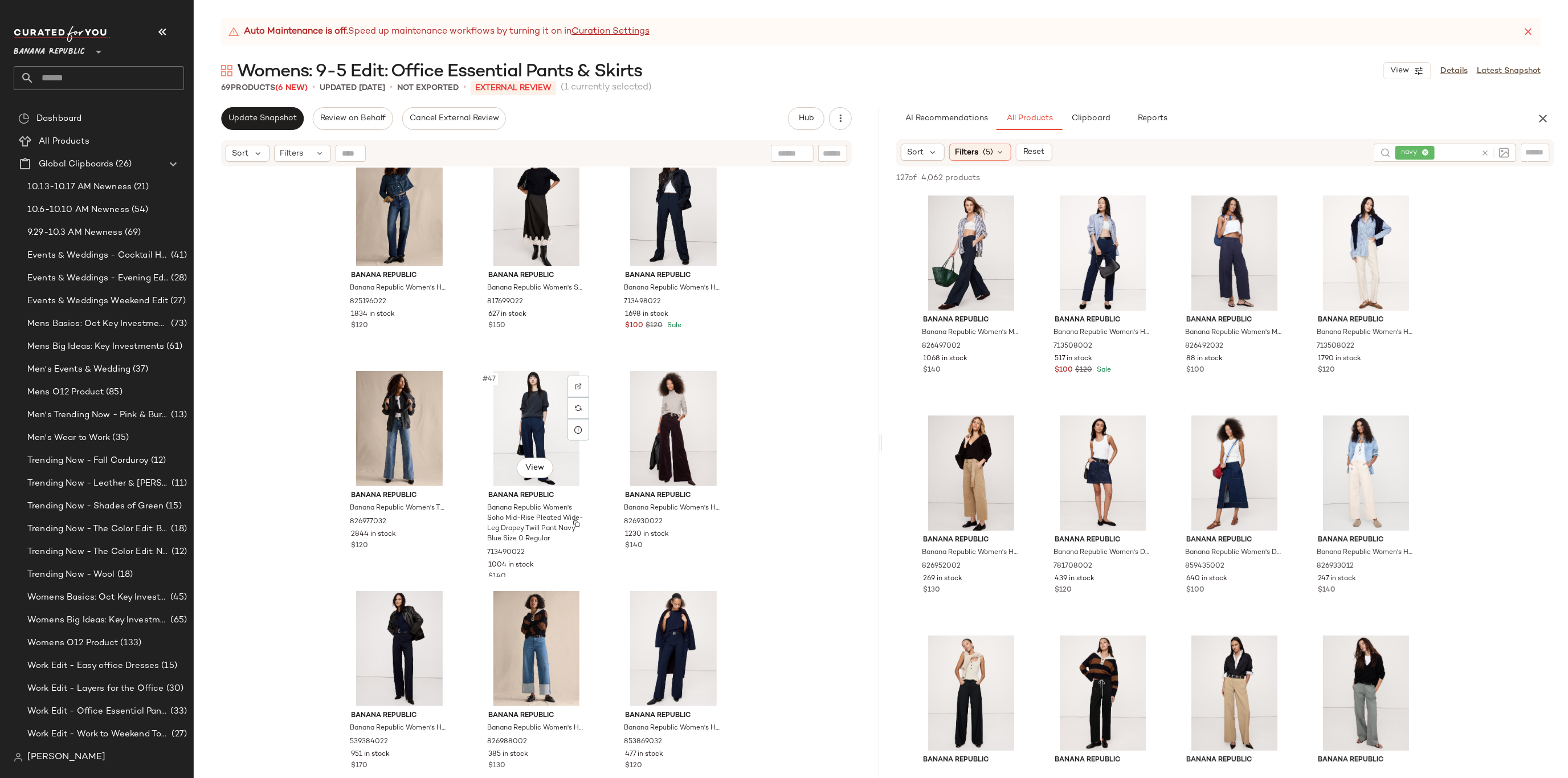
scroll to position [3057, 0]
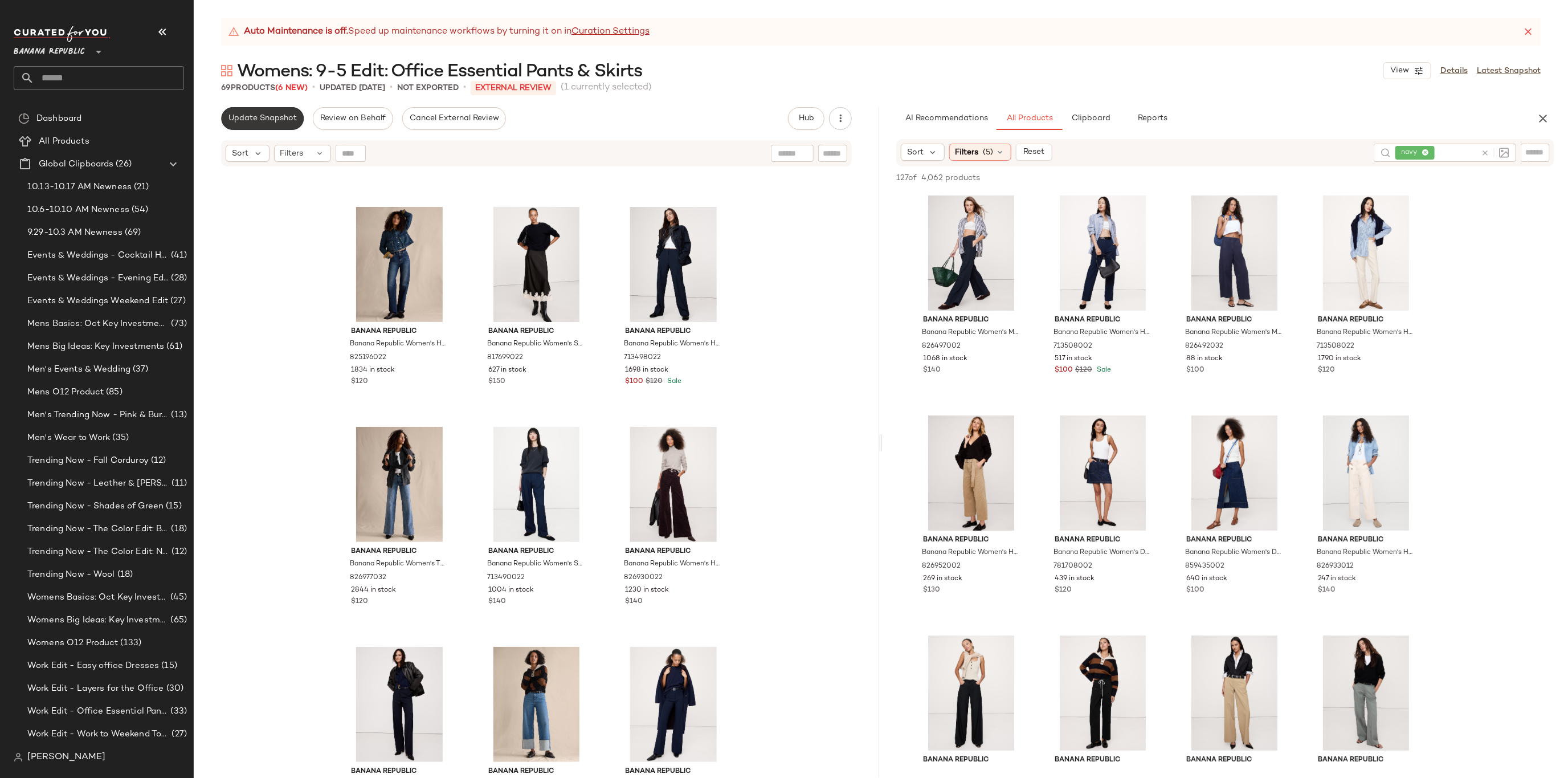
click at [270, 120] on span "Update Snapshot" at bounding box center [262, 119] width 69 height 9
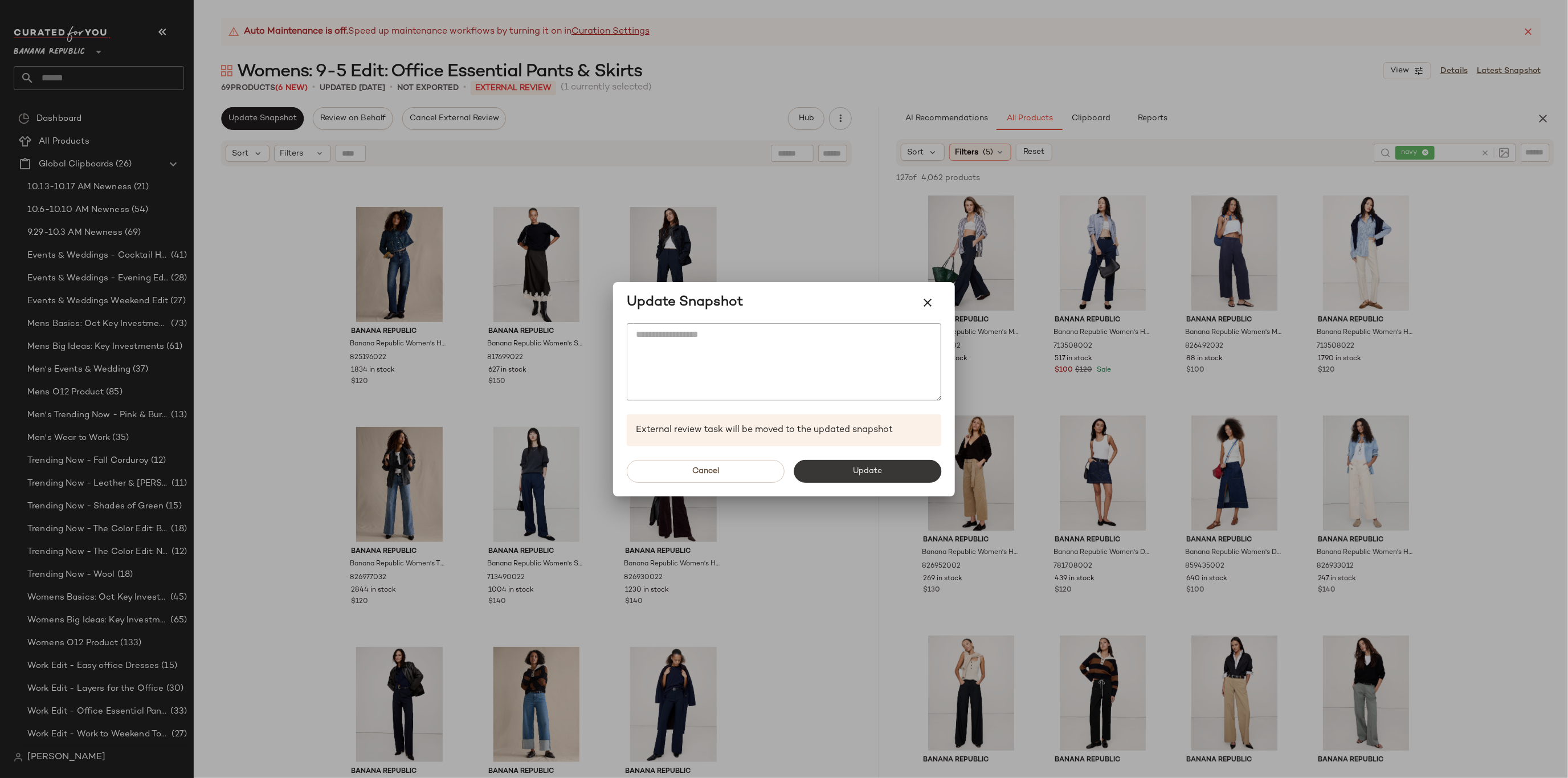
click at [894, 472] on button "Update" at bounding box center [867, 471] width 147 height 23
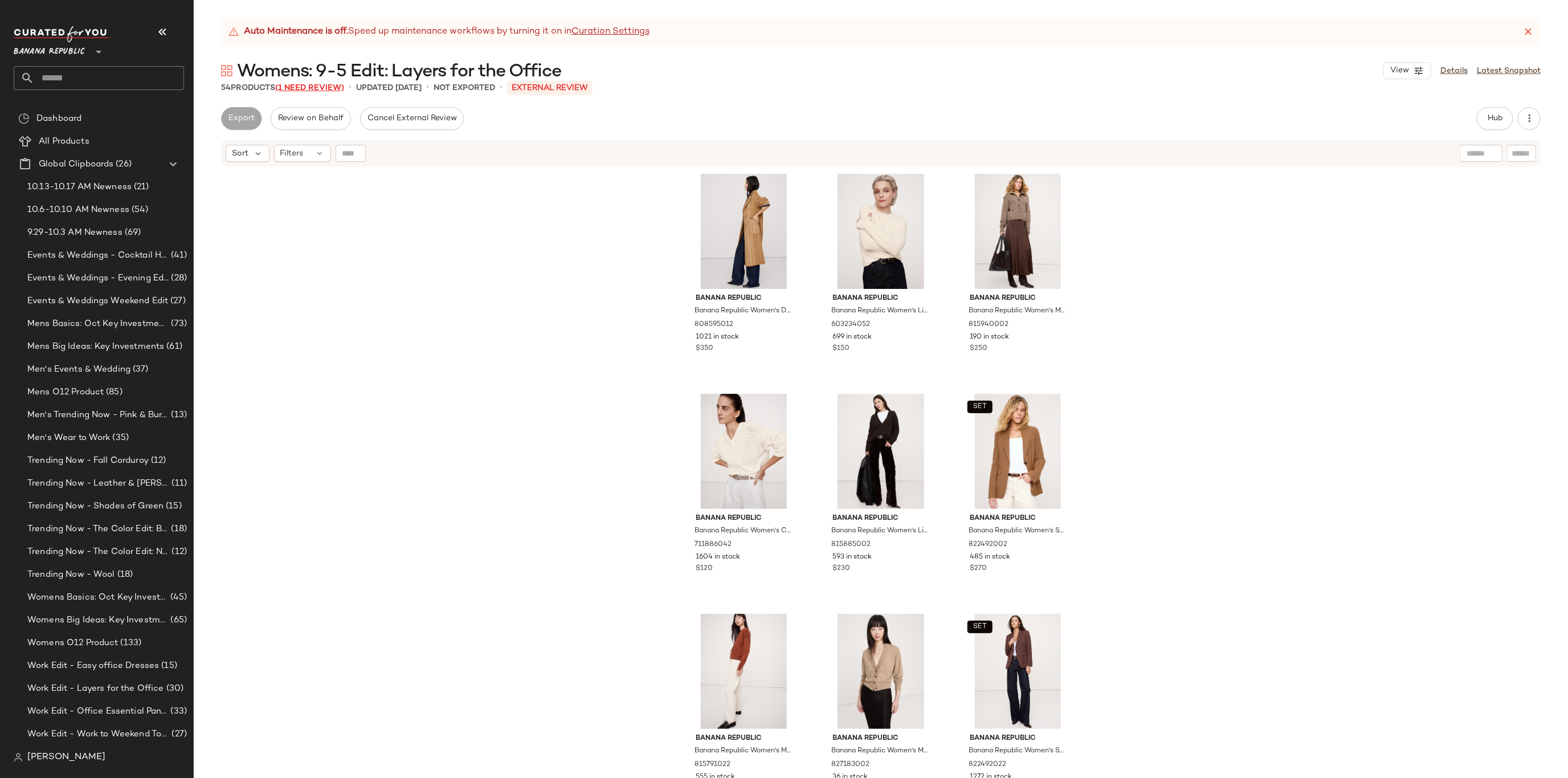
click at [306, 86] on span "(1 Need Review)" at bounding box center [310, 88] width 69 height 9
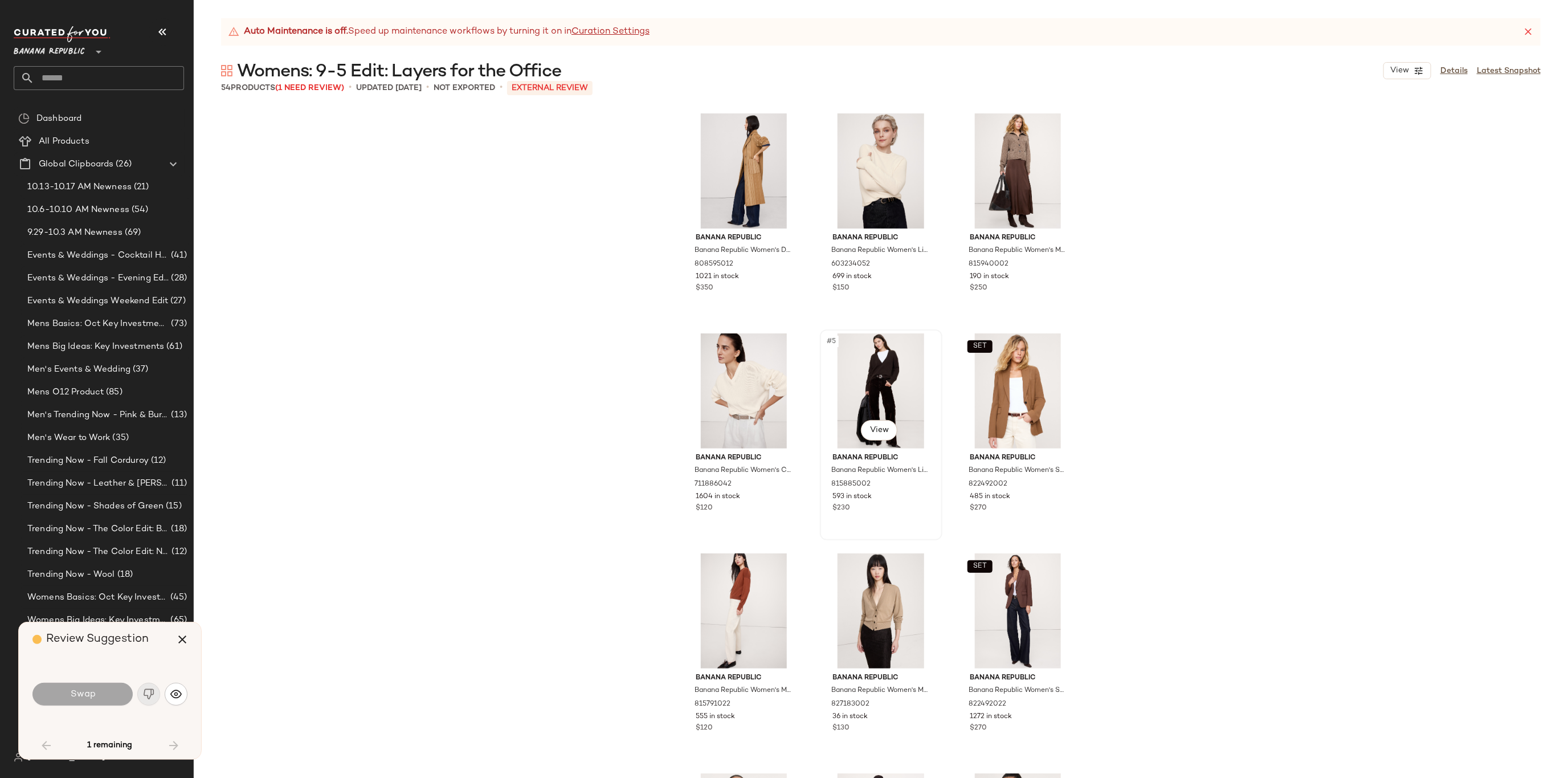
scroll to position [2420, 0]
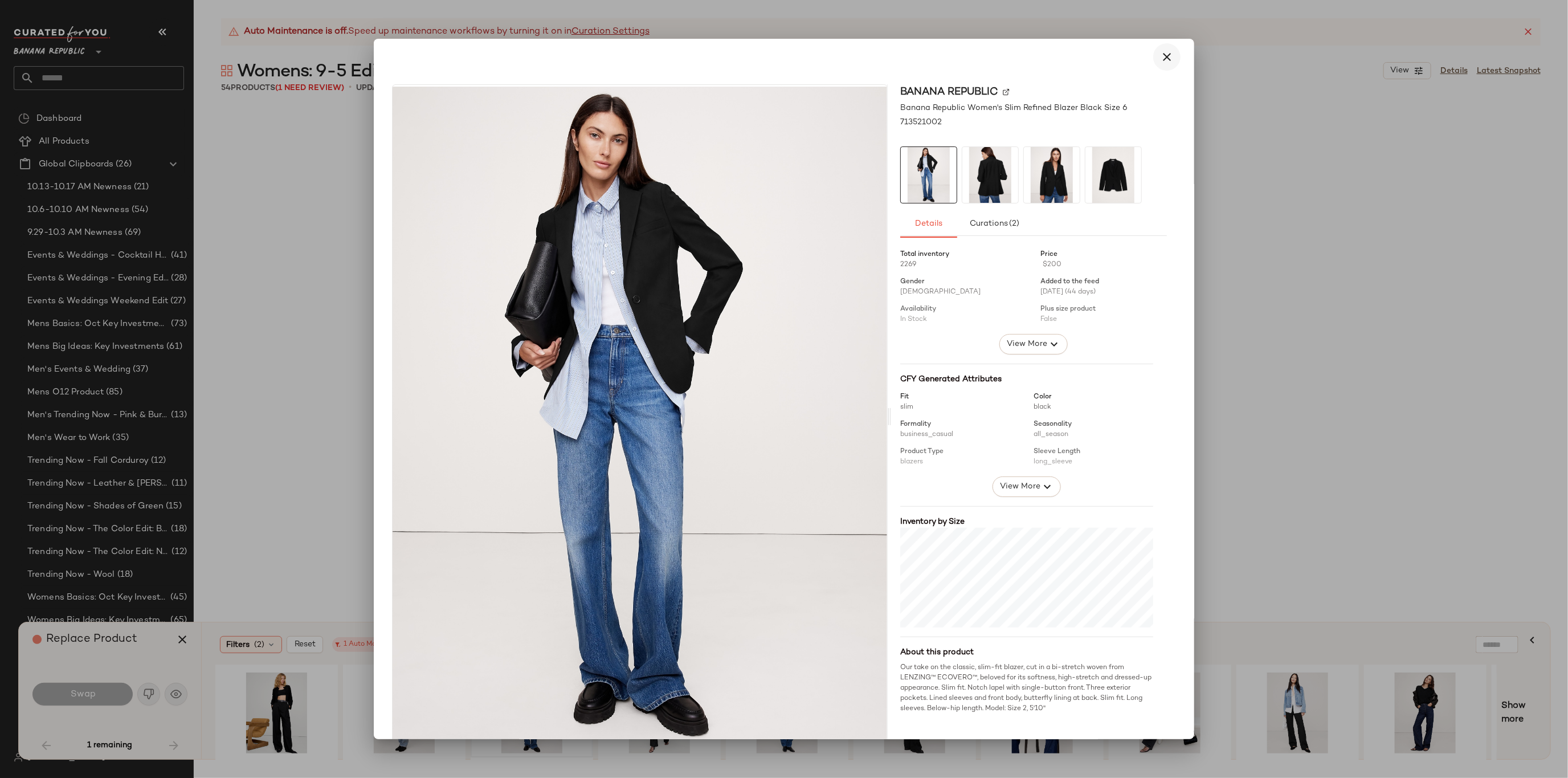
click at [1160, 53] on icon "button" at bounding box center [1167, 57] width 14 height 14
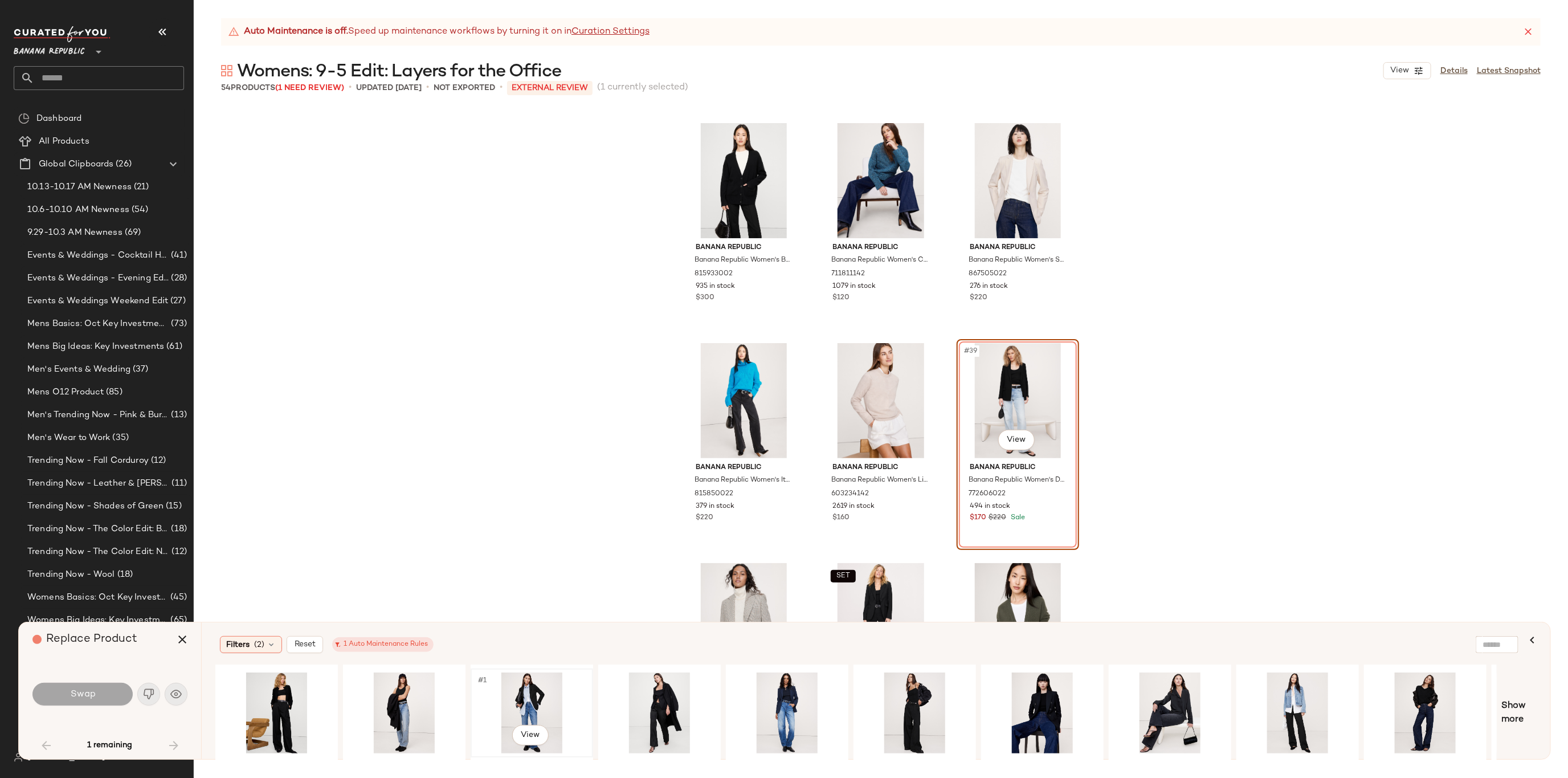
click at [535, 691] on div "#1 View" at bounding box center [532, 713] width 115 height 81
click at [109, 690] on button "Swap" at bounding box center [83, 694] width 100 height 23
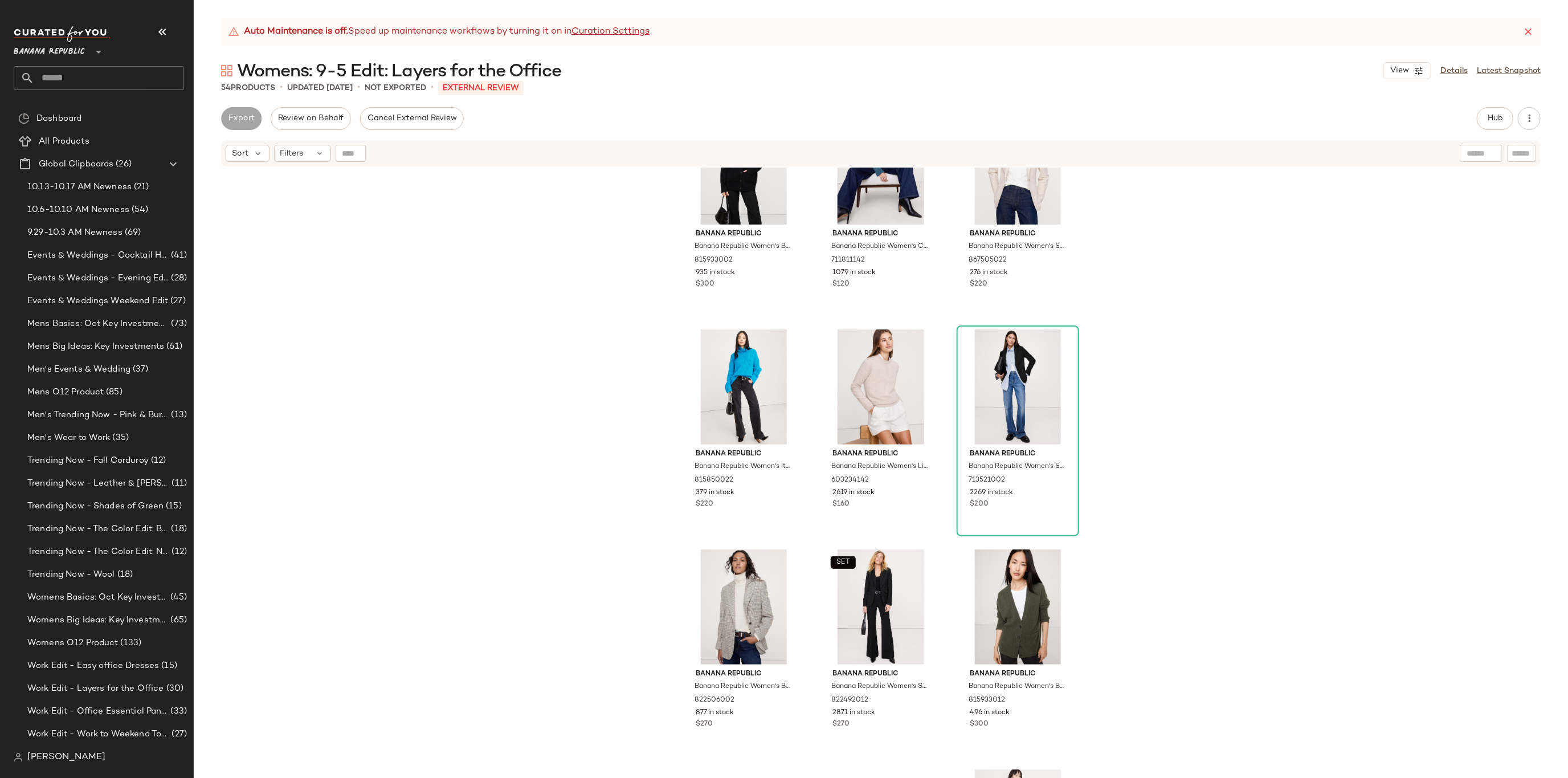
scroll to position [2638, 0]
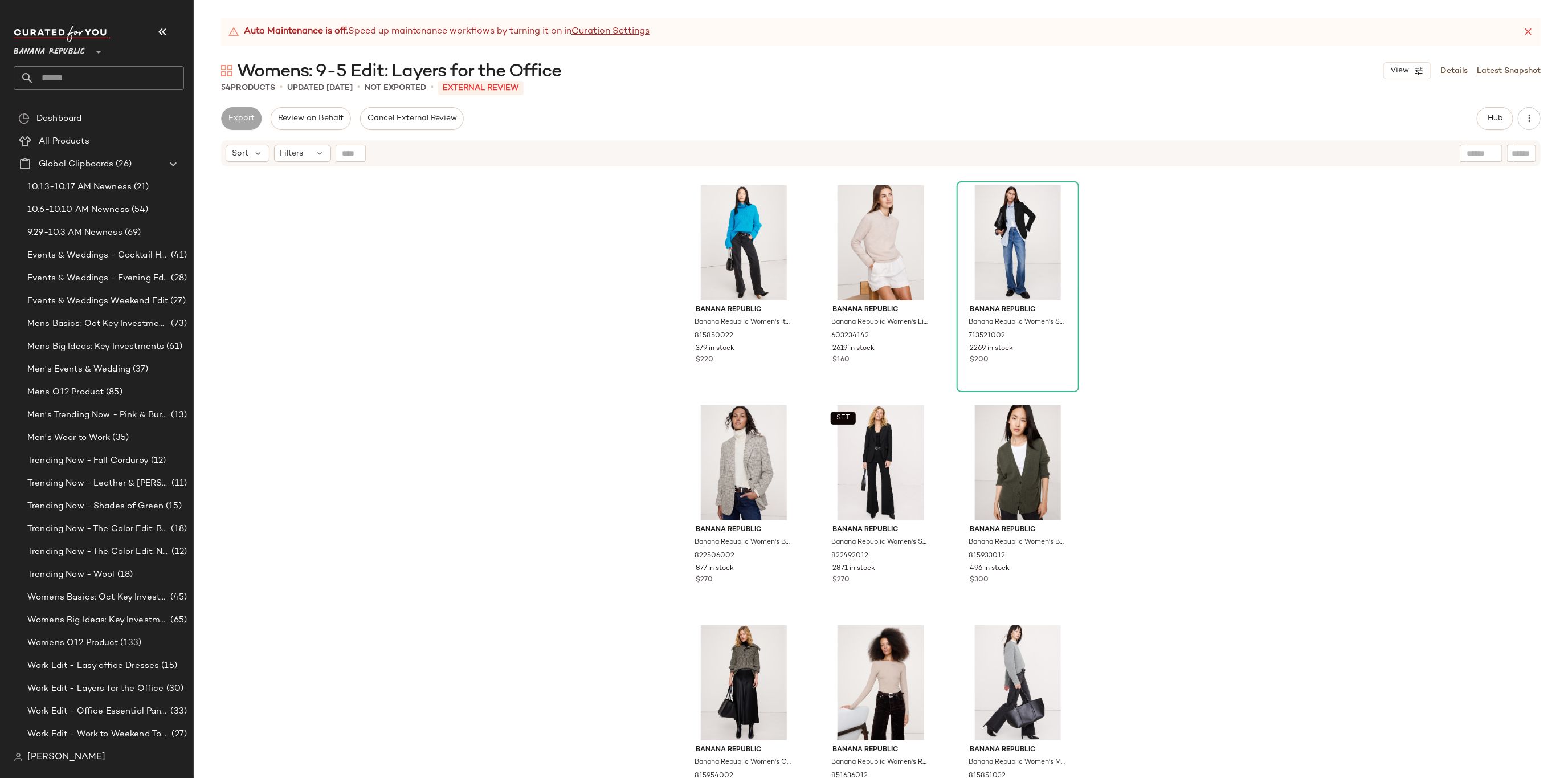
click at [1417, 317] on div "Banana Republic Banana Republic Women's Boyfriend Cashmere Cardigan Black Size …" at bounding box center [881, 487] width 1374 height 639
click at [1311, 342] on div "Banana Republic Banana Republic Women's Boyfriend Cashmere Cardigan Black Size …" at bounding box center [881, 487] width 1374 height 639
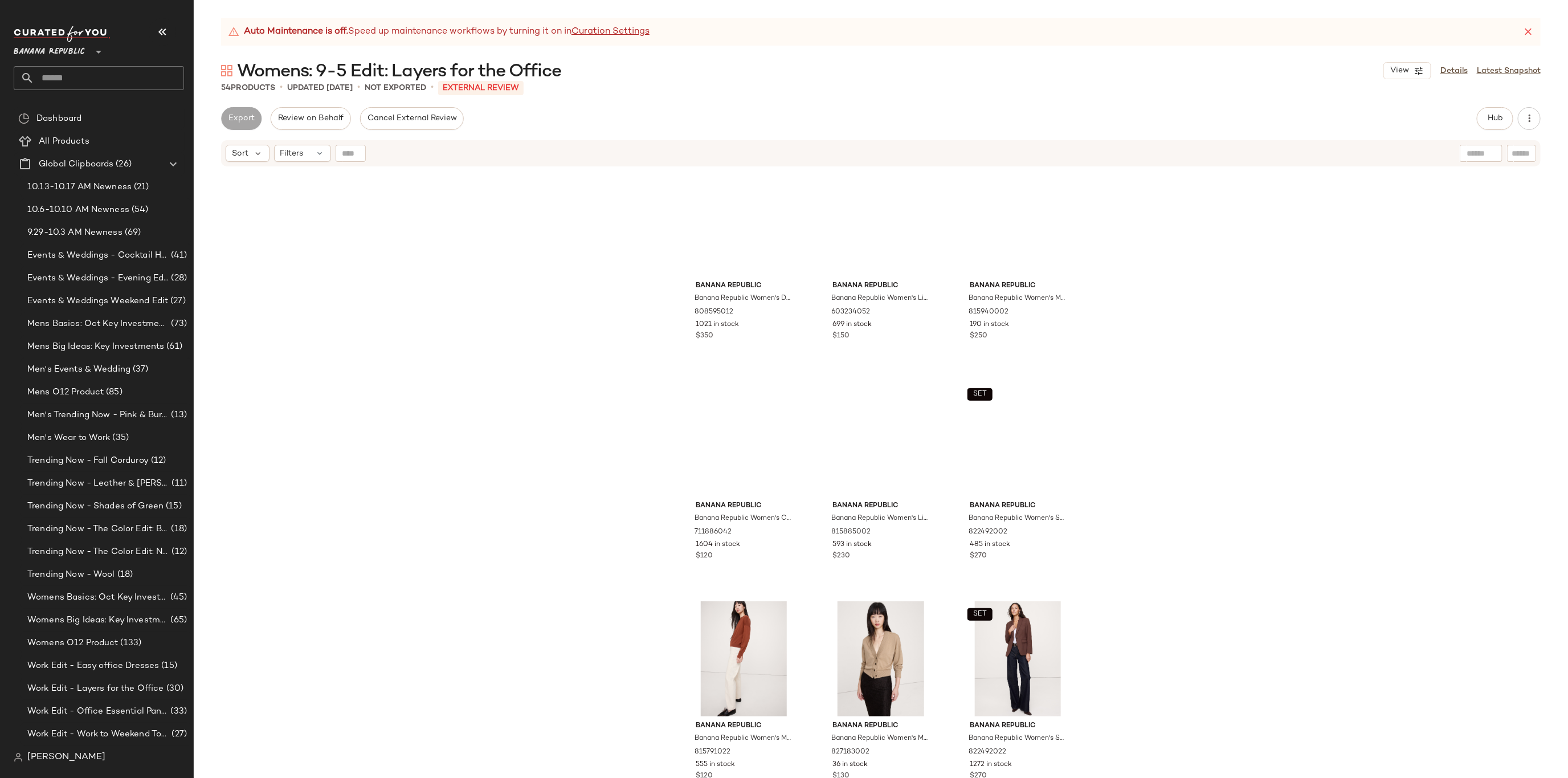
scroll to position [0, 0]
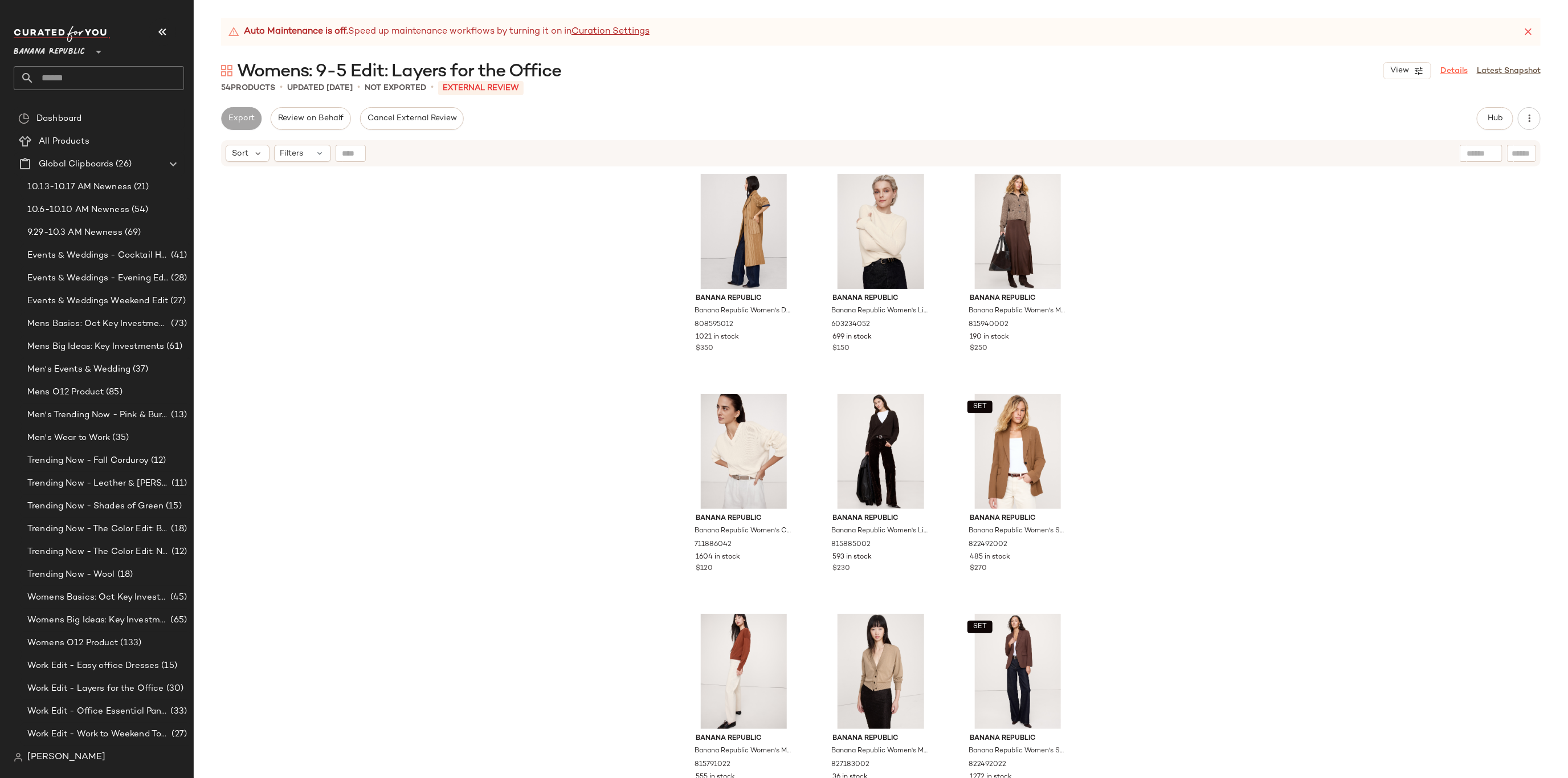
click at [1459, 67] on link "Details" at bounding box center [1454, 71] width 28 height 12
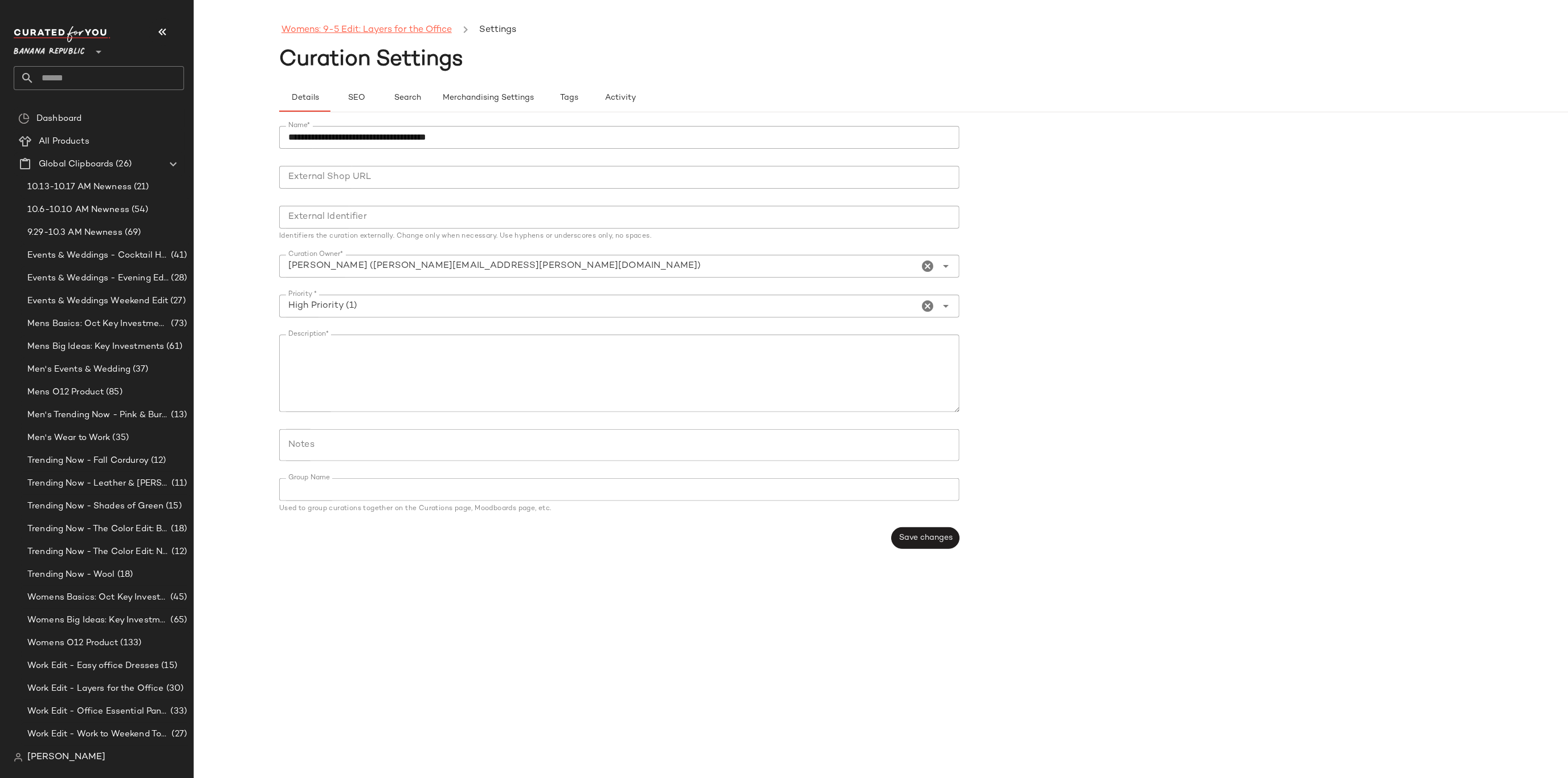
click at [373, 37] on link "Womens: 9-5 Edit: Layers for the Office" at bounding box center [367, 30] width 171 height 15
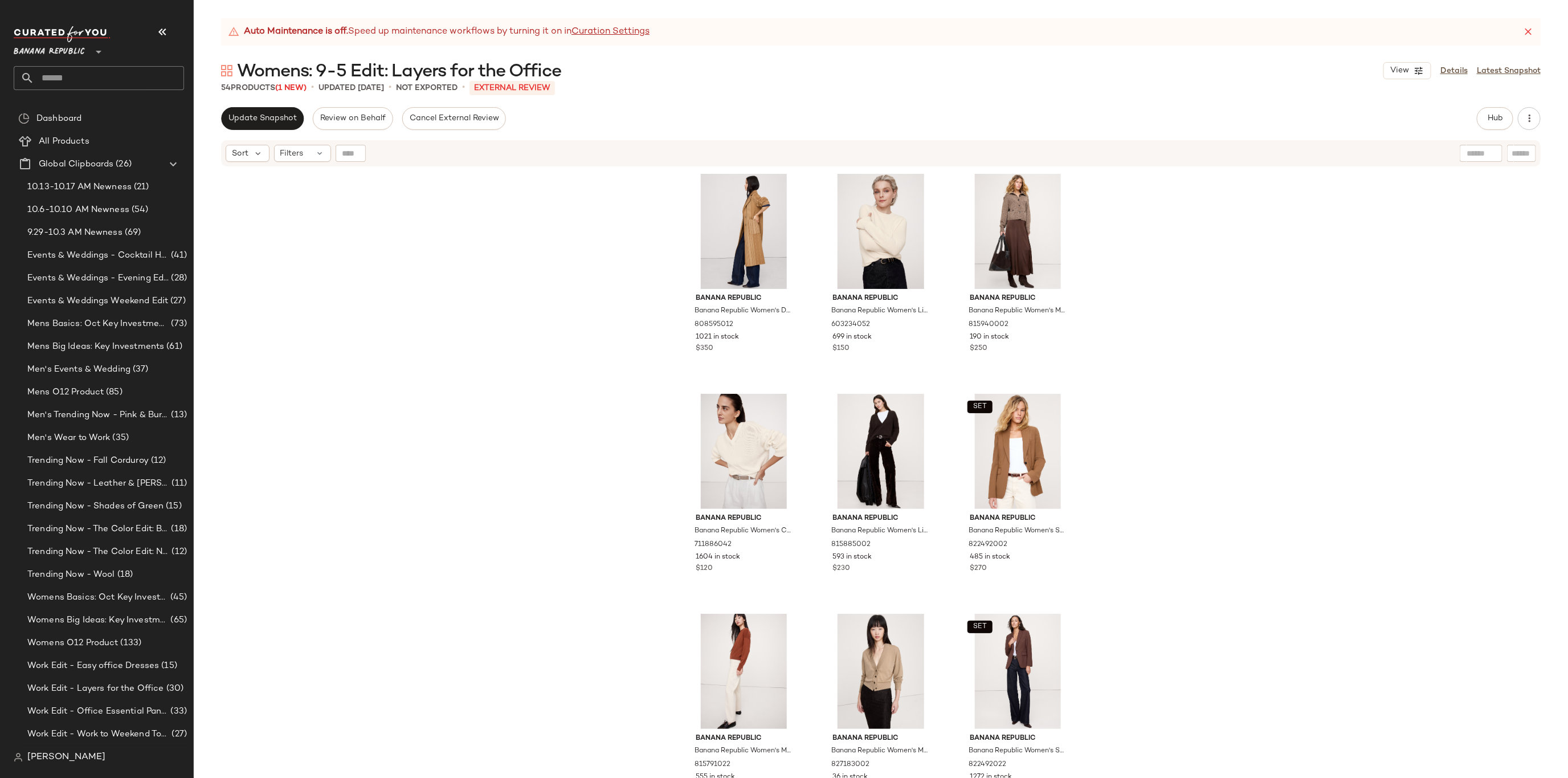
click at [263, 106] on div "Auto Maintenance is off. Speed up maintenance workflows by turning it on in Cur…" at bounding box center [881, 398] width 1374 height 760
click at [262, 127] on button "Update Snapshot" at bounding box center [263, 119] width 83 height 23
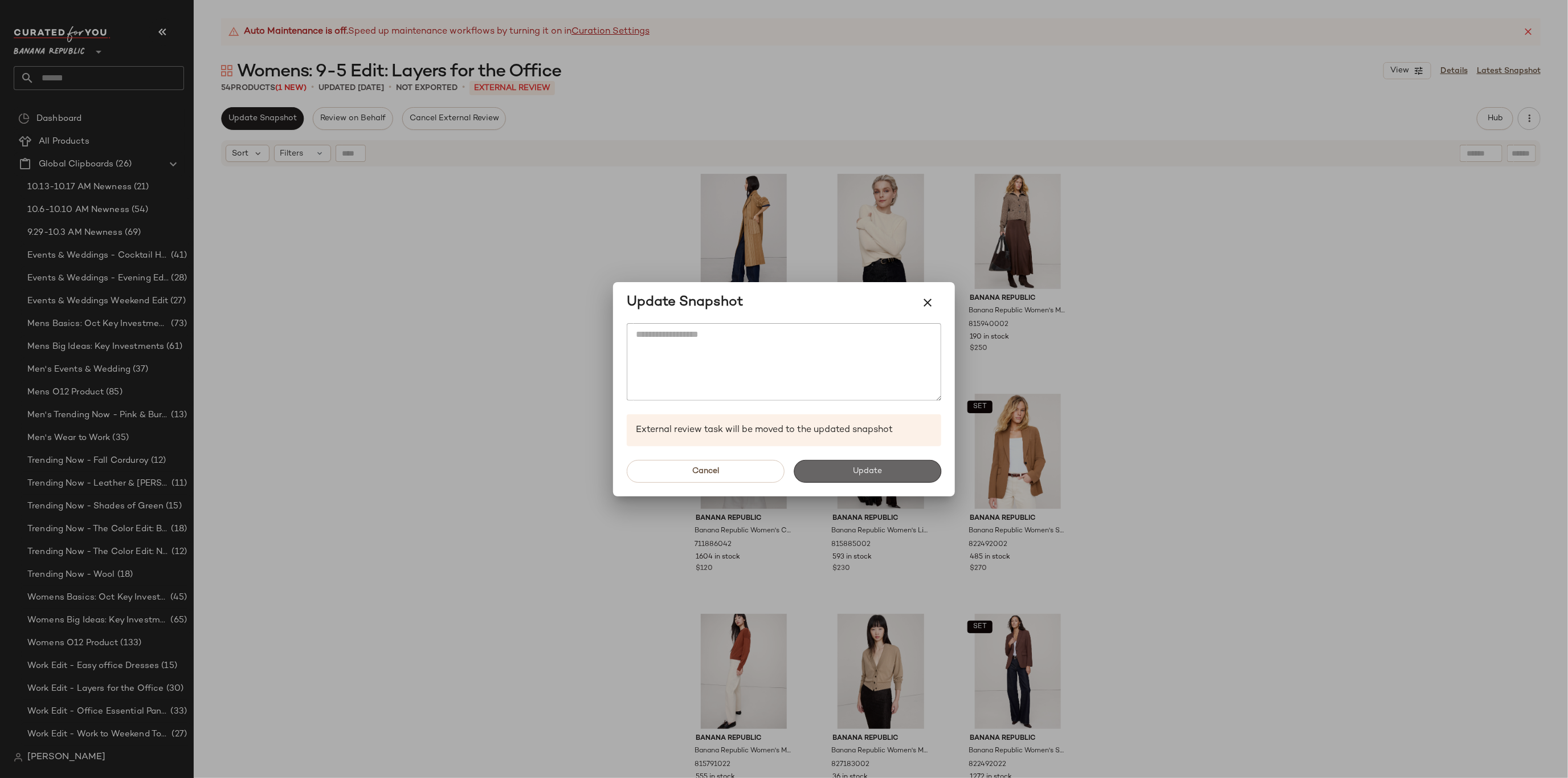
click at [894, 466] on button "Update" at bounding box center [867, 471] width 147 height 23
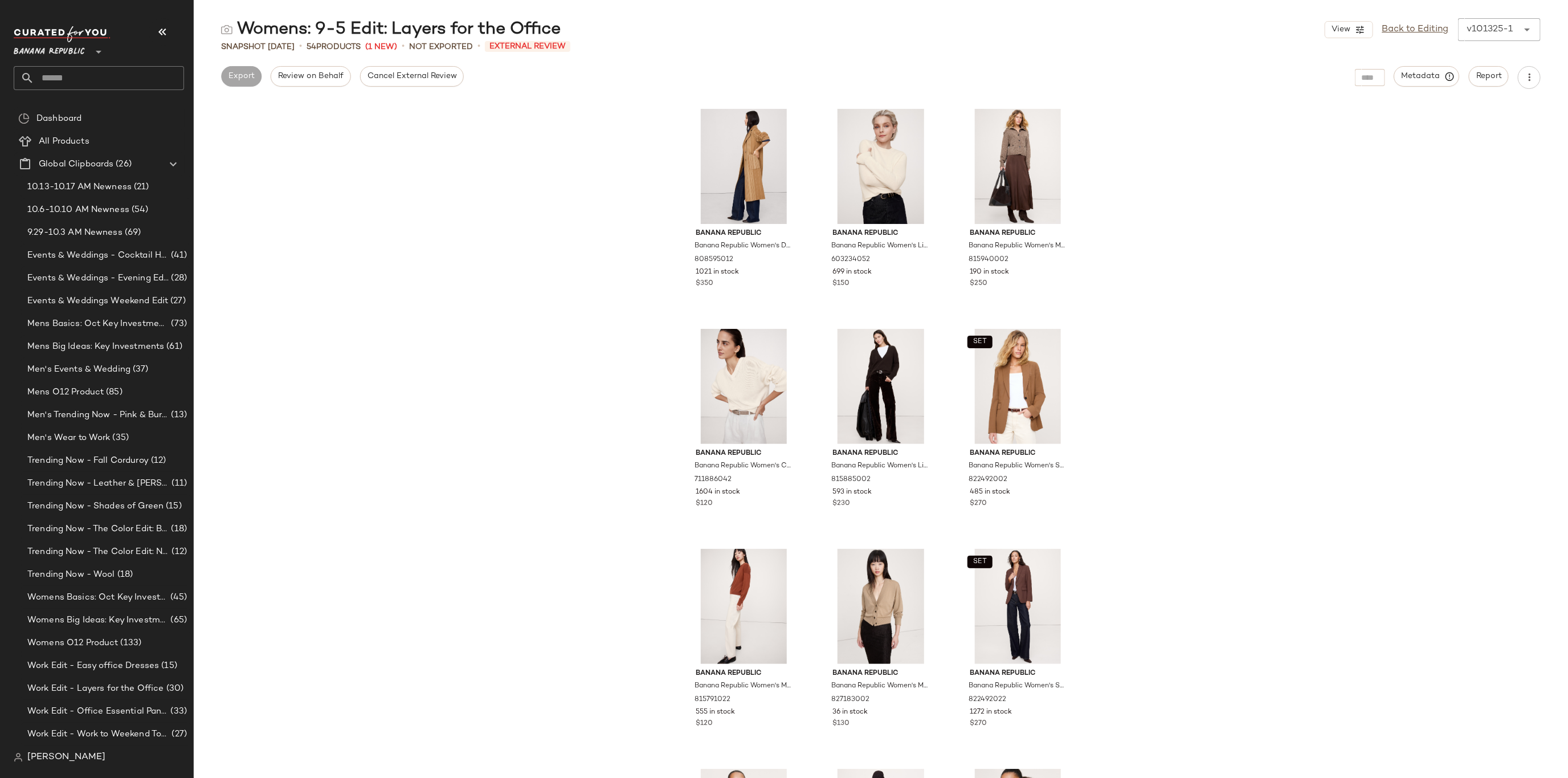
click at [1093, 218] on div "Banana Republic Banana Republic Women's Double-Faced Top Coat Reversible Camel …" at bounding box center [881, 440] width 1374 height 676
click at [1392, 31] on link "Back to Editing" at bounding box center [1416, 29] width 66 height 14
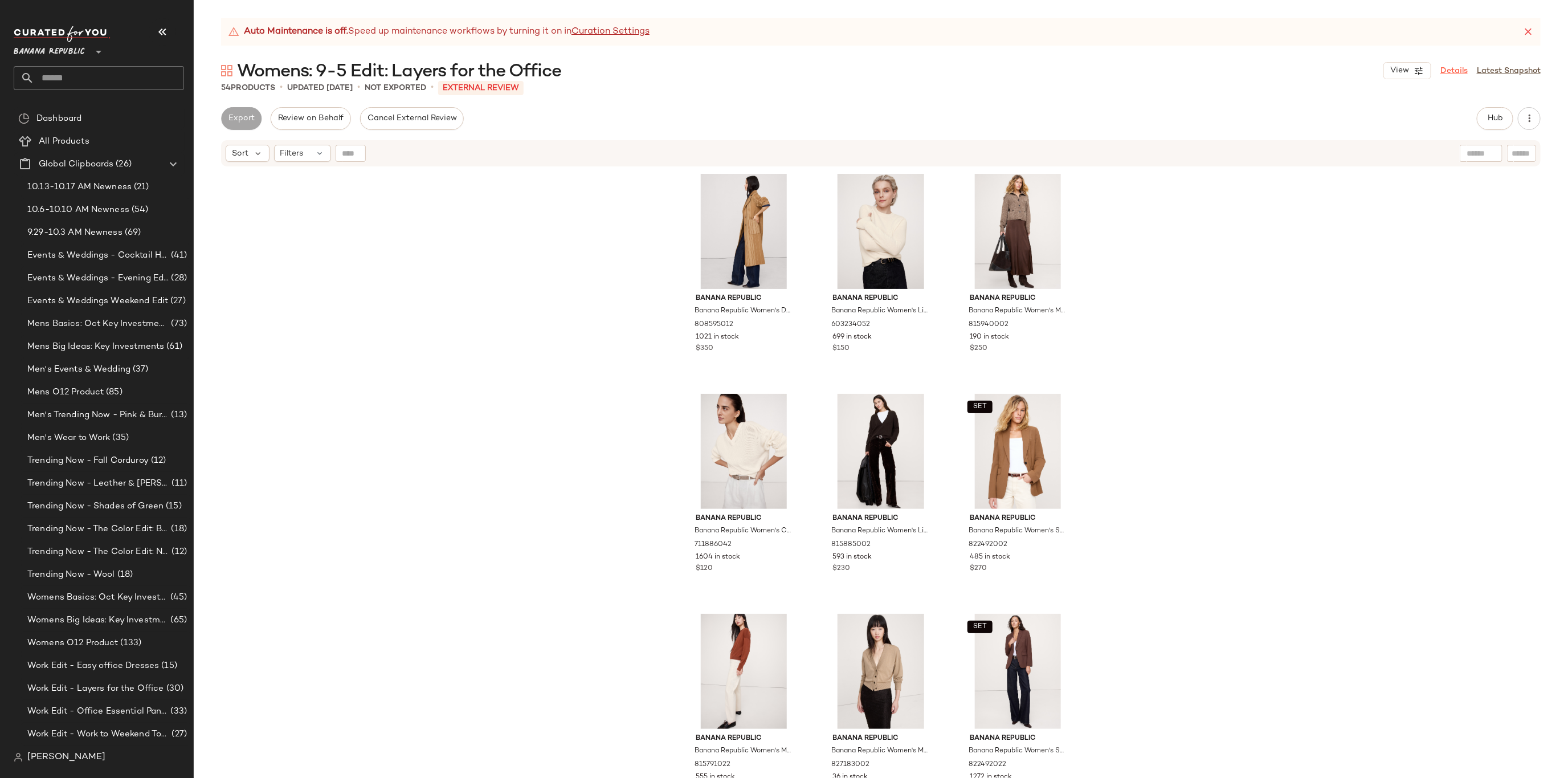
click at [1450, 73] on link "Details" at bounding box center [1454, 71] width 28 height 12
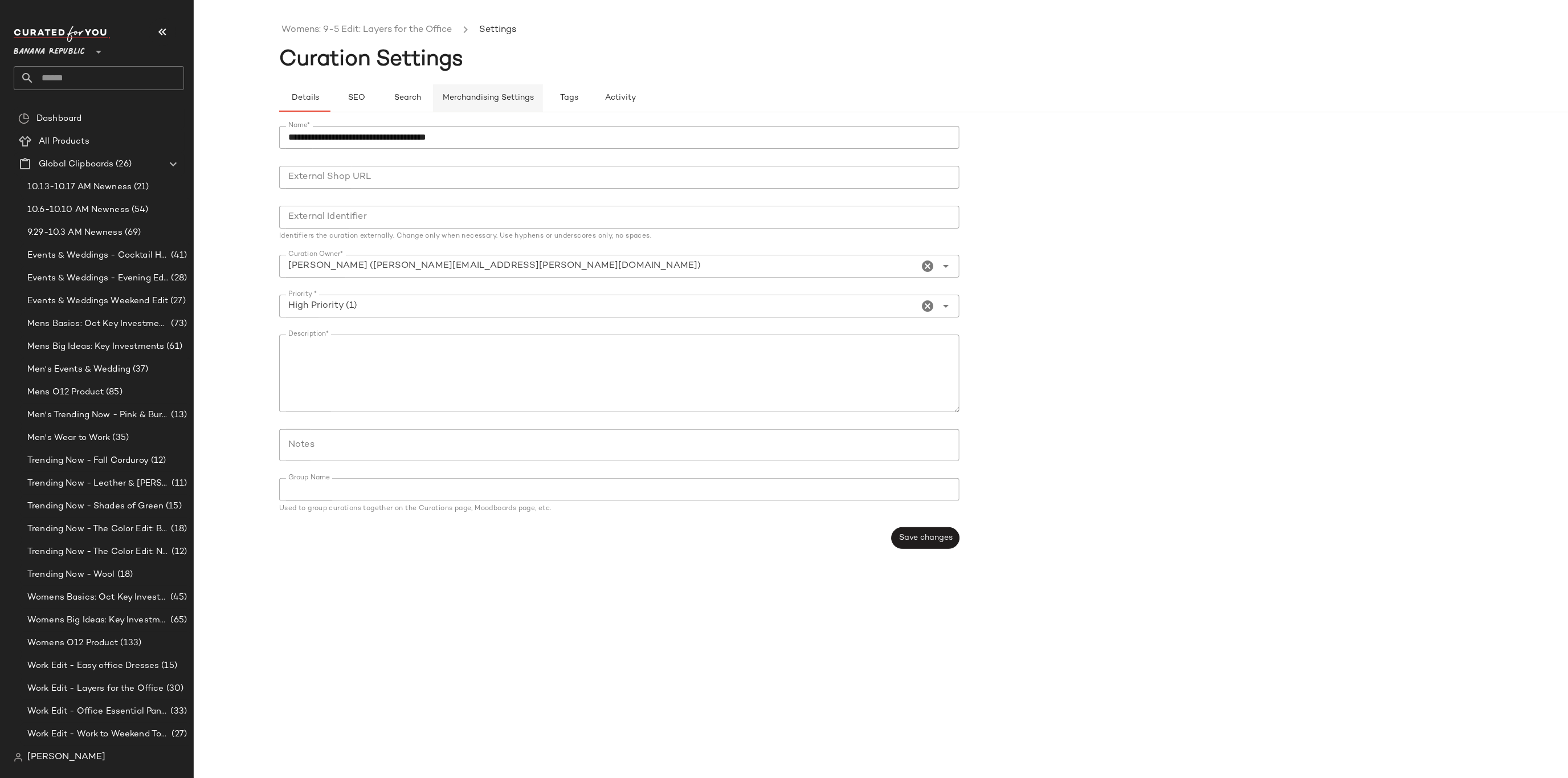
click at [452, 101] on span "Merchandising Settings" at bounding box center [488, 98] width 92 height 9
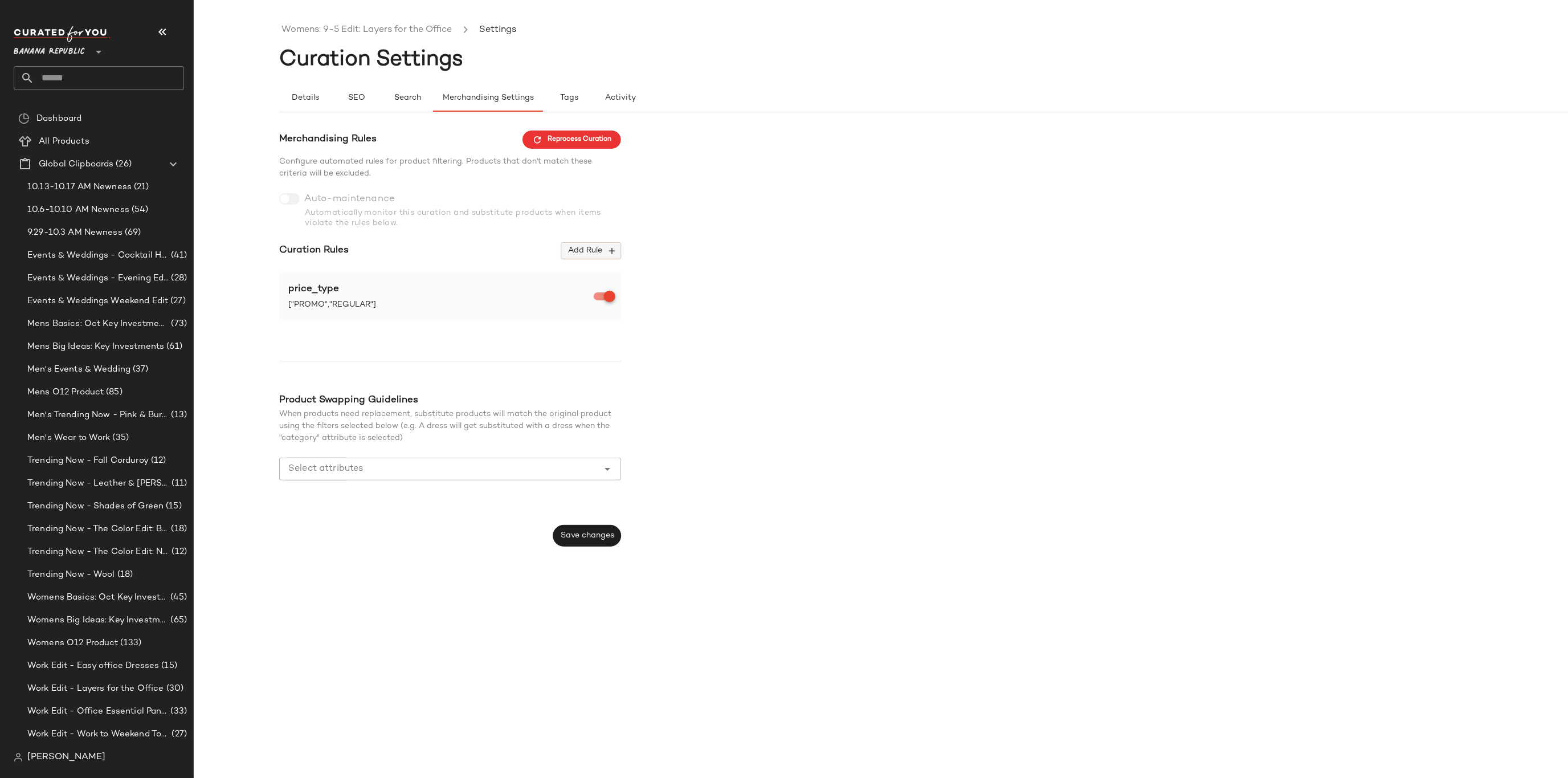
click at [586, 247] on span "Add Rule" at bounding box center [591, 251] width 47 height 10
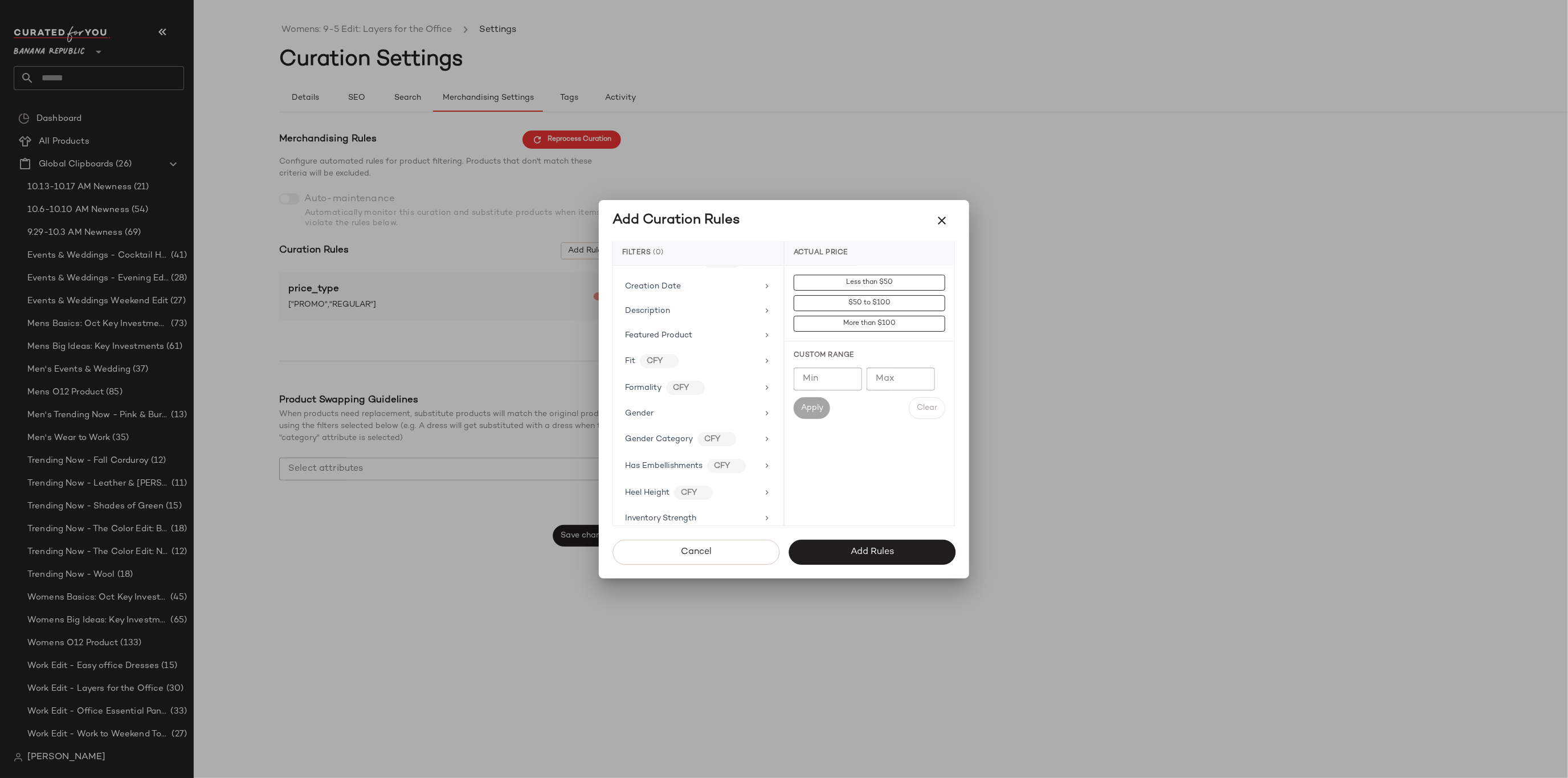
scroll to position [241, 0]
click at [651, 408] on span "Gender" at bounding box center [639, 413] width 28 height 9
click at [838, 345] on div "[DEMOGRAPHIC_DATA]" at bounding box center [869, 337] width 170 height 28
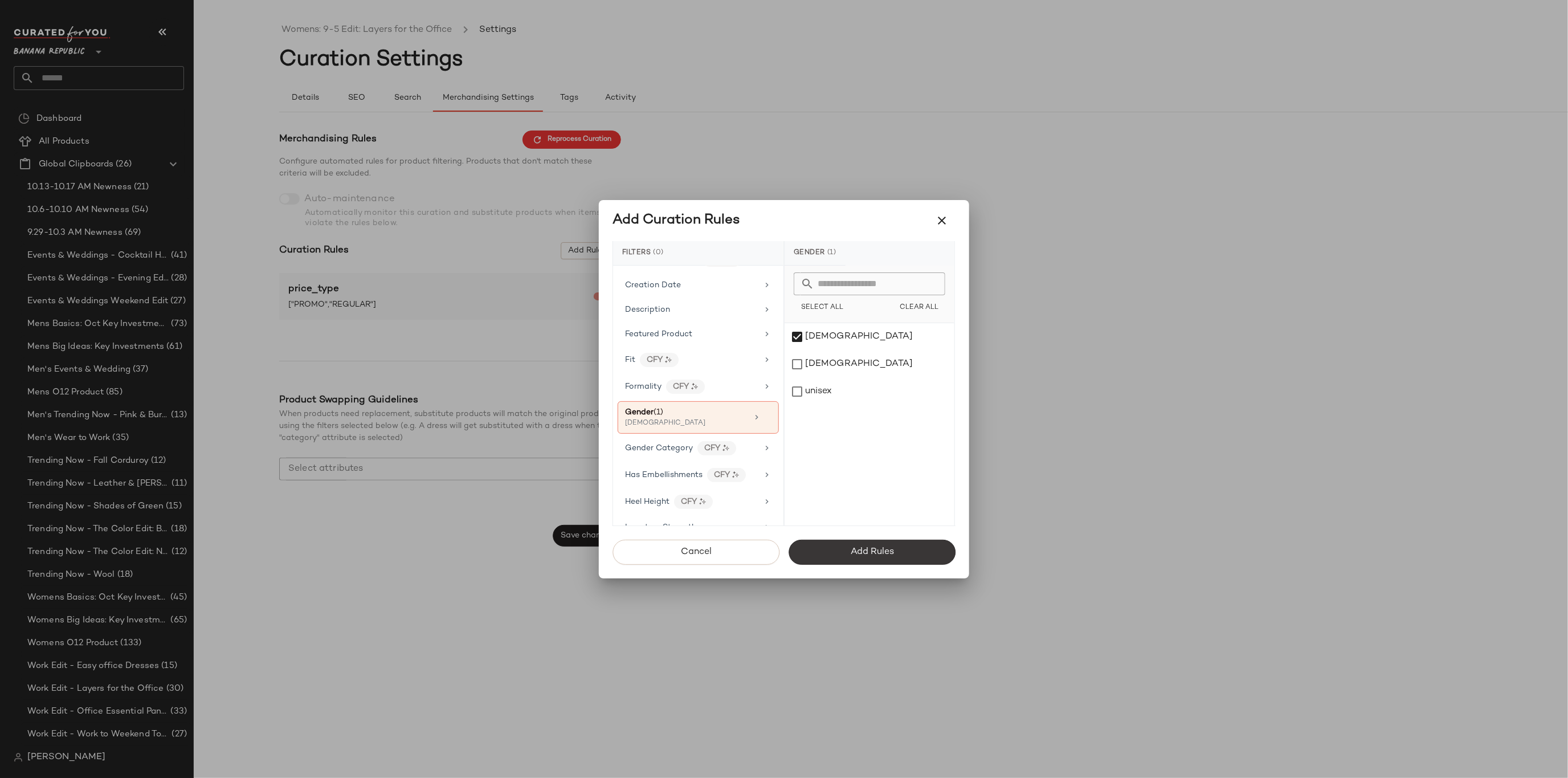
click at [892, 540] on button "Add Rules" at bounding box center [872, 552] width 167 height 25
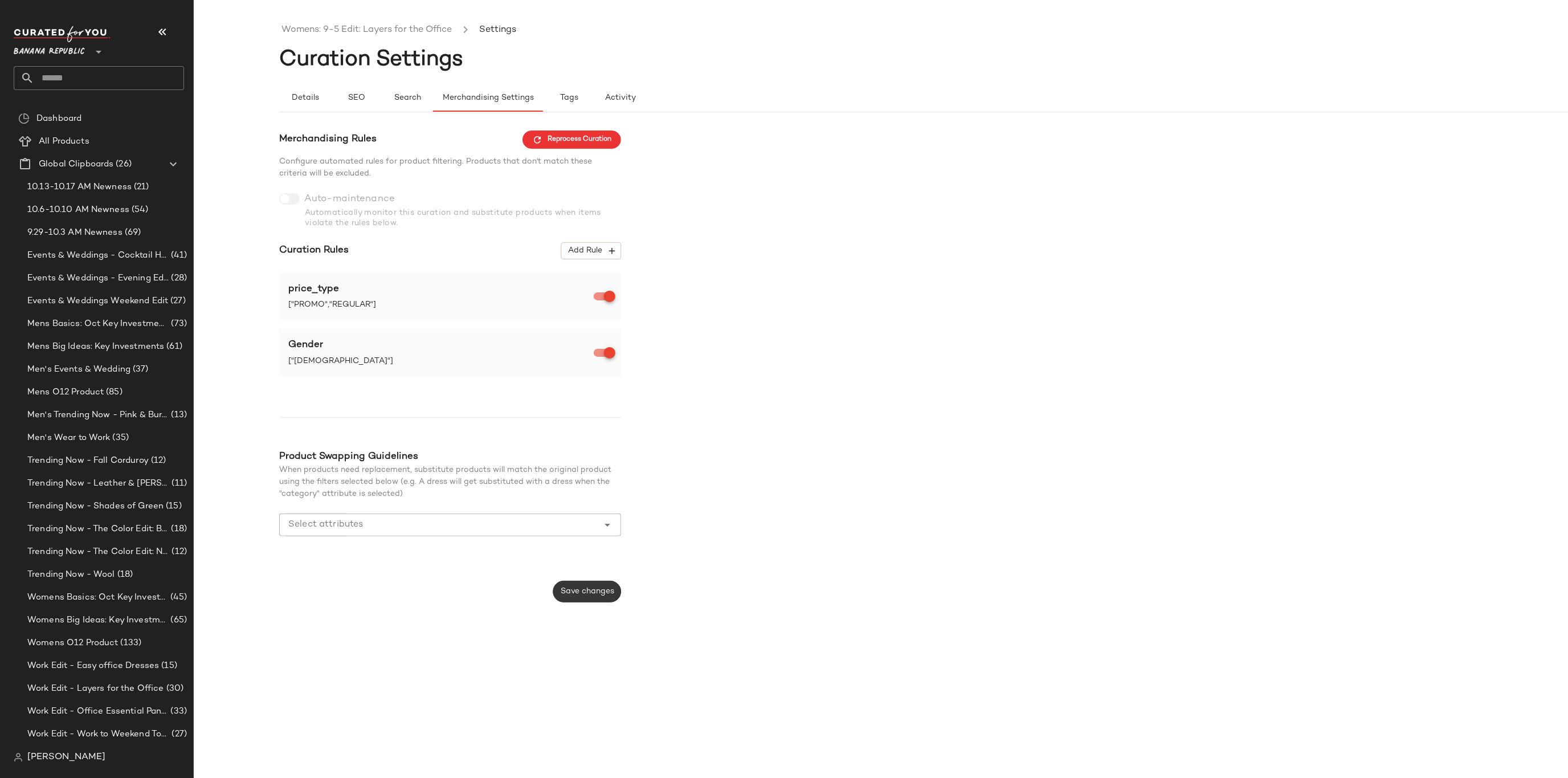
click at [603, 594] on span "Save changes" at bounding box center [587, 592] width 54 height 9
